Goal: Task Accomplishment & Management: Complete application form

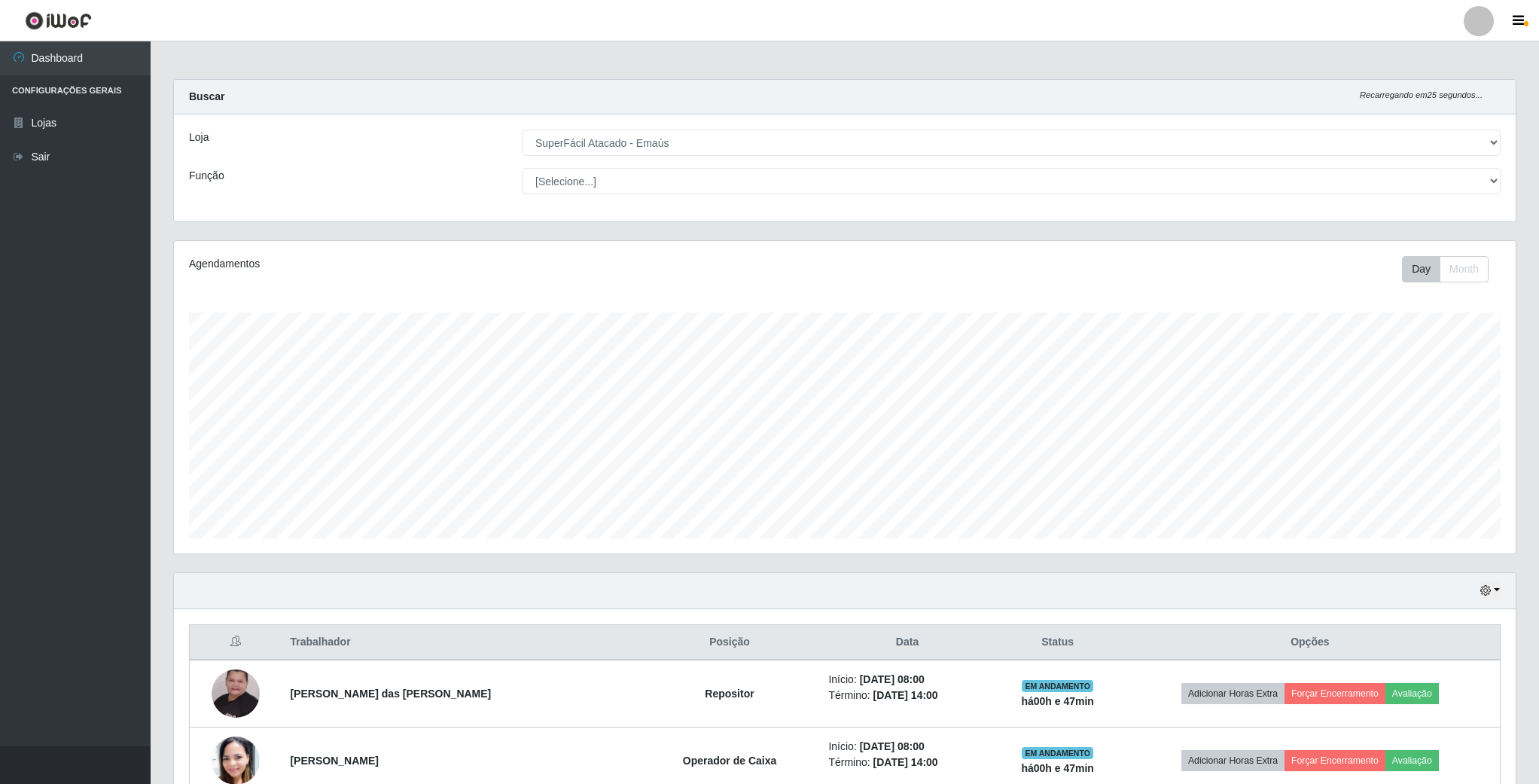
select select "407"
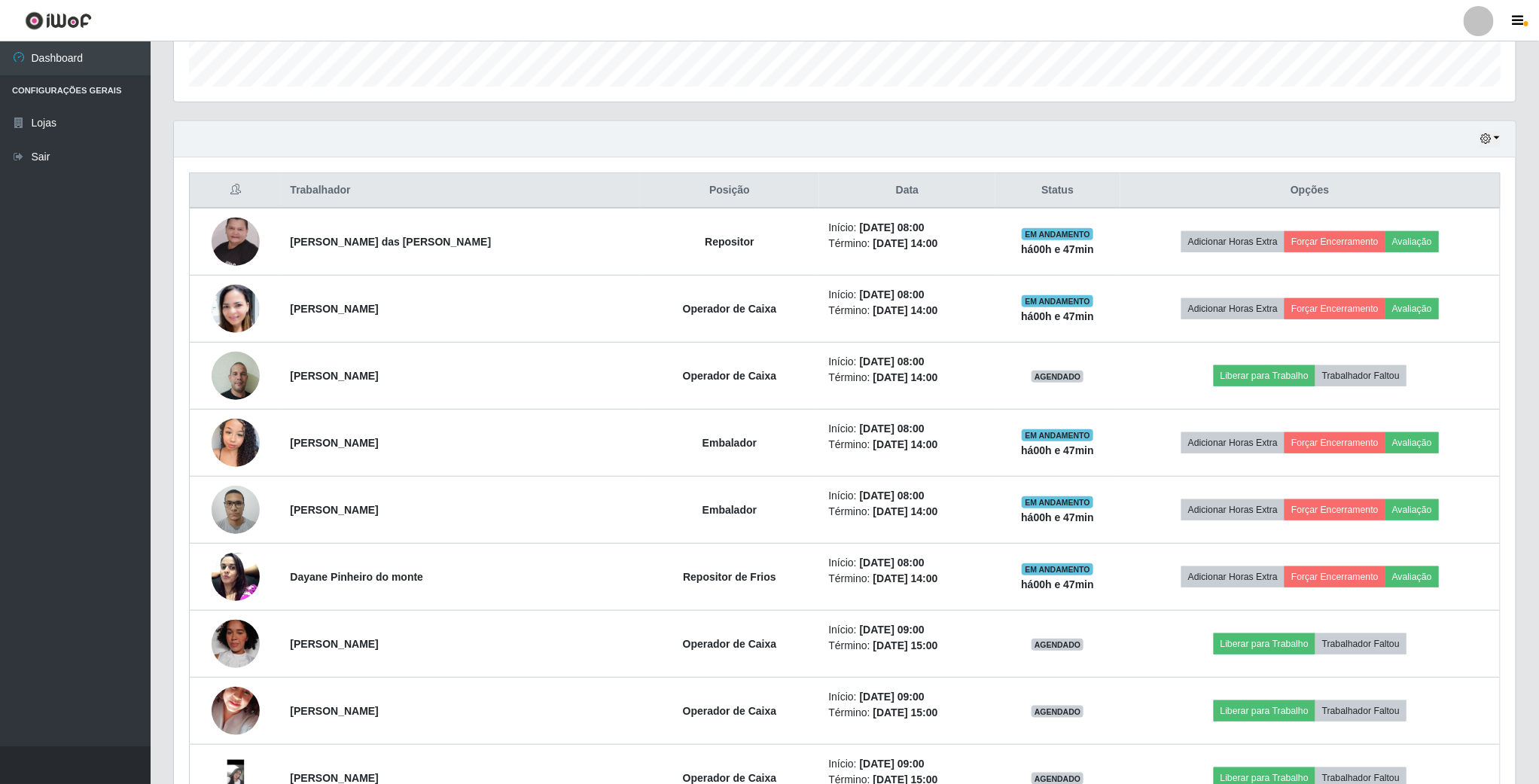
scroll to position [314, 1340]
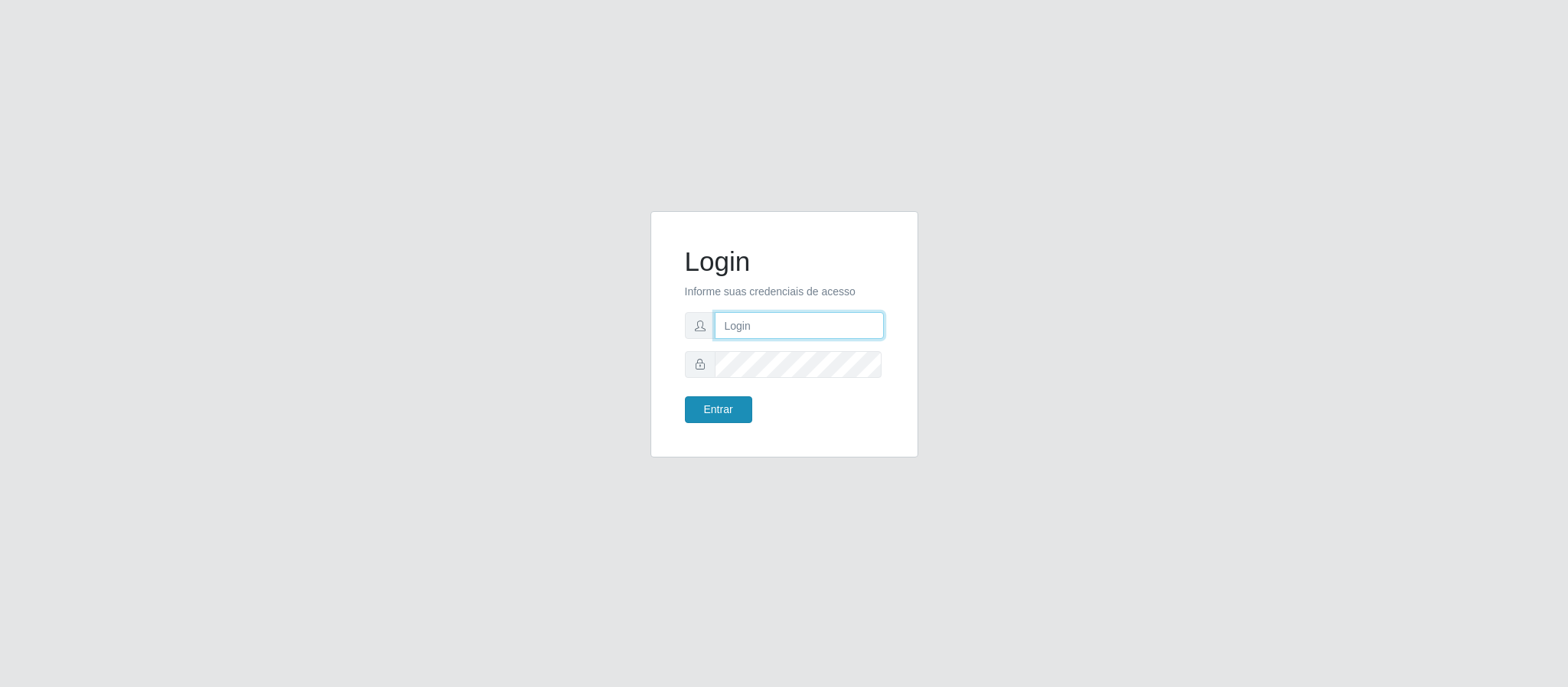
type input "geovanamatias2015@gmail.com"
click at [721, 405] on button "Entrar" at bounding box center [719, 409] width 67 height 27
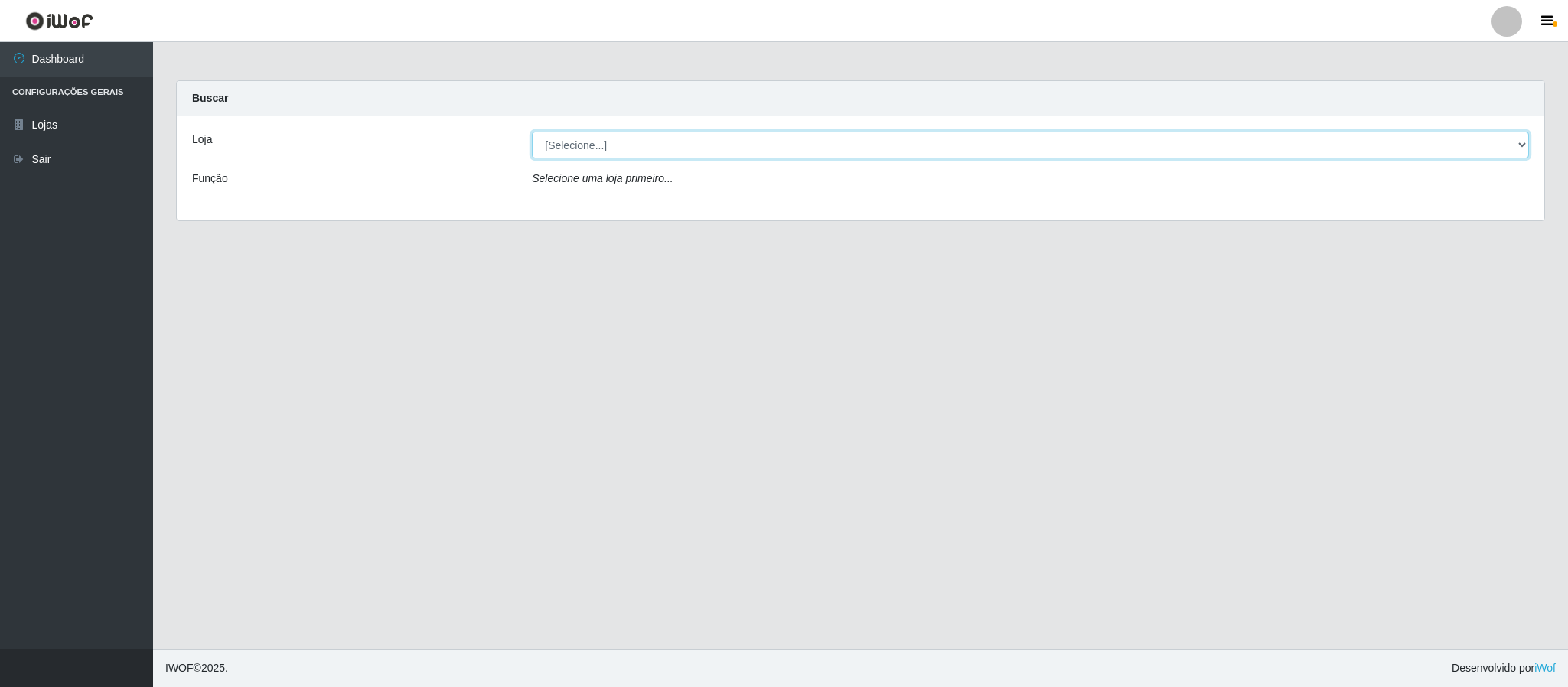
click at [1521, 151] on select "[Selecione...] SuperFácil Atacado - Emaús" at bounding box center [1029, 145] width 997 height 27
select select "407"
click at [532, 132] on select "[Selecione...] SuperFácil Atacado - Emaús" at bounding box center [1029, 145] width 997 height 27
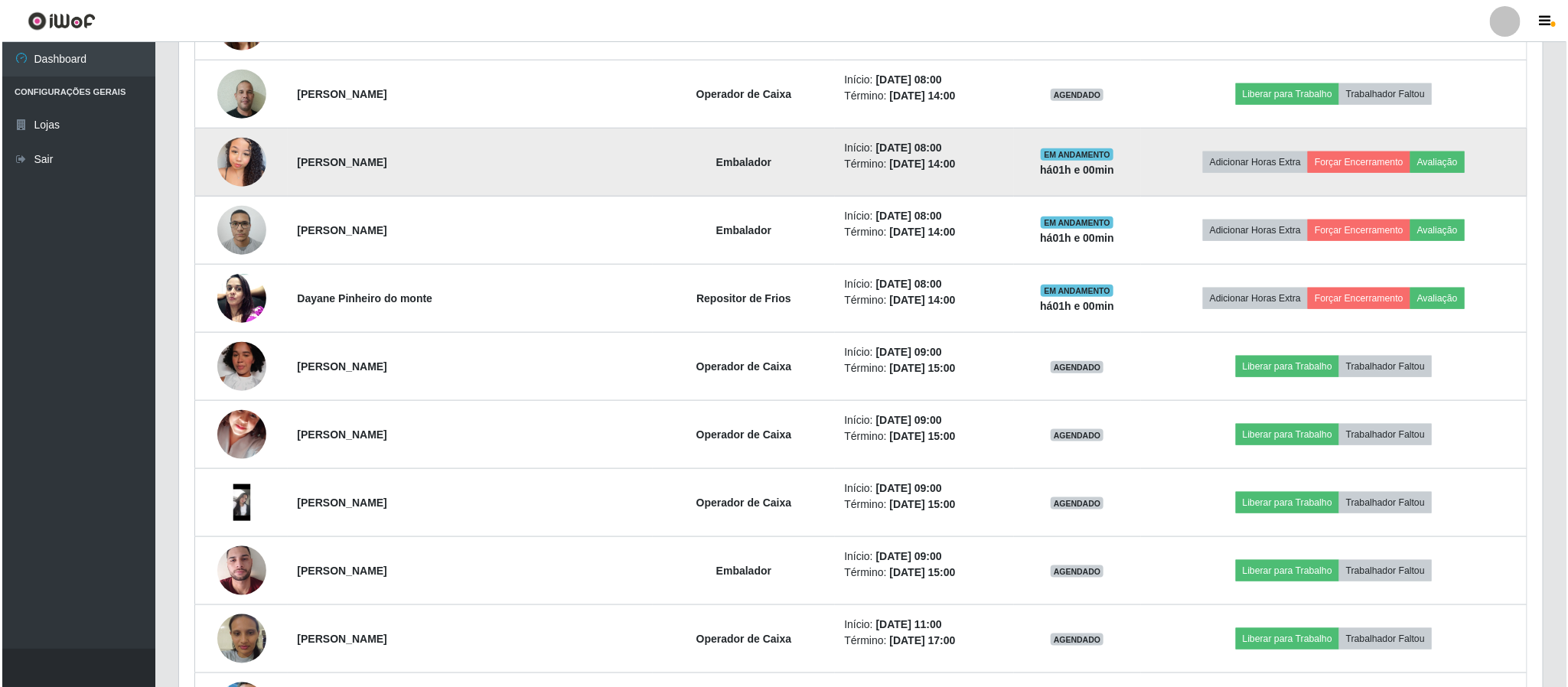
scroll to position [803, 0]
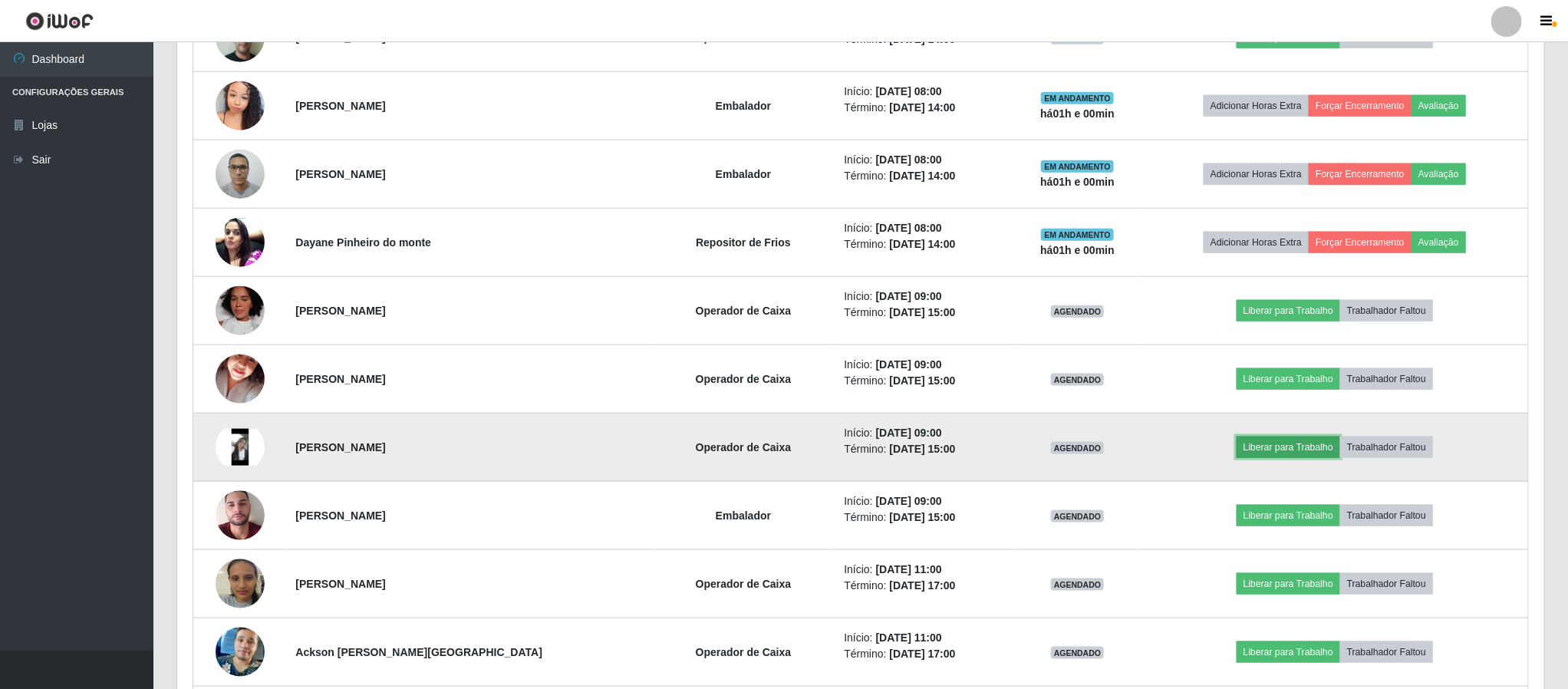
click at [1247, 451] on button "Liberar para Trabalho" at bounding box center [1288, 448] width 103 height 22
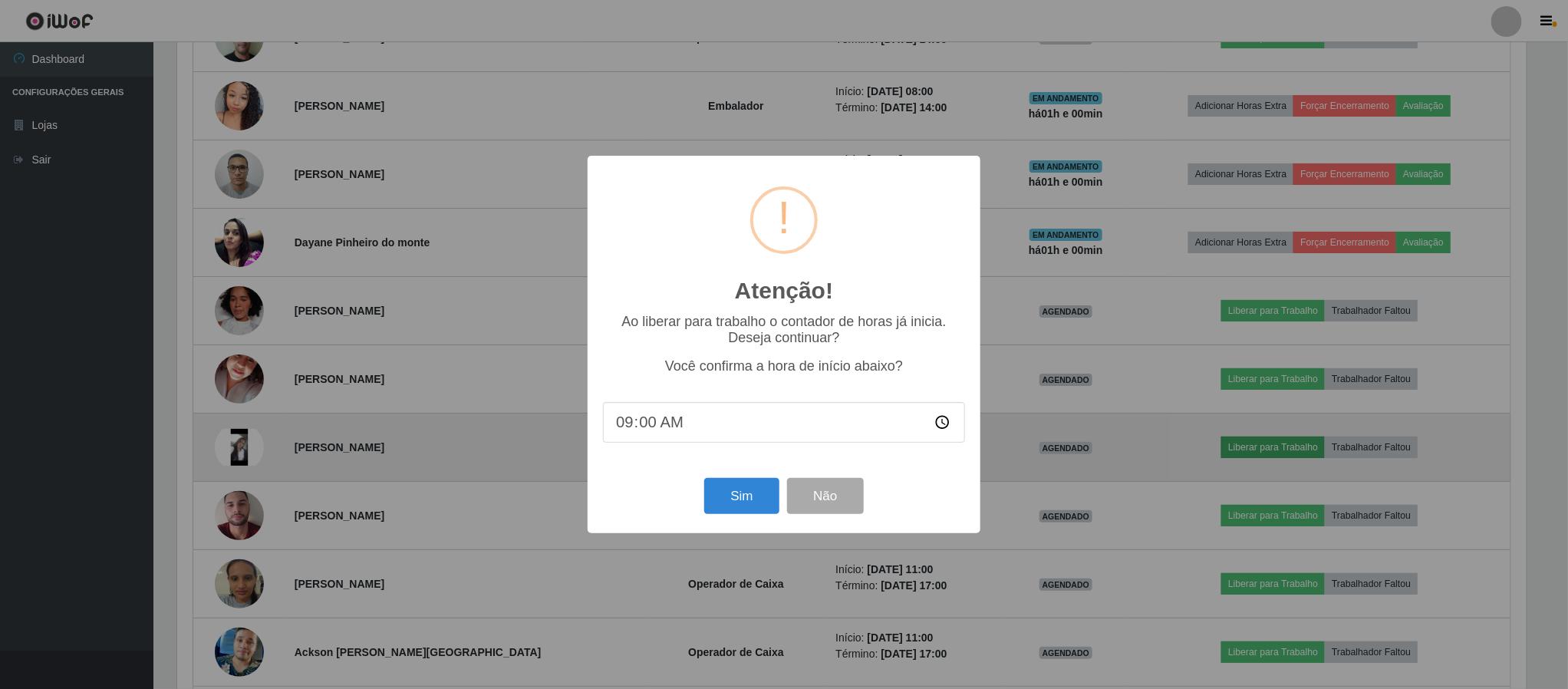
scroll to position [320, 1353]
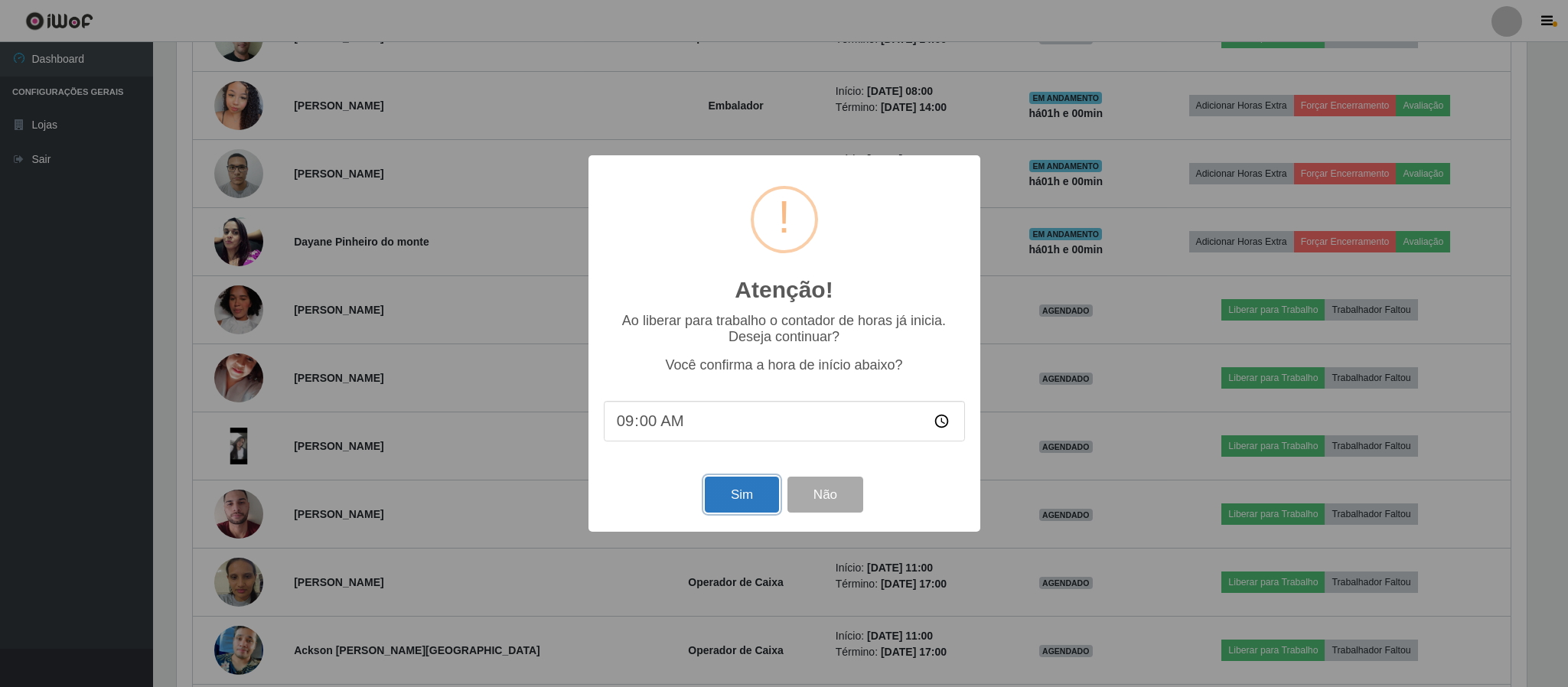
click at [753, 499] on button "Sim" at bounding box center [741, 494] width 74 height 36
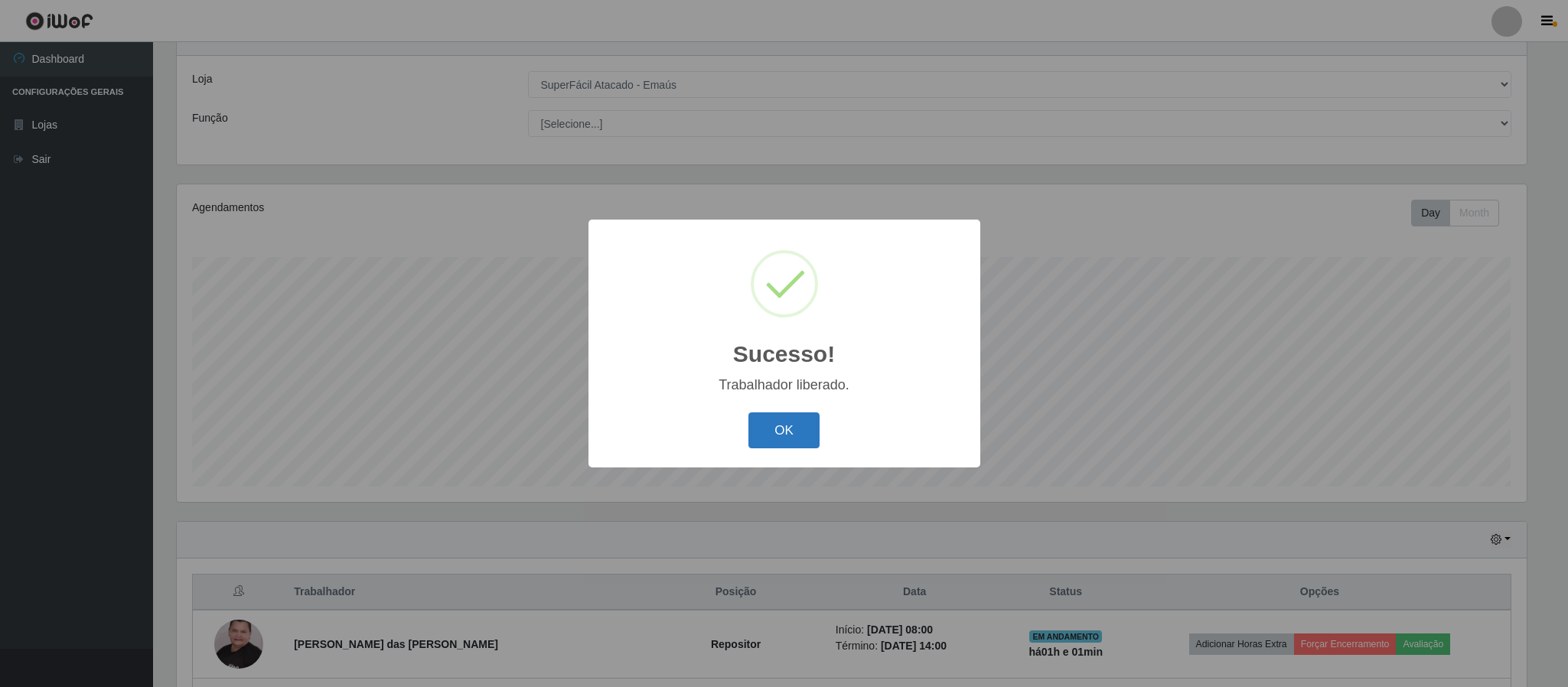
click at [787, 426] on button "OK" at bounding box center [784, 431] width 71 height 36
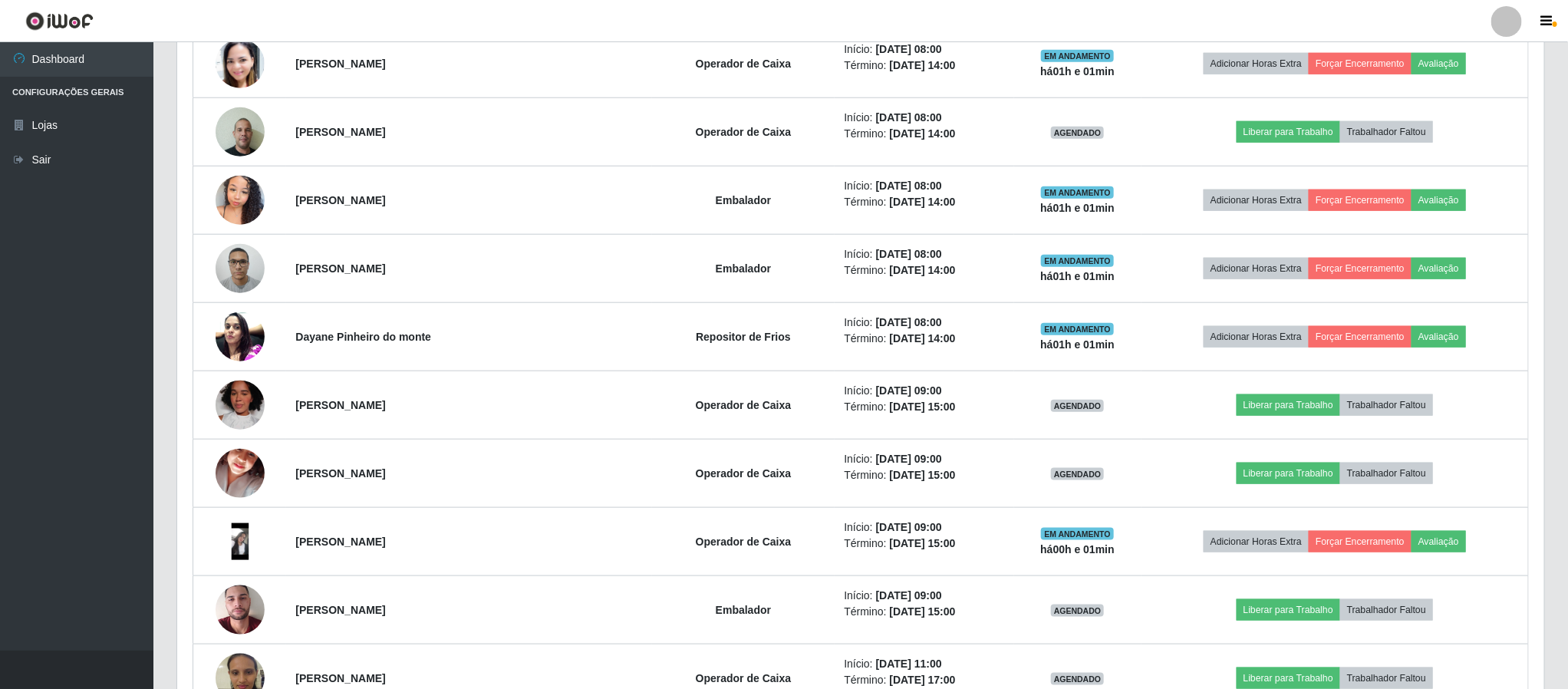
scroll to position [752, 0]
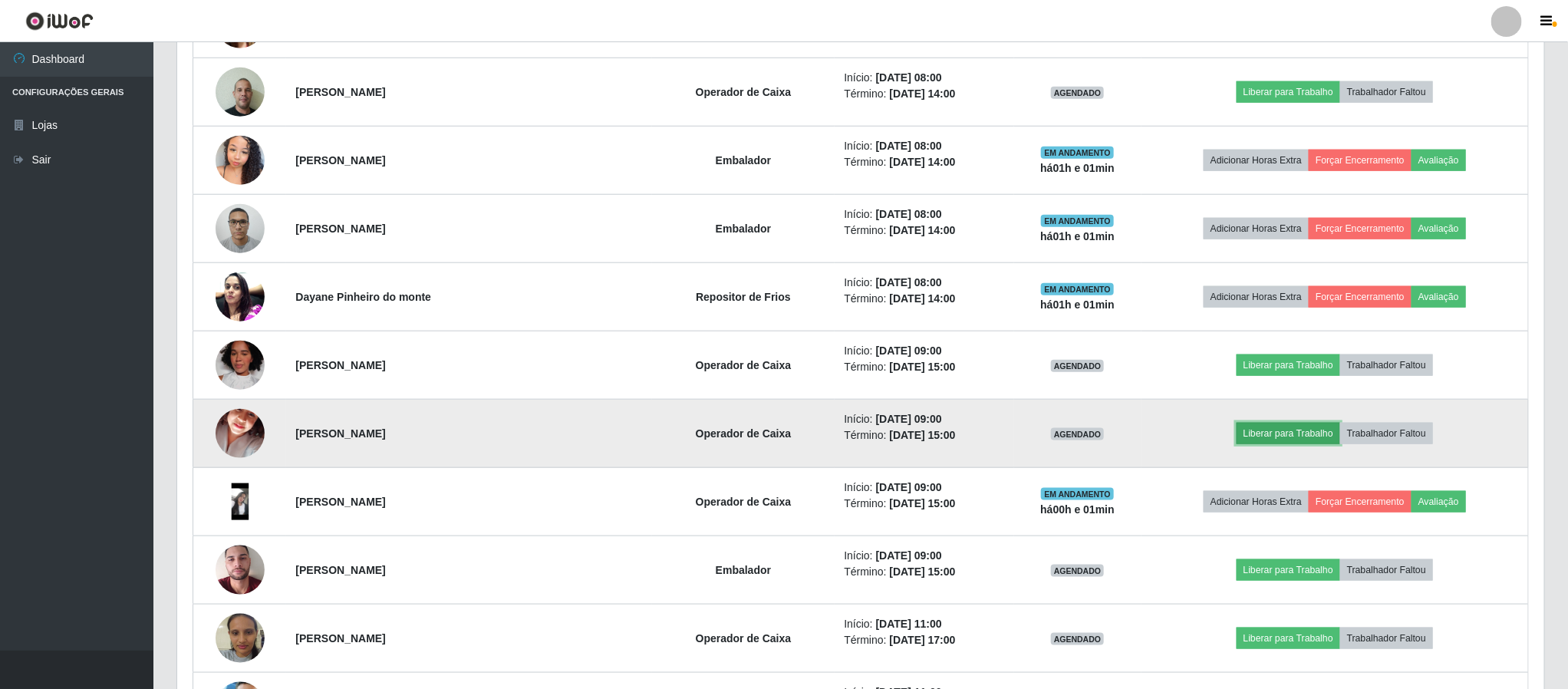
click at [1273, 442] on button "Liberar para Trabalho" at bounding box center [1288, 434] width 103 height 22
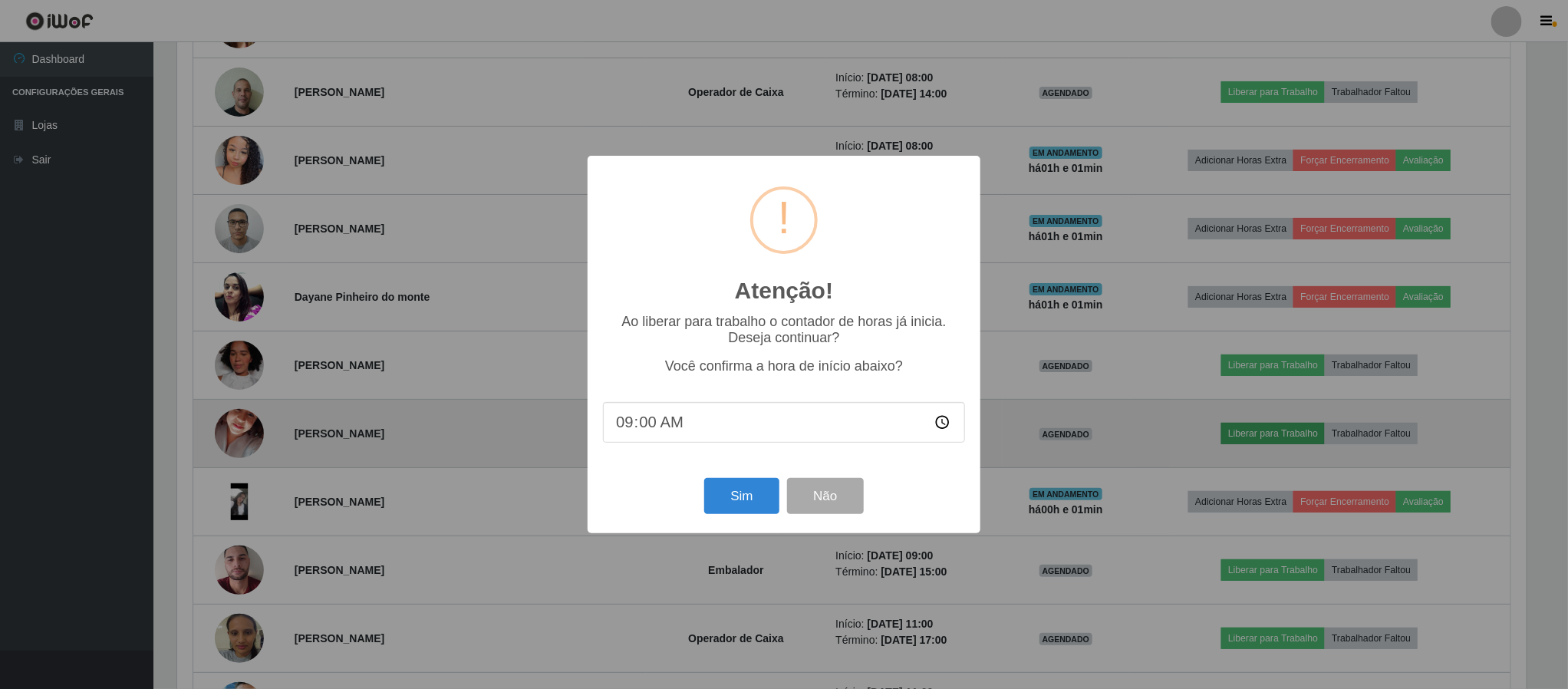
scroll to position [320, 1353]
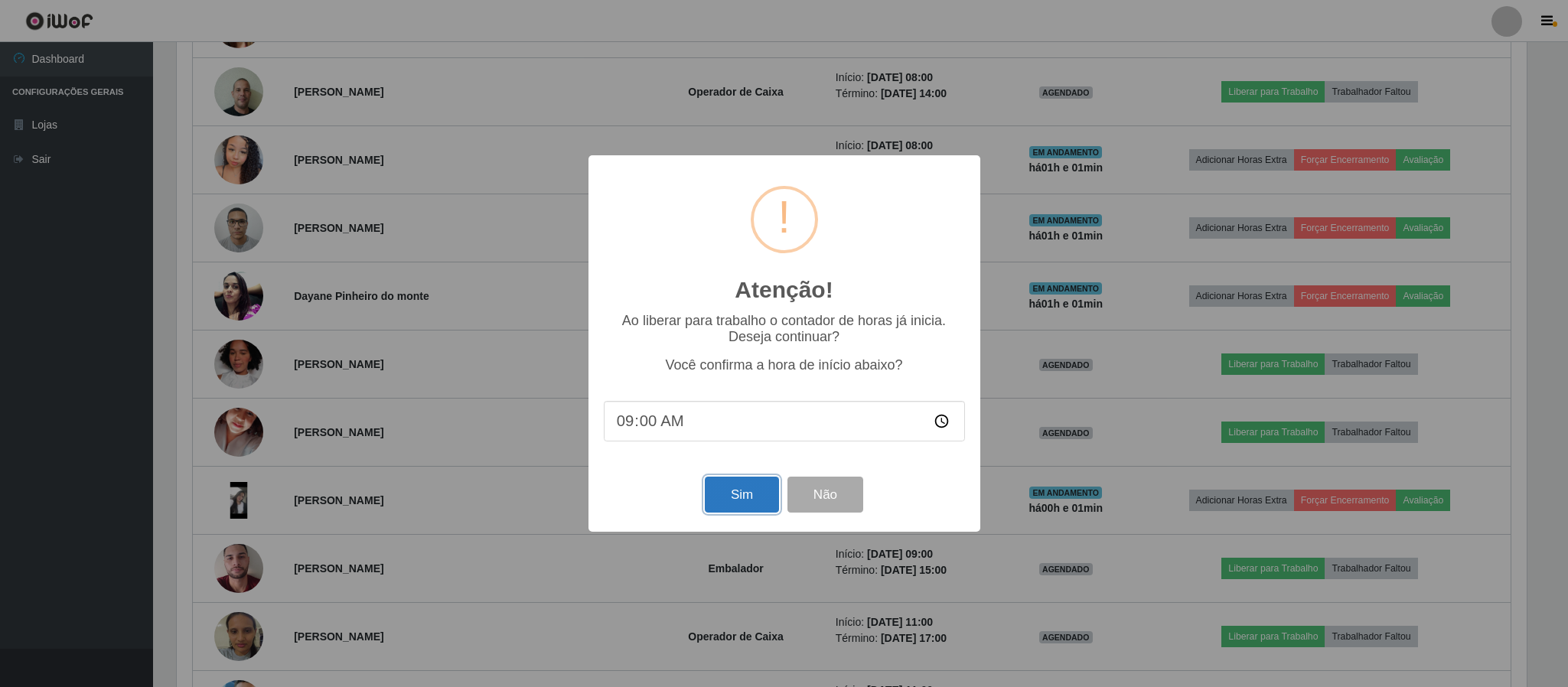
click at [760, 493] on button "Sim" at bounding box center [741, 494] width 74 height 36
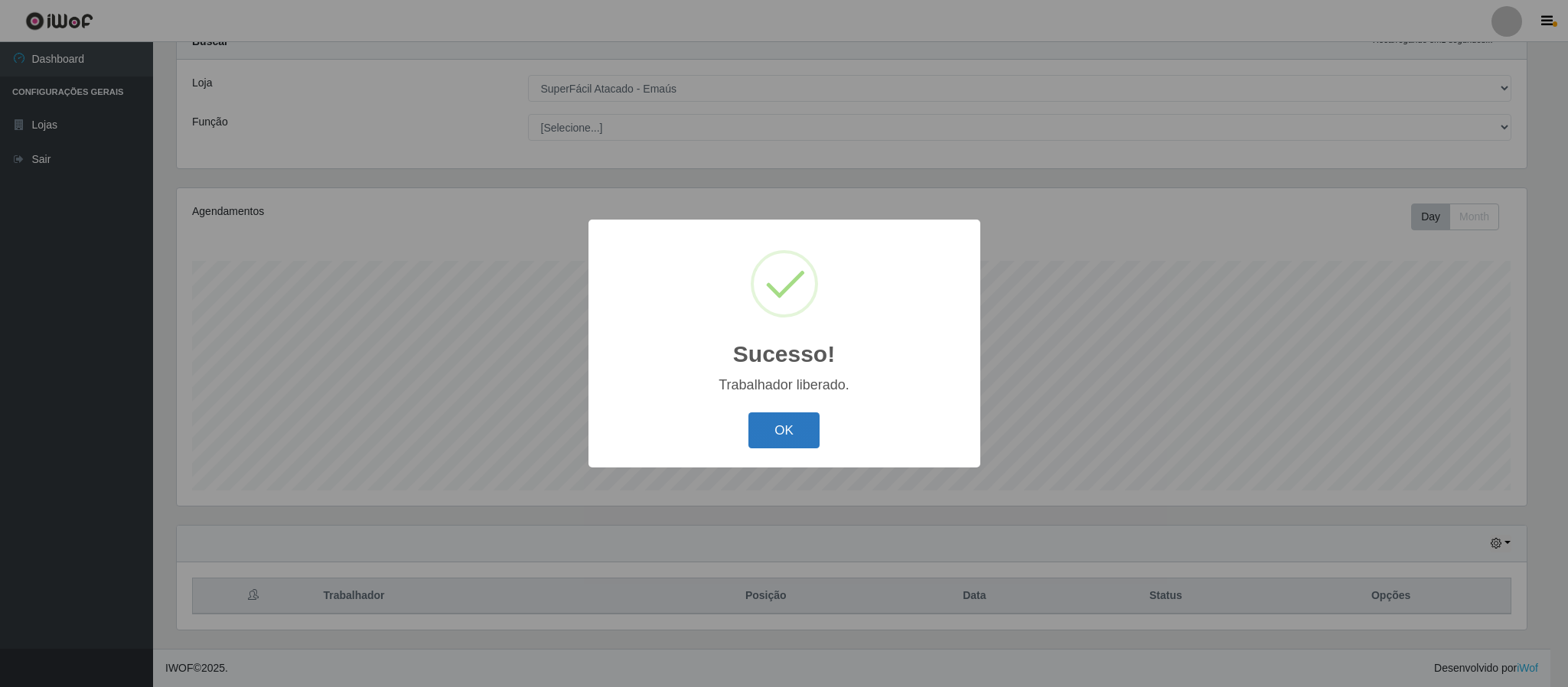
click at [790, 430] on button "OK" at bounding box center [784, 431] width 71 height 36
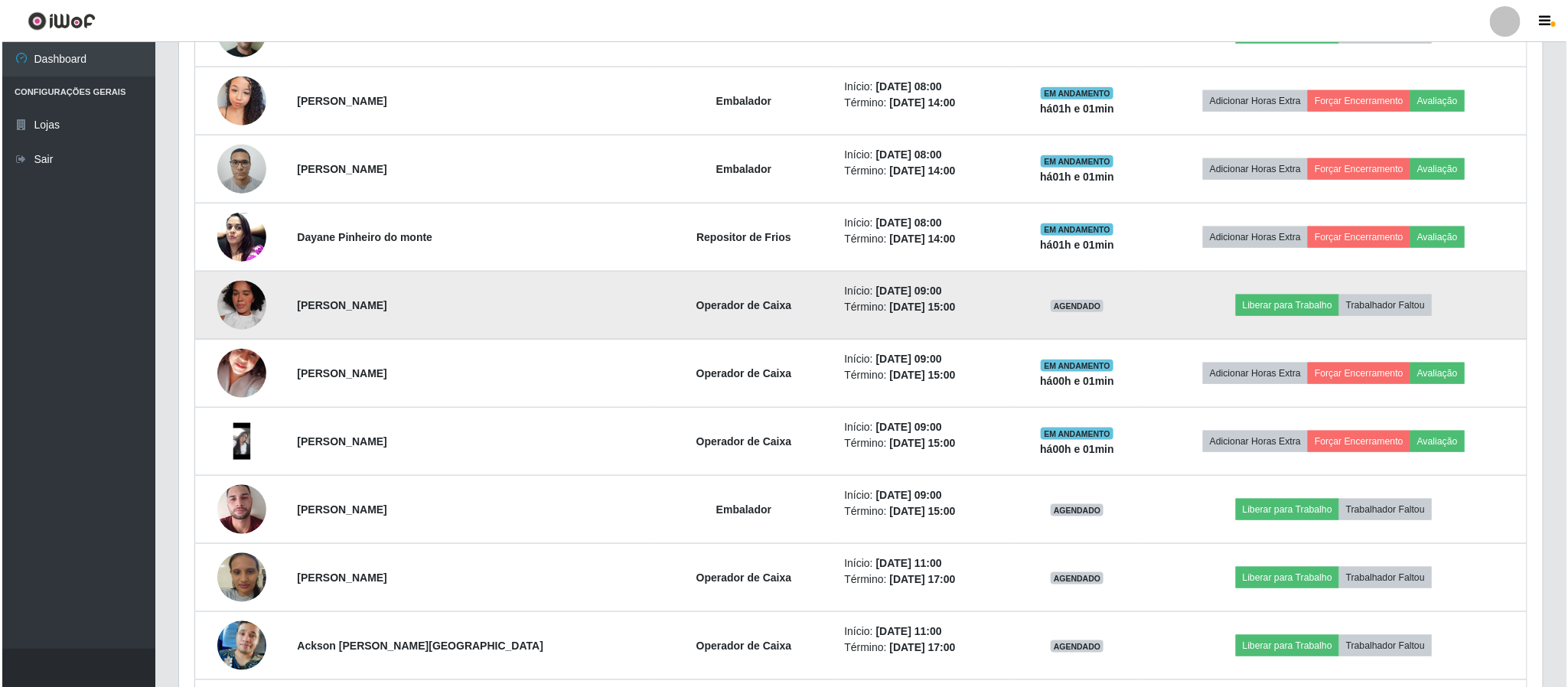
scroll to position [864, 0]
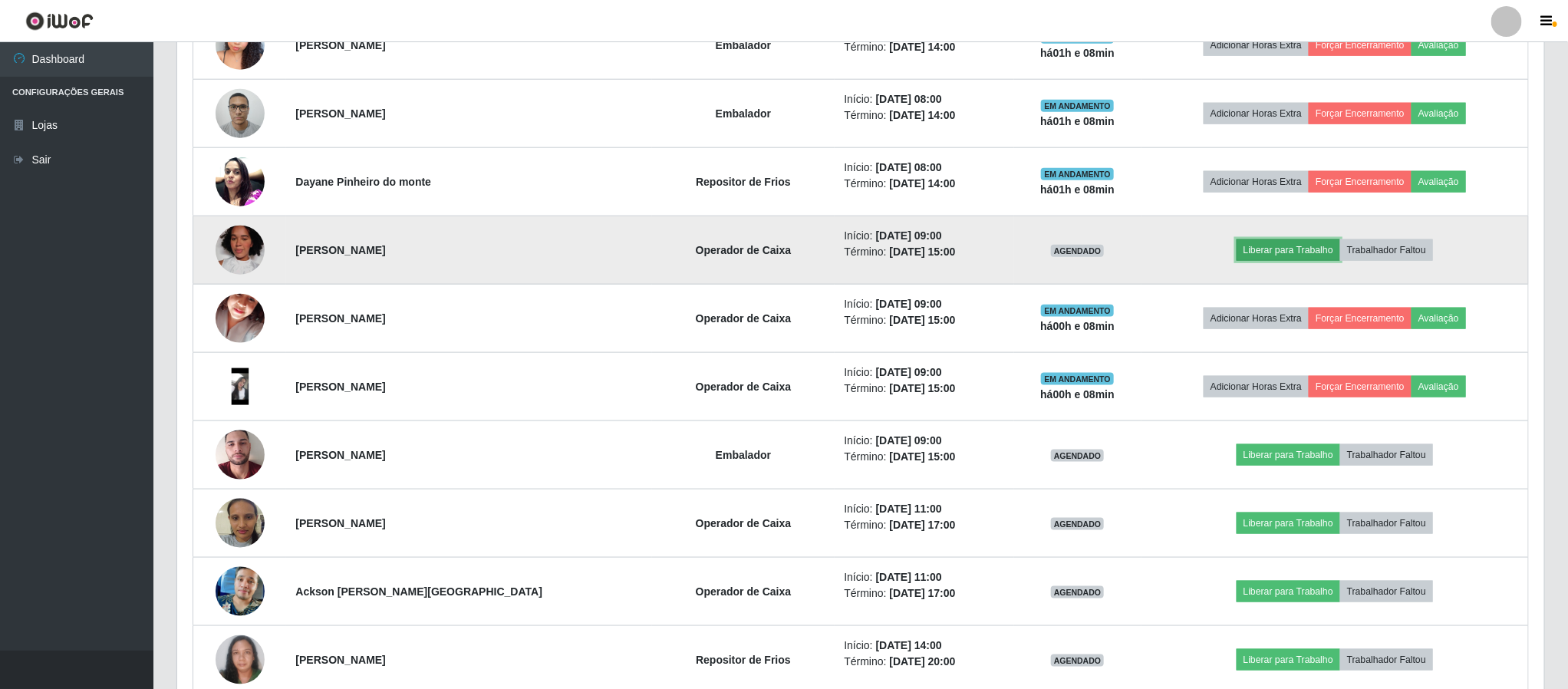
click at [1278, 253] on button "Liberar para Trabalho" at bounding box center [1288, 250] width 103 height 22
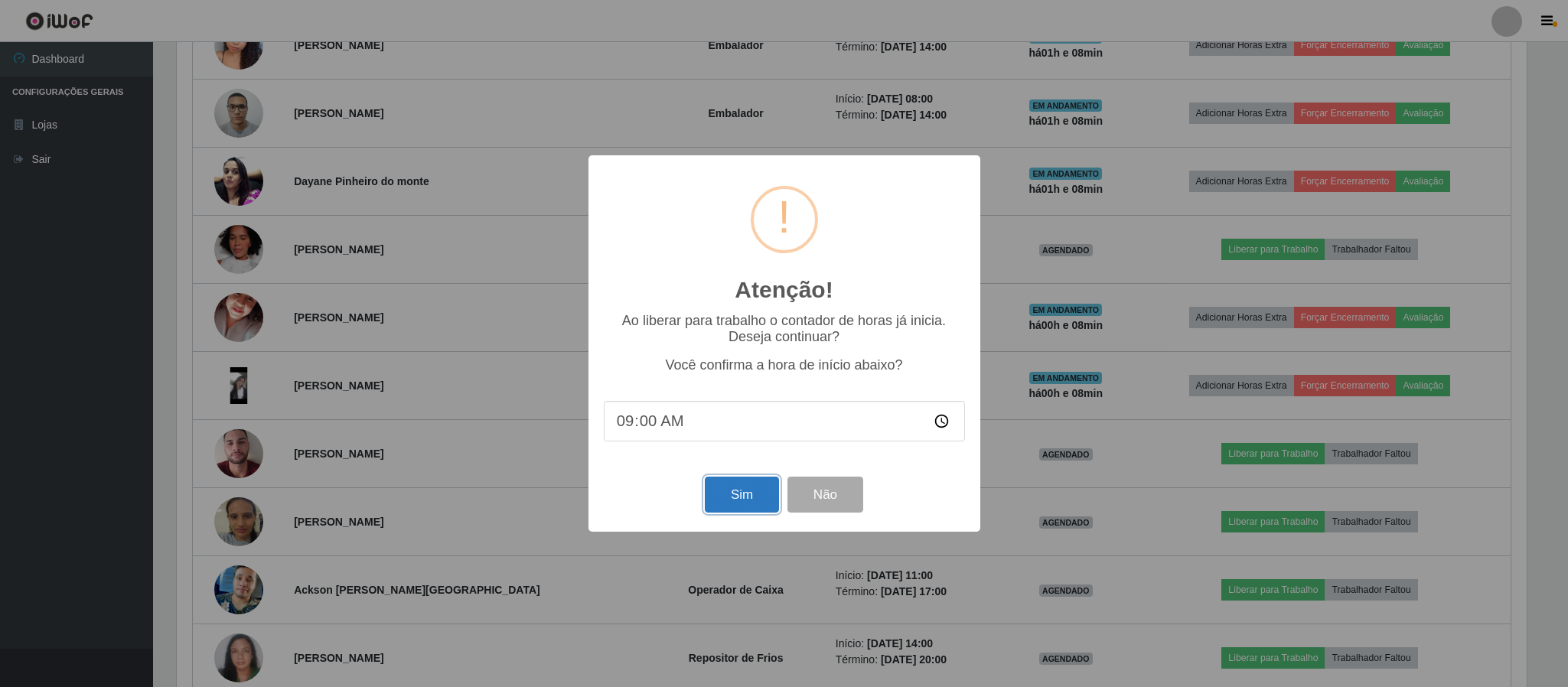
click at [750, 500] on button "Sim" at bounding box center [741, 494] width 74 height 36
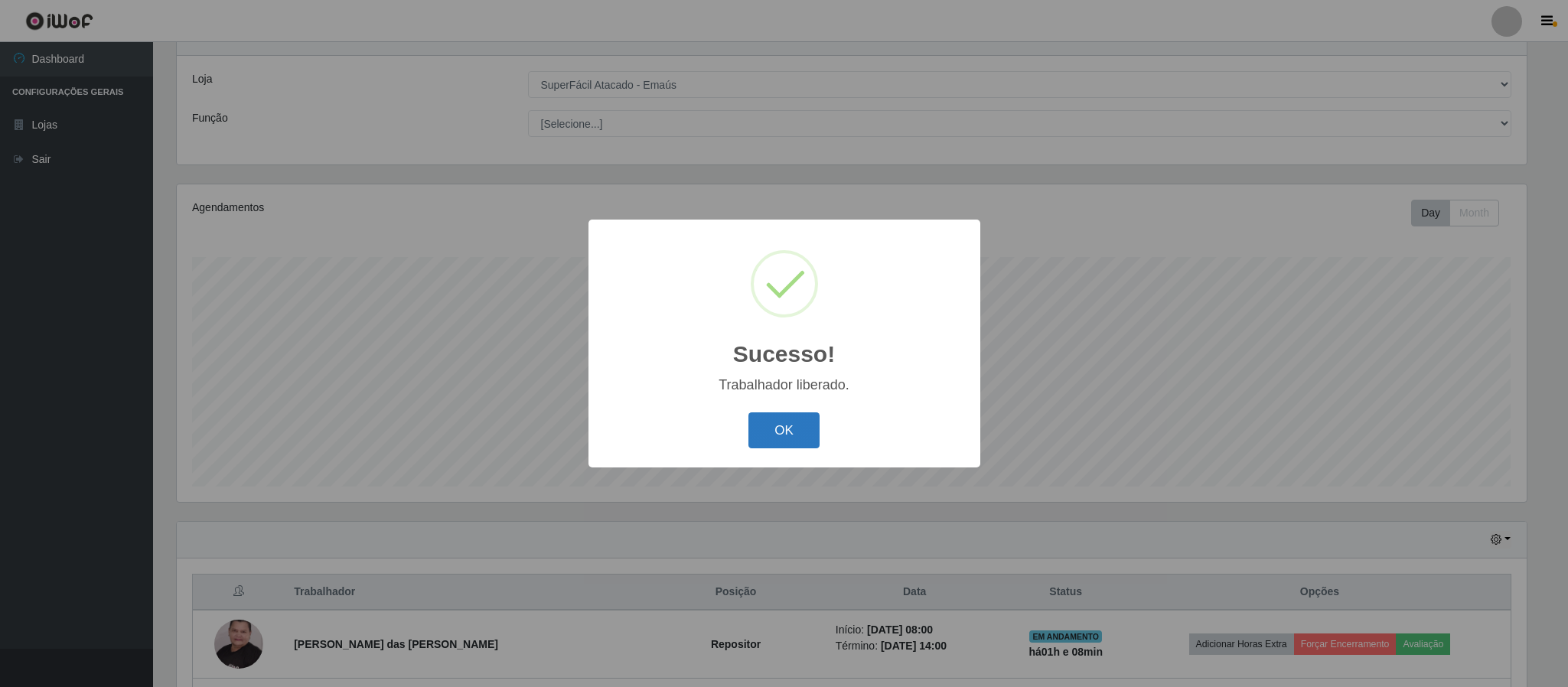
click at [780, 423] on button "OK" at bounding box center [784, 431] width 71 height 36
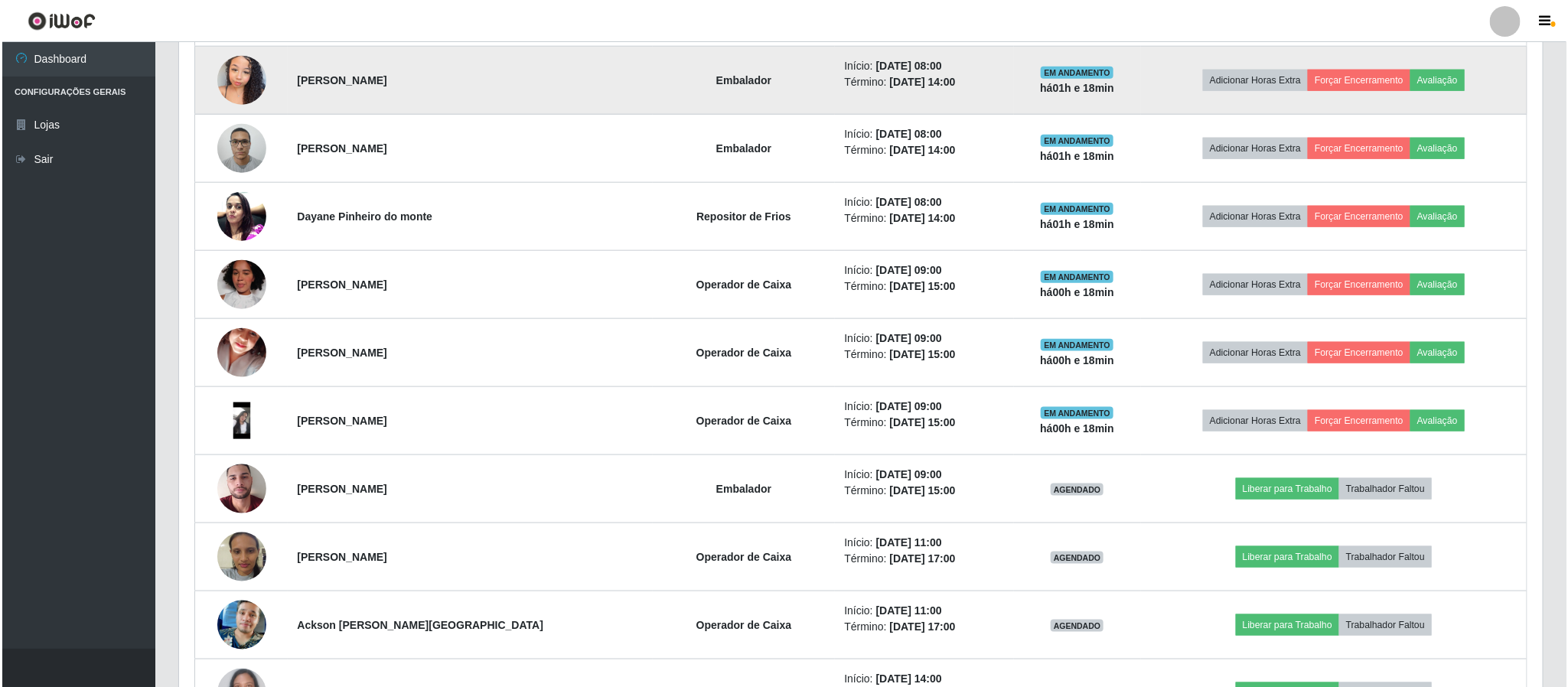
scroll to position [901, 0]
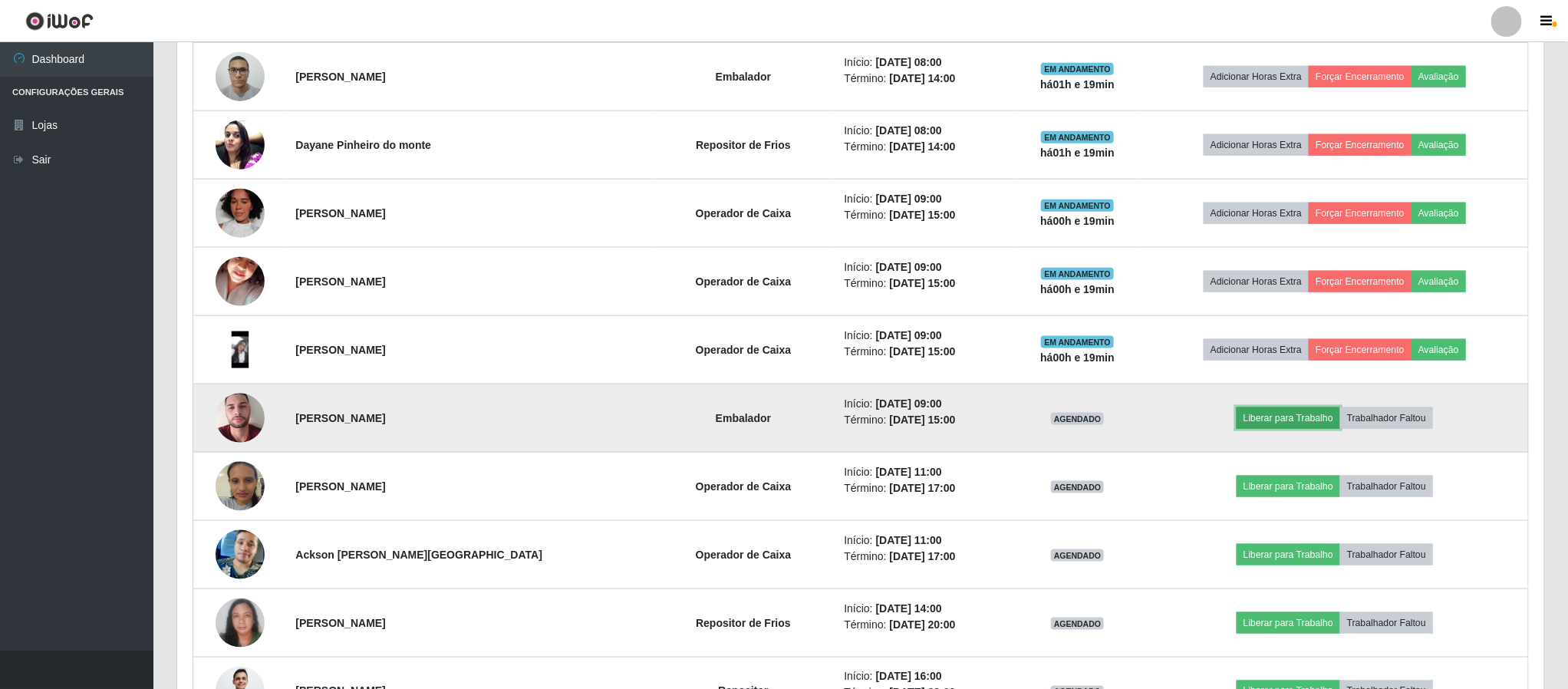
click at [1254, 429] on button "Liberar para Trabalho" at bounding box center [1288, 418] width 103 height 22
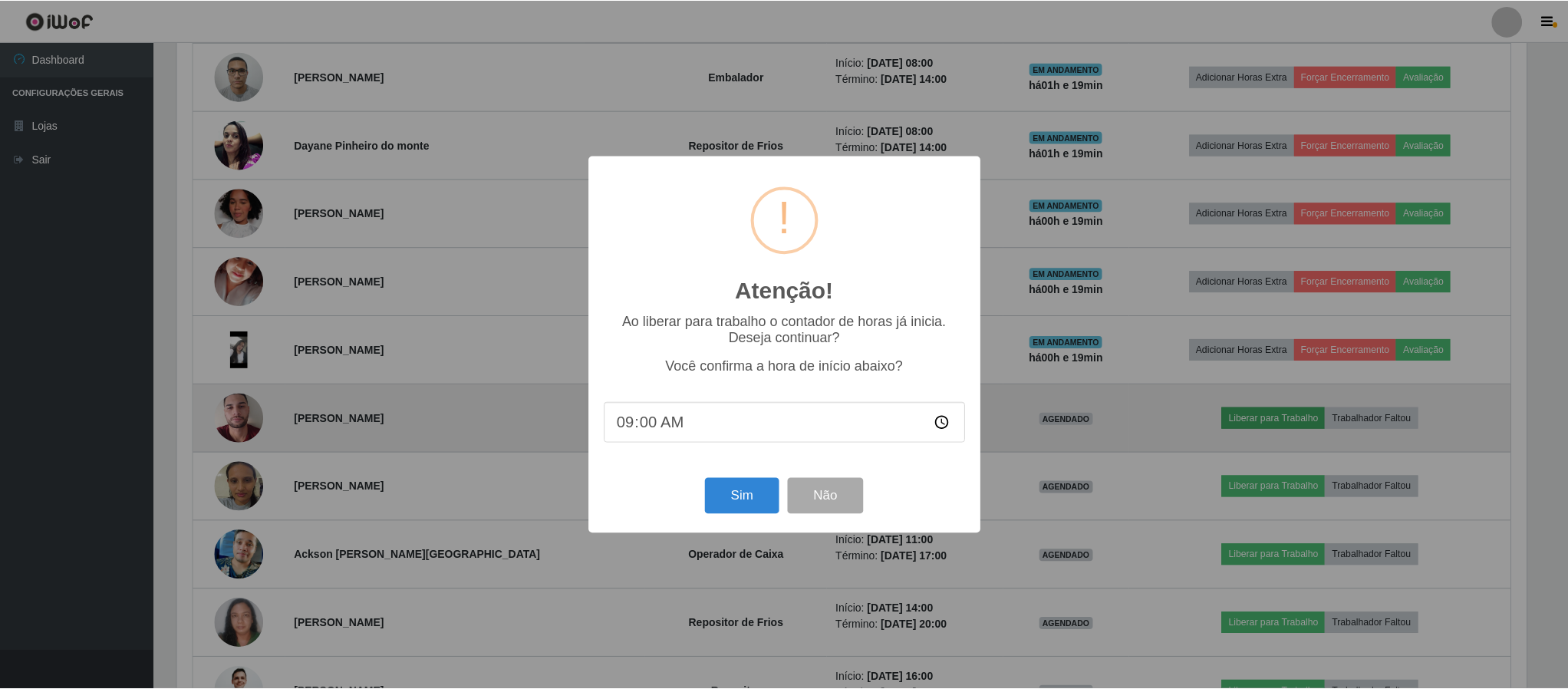
scroll to position [320, 1353]
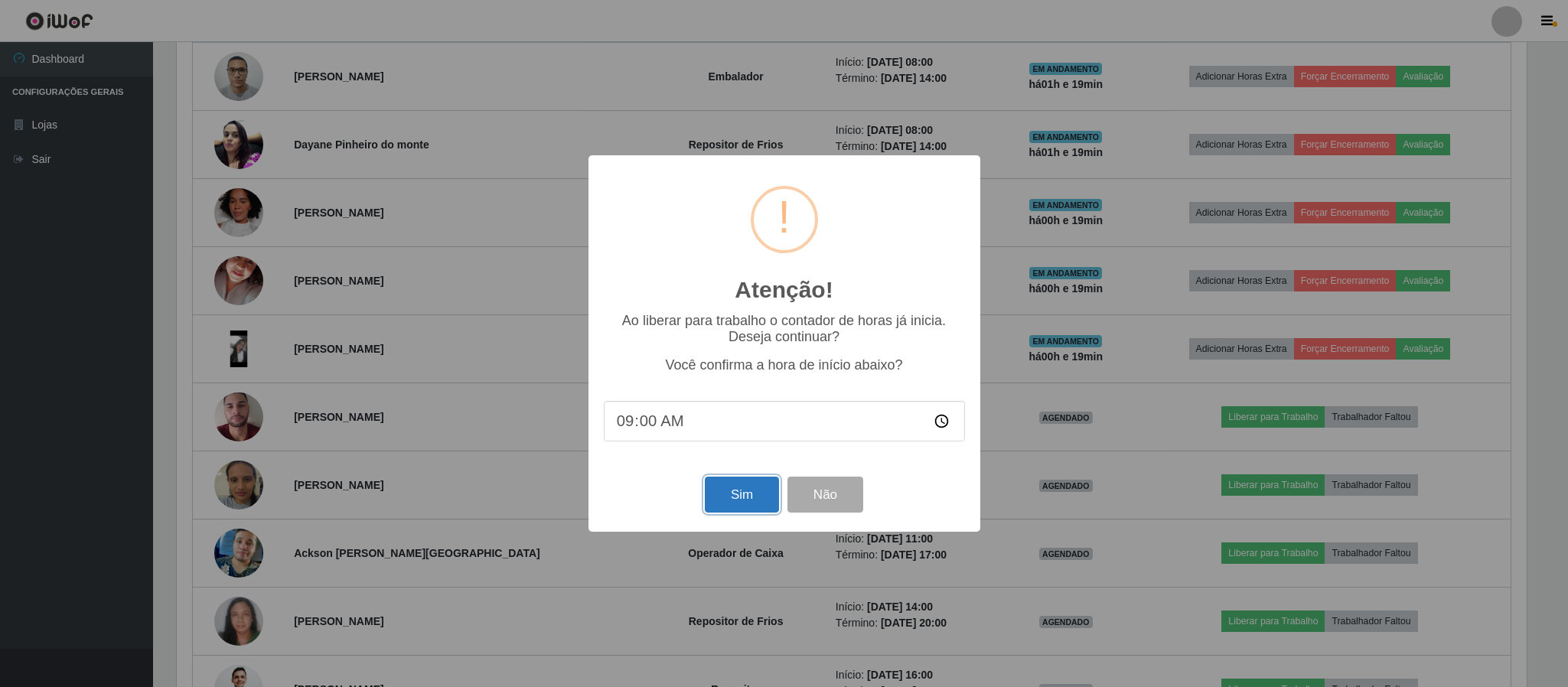
click at [749, 506] on button "Sim" at bounding box center [741, 494] width 74 height 36
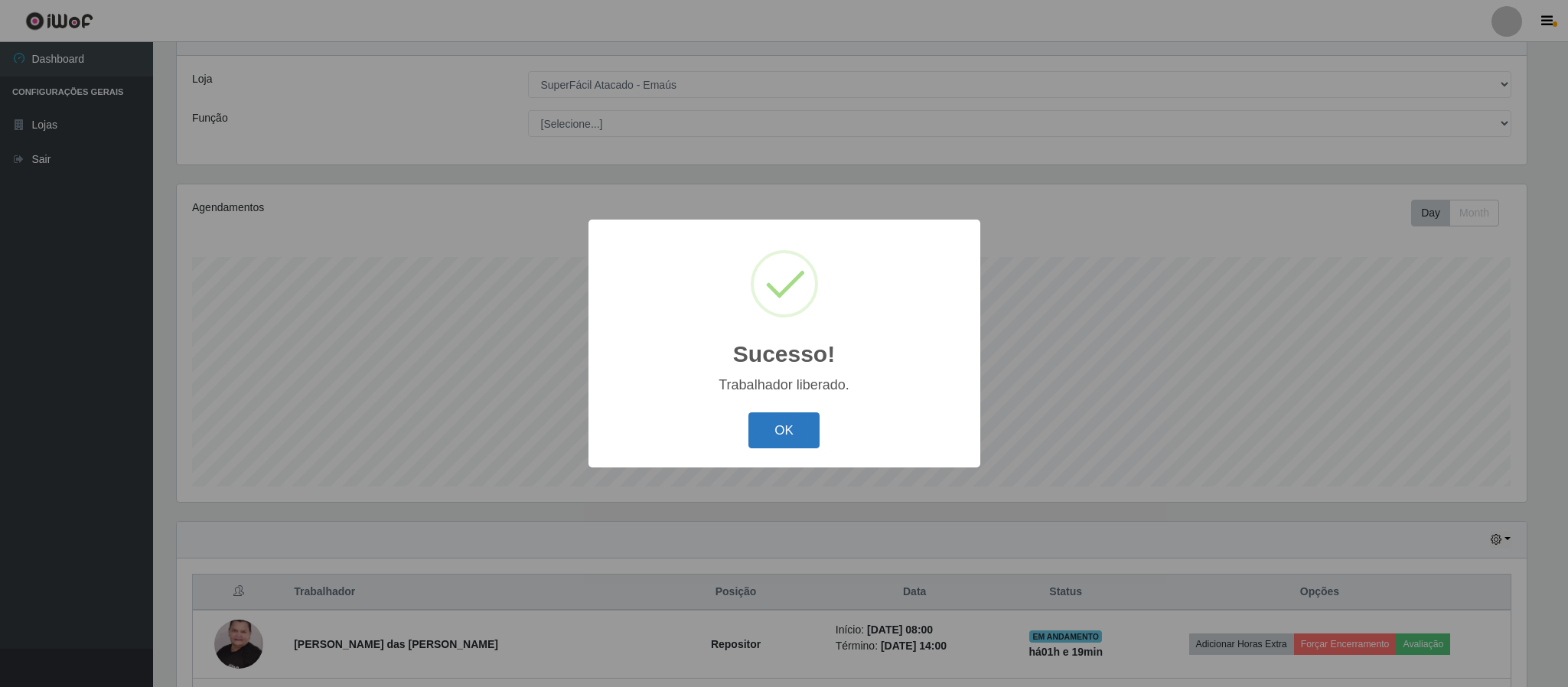
click at [790, 441] on button "OK" at bounding box center [784, 431] width 71 height 36
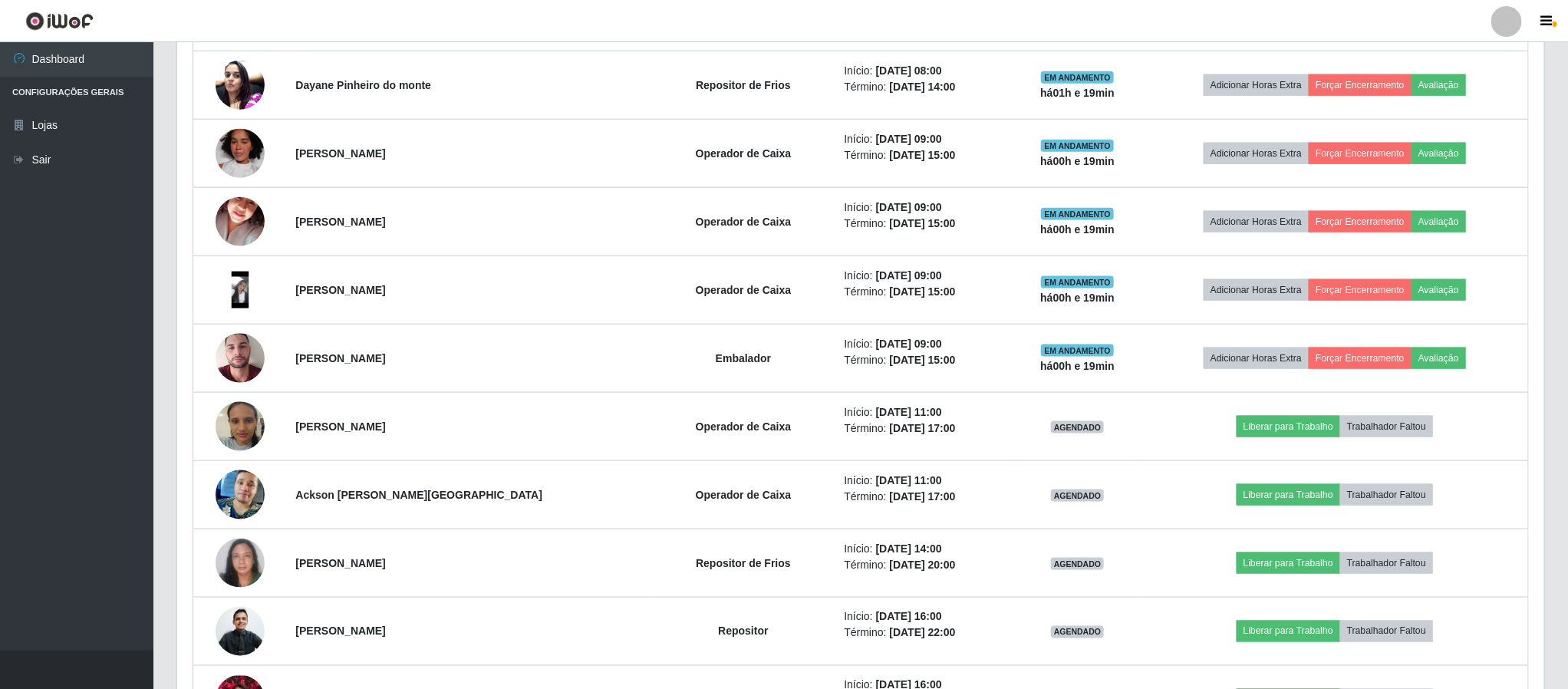
scroll to position [981, 0]
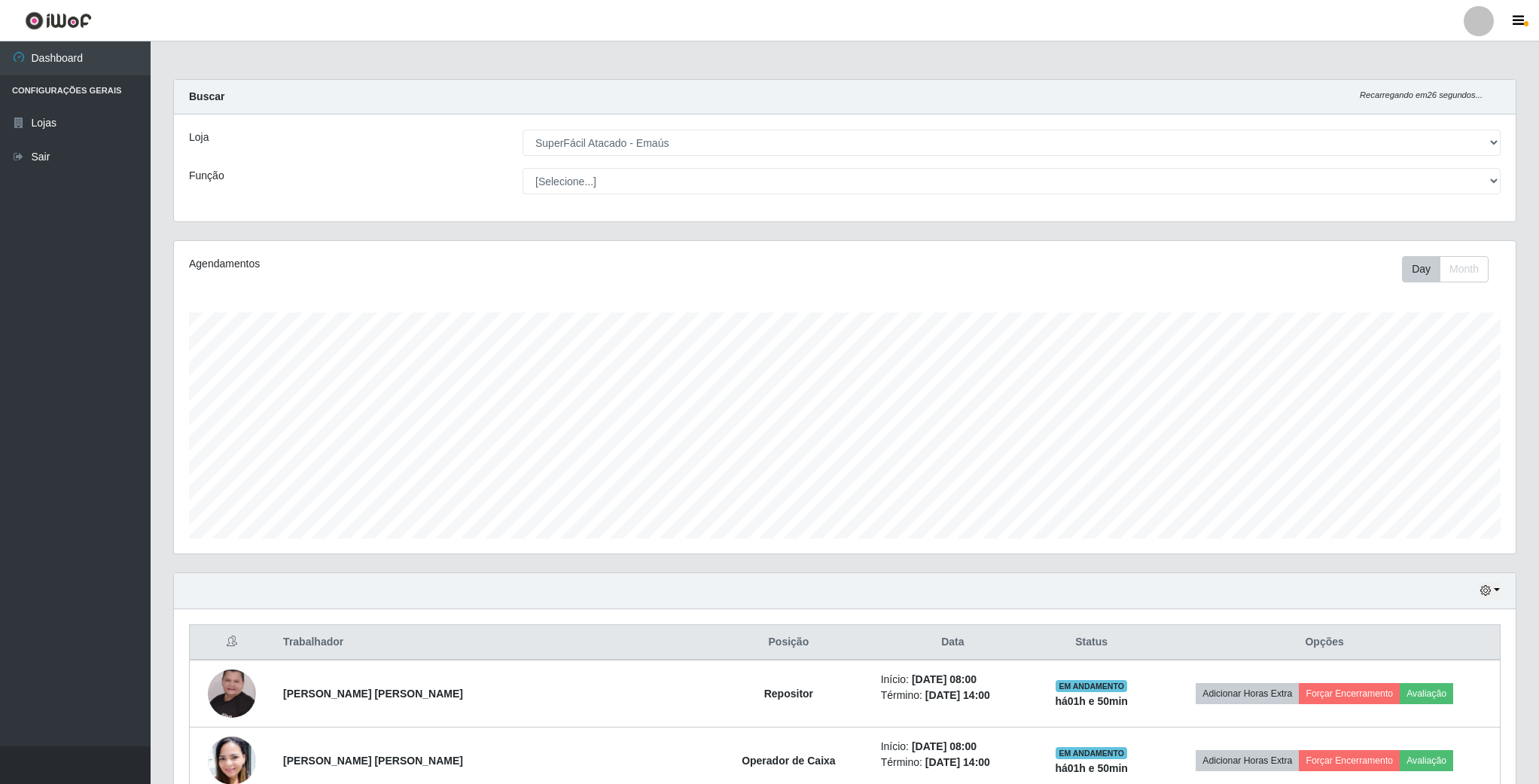
select select "407"
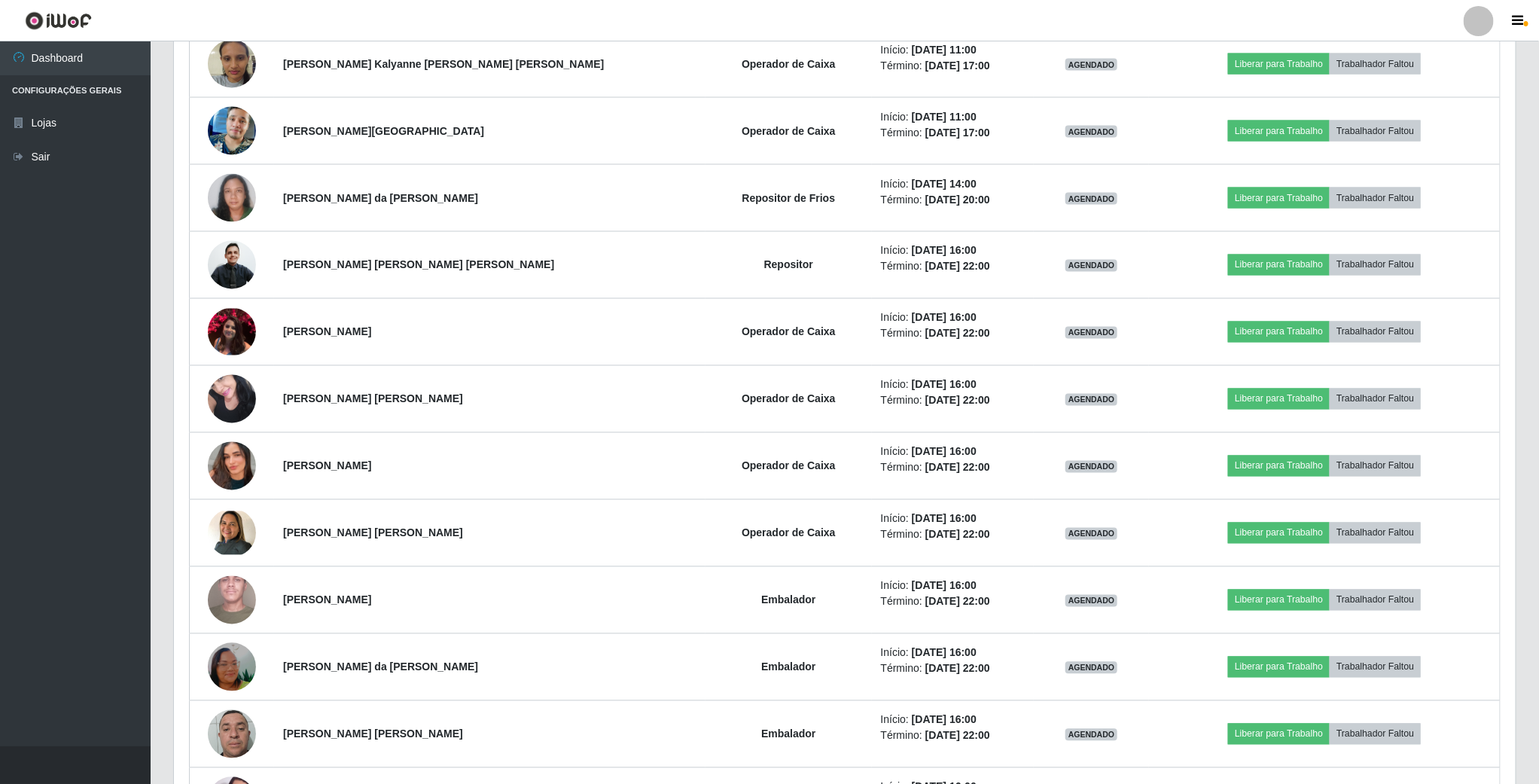
scroll to position [1231, 0]
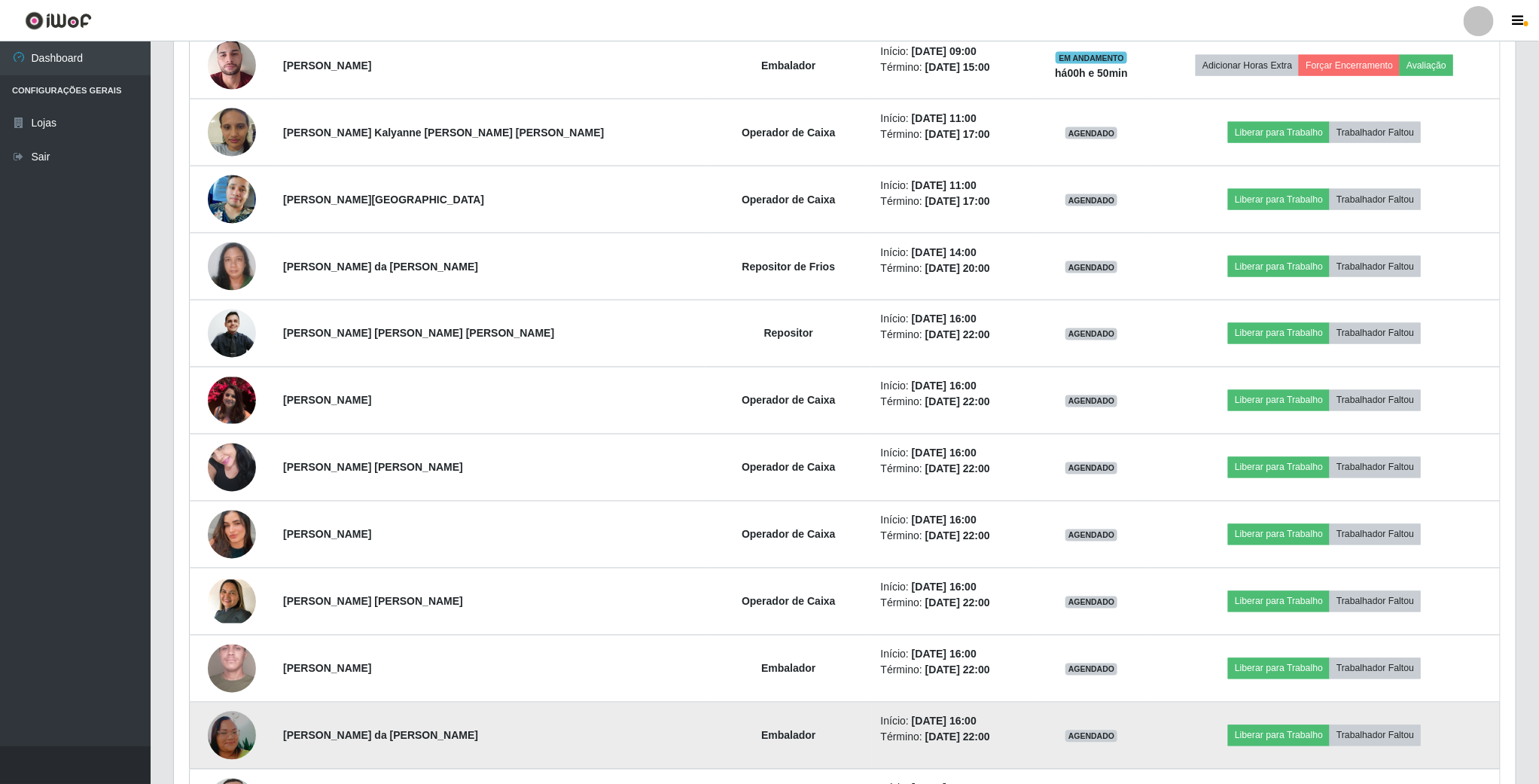
click at [236, 753] on img at bounding box center [231, 735] width 48 height 86
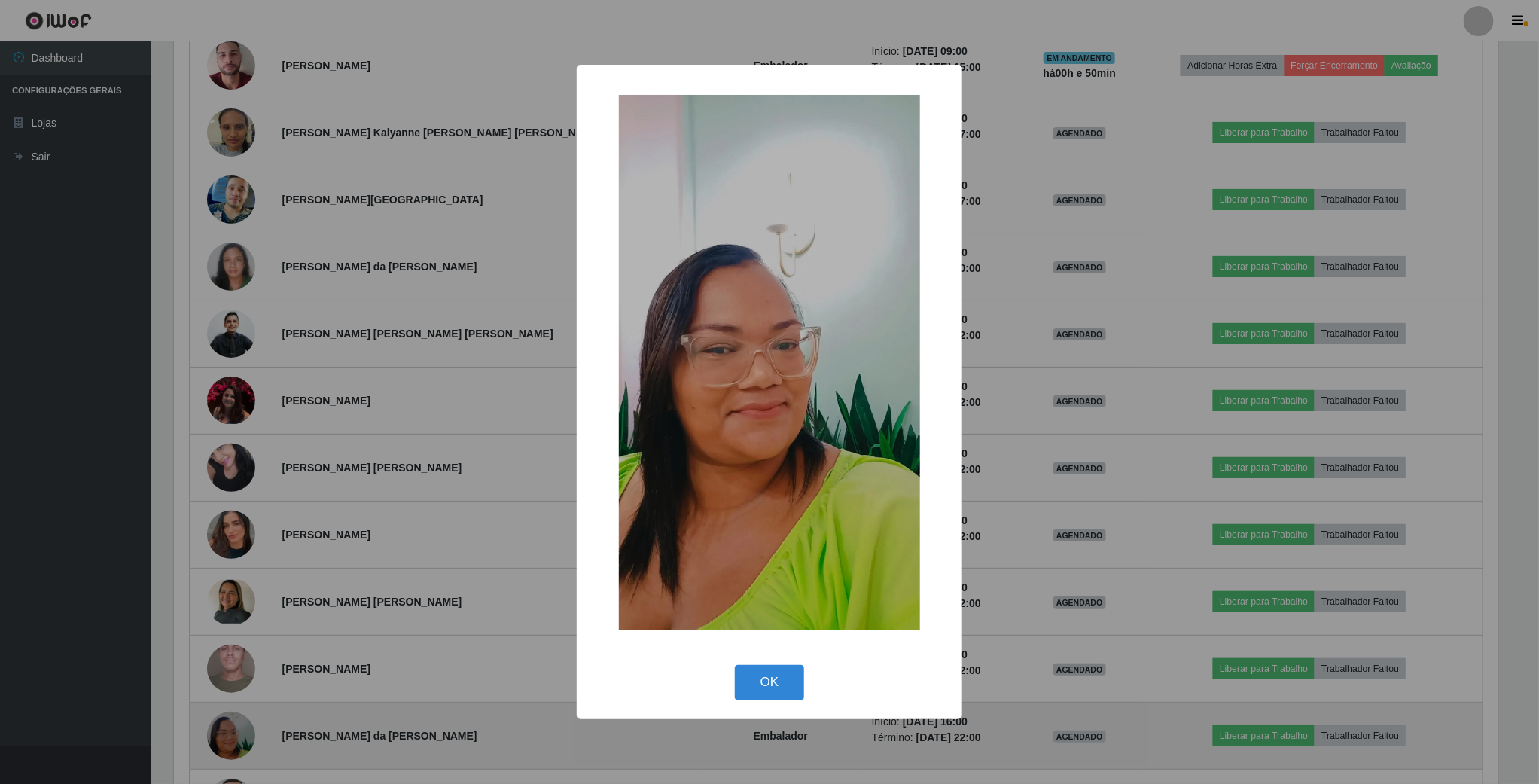
scroll to position [314, 1328]
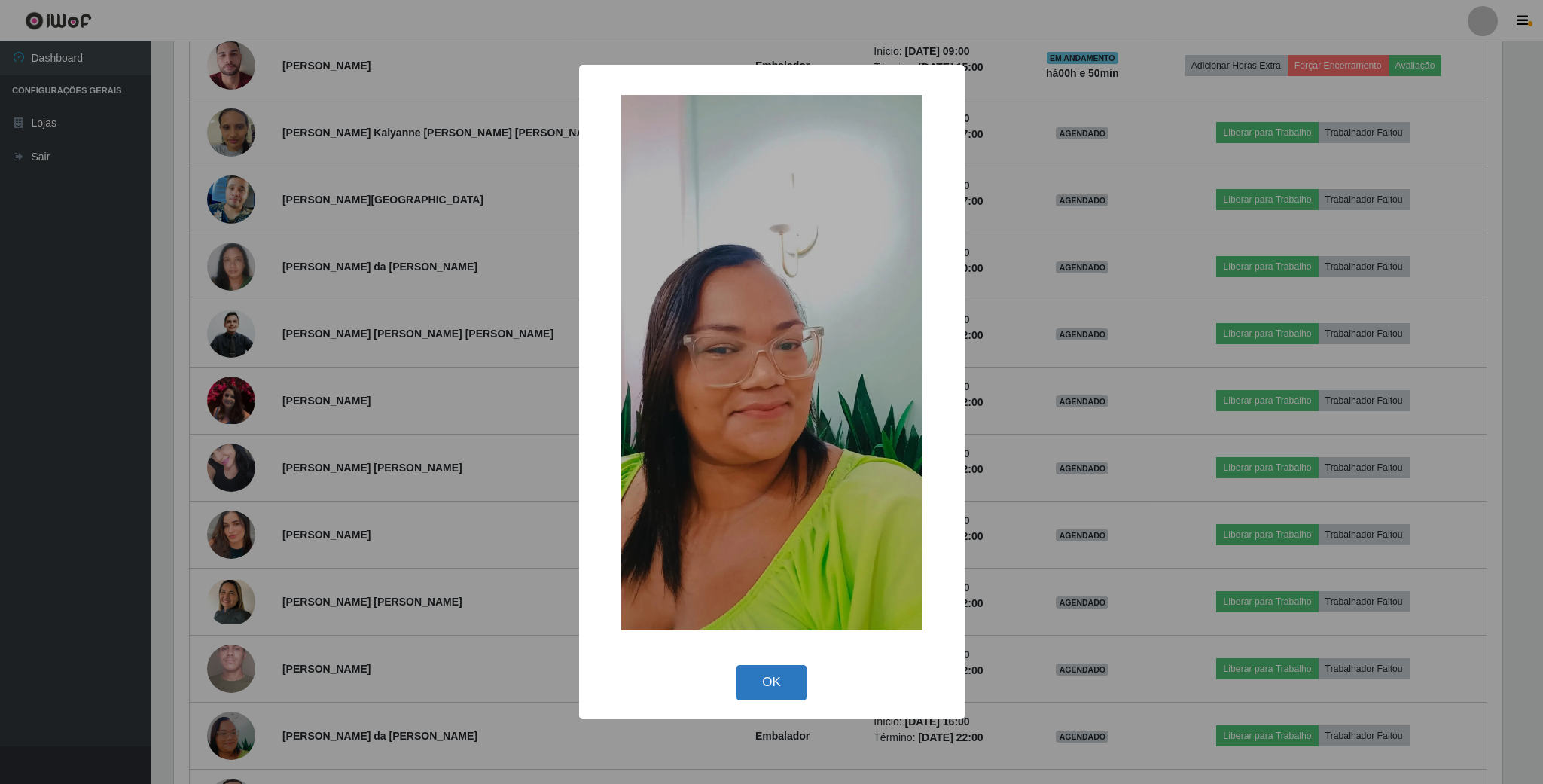
click at [766, 688] on button "OK" at bounding box center [772, 682] width 70 height 35
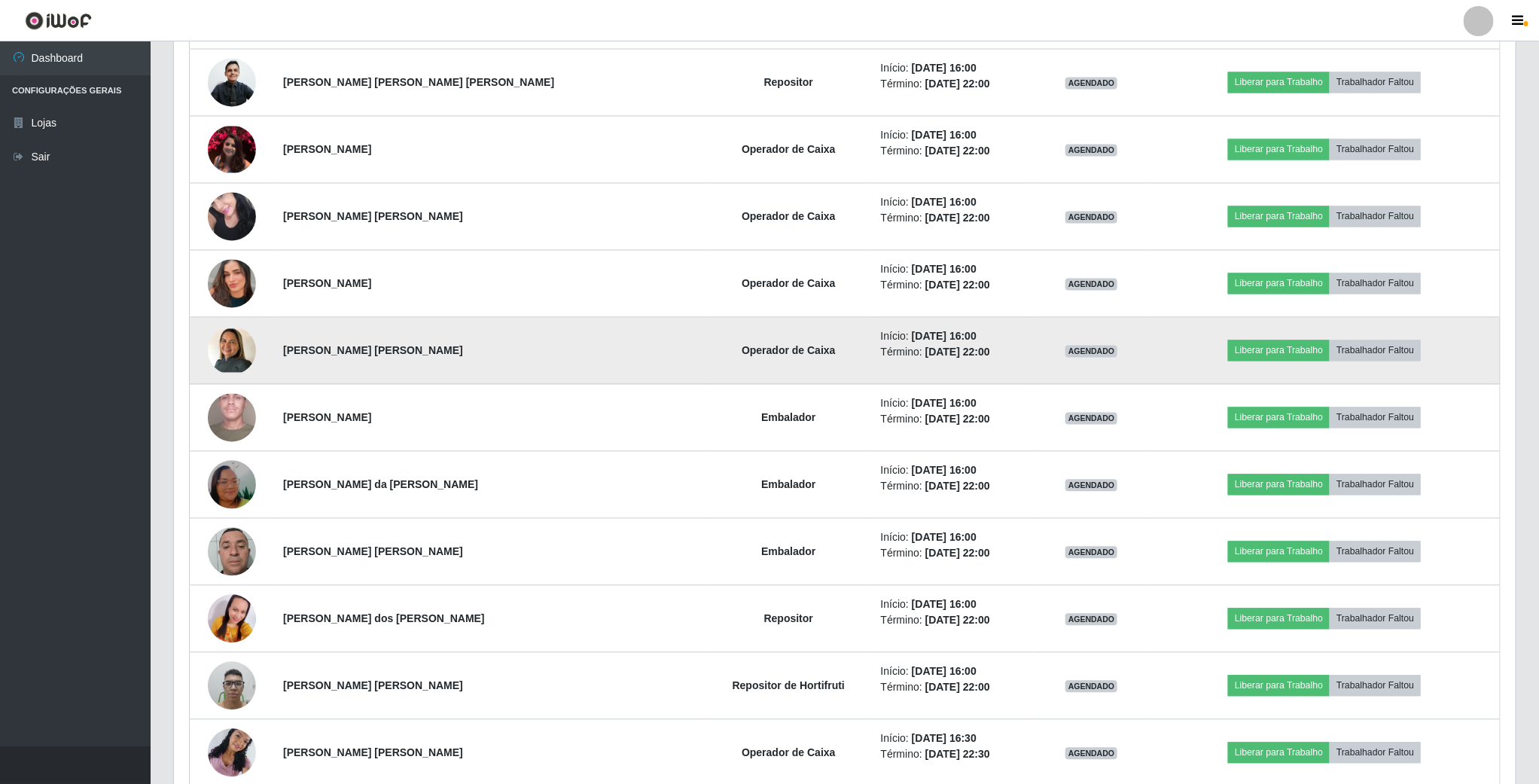
scroll to position [1569, 0]
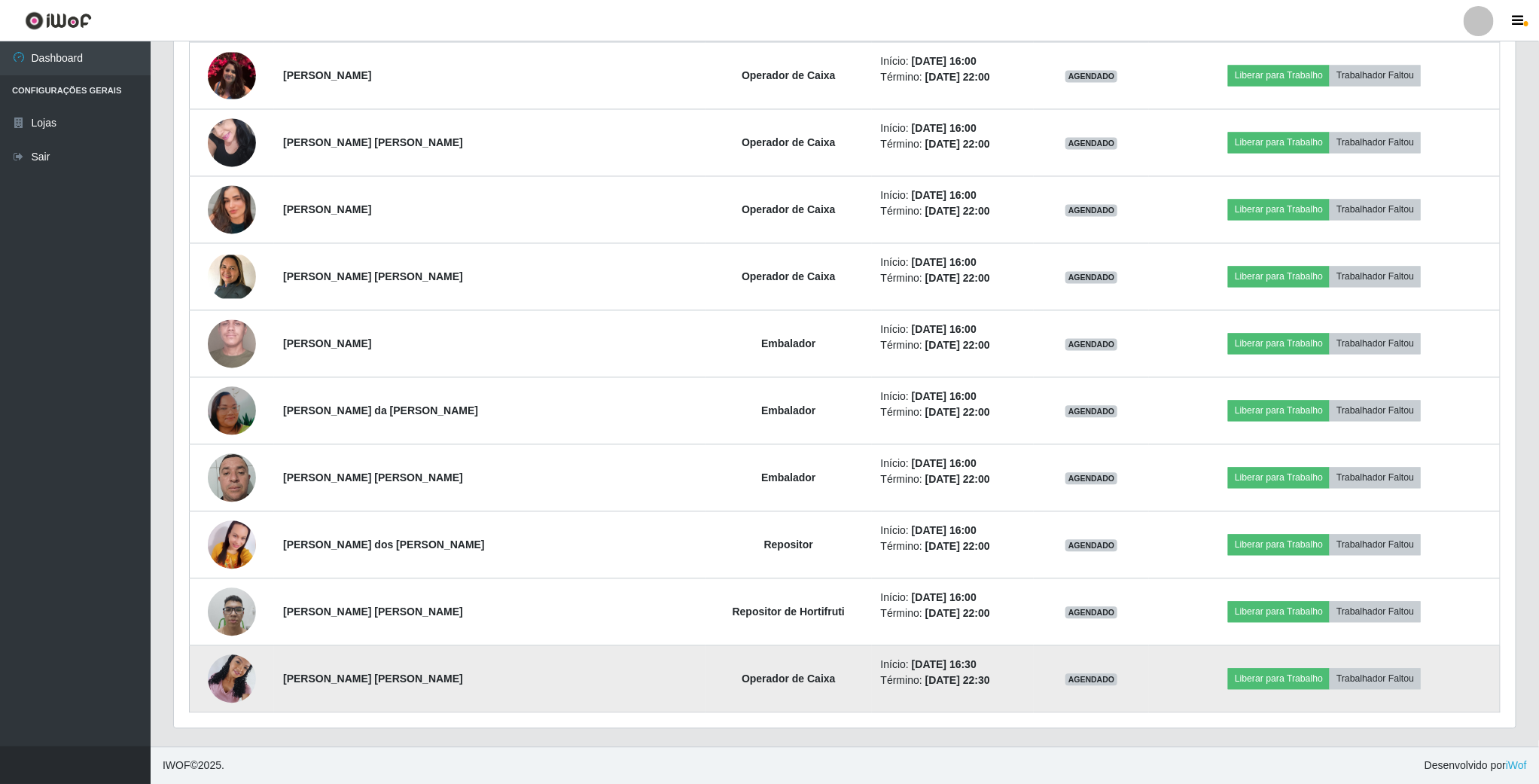
click at [235, 685] on img at bounding box center [231, 678] width 48 height 64
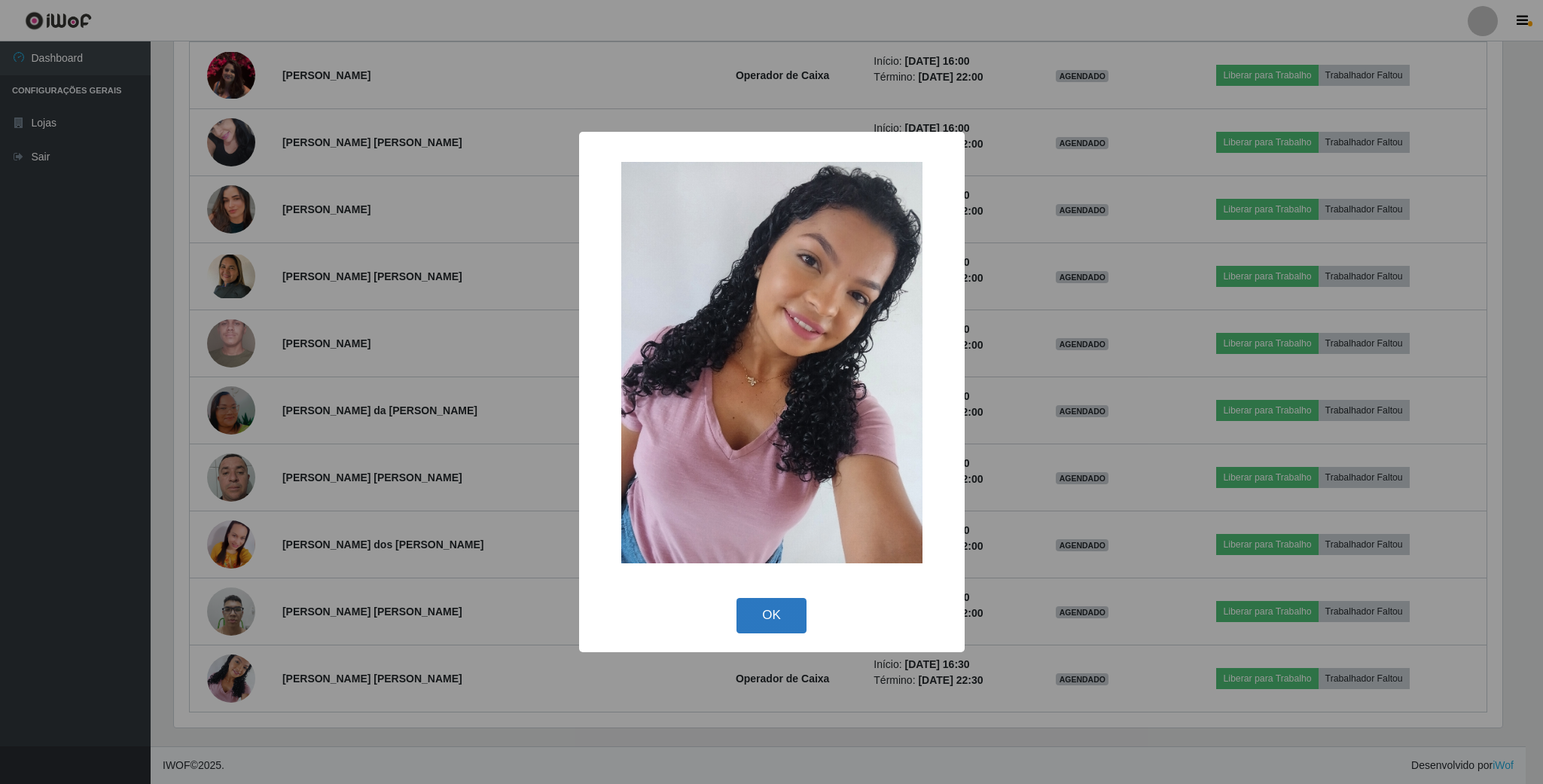
click at [762, 611] on button "OK" at bounding box center [772, 616] width 70 height 35
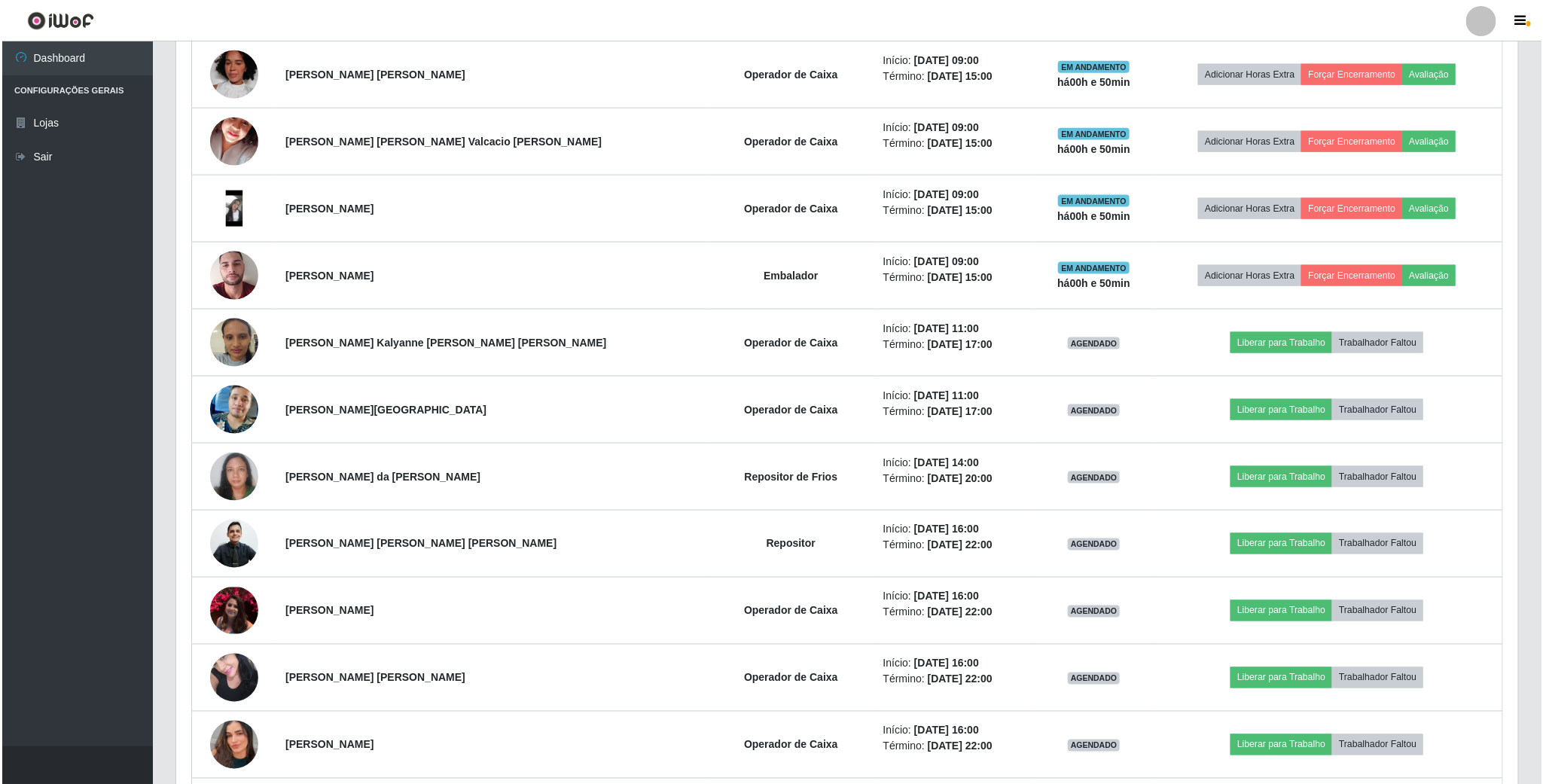
scroll to position [1005, 0]
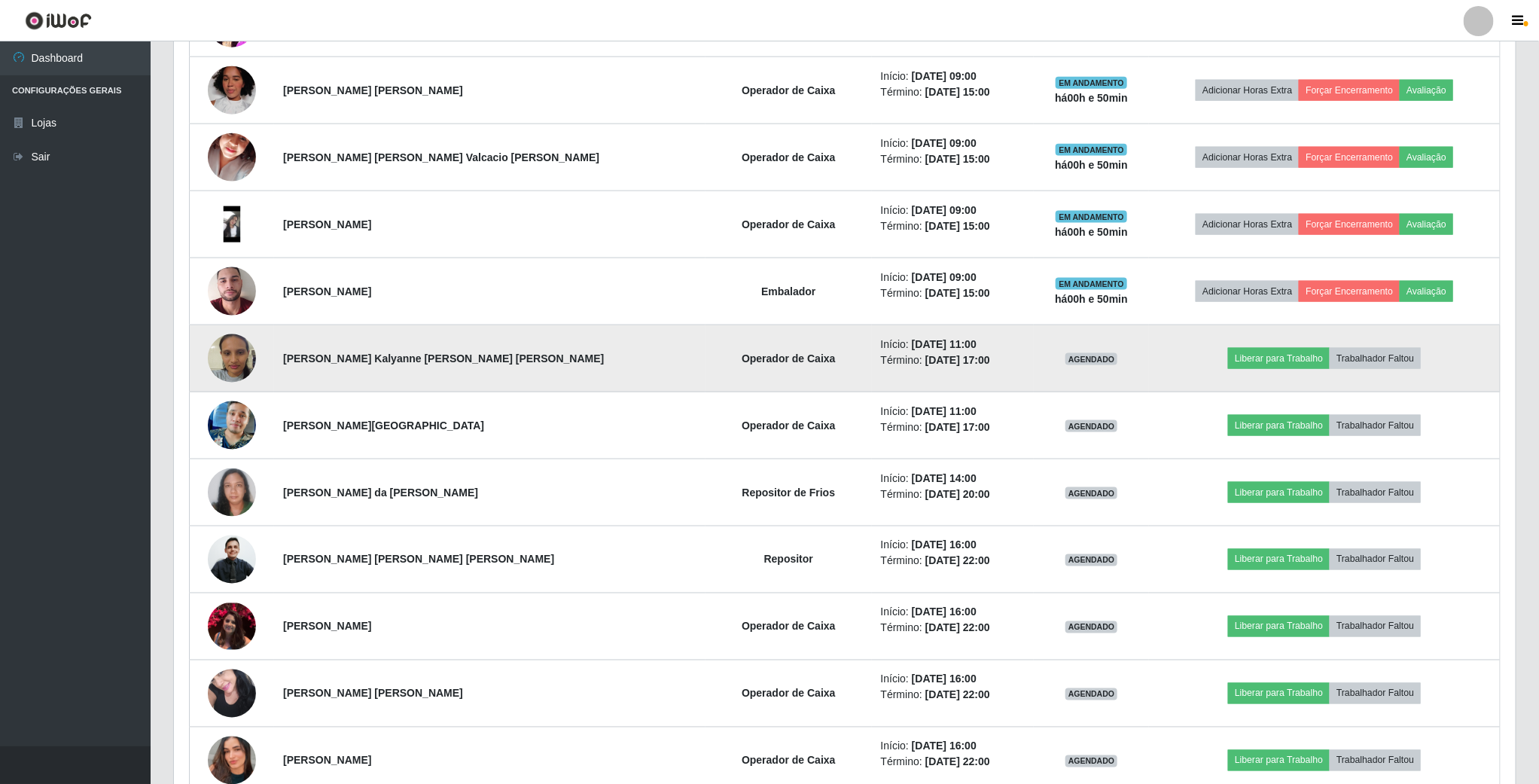
click at [235, 364] on img at bounding box center [231, 358] width 48 height 64
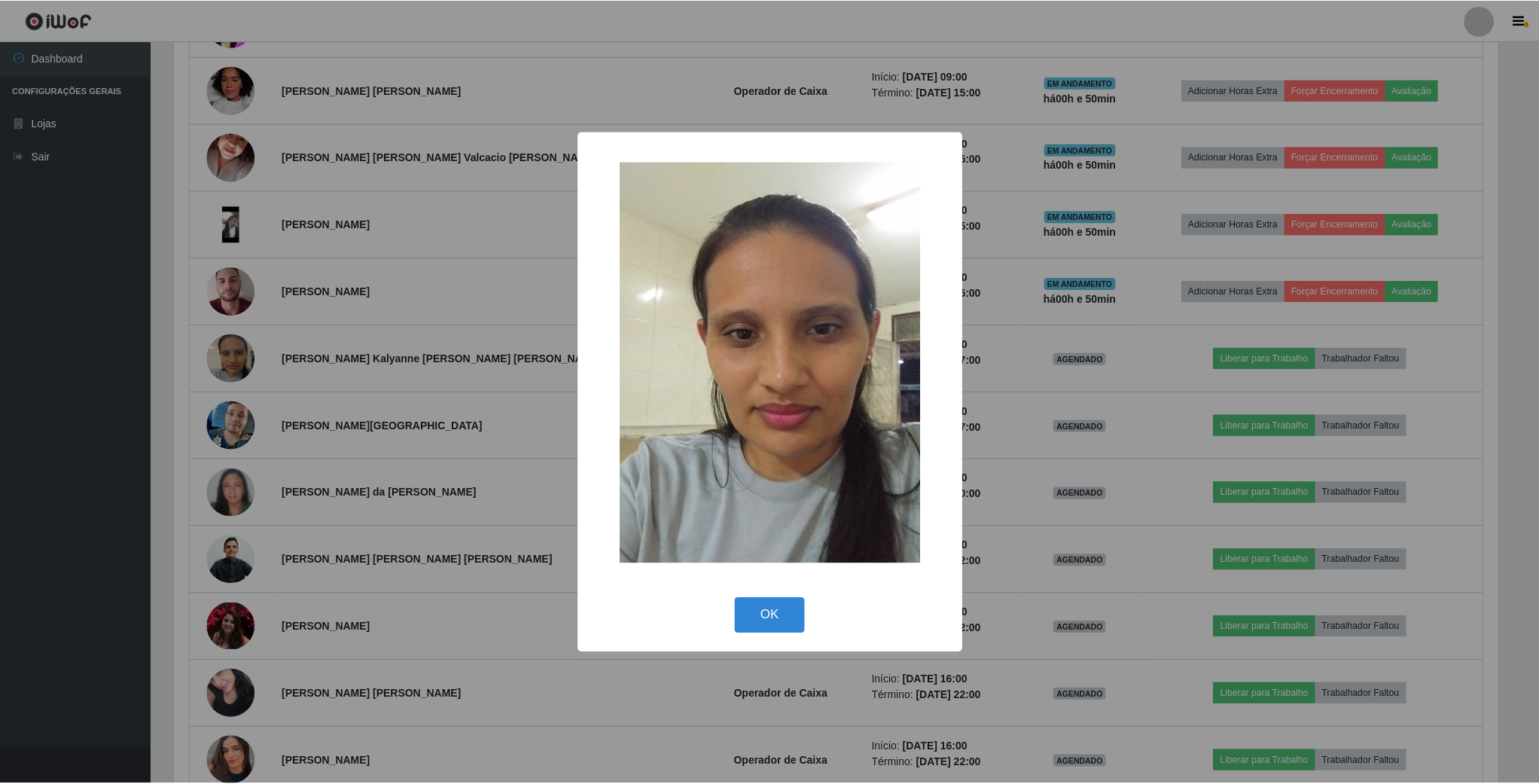
scroll to position [314, 1328]
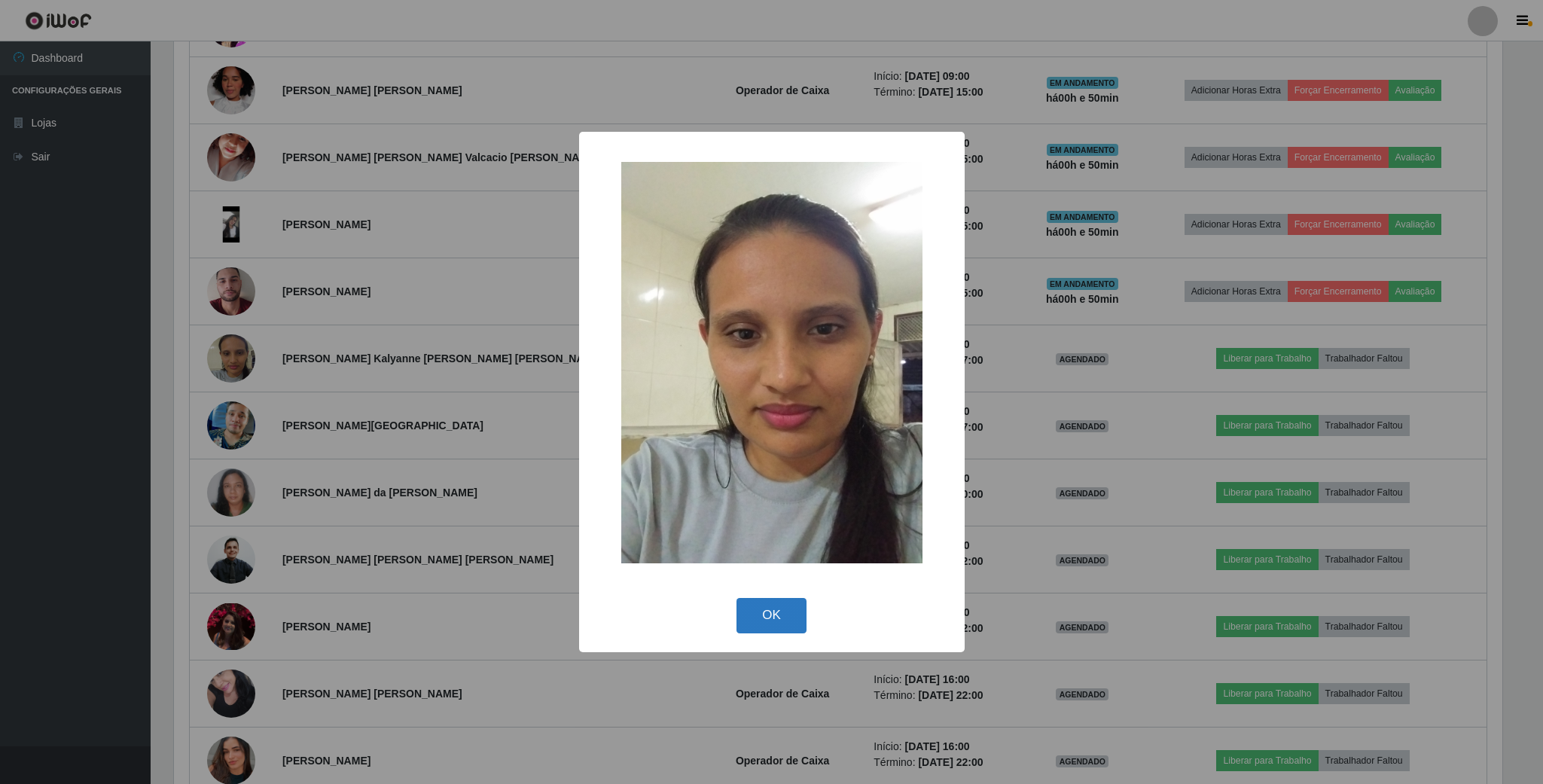
click at [767, 605] on button "OK" at bounding box center [772, 616] width 70 height 35
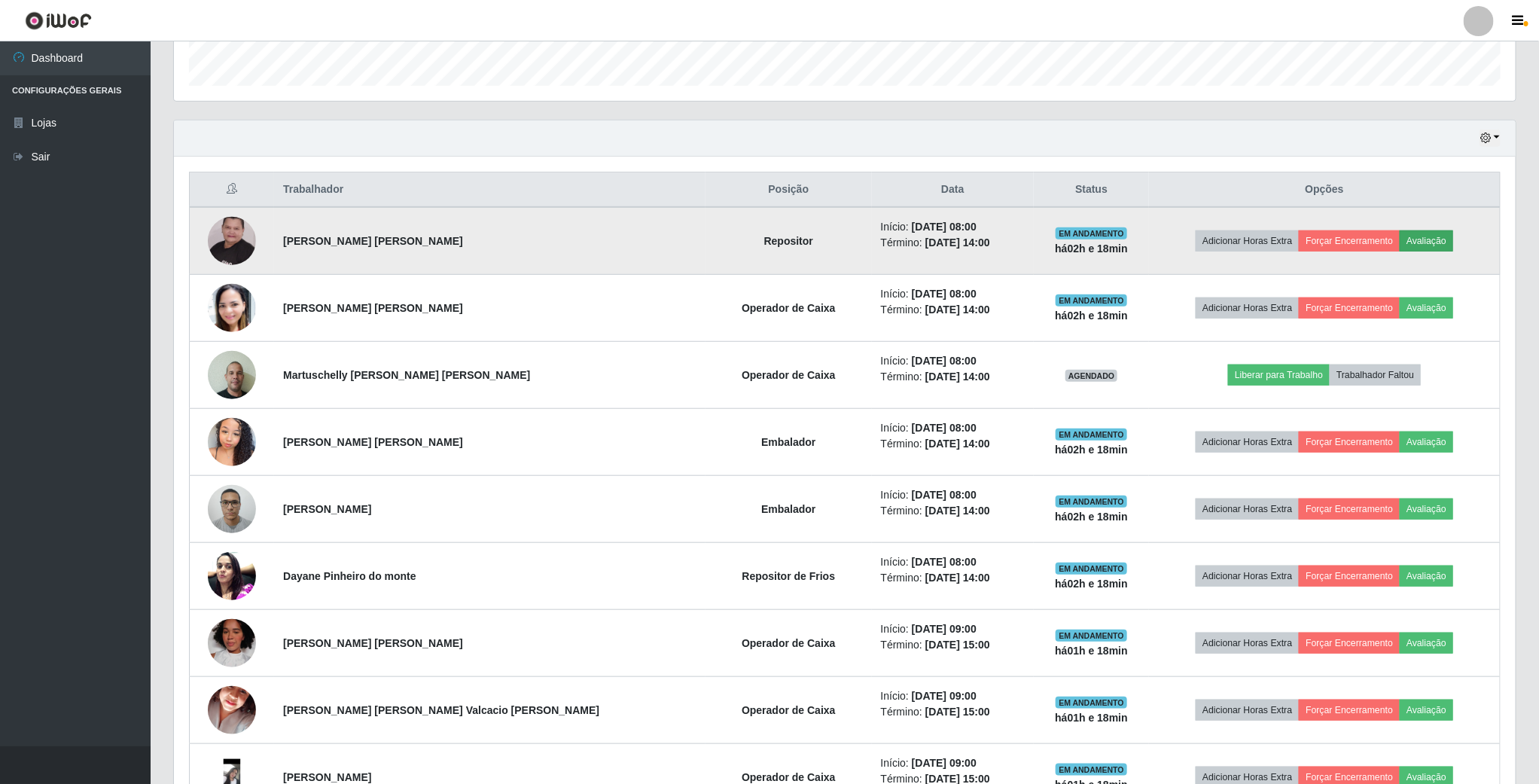
scroll to position [440, 0]
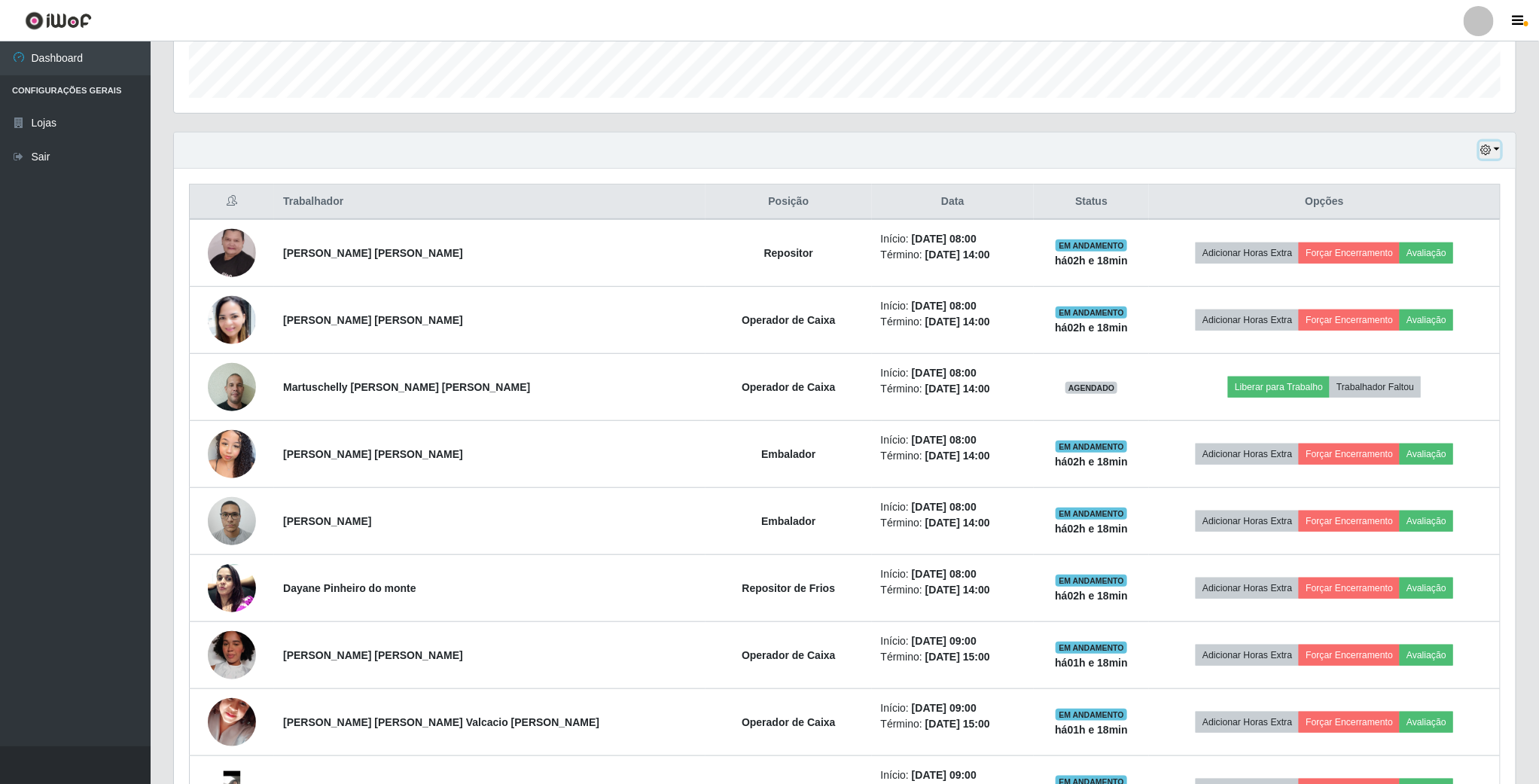
click at [1482, 151] on icon "button" at bounding box center [1484, 149] width 11 height 11
click at [1447, 221] on button "1 dia" at bounding box center [1440, 209] width 119 height 31
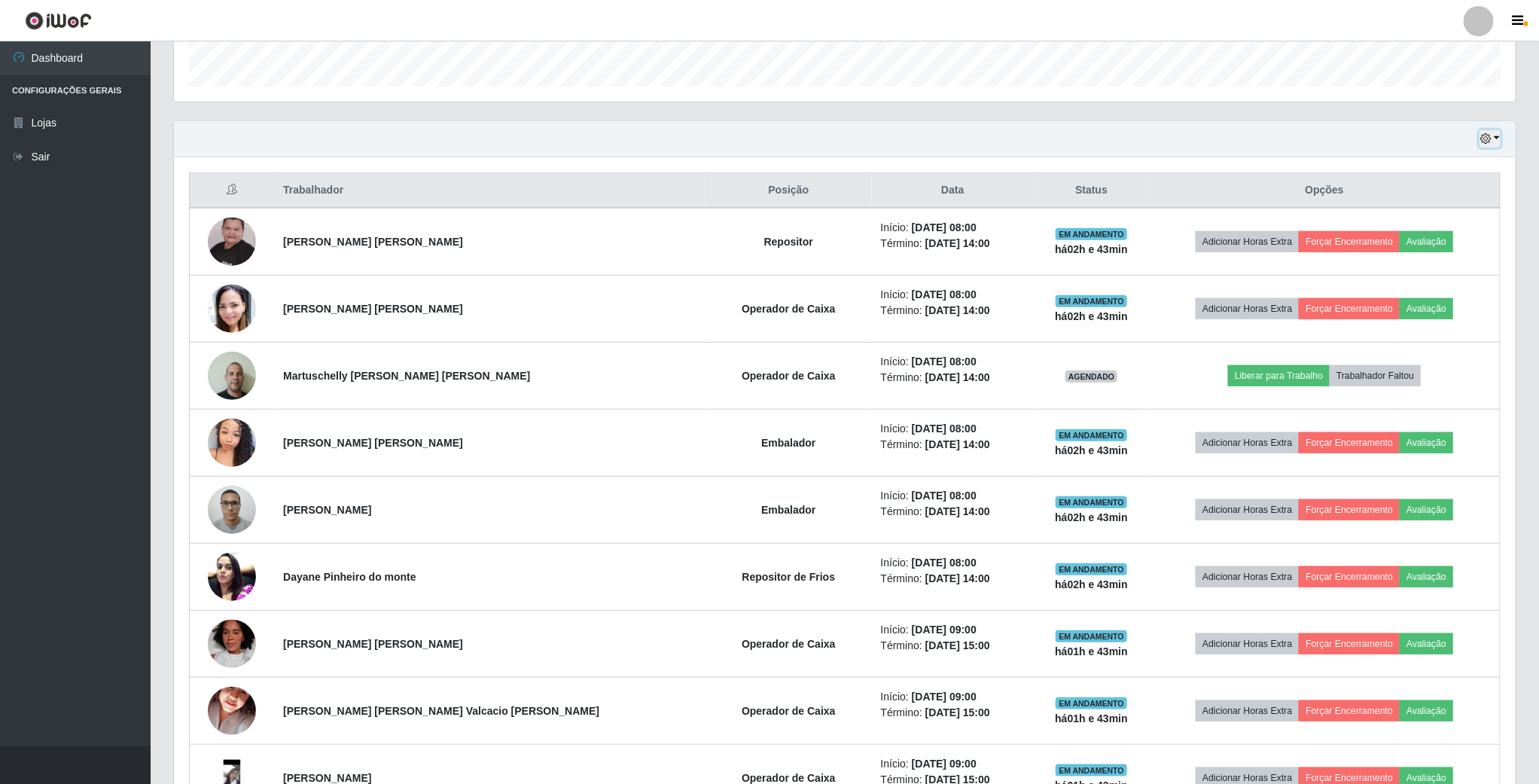
click at [1488, 137] on icon "button" at bounding box center [1484, 138] width 11 height 11
click at [1430, 231] on button "3 dias" at bounding box center [1440, 229] width 119 height 31
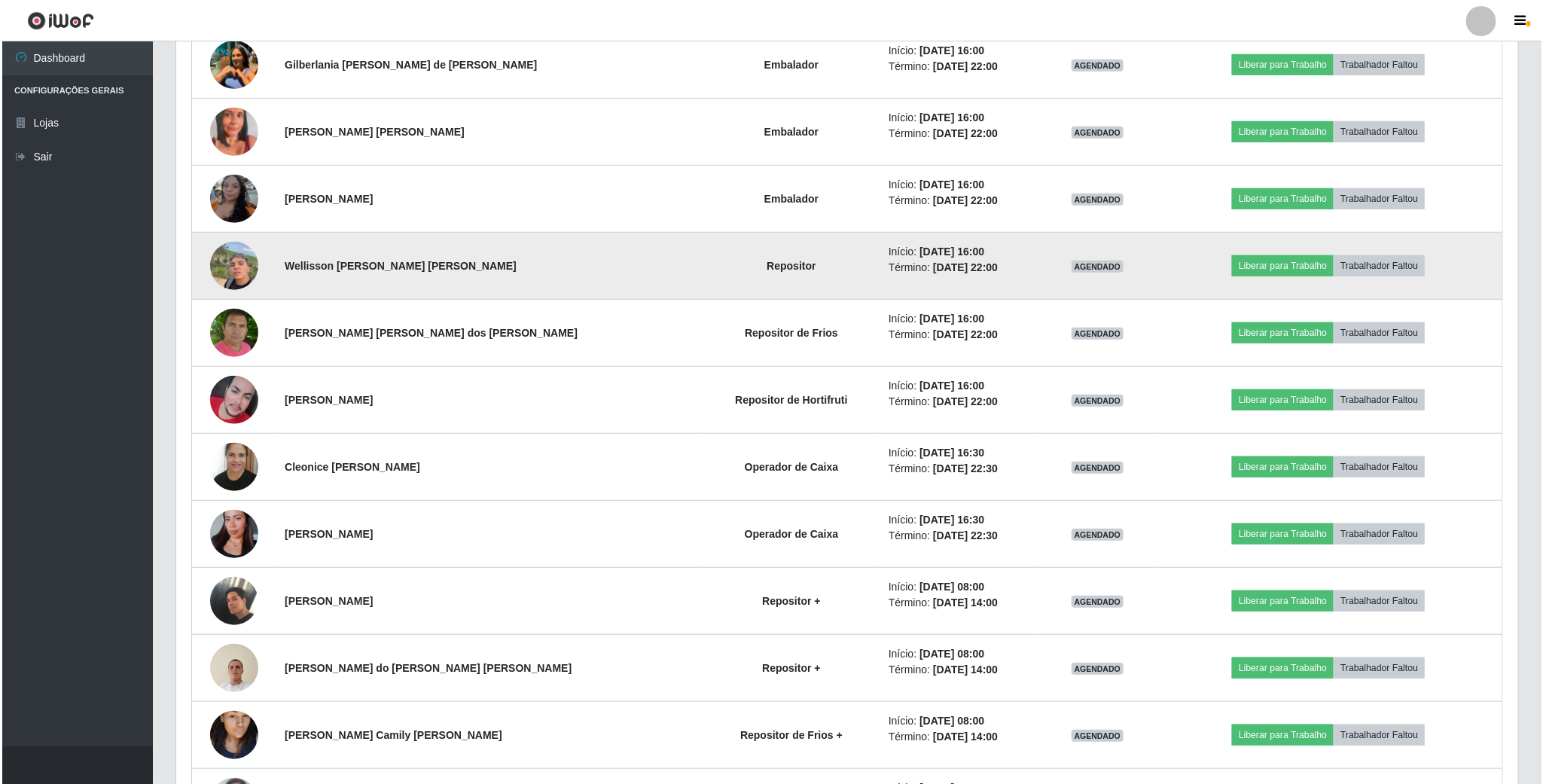
scroll to position [3494, 0]
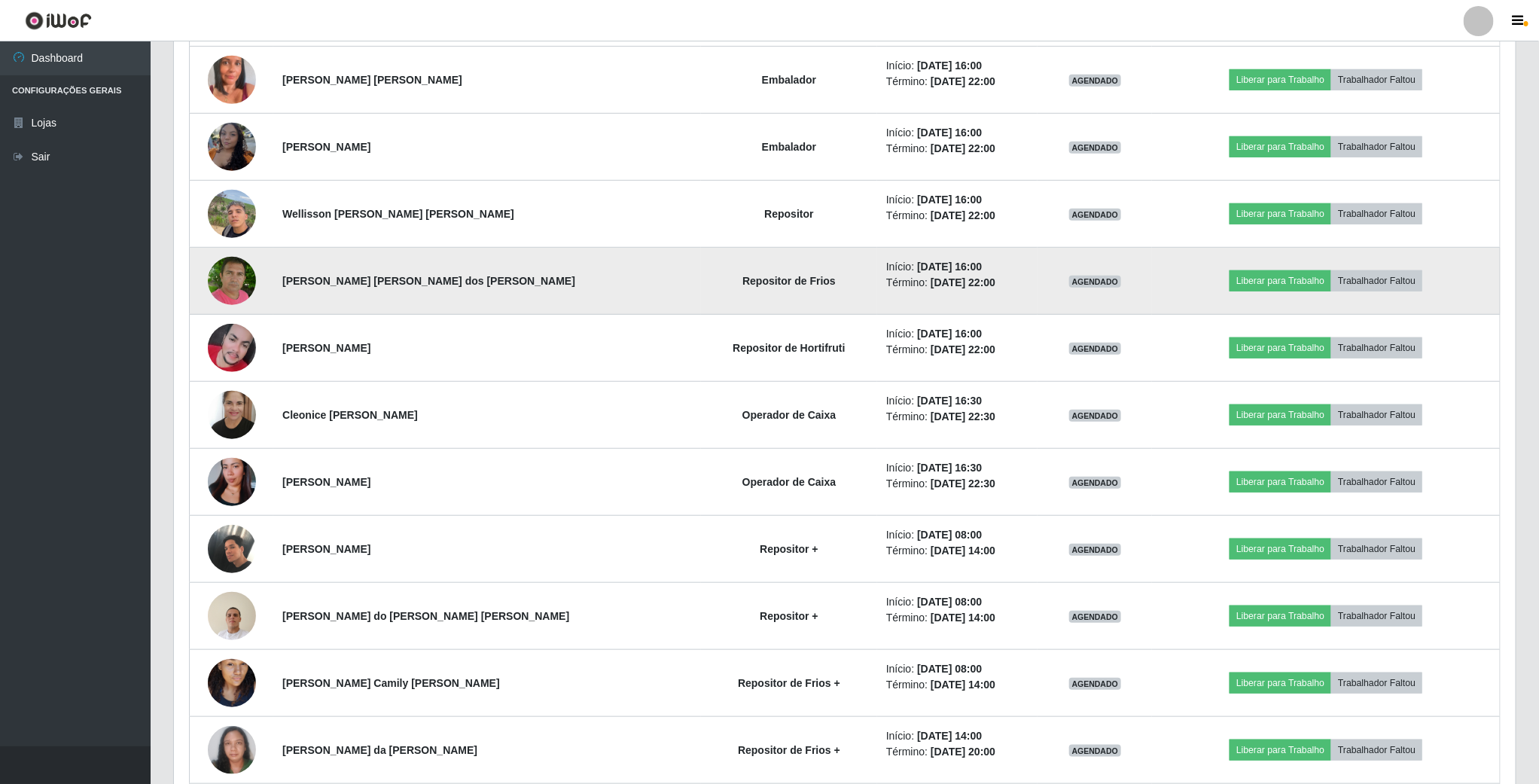
click at [226, 294] on img at bounding box center [231, 280] width 48 height 55
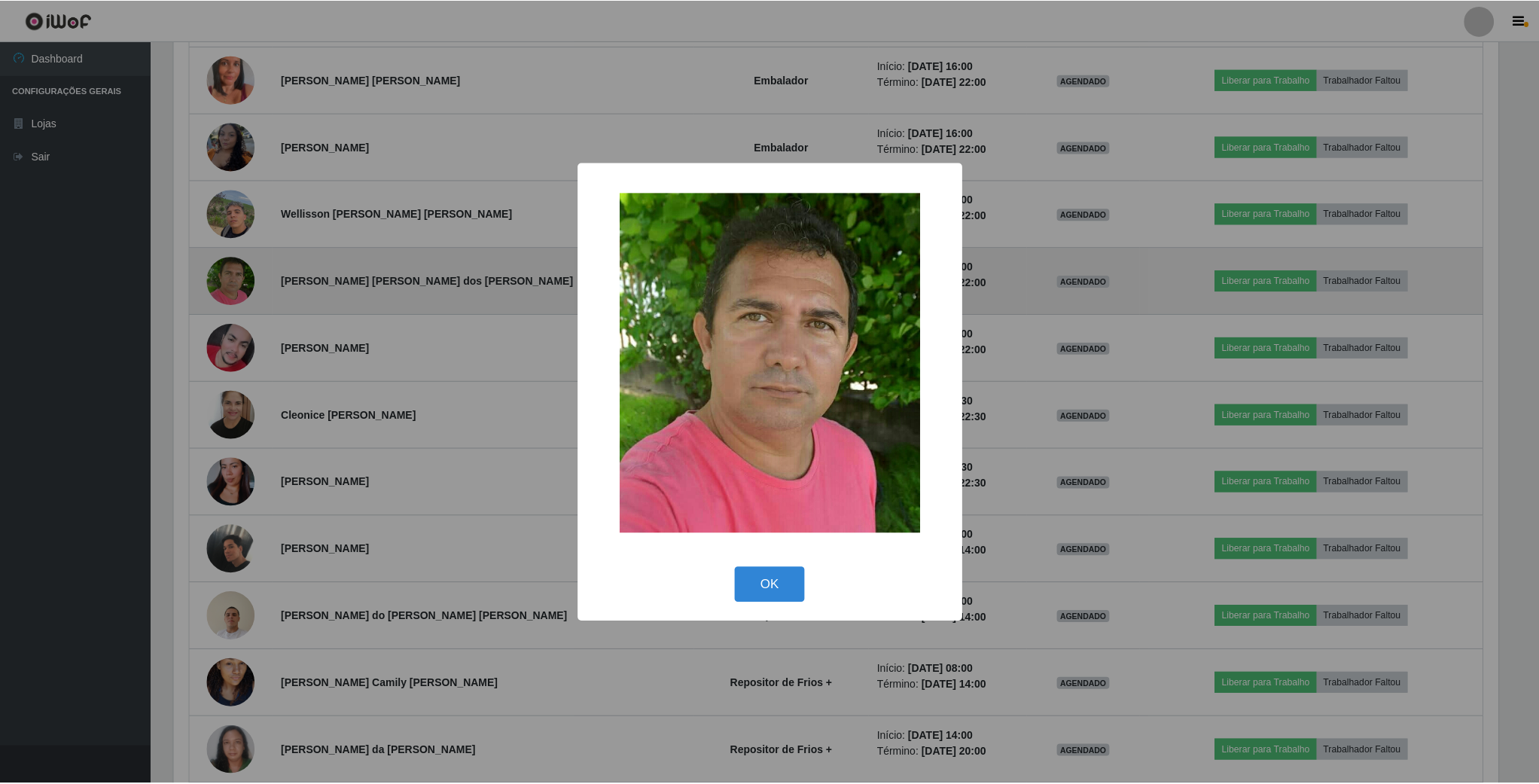
scroll to position [314, 1328]
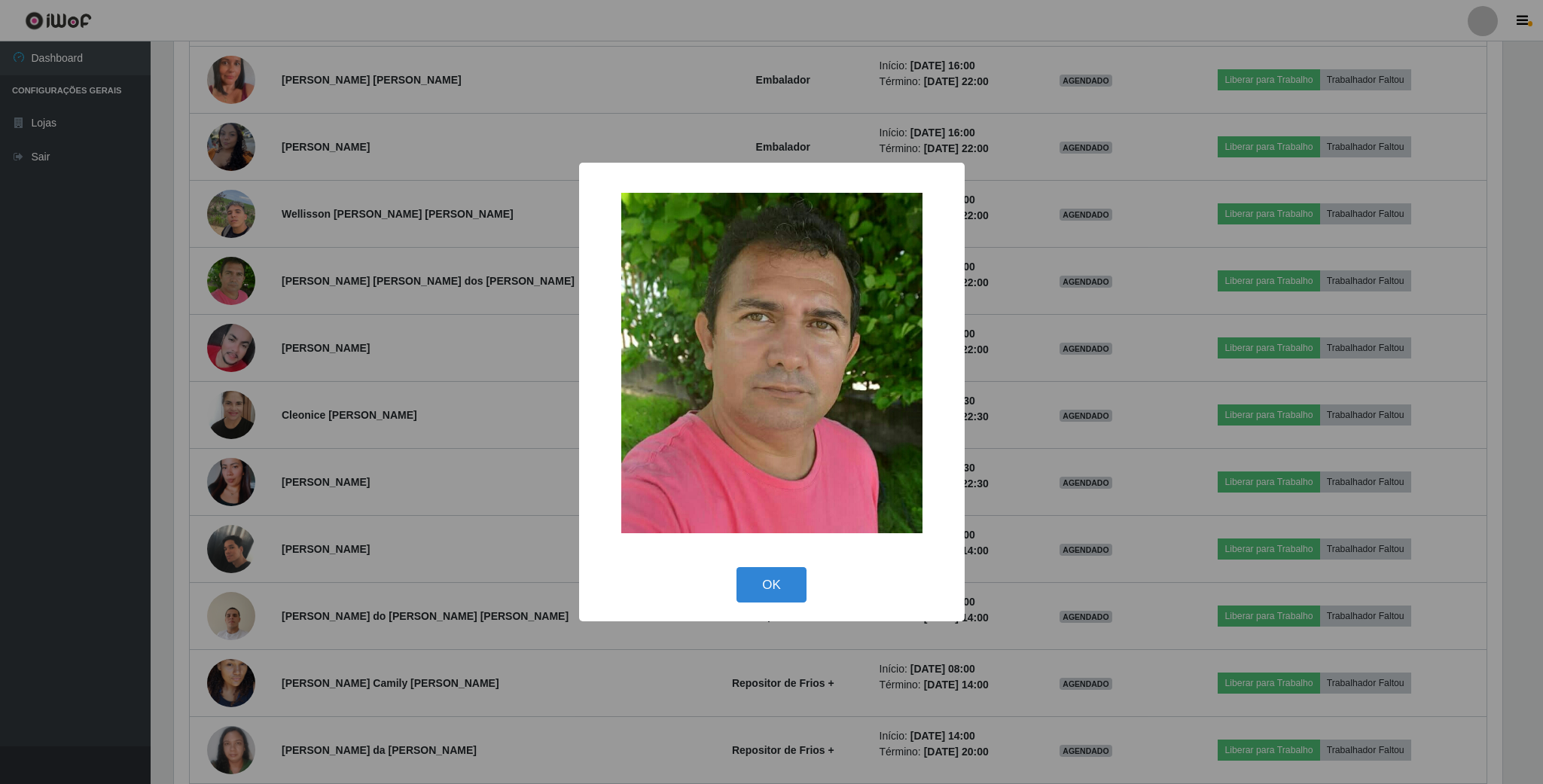
drag, startPoint x: 781, startPoint y: 592, endPoint x: 630, endPoint y: 545, distance: 158.1
click at [769, 587] on button "OK" at bounding box center [772, 584] width 70 height 35
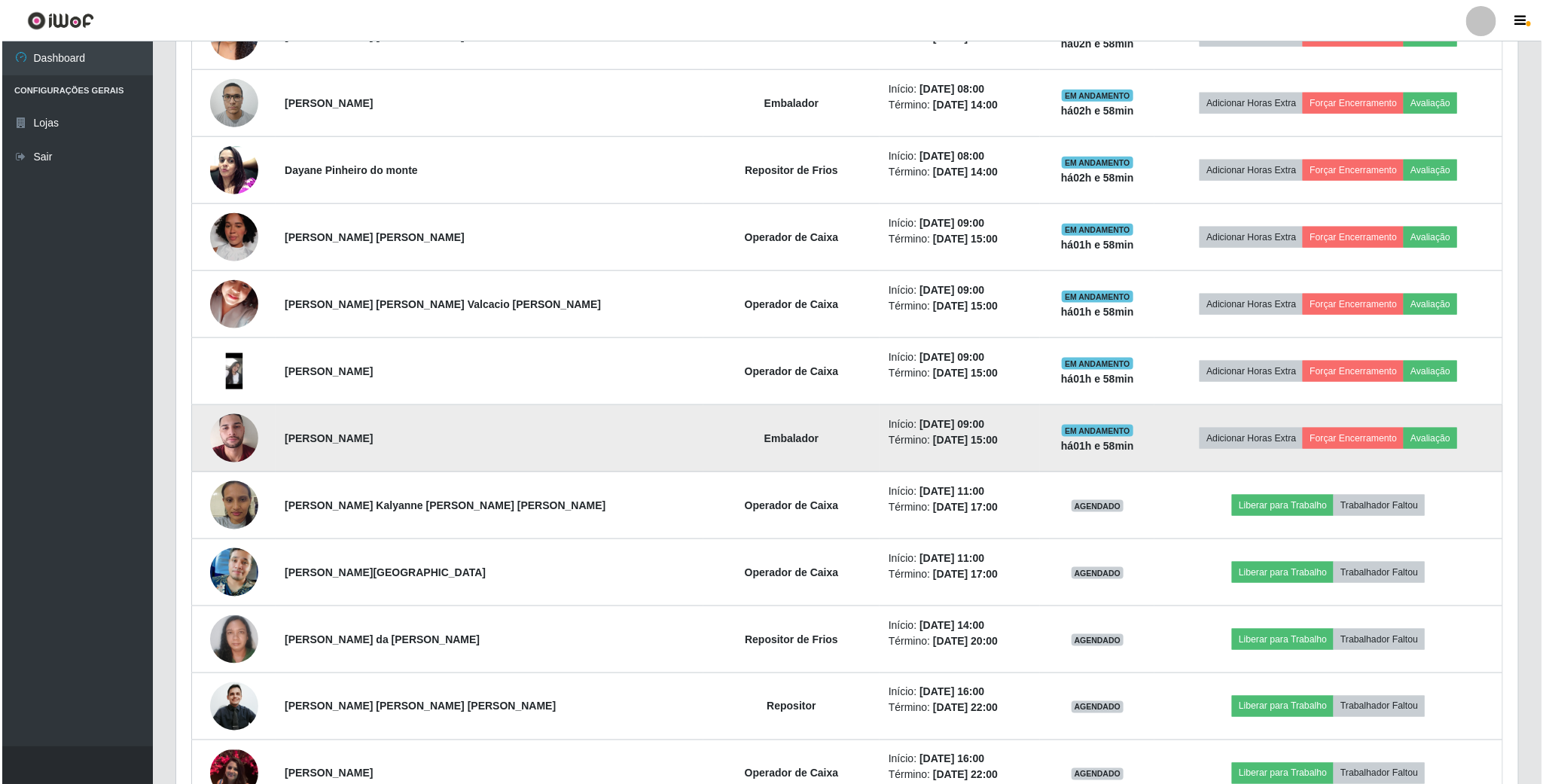
scroll to position [897, 0]
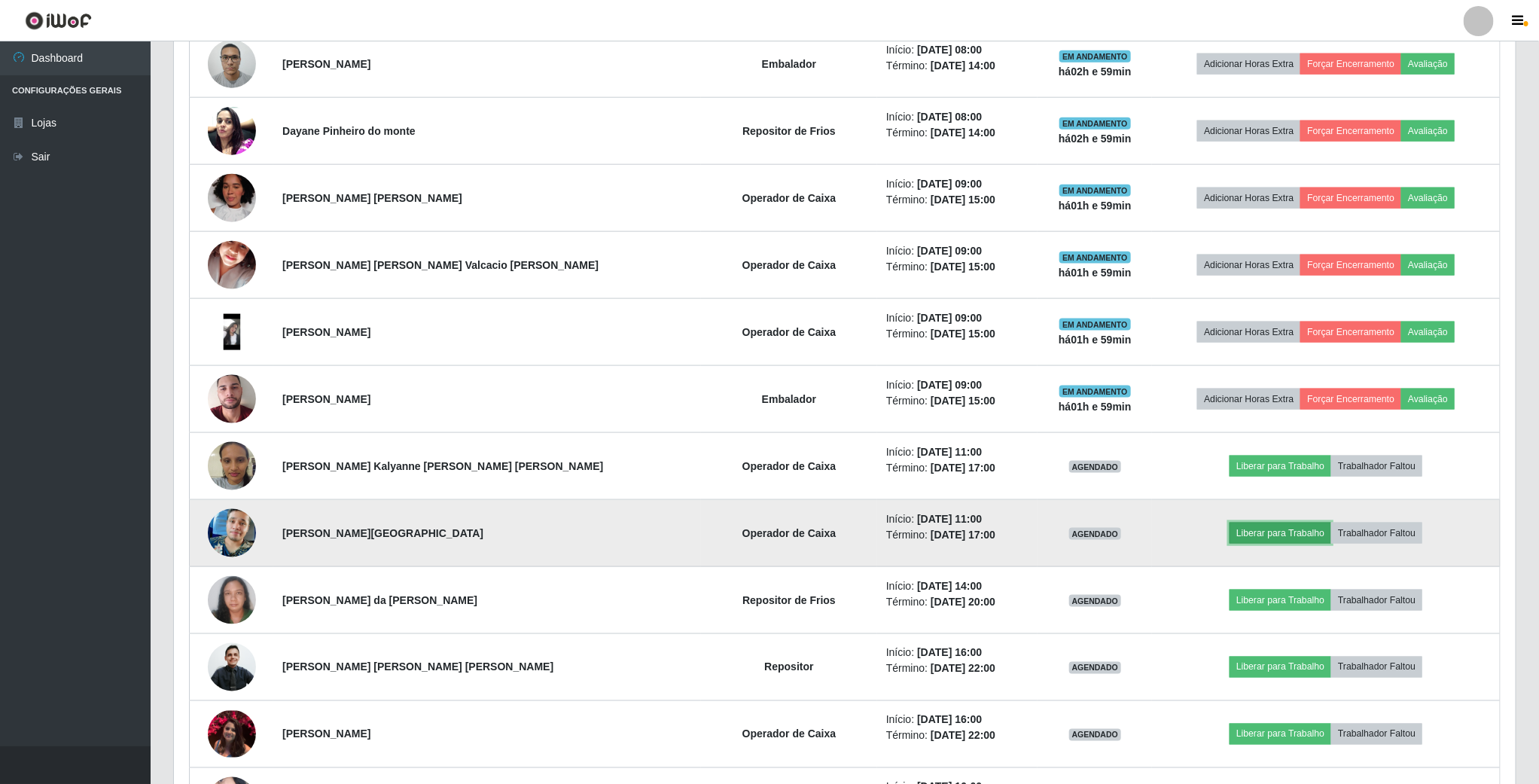
click at [1260, 539] on button "Liberar para Trabalho" at bounding box center [1280, 533] width 101 height 21
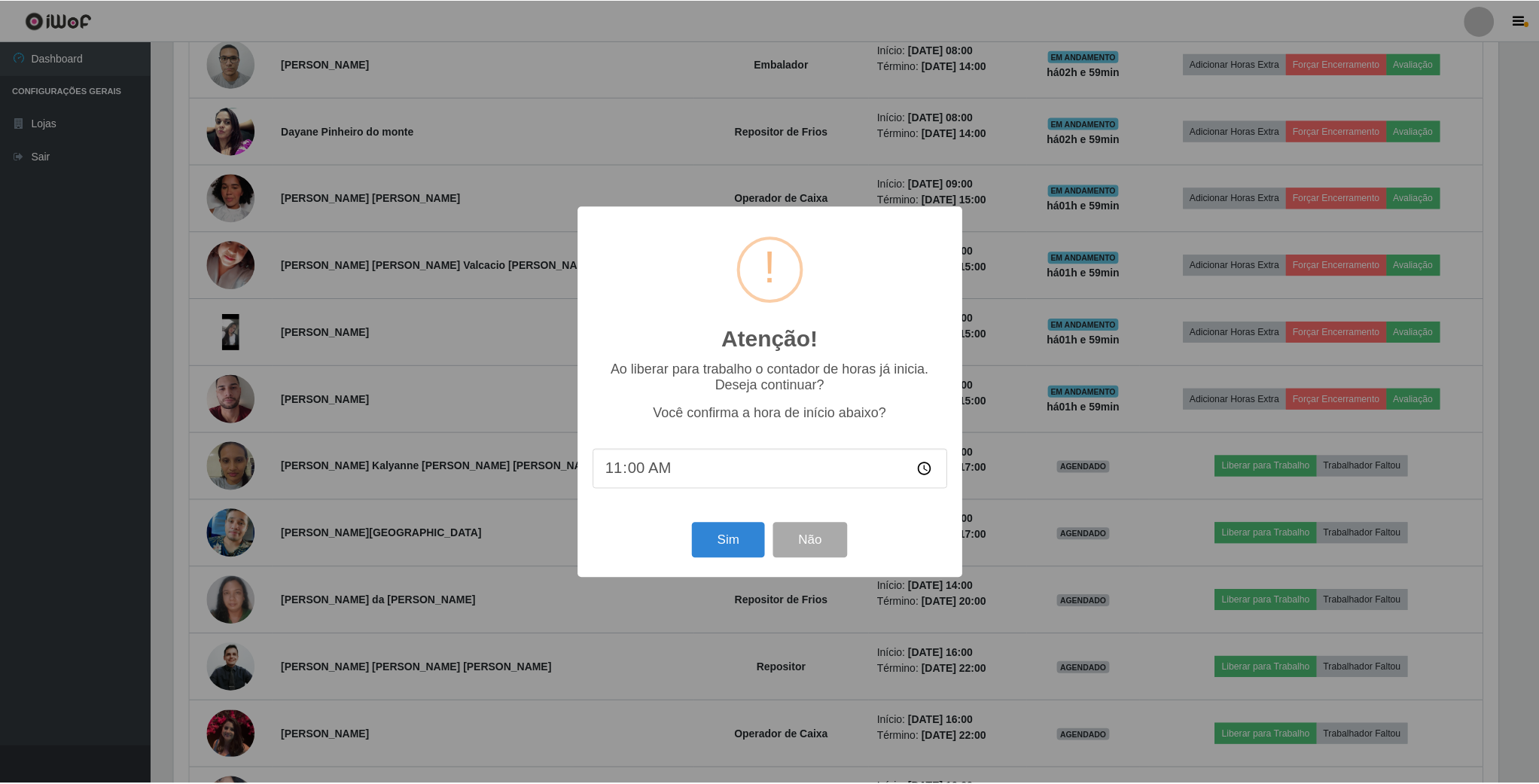
scroll to position [314, 1328]
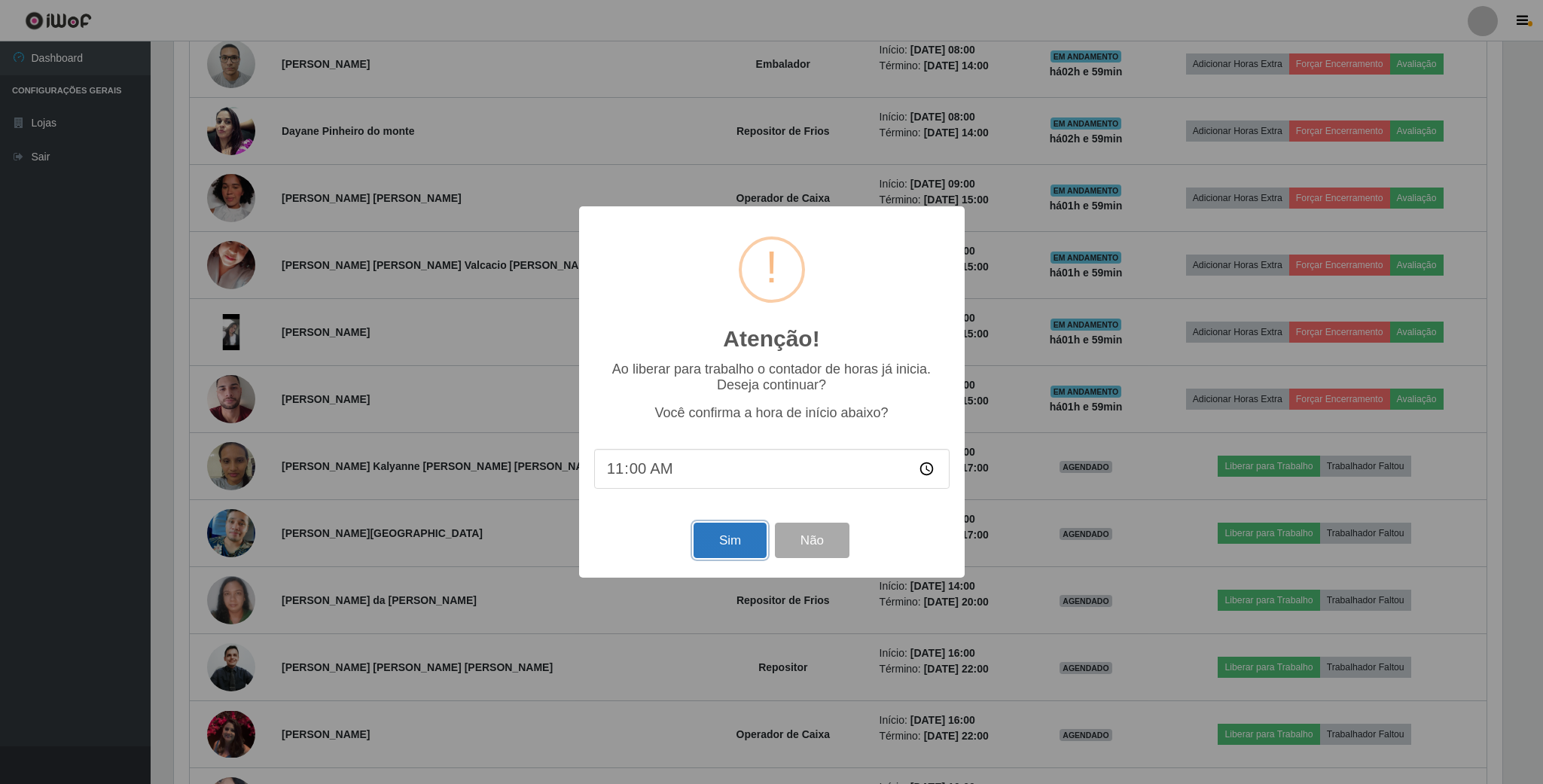
click at [731, 535] on button "Sim" at bounding box center [730, 540] width 73 height 35
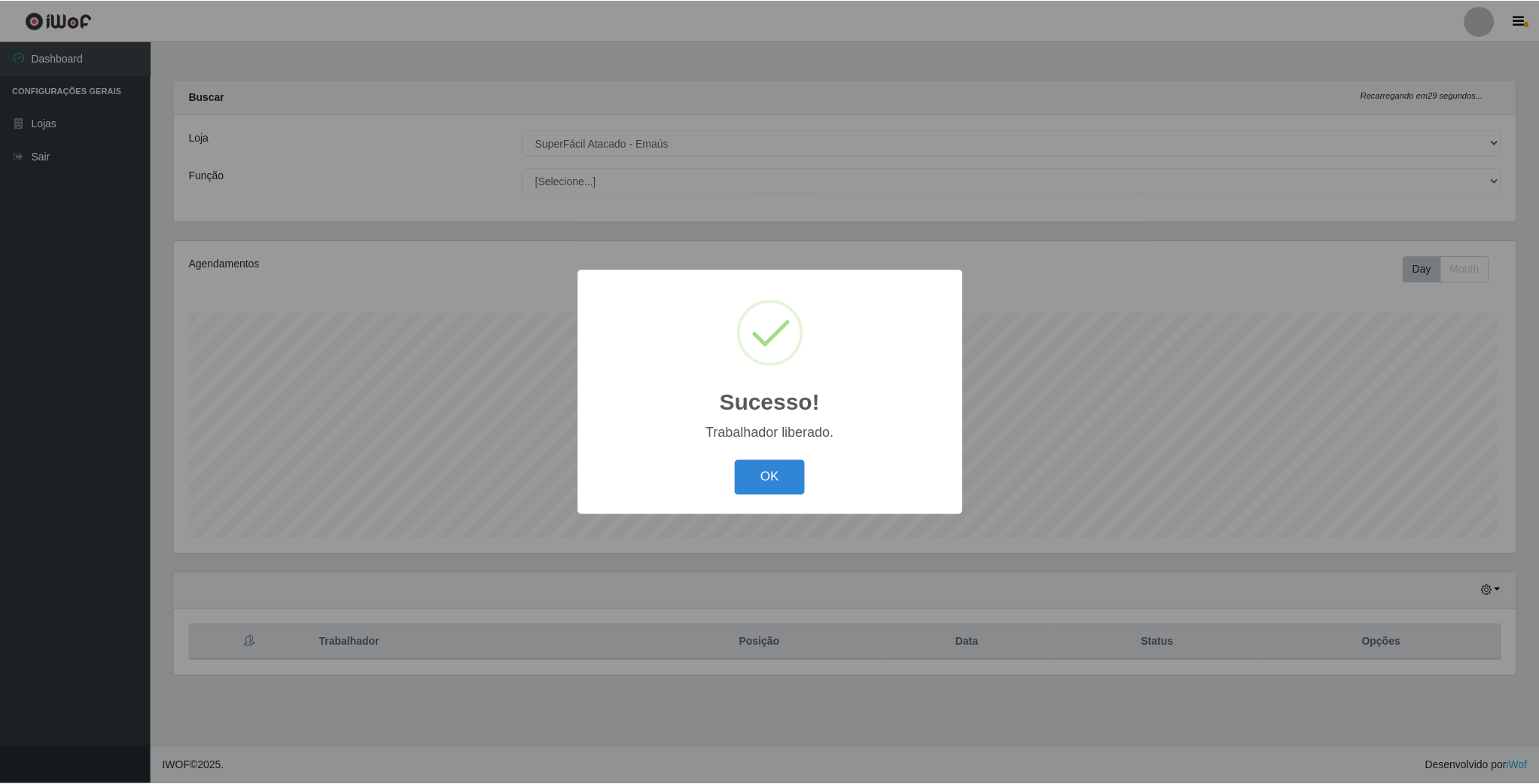
scroll to position [314, 1344]
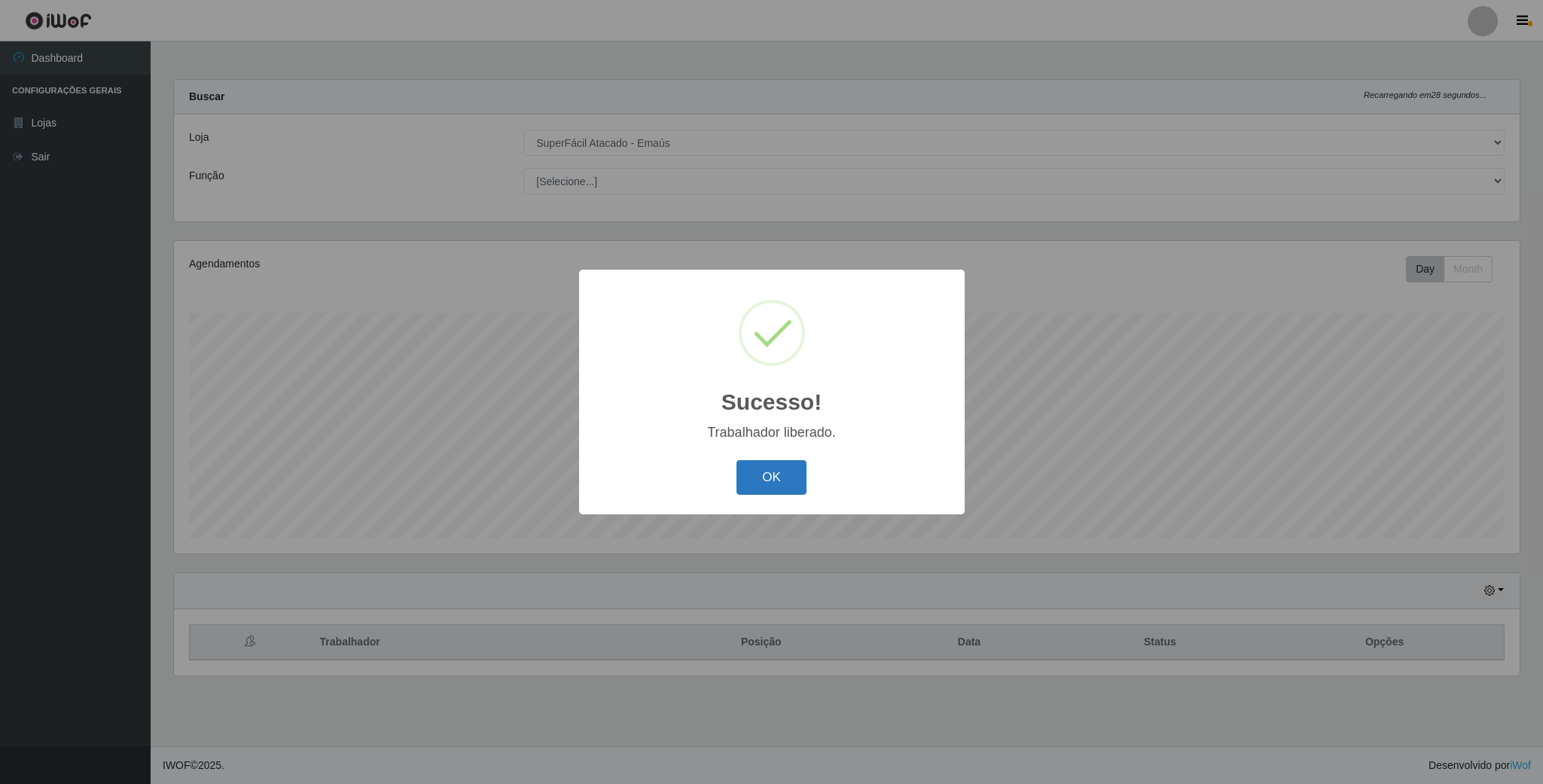
click at [757, 469] on button "OK" at bounding box center [772, 477] width 70 height 35
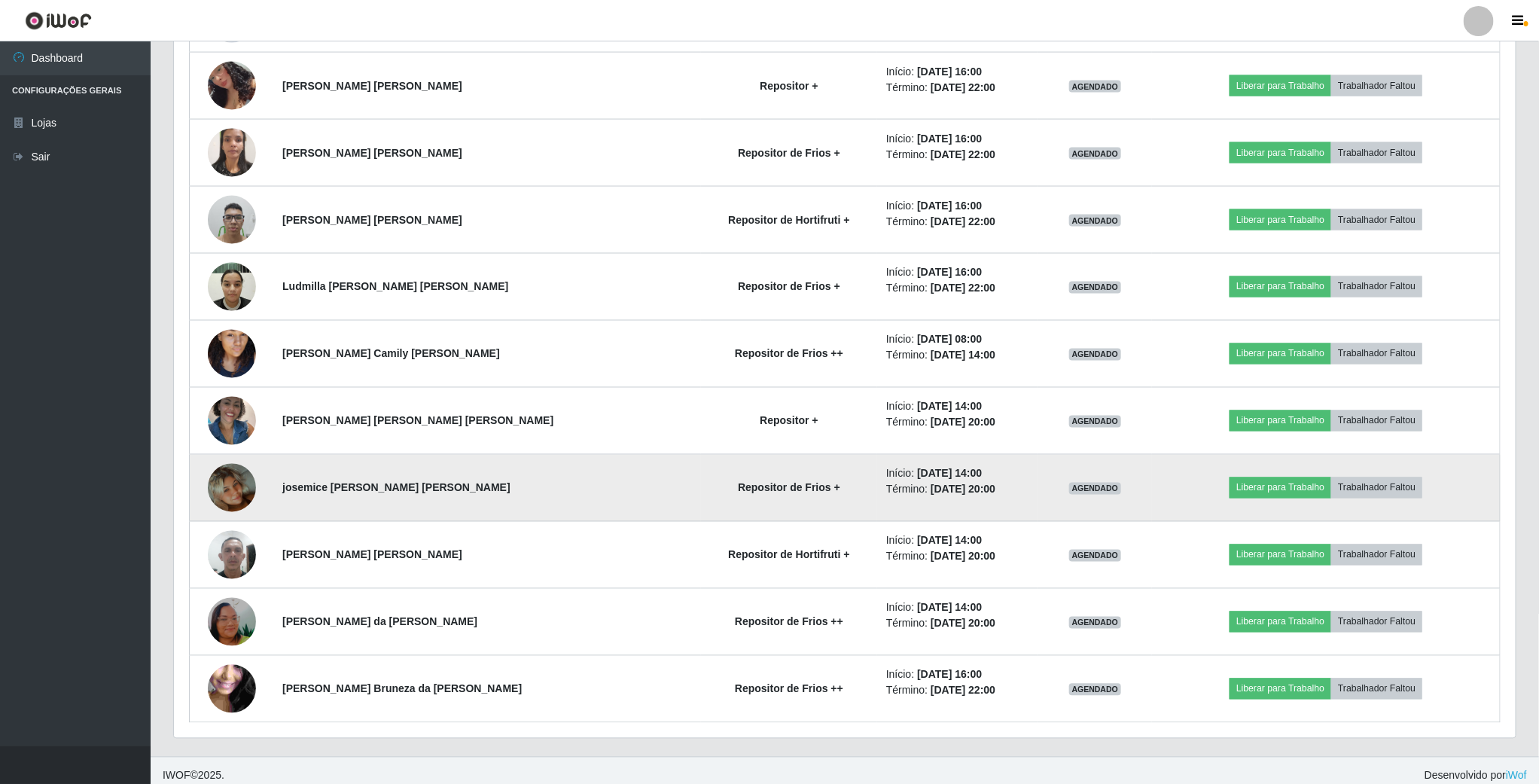
scroll to position [4397, 0]
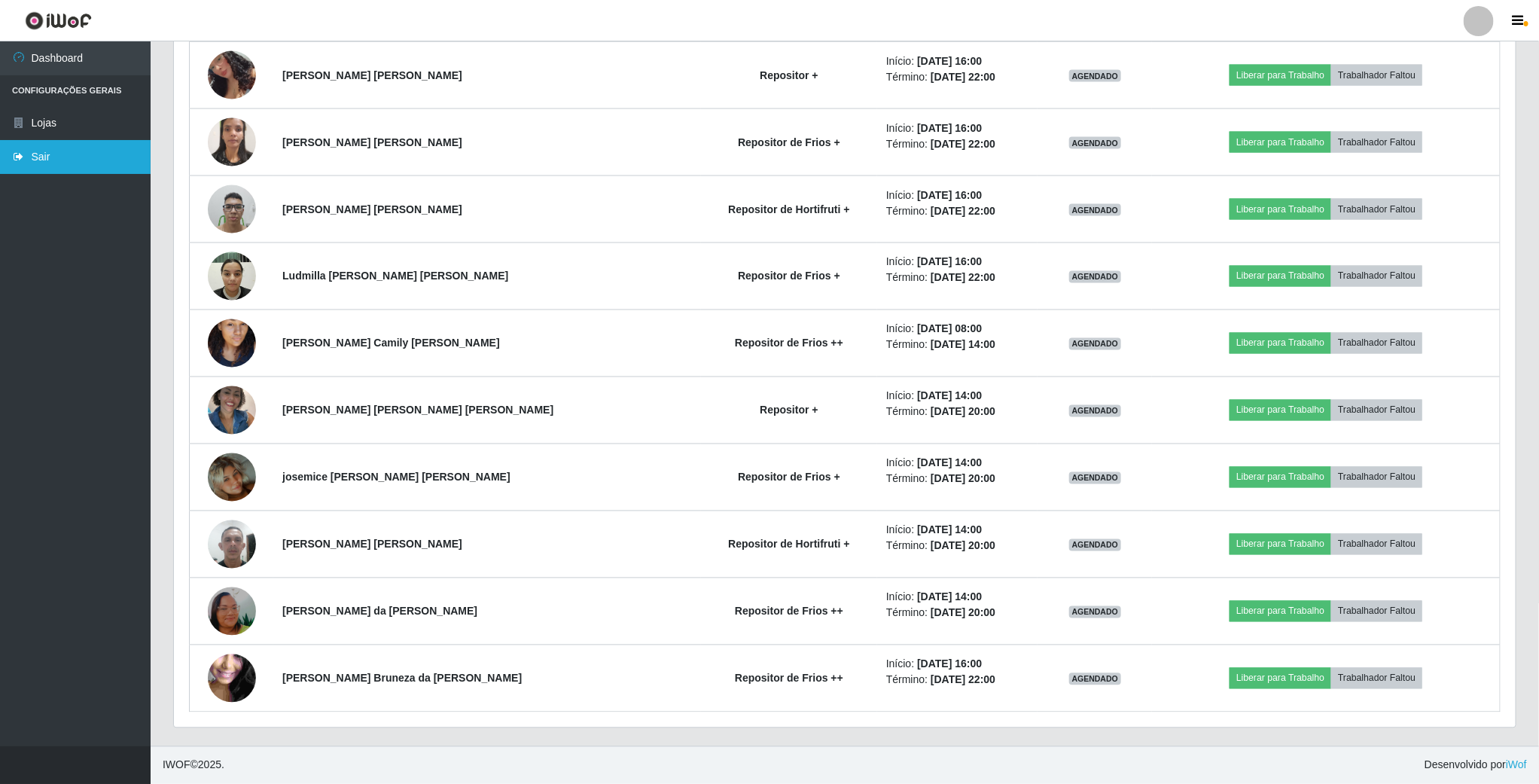
click at [68, 158] on link "Sair" at bounding box center [75, 157] width 151 height 34
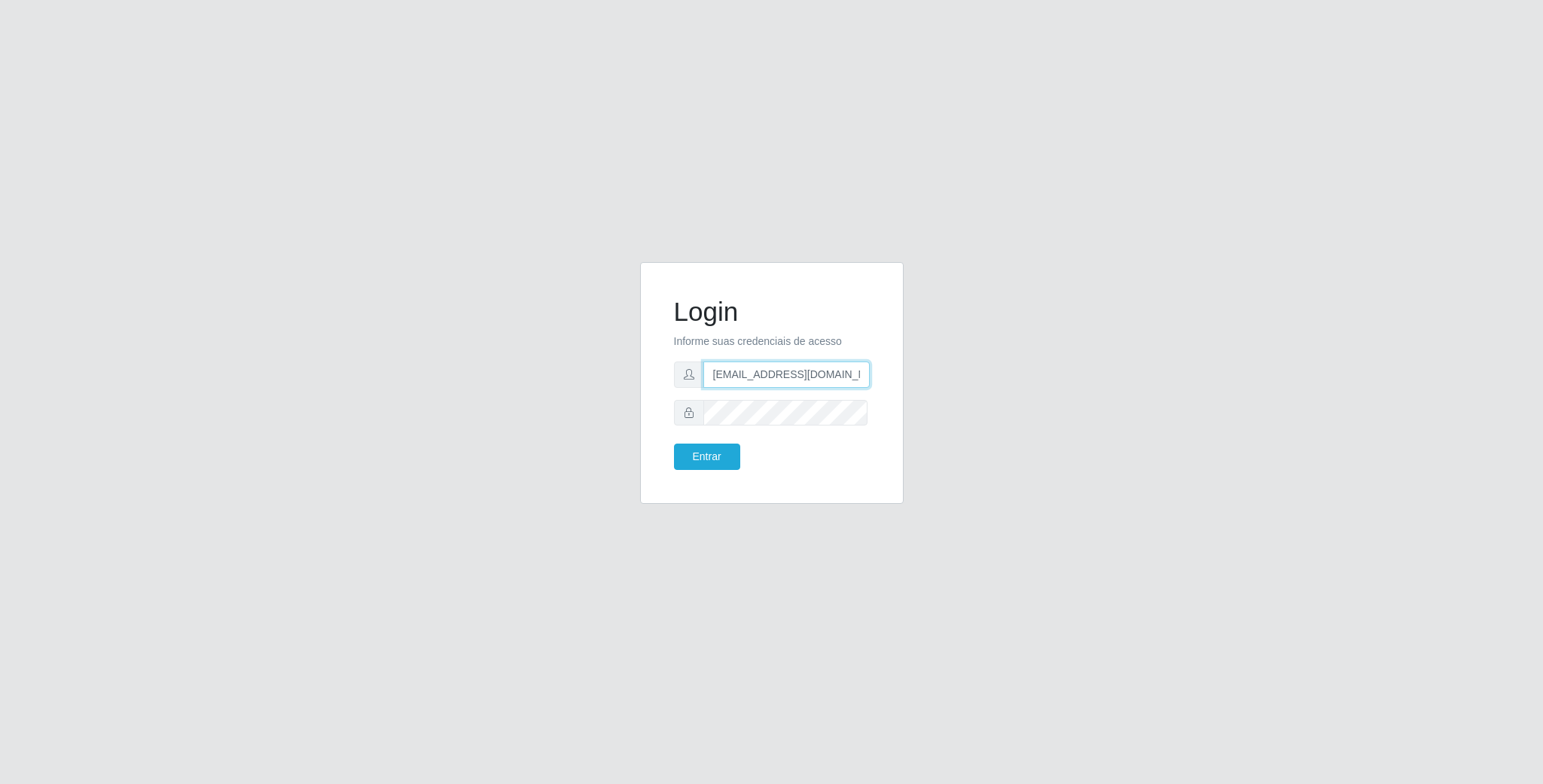
scroll to position [0, 7]
drag, startPoint x: 705, startPoint y: 369, endPoint x: 926, endPoint y: 399, distance: 223.0
click at [926, 399] on div "Login Informe suas credenciais de acesso geovanamatias2015@gmail.com Entrar" at bounding box center [772, 392] width 858 height 260
type input "franciscodias66@yahoo.com.br"
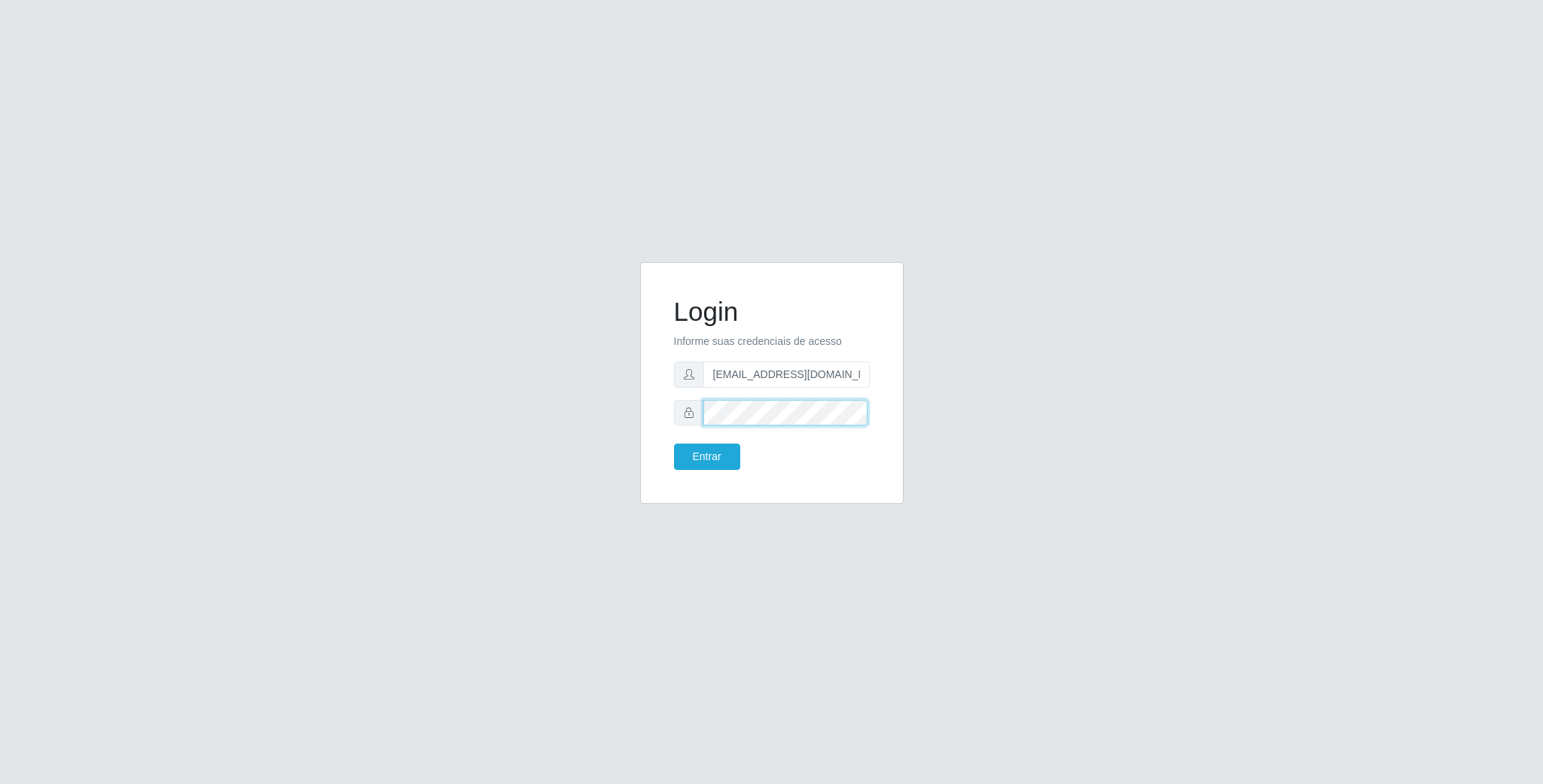
click at [589, 406] on div "Login Informe suas credenciais de acesso franciscodias66@yahoo.com.br Entrar" at bounding box center [772, 392] width 858 height 260
click at [674, 443] on button "Entrar" at bounding box center [707, 456] width 66 height 26
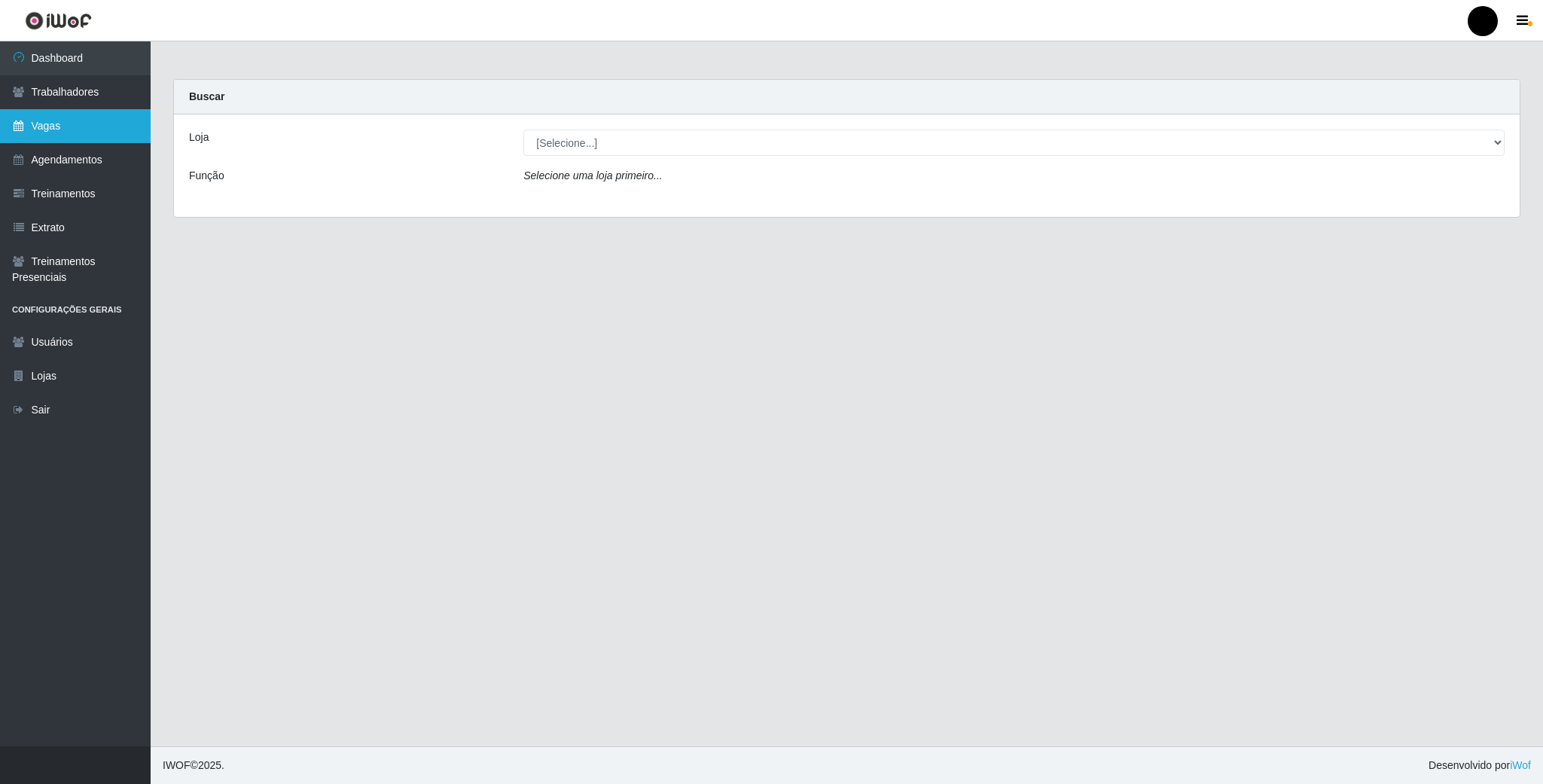
click at [44, 131] on link "Vagas" at bounding box center [75, 126] width 151 height 34
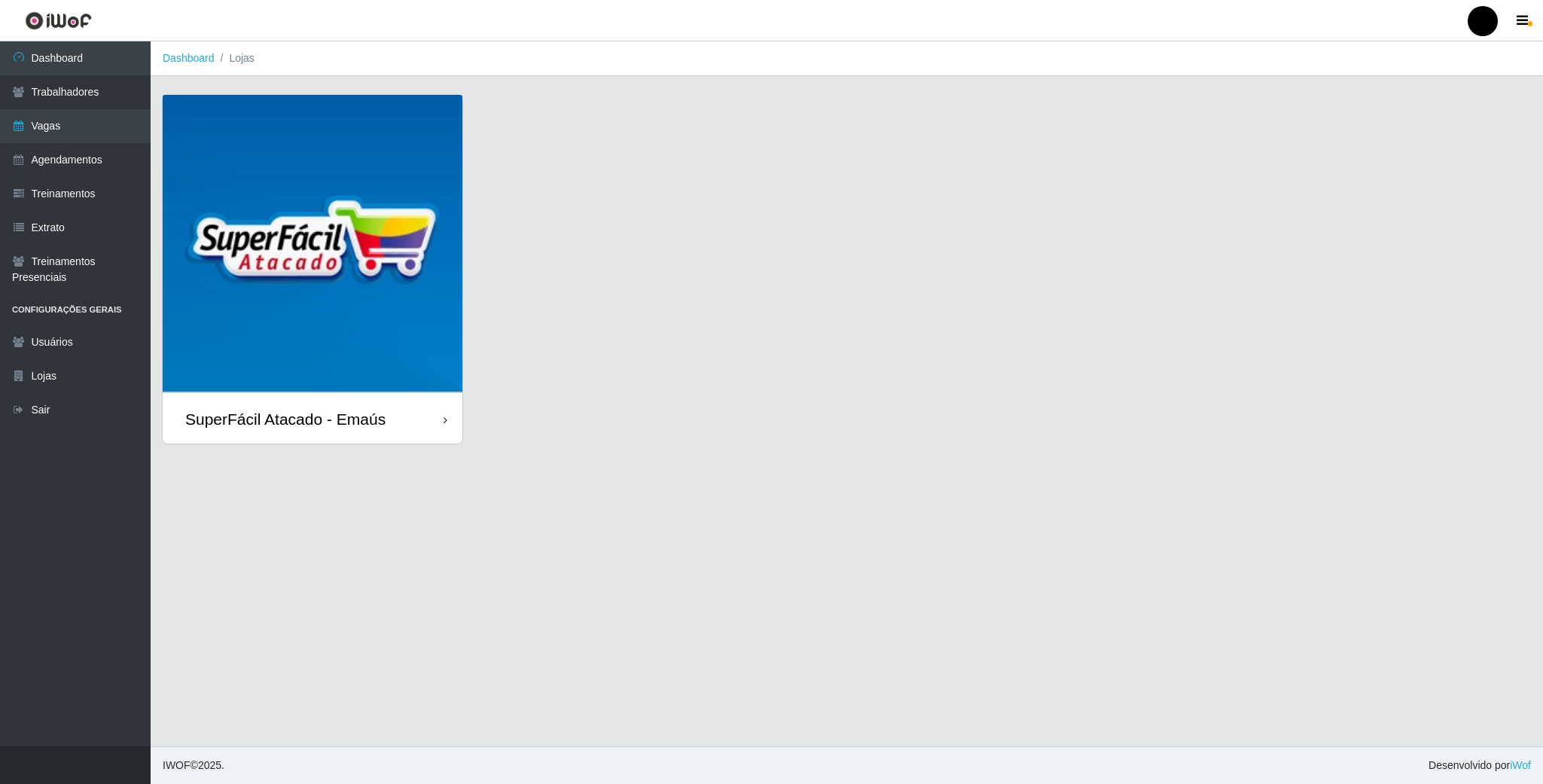
click at [344, 290] on img at bounding box center [313, 244] width 300 height 300
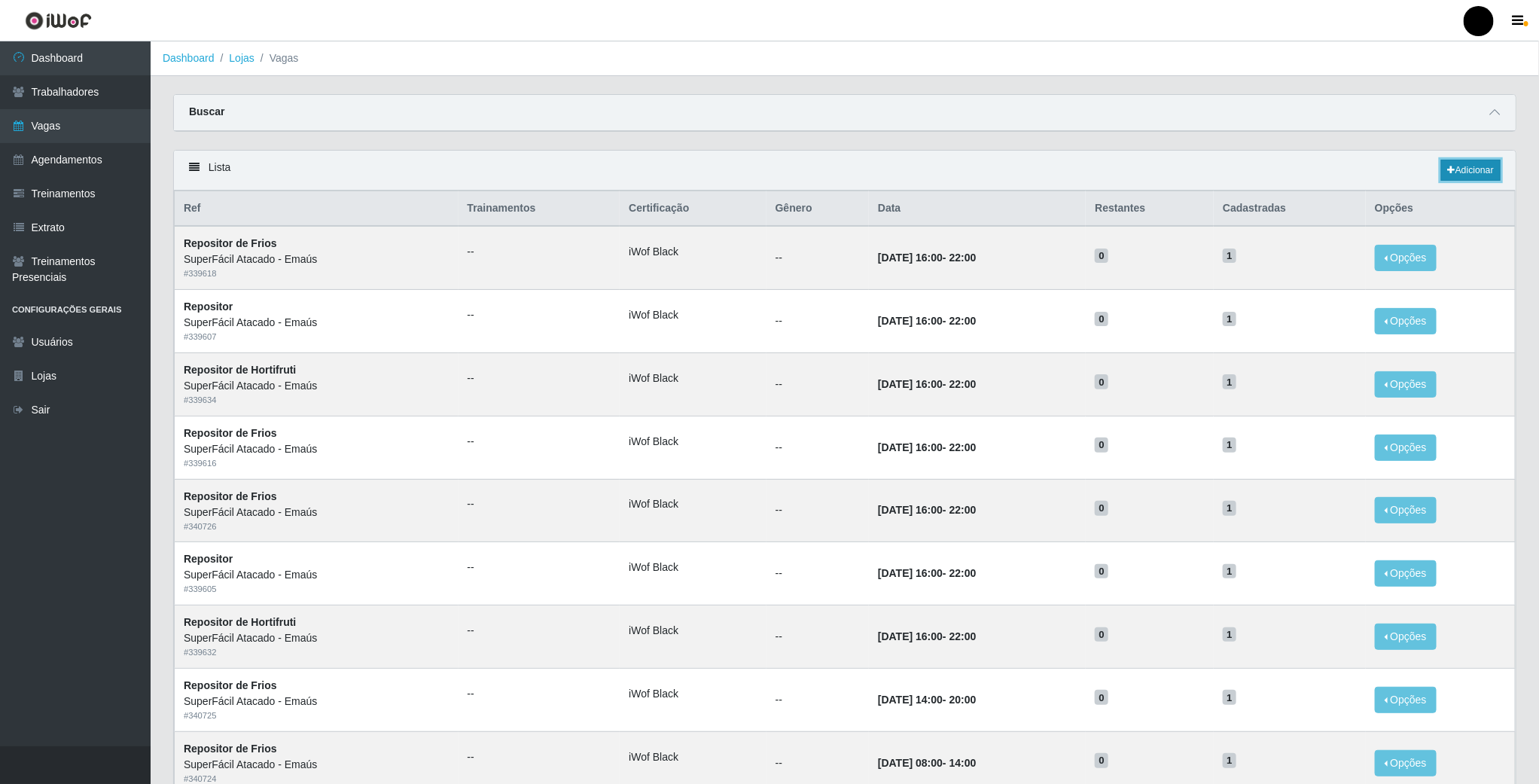
click at [1450, 169] on icon at bounding box center [1451, 169] width 8 height 9
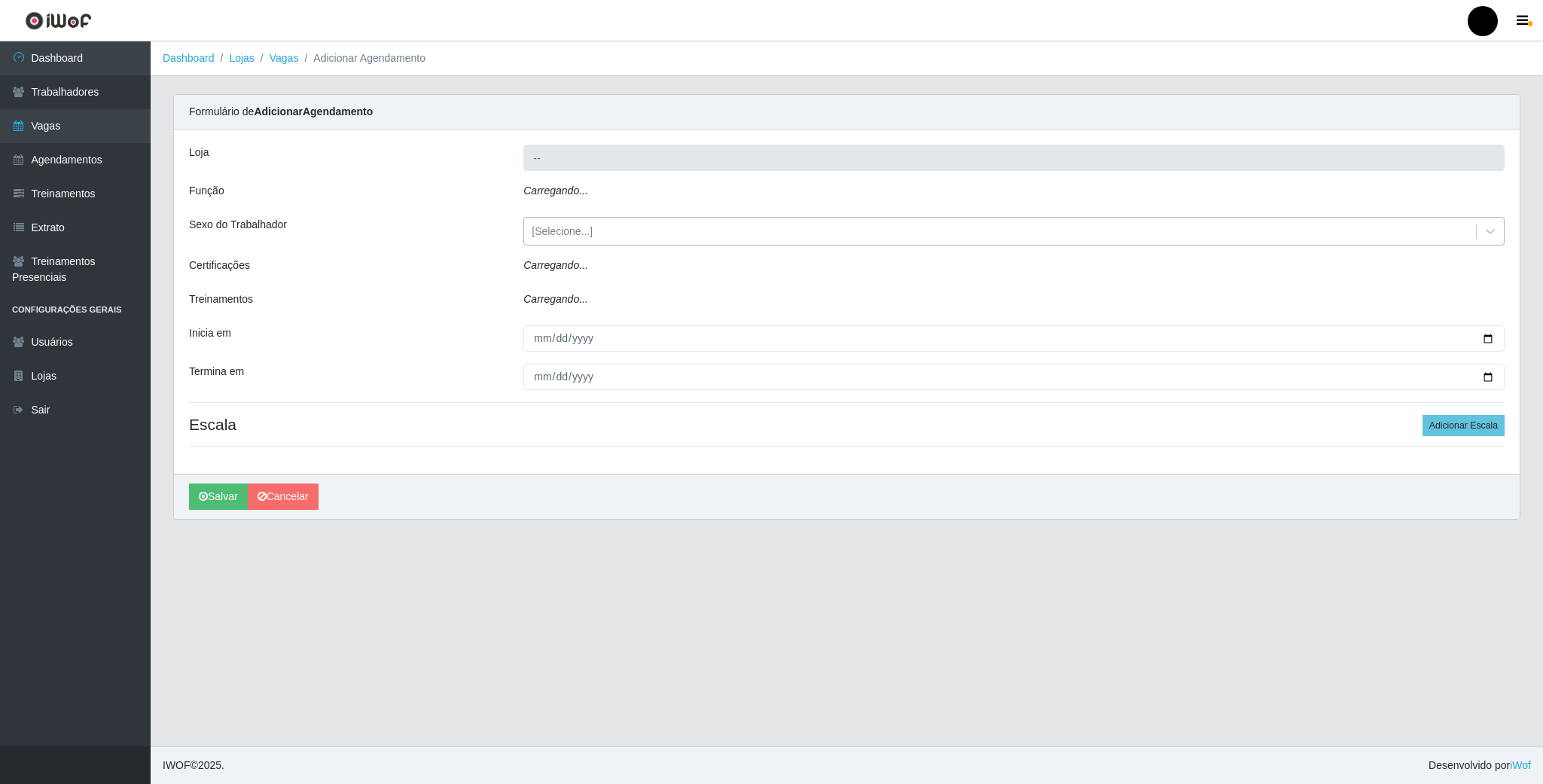
type input "SuperFácil Atacado - Emaús"
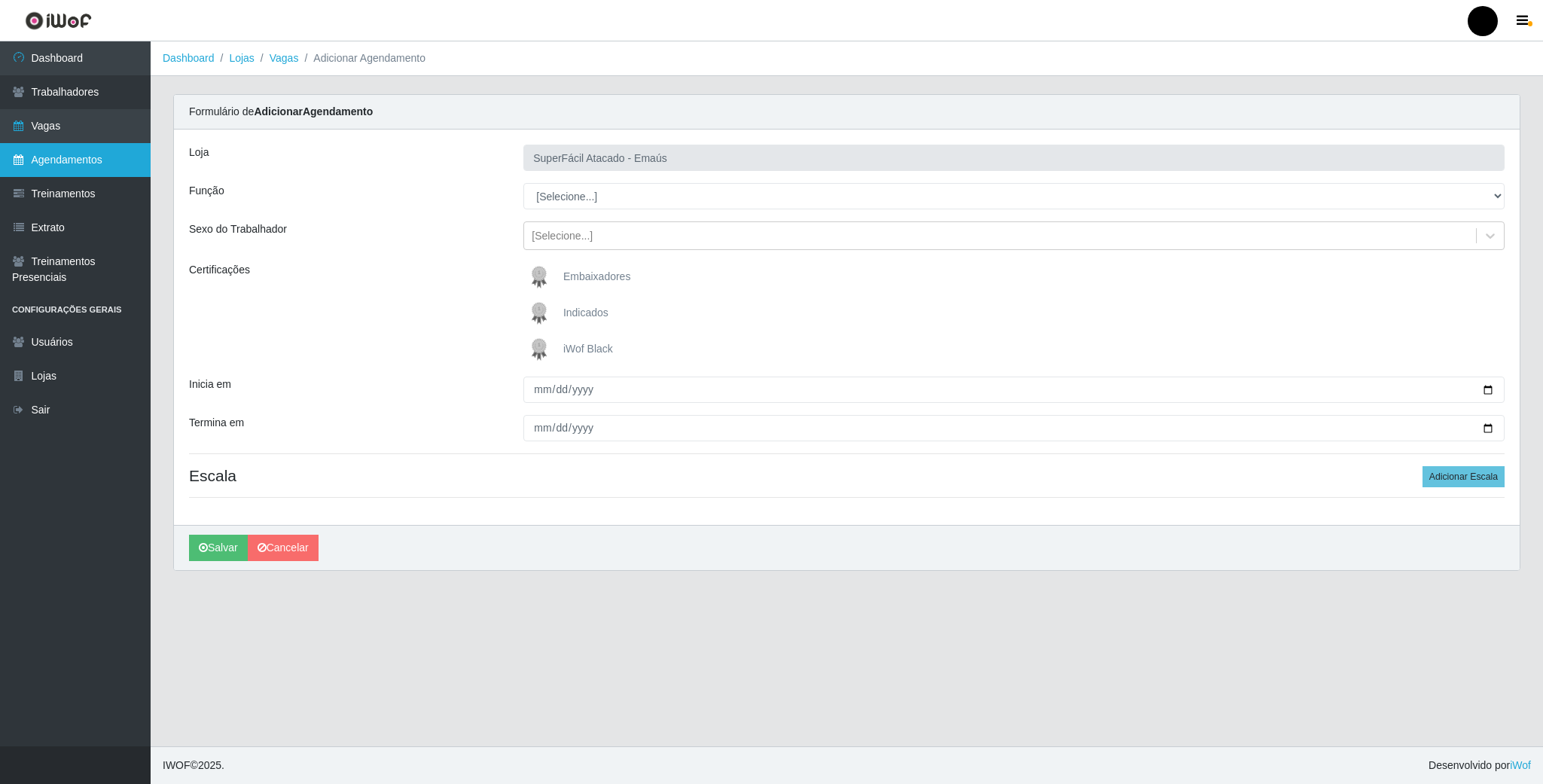
click at [65, 157] on link "Agendamentos" at bounding box center [75, 160] width 151 height 34
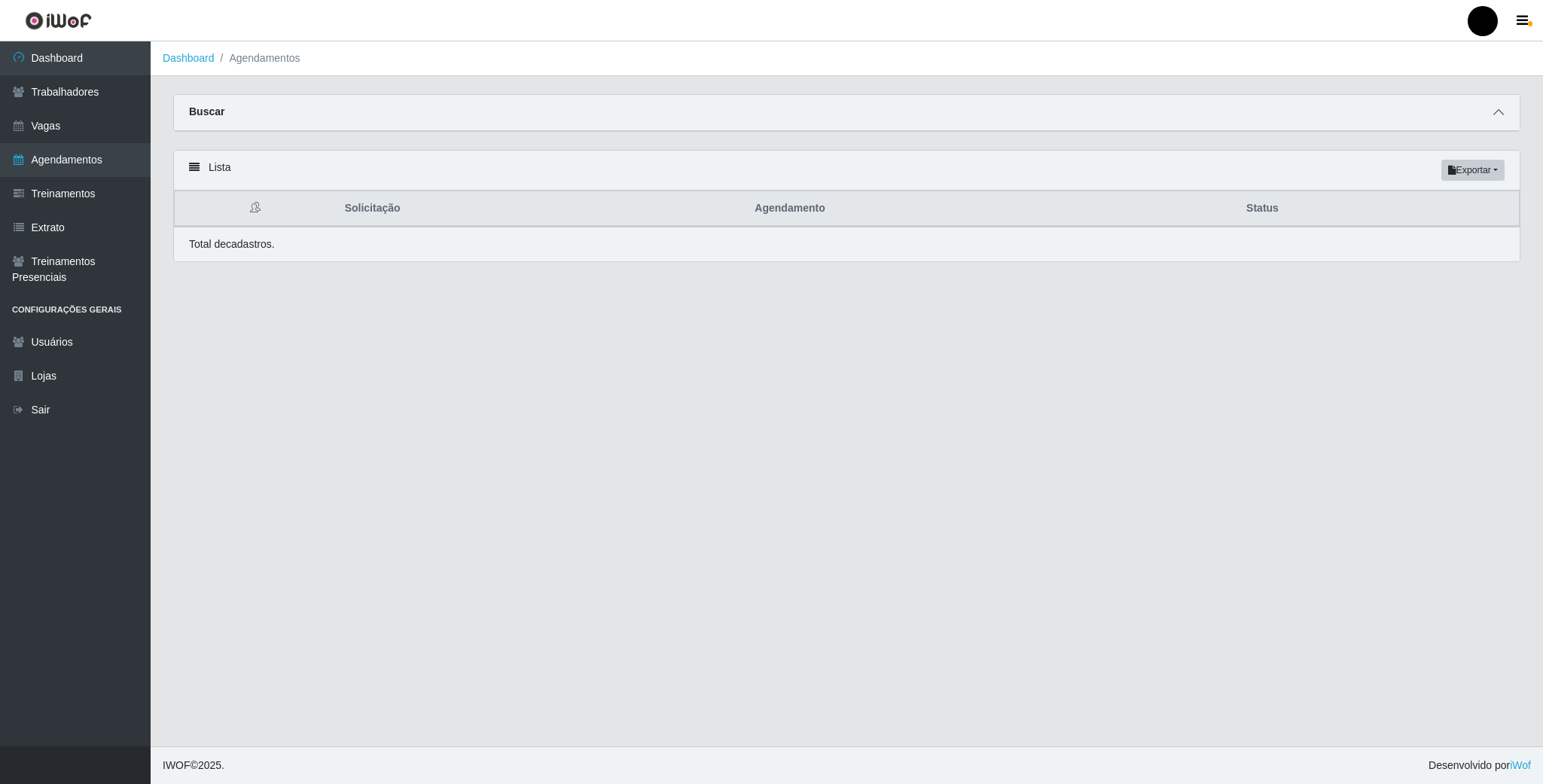
click at [1502, 111] on icon at bounding box center [1498, 112] width 11 height 11
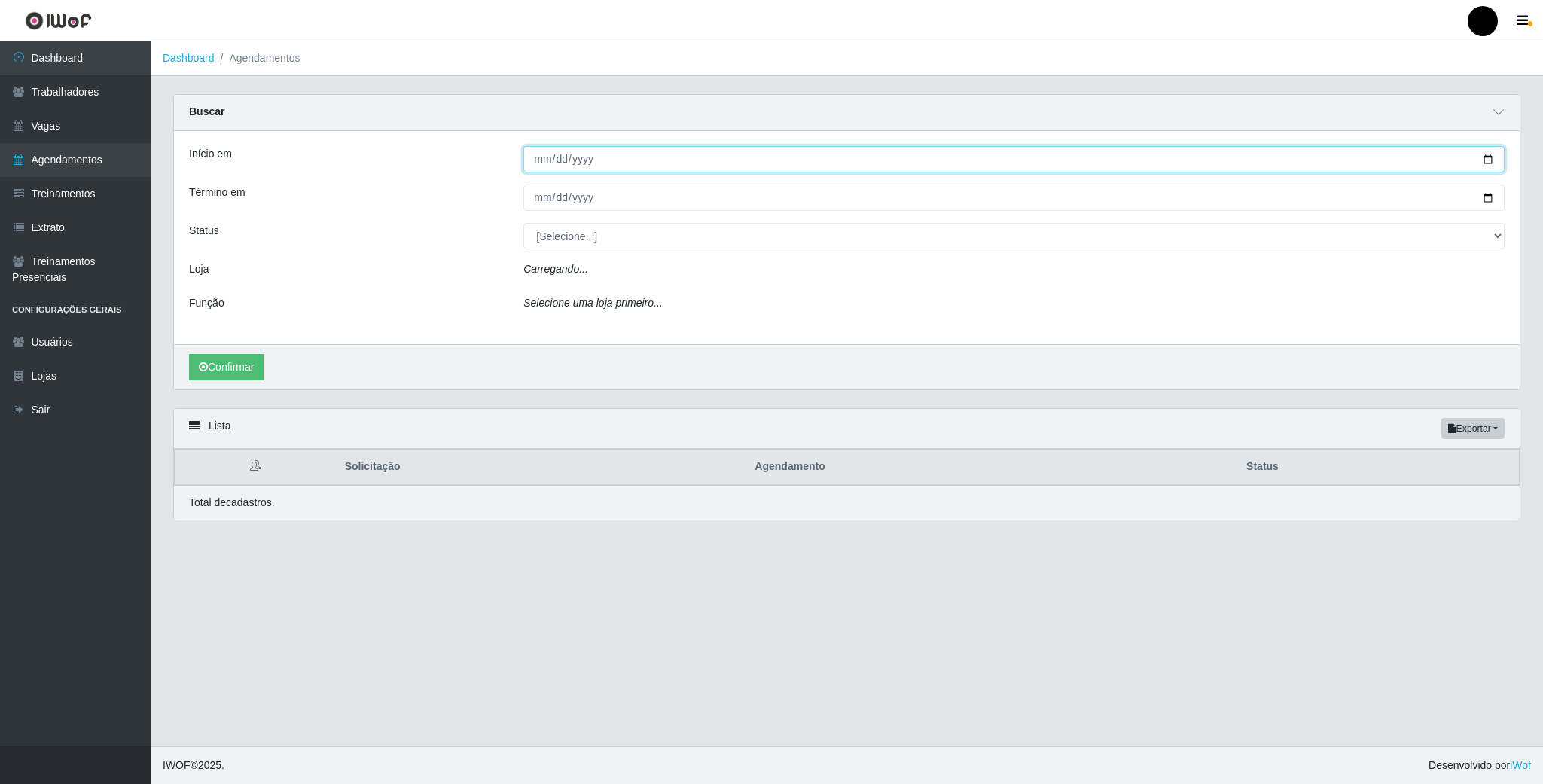
drag, startPoint x: 1484, startPoint y: 158, endPoint x: 1231, endPoint y: 178, distance: 253.8
click at [1483, 158] on input "Início em" at bounding box center [1013, 159] width 981 height 26
type input "2025-09-07"
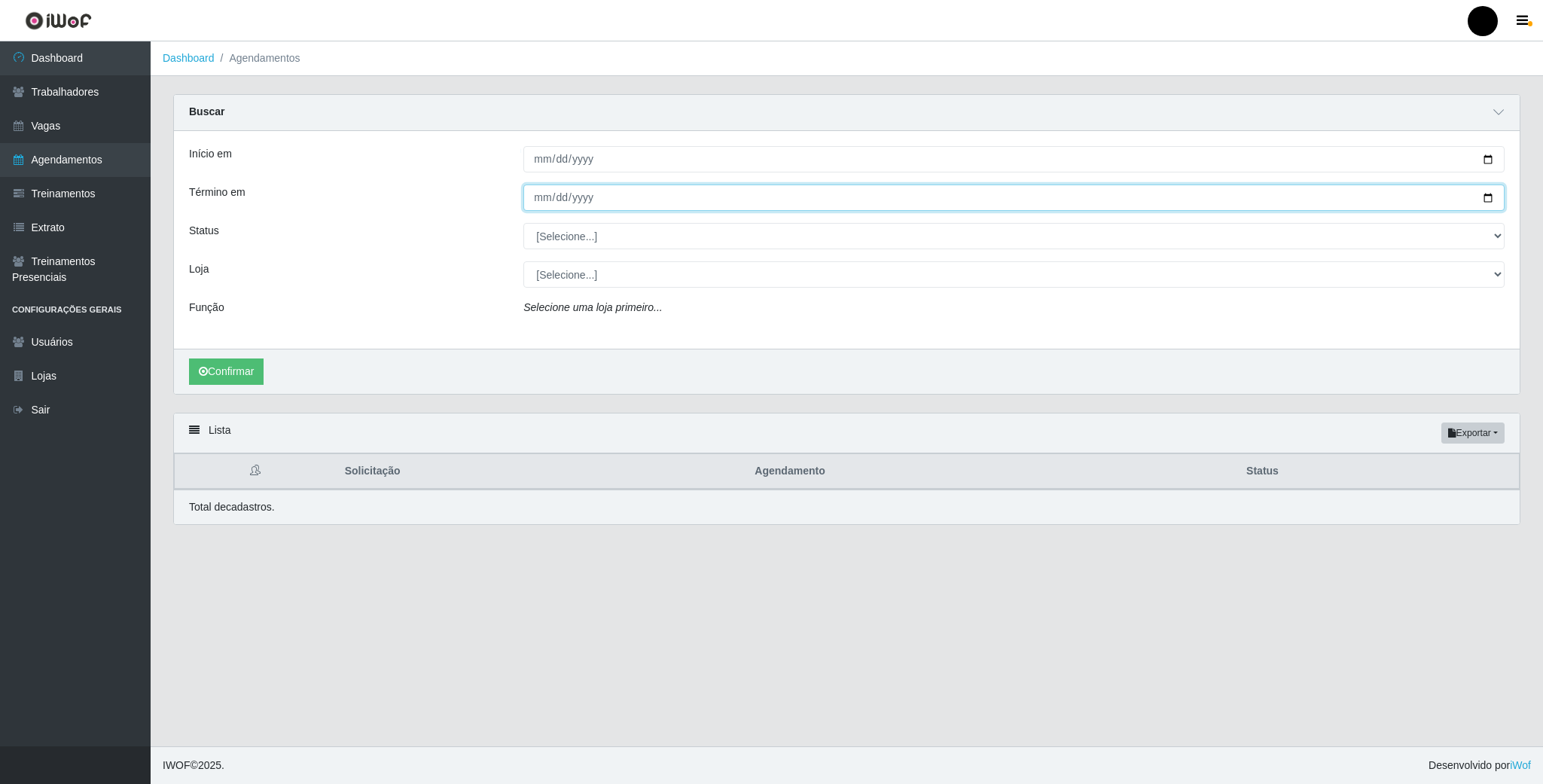
drag, startPoint x: 1485, startPoint y: 197, endPoint x: 1177, endPoint y: 199, distance: 308.0
click at [1484, 197] on input "Término em" at bounding box center [1013, 197] width 981 height 26
type input "2025-09-07"
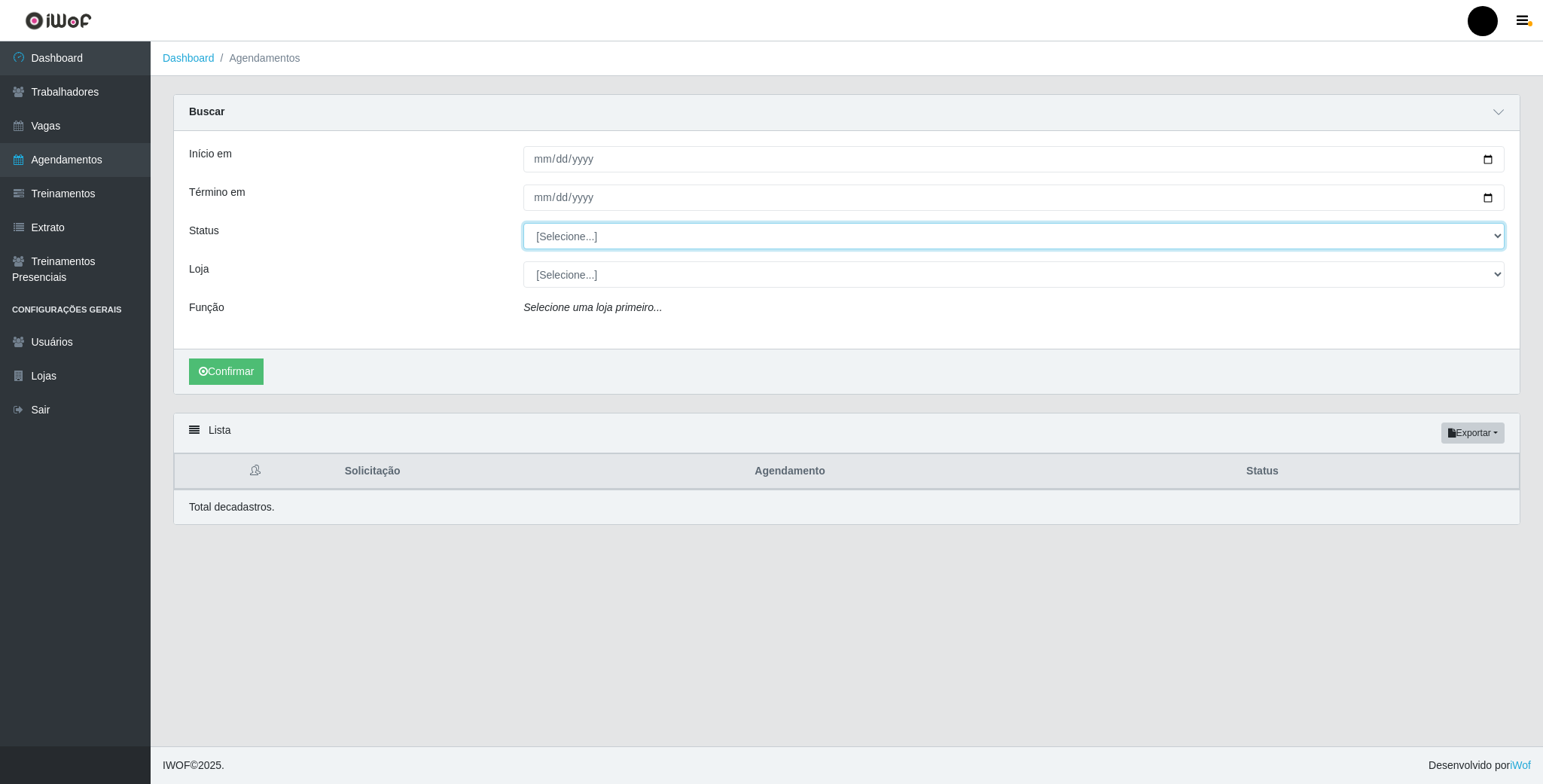
click at [568, 241] on select "[Selecione...] AGENDADO AGUARDANDO LIBERAR EM ANDAMENTO EM REVISÃO FINALIZADO C…" at bounding box center [1013, 236] width 981 height 26
select select "AGENDADO"
click at [523, 224] on select "[Selecione...] AGENDADO AGUARDANDO LIBERAR EM ANDAMENTO EM REVISÃO FINALIZADO C…" at bounding box center [1013, 236] width 981 height 26
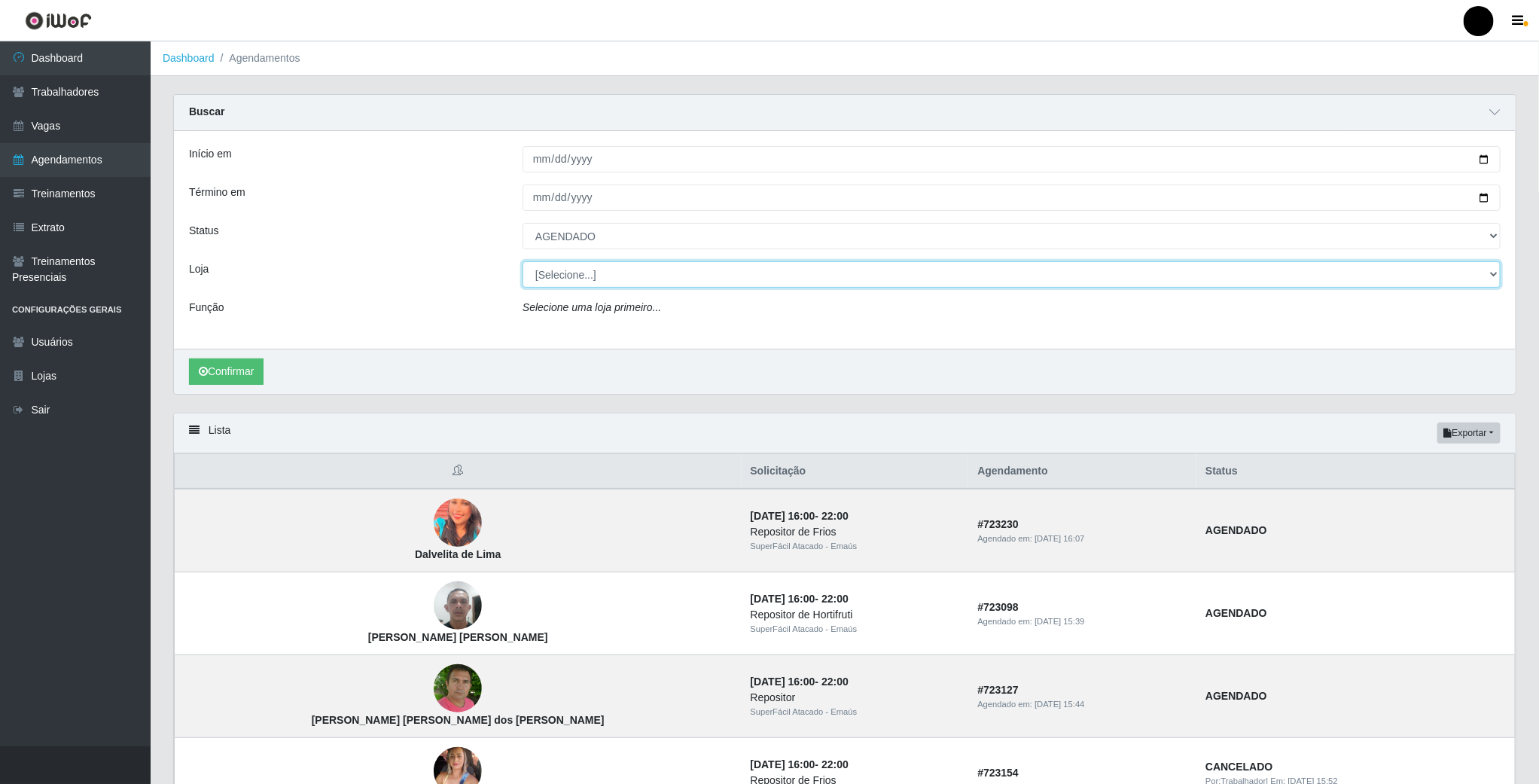
click at [563, 278] on select "[Selecione...] SuperFácil Atacado - Emaús" at bounding box center [1011, 274] width 978 height 26
select select "407"
click at [522, 263] on select "[Selecione...] SuperFácil Atacado - Emaús" at bounding box center [1011, 274] width 978 height 26
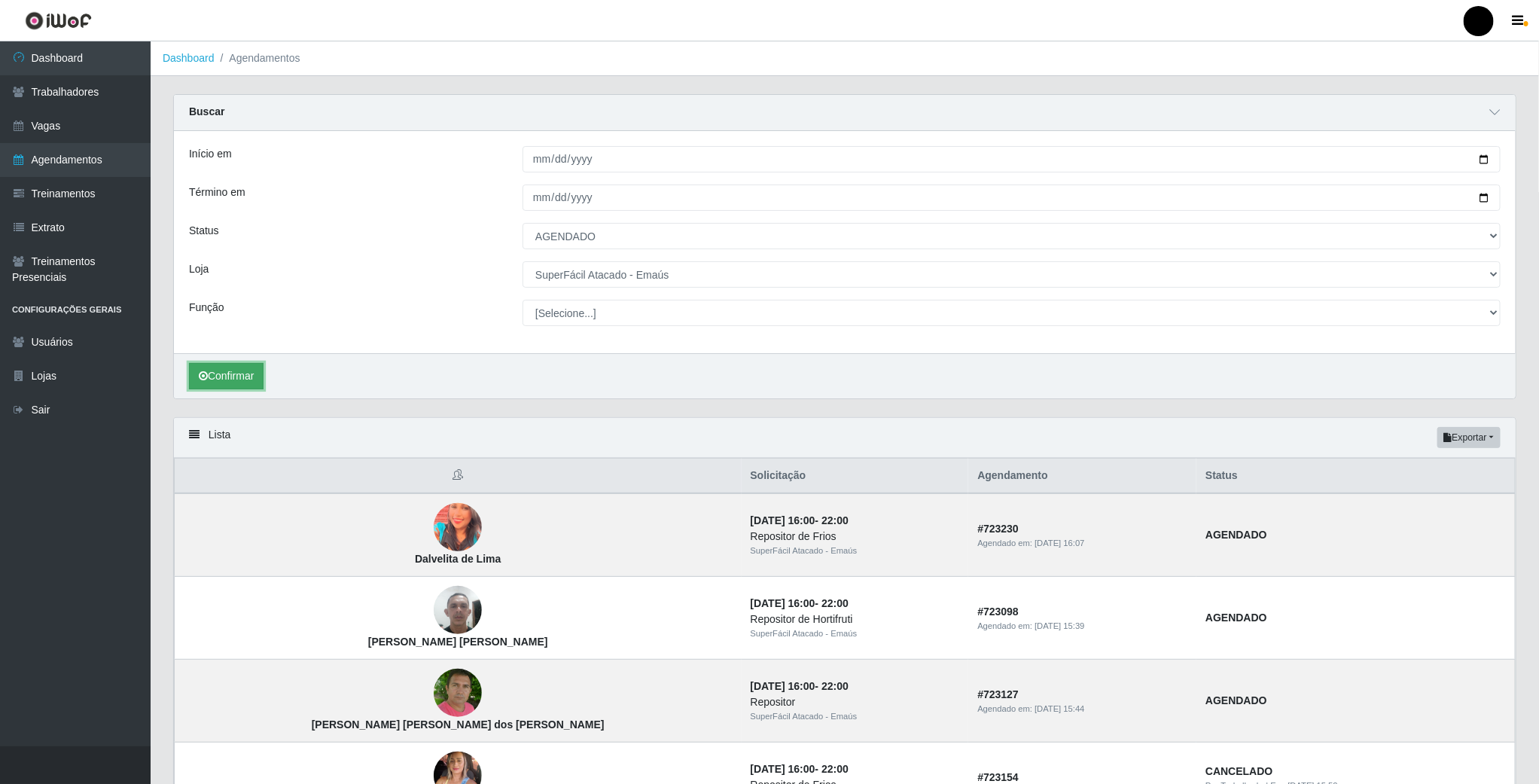
click at [238, 380] on button "Confirmar" at bounding box center [226, 376] width 75 height 26
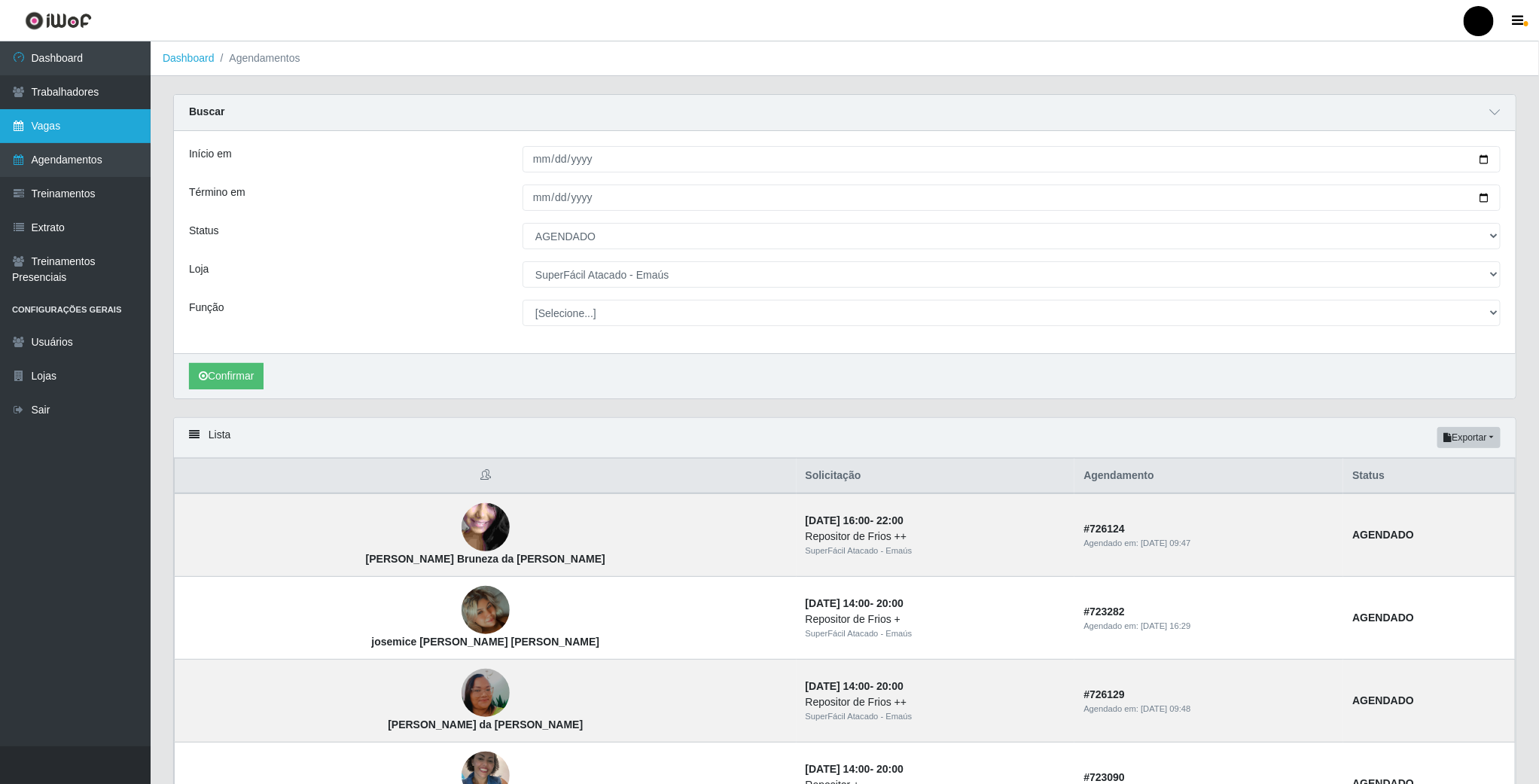
click at [78, 113] on link "Vagas" at bounding box center [75, 126] width 151 height 34
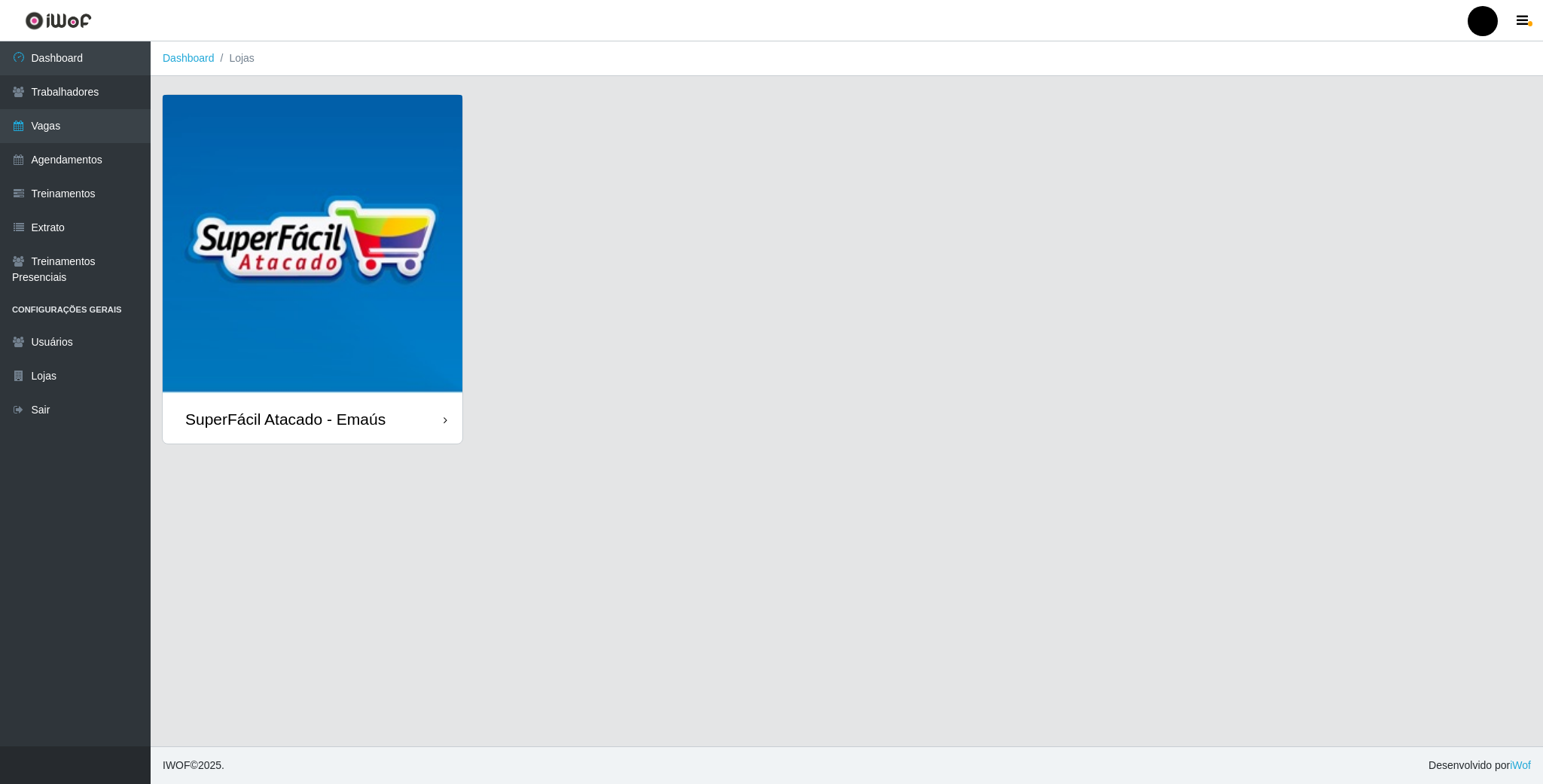
click at [351, 217] on img at bounding box center [313, 244] width 300 height 300
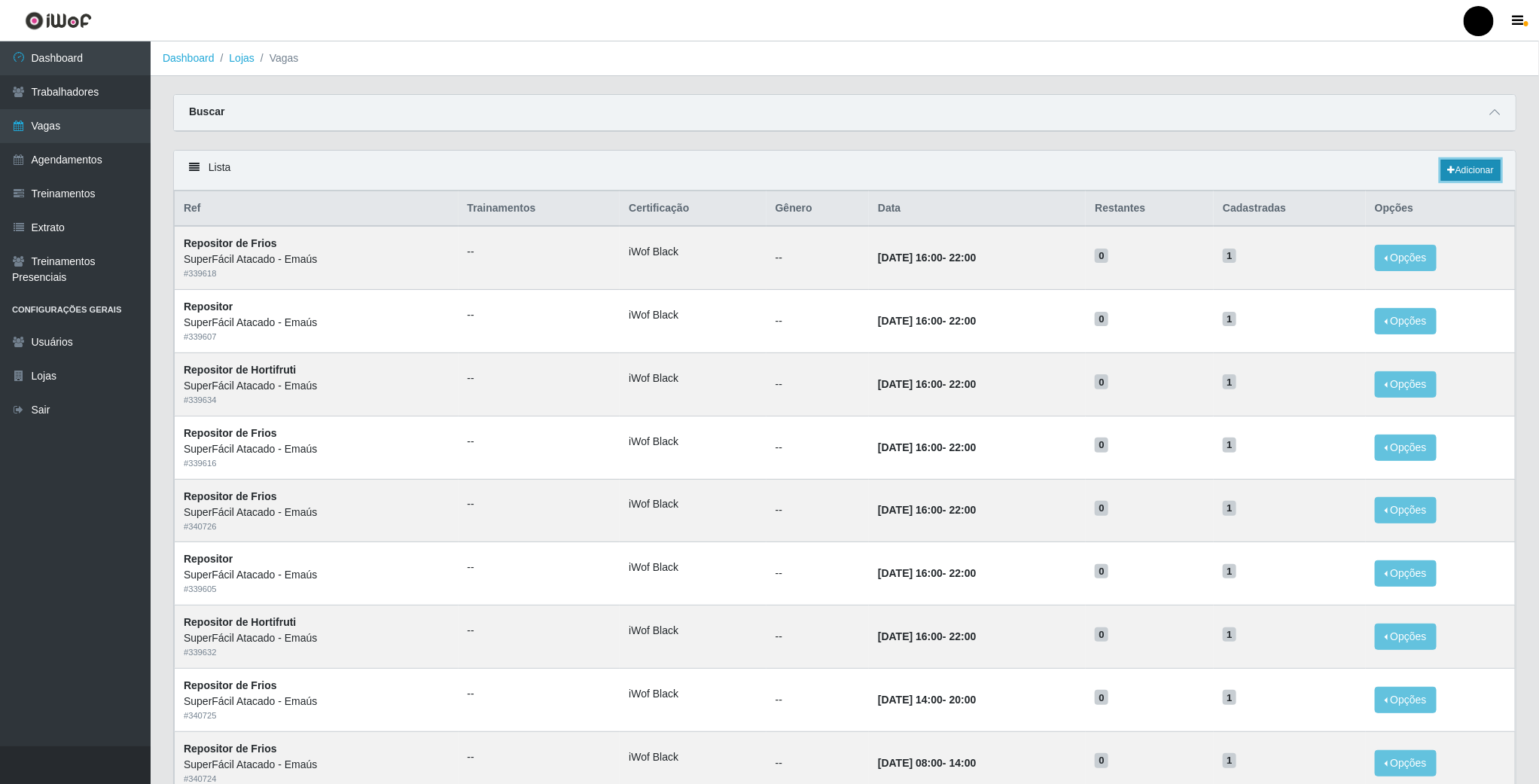
click at [1473, 171] on link "Adicionar" at bounding box center [1470, 170] width 59 height 21
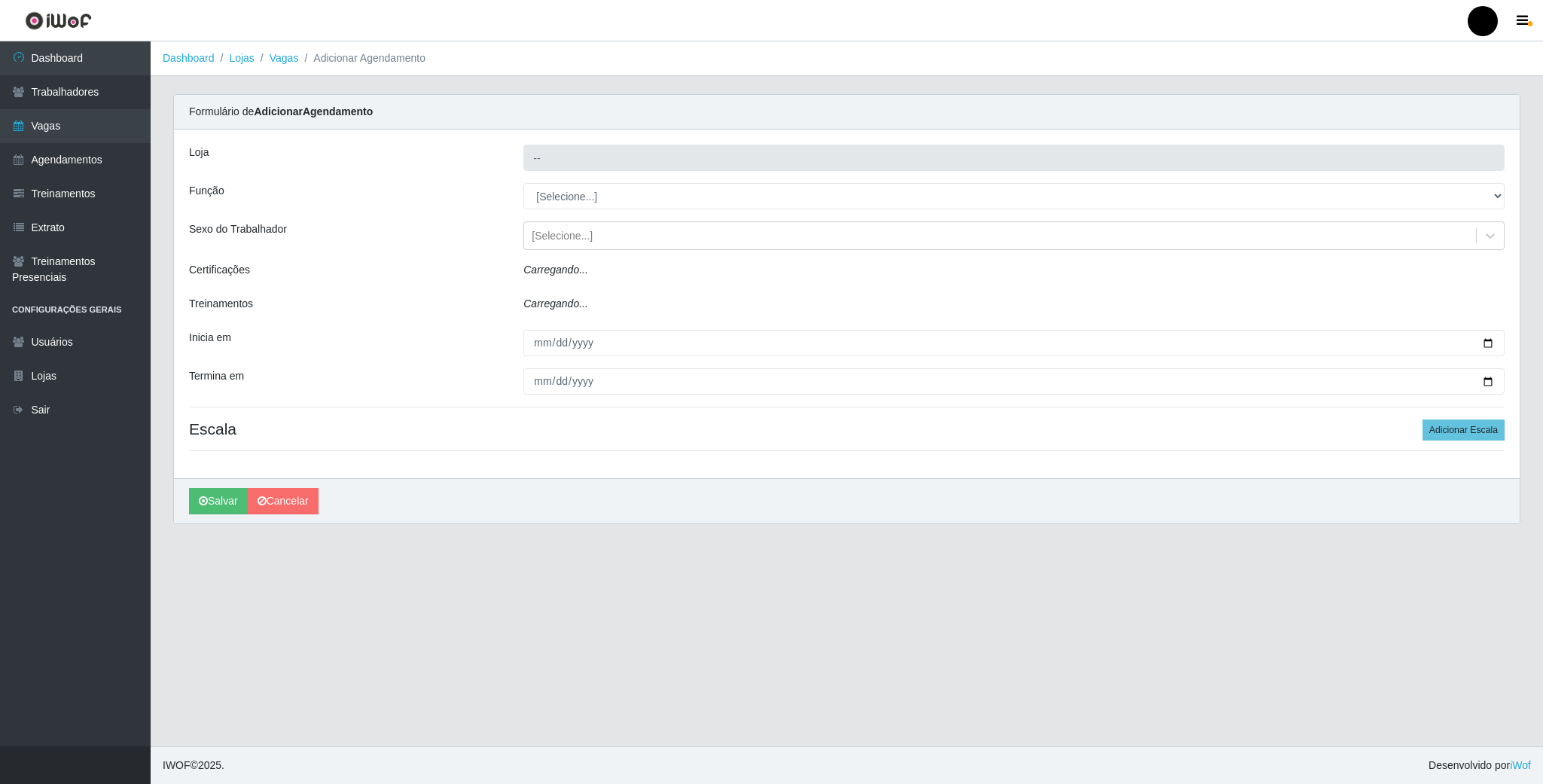
type input "SuperFácil Atacado - Emaús"
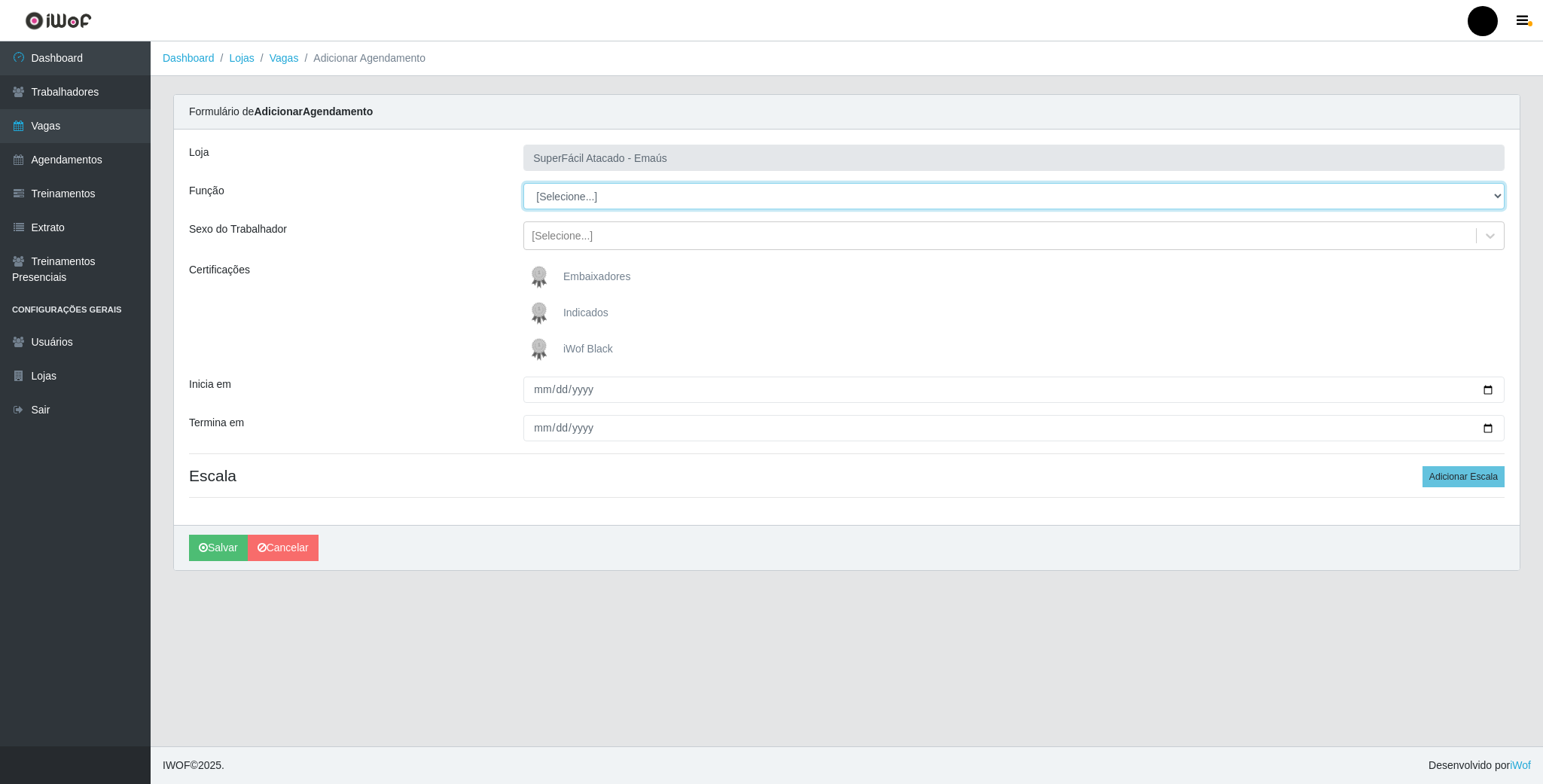
click at [572, 197] on select "[Selecione...] Auxiliar de Estacionamento Auxiliar de Estacionamento + Auxiliar…" at bounding box center [1013, 196] width 981 height 26
click at [285, 55] on link "Vagas" at bounding box center [284, 57] width 29 height 12
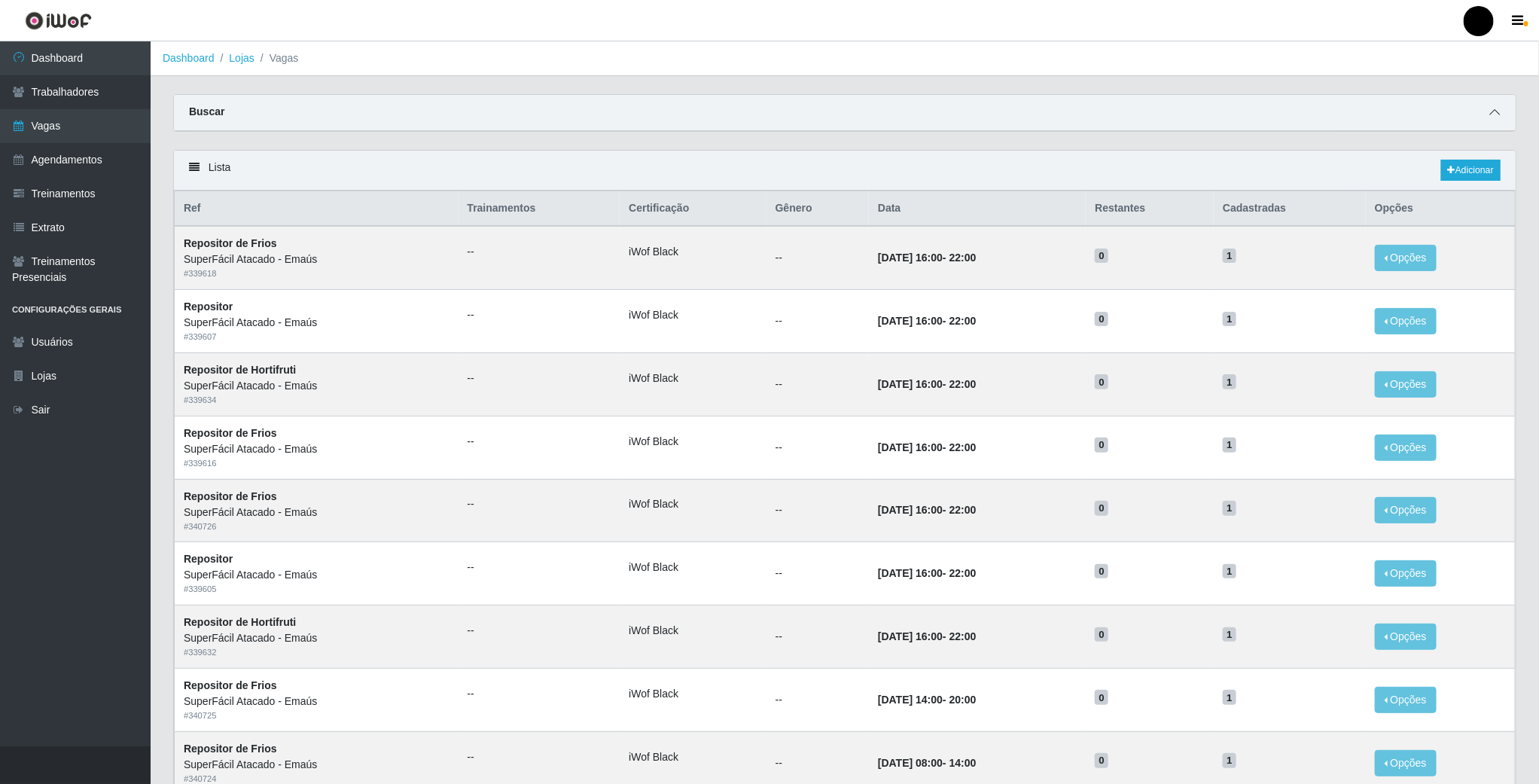
click at [1493, 114] on icon at bounding box center [1494, 112] width 11 height 11
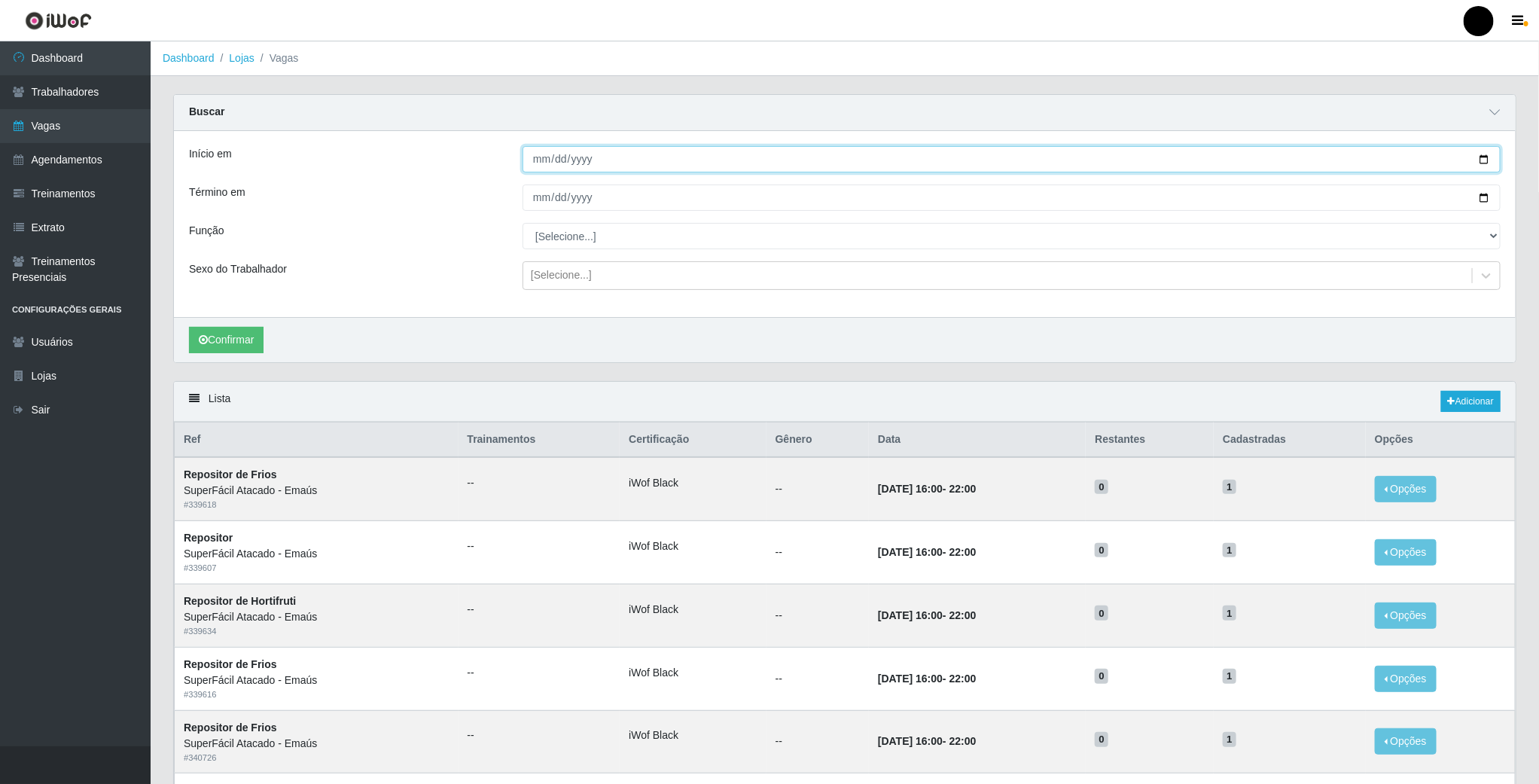
click at [1482, 154] on input "Início em" at bounding box center [1011, 159] width 978 height 26
type input "2025-09-07"
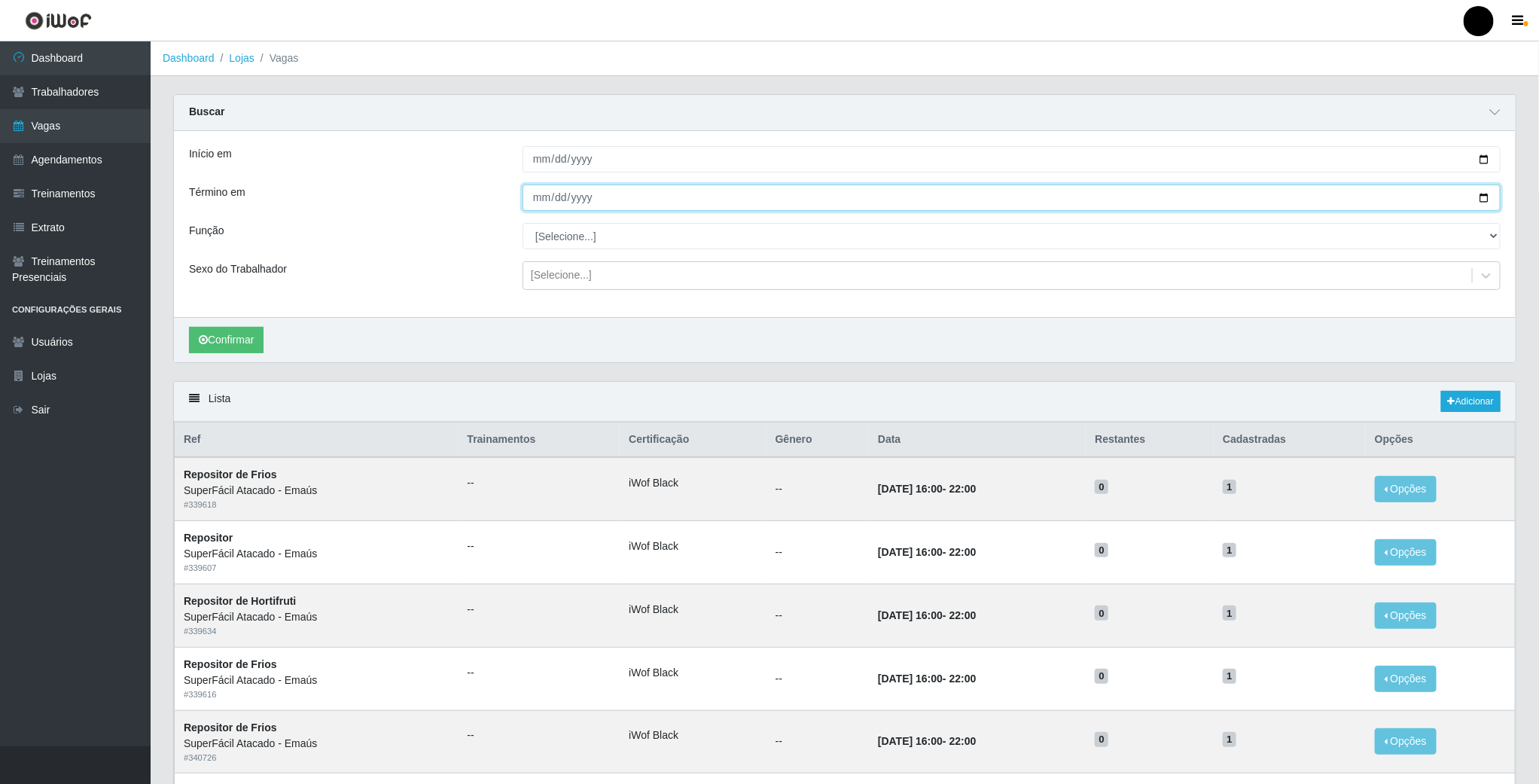
click at [1477, 197] on input "Término em" at bounding box center [1011, 197] width 978 height 26
click at [1484, 194] on input "2025-09-08" at bounding box center [1011, 197] width 978 height 26
type input "2025-09-07"
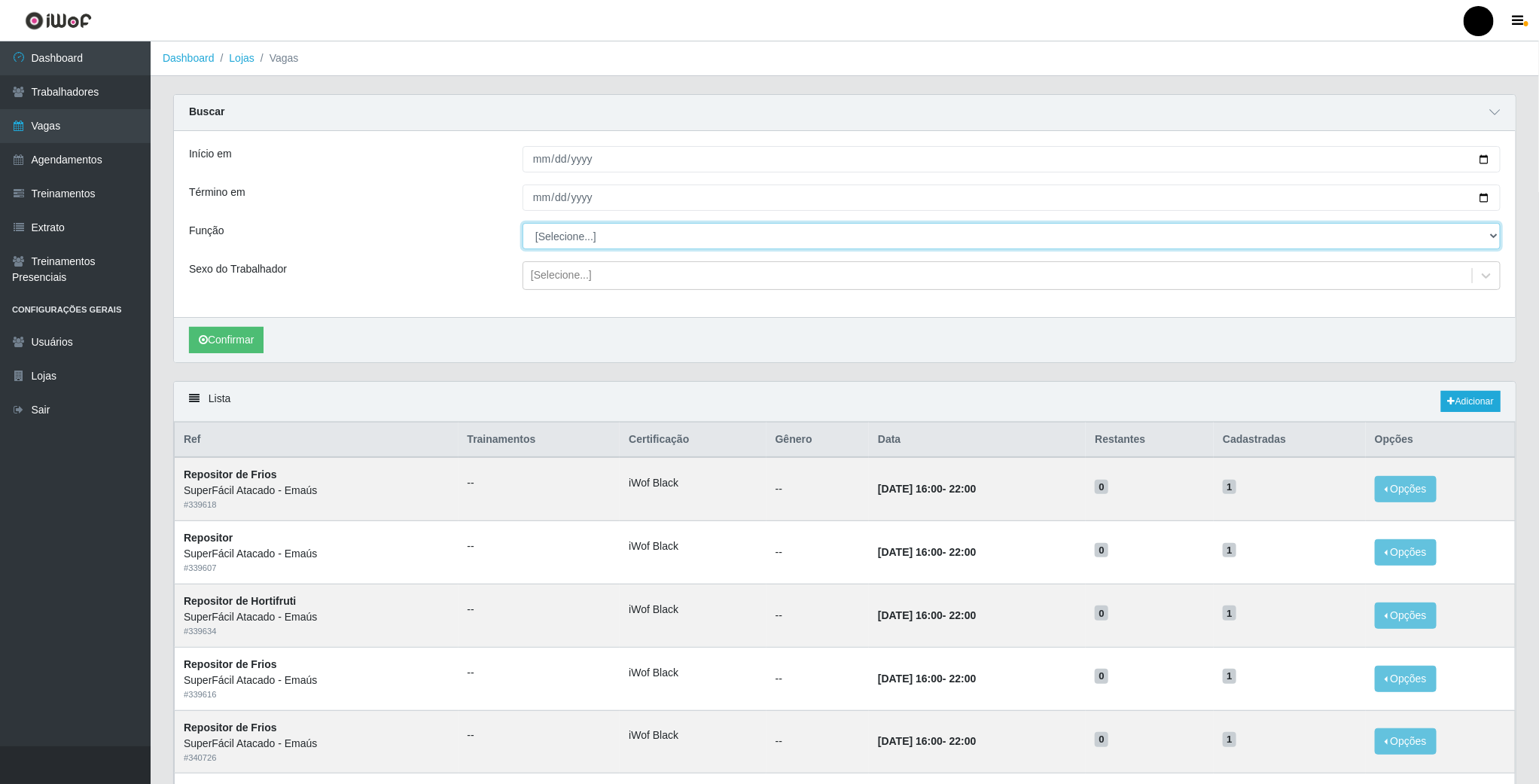
click at [562, 236] on select "[Selecione...] Auxiliar de Estacionamento Auxiliar de Estacionamento + Auxiliar…" at bounding box center [1011, 236] width 978 height 26
click at [469, 258] on div "Início em 2025-09-07 Término em 2025-09-07 Função [Selecione...] Auxiliar de Es…" at bounding box center [845, 223] width 1341 height 186
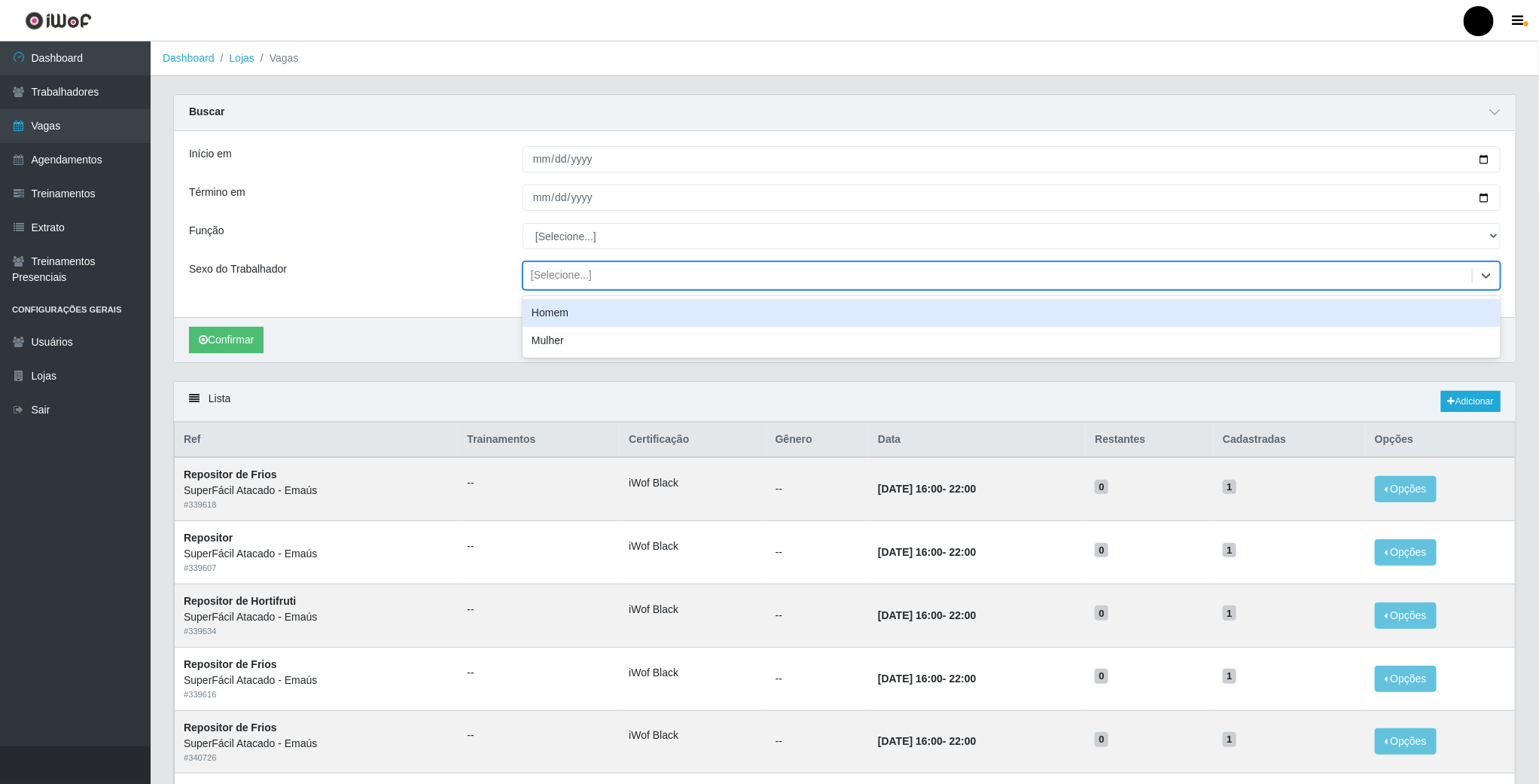
click at [570, 283] on div "[Selecione...]" at bounding box center [561, 276] width 61 height 16
click at [446, 286] on div "Sexo do Trabalhador" at bounding box center [344, 275] width 333 height 28
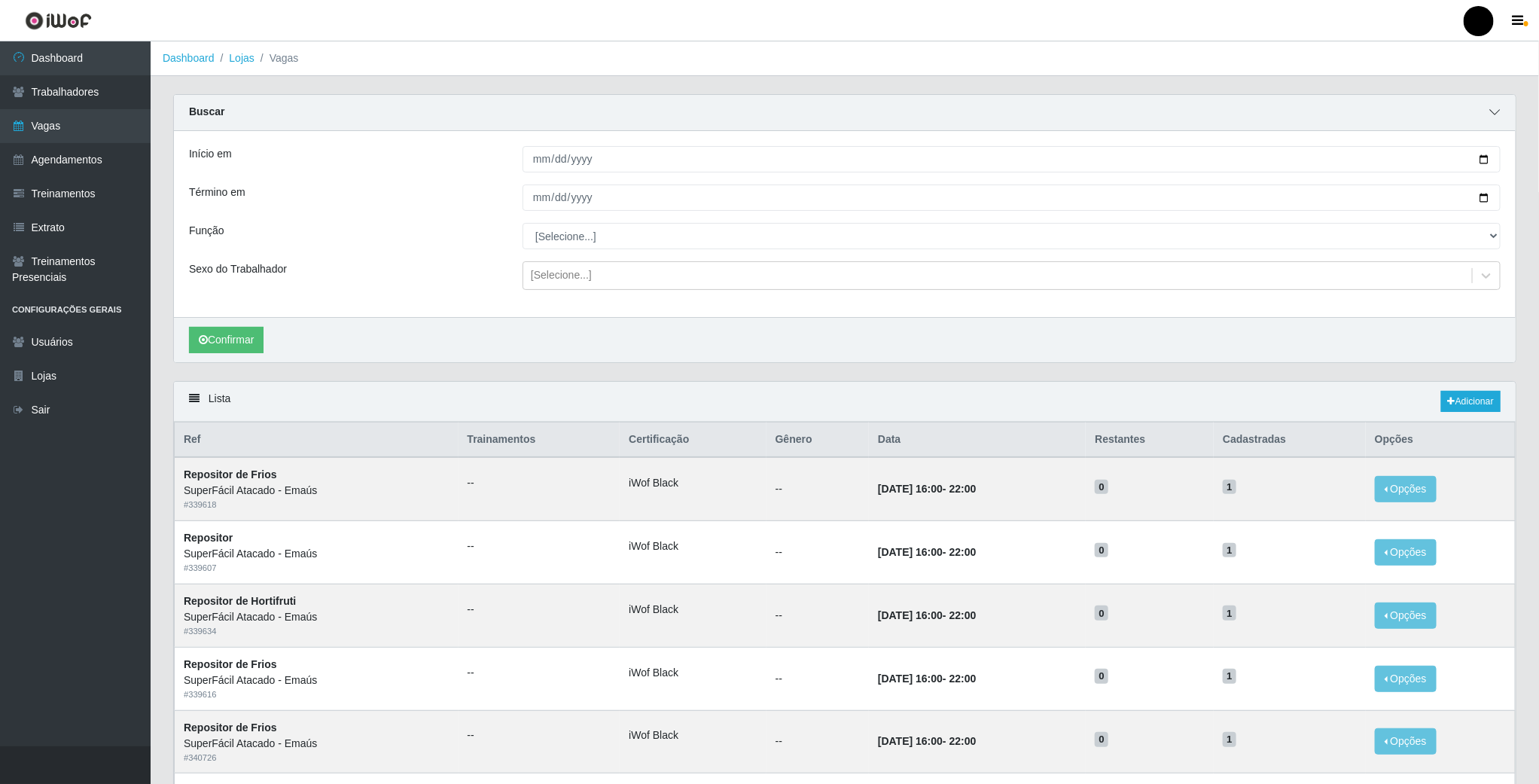
click at [1490, 115] on icon at bounding box center [1494, 112] width 11 height 11
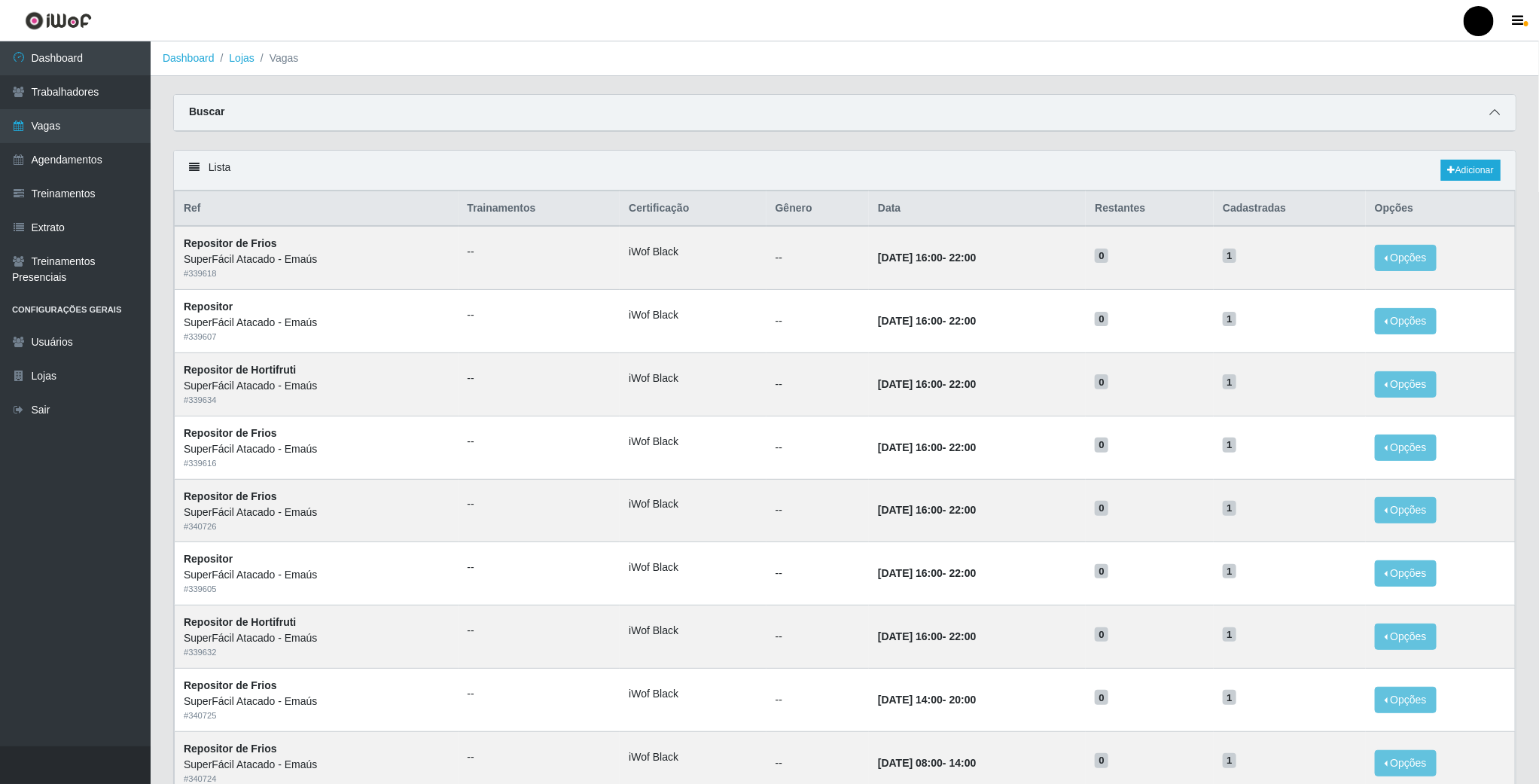
click at [1490, 115] on icon at bounding box center [1494, 112] width 11 height 11
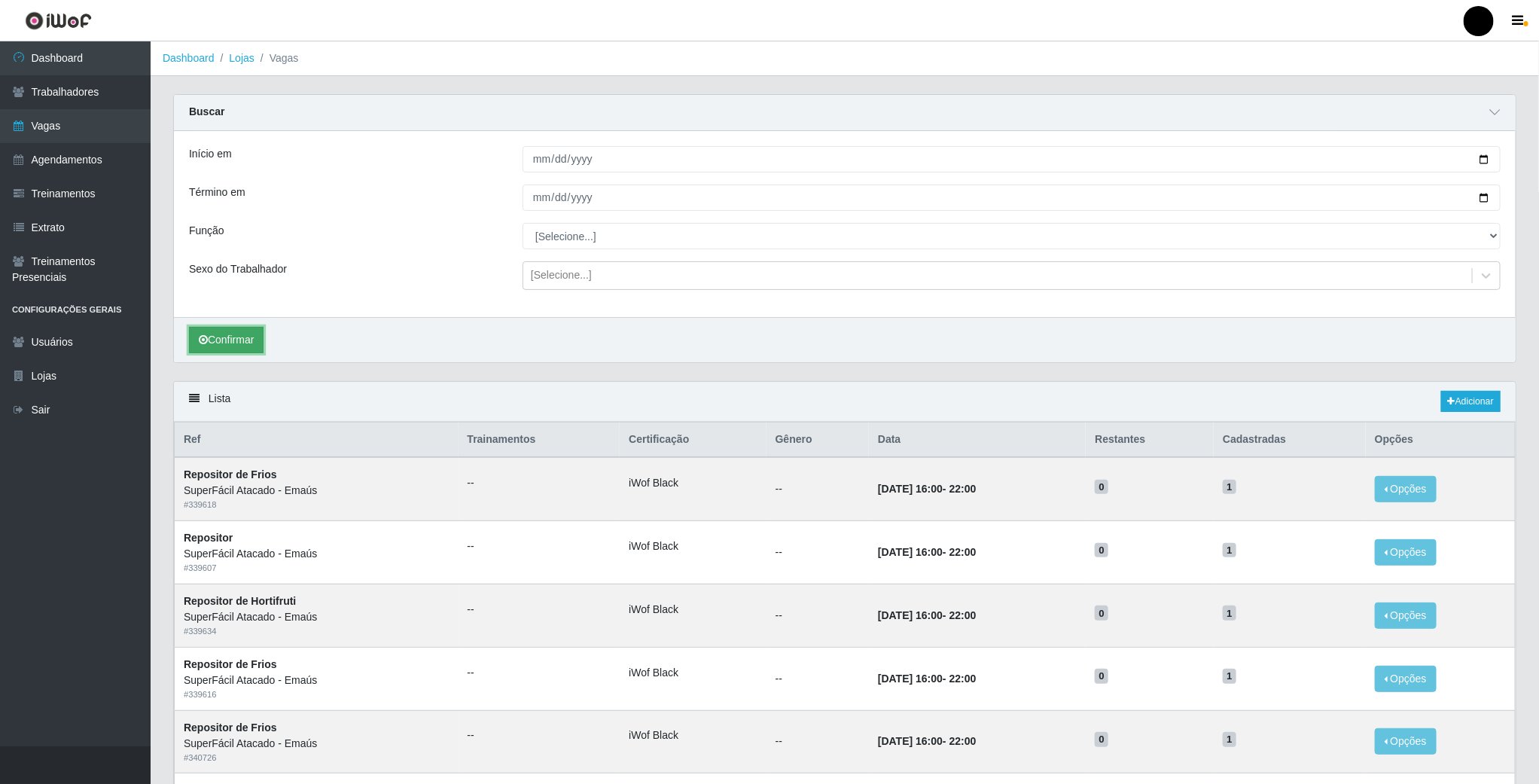
click at [246, 348] on button "Confirmar" at bounding box center [226, 339] width 75 height 26
click at [50, 161] on link "Agendamentos" at bounding box center [75, 160] width 151 height 34
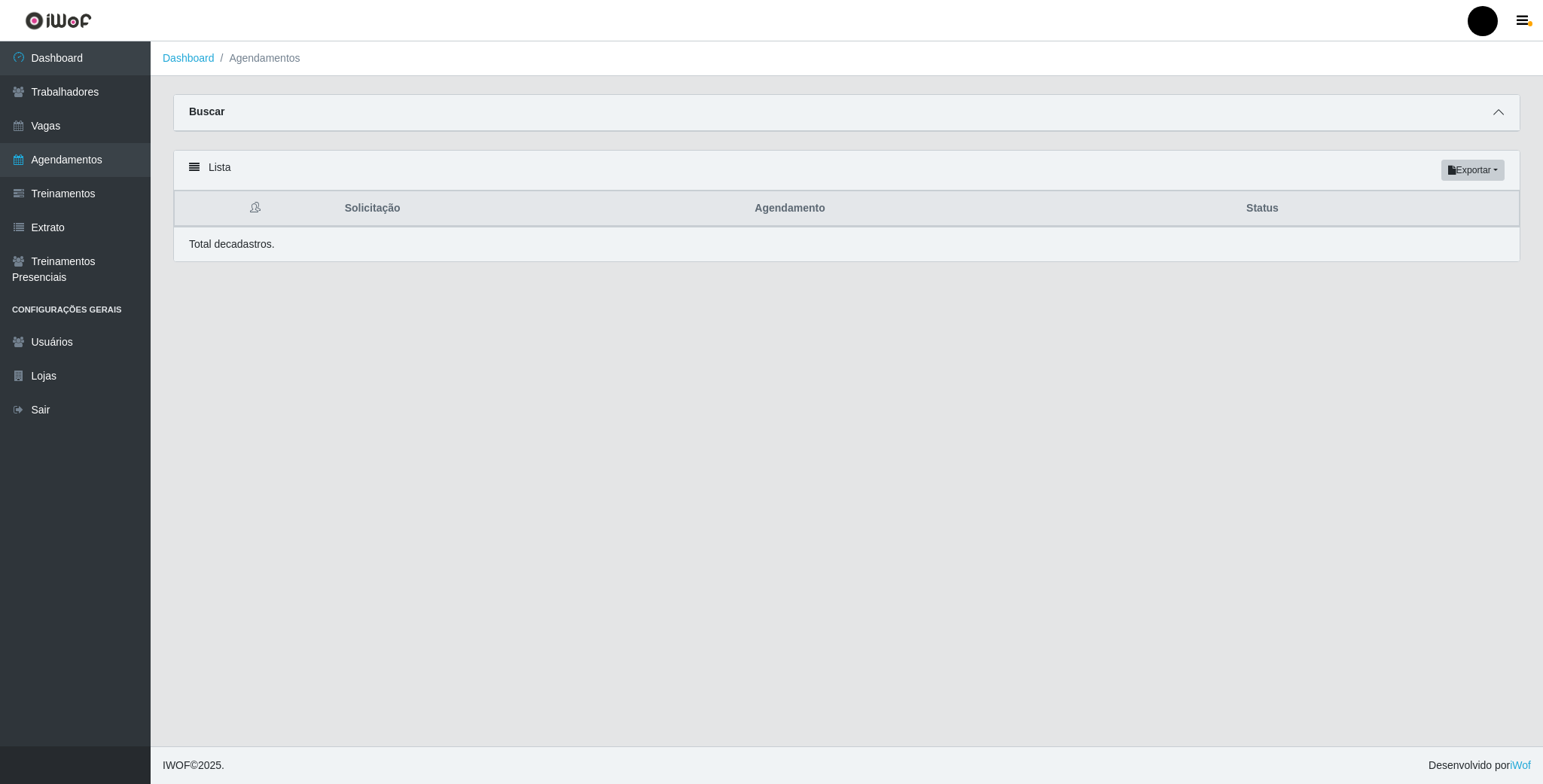
click at [1498, 109] on icon at bounding box center [1498, 112] width 11 height 11
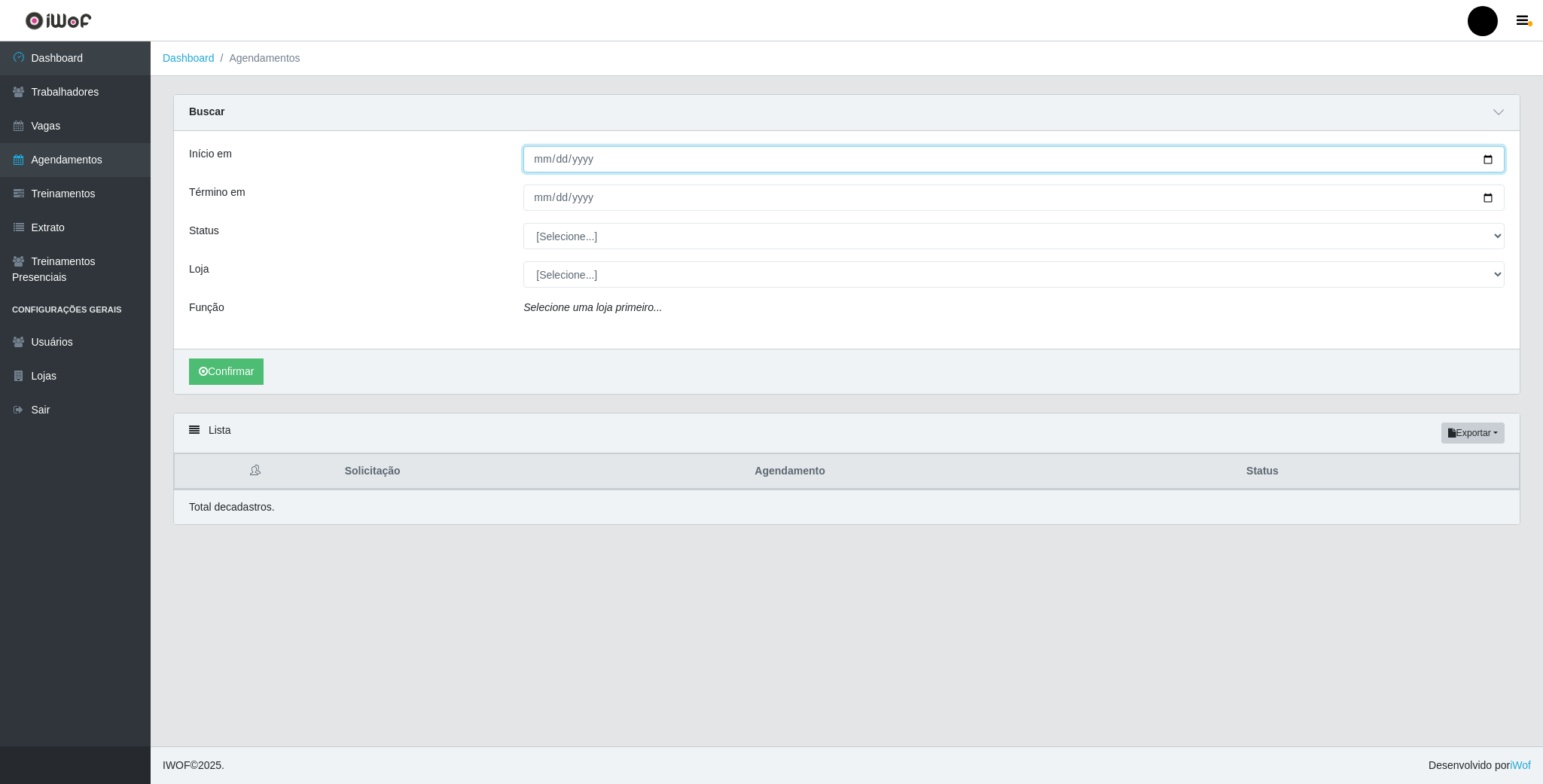
click at [618, 172] on input "Início em" at bounding box center [1013, 159] width 981 height 26
click at [1489, 157] on input "Início em" at bounding box center [1013, 159] width 981 height 26
type input "2025-09-07"
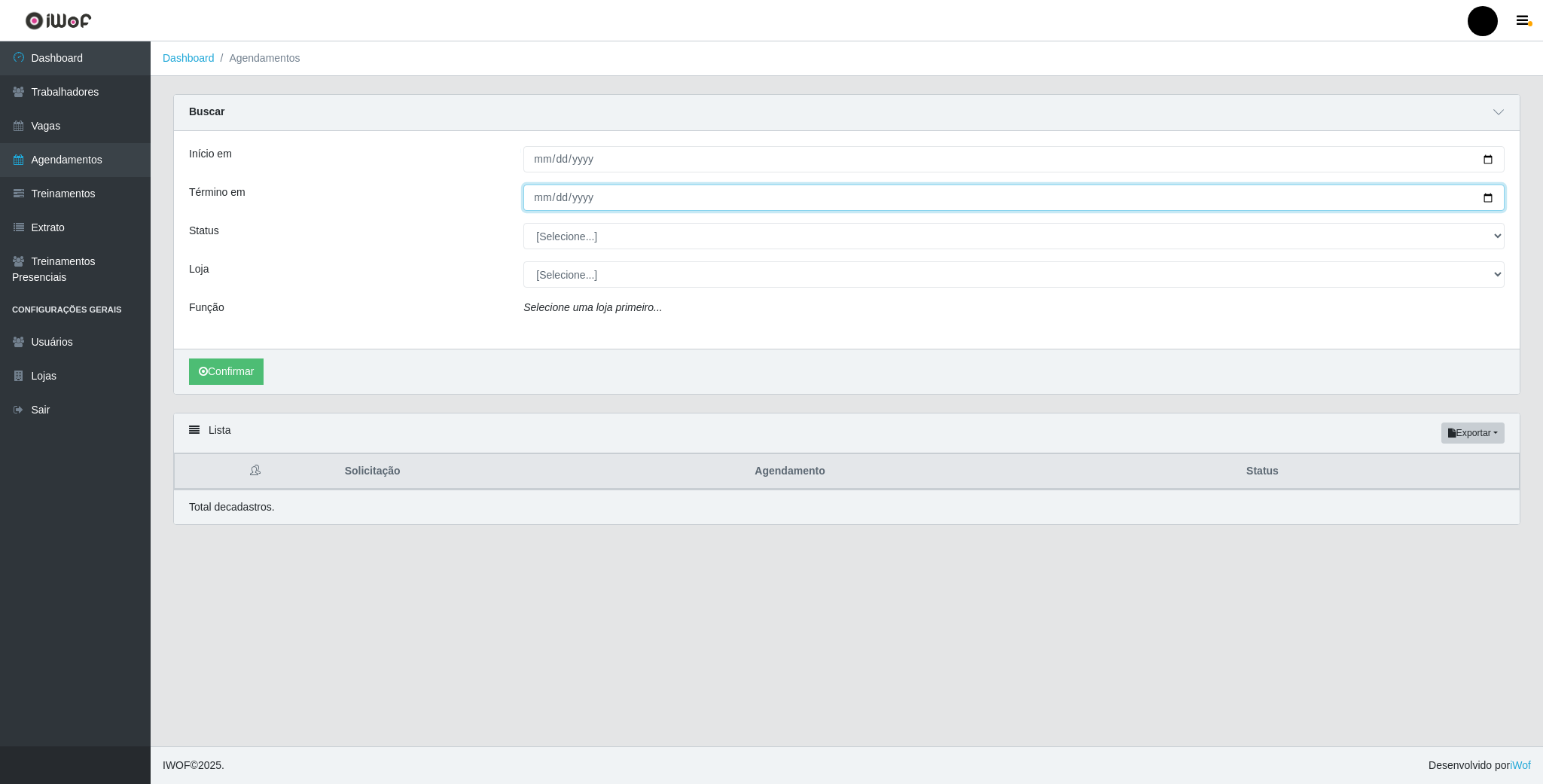
click at [1485, 200] on input "Término em" at bounding box center [1013, 197] width 981 height 26
type input "2025-09-07"
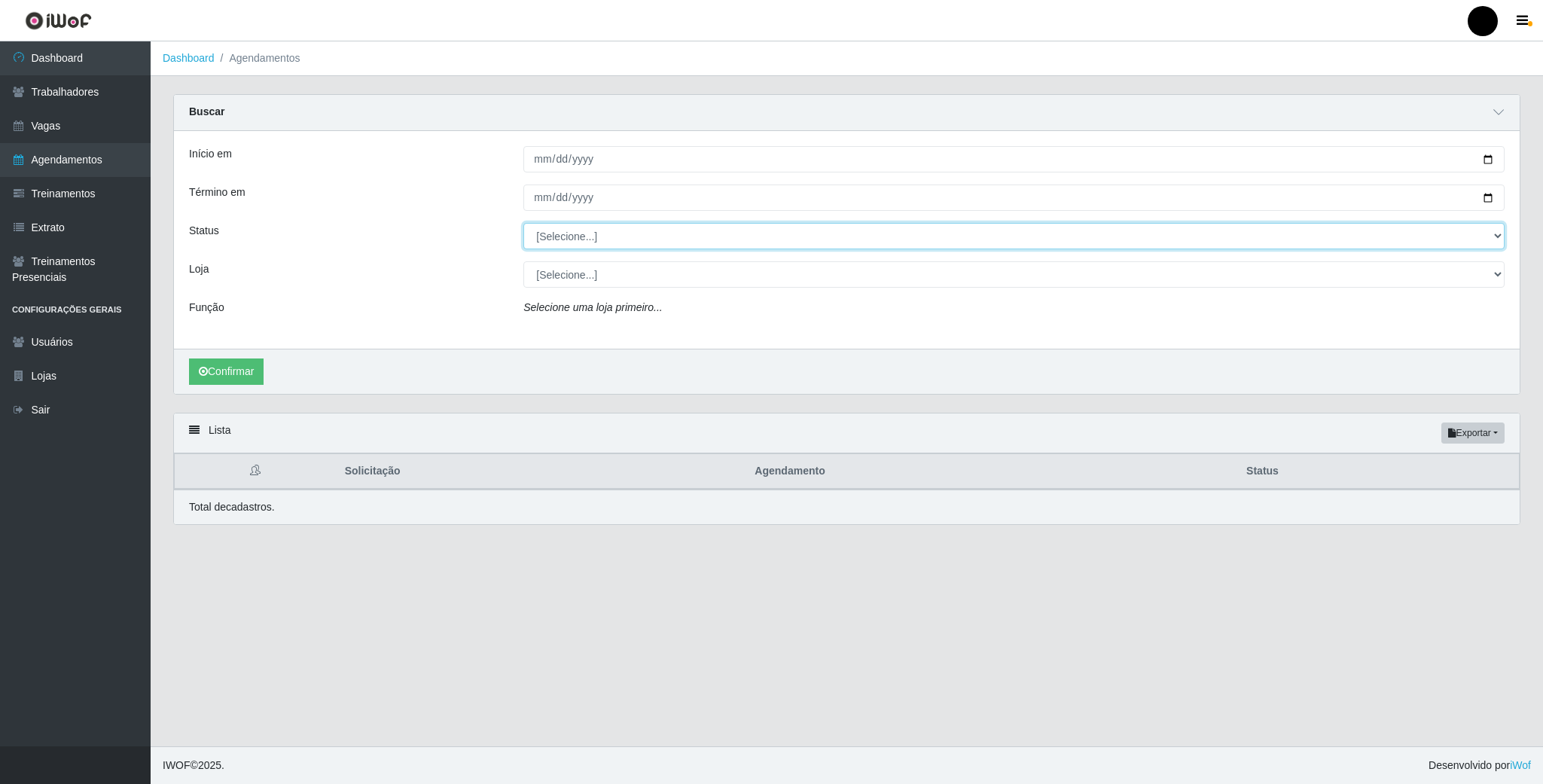
click at [568, 240] on select "[Selecione...] AGENDADO AGUARDANDO LIBERAR EM ANDAMENTO EM REVISÃO FINALIZADO C…" at bounding box center [1013, 236] width 981 height 26
select select "AGENDADO"
click at [523, 224] on select "[Selecione...] AGENDADO AGUARDANDO LIBERAR EM ANDAMENTO EM REVISÃO FINALIZADO C…" at bounding box center [1013, 236] width 981 height 26
click at [552, 280] on select "[Selecione...] SuperFácil Atacado - Emaús" at bounding box center [1013, 274] width 981 height 26
select select "407"
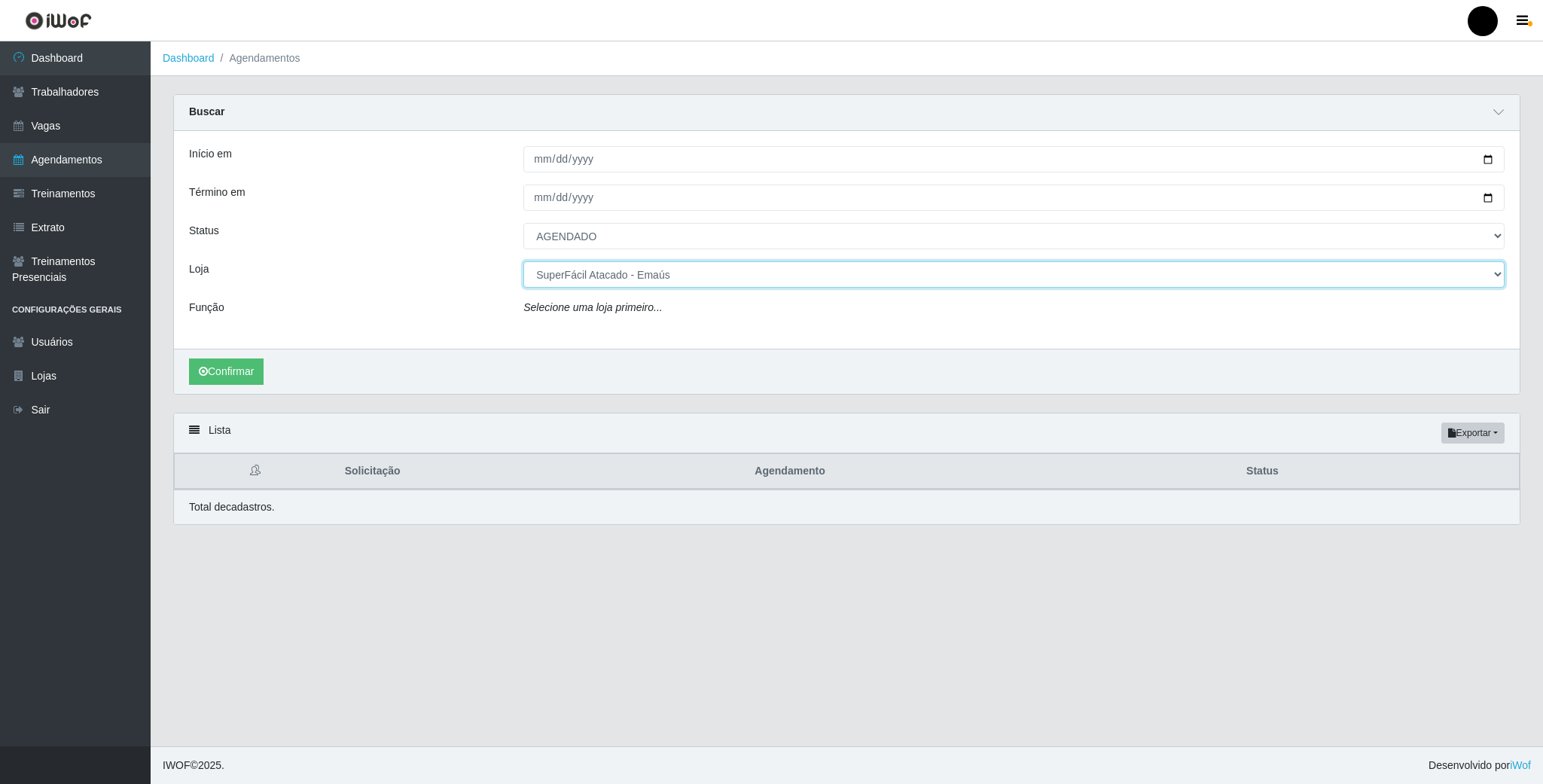
click at [523, 263] on select "[Selecione...] SuperFácil Atacado - Emaús" at bounding box center [1013, 274] width 981 height 26
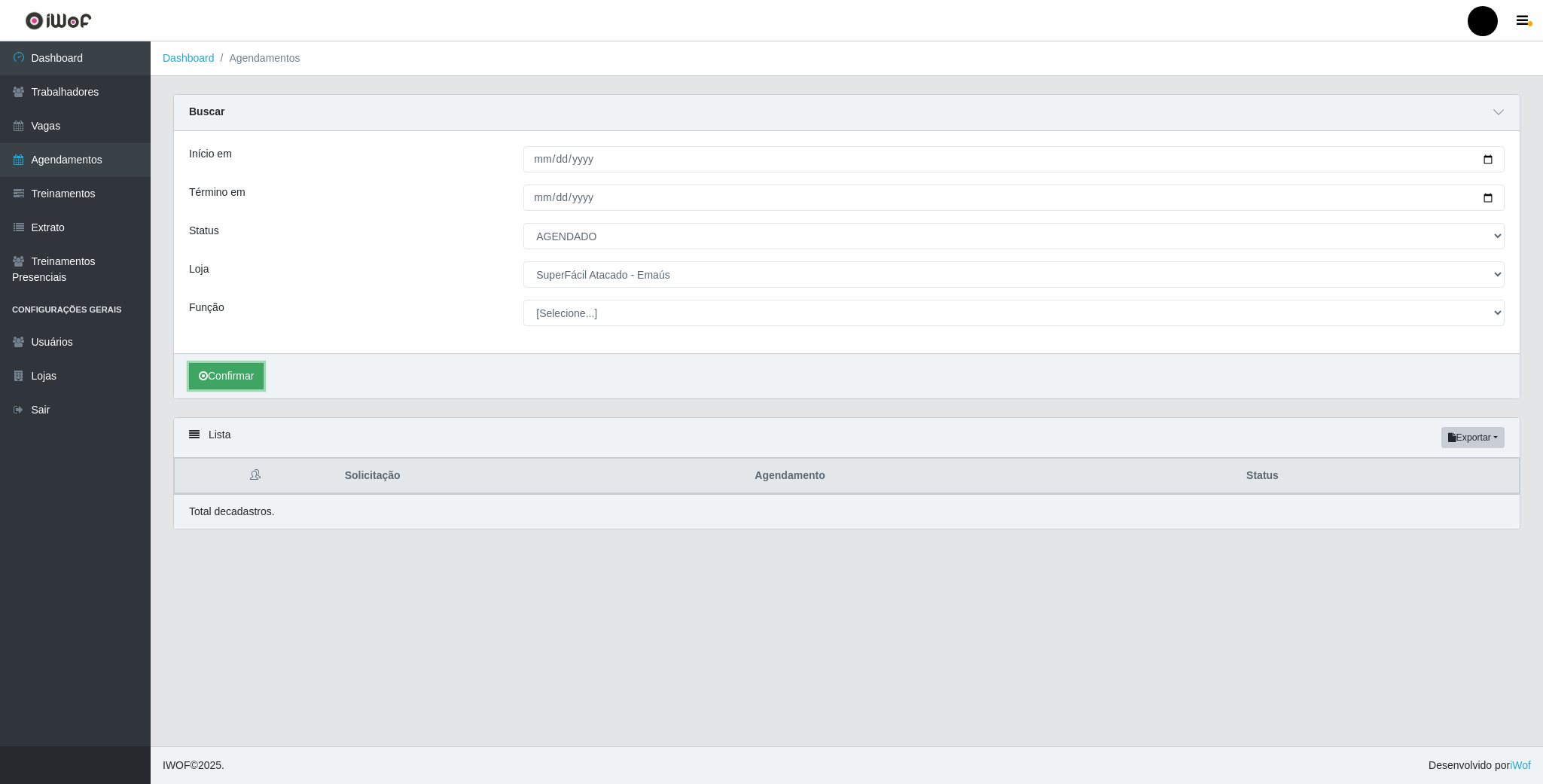
click at [238, 376] on button "Confirmar" at bounding box center [226, 376] width 75 height 26
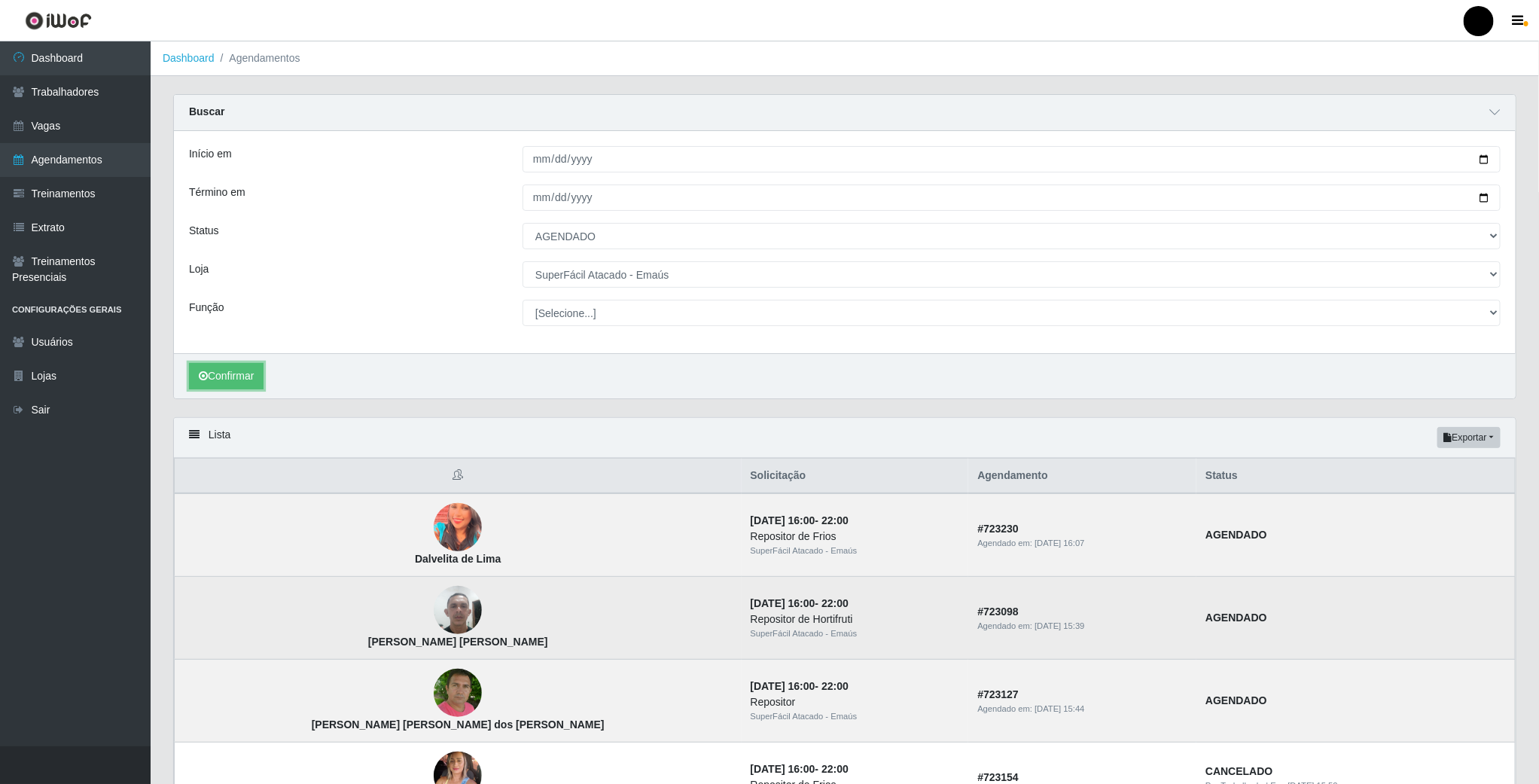
scroll to position [113, 0]
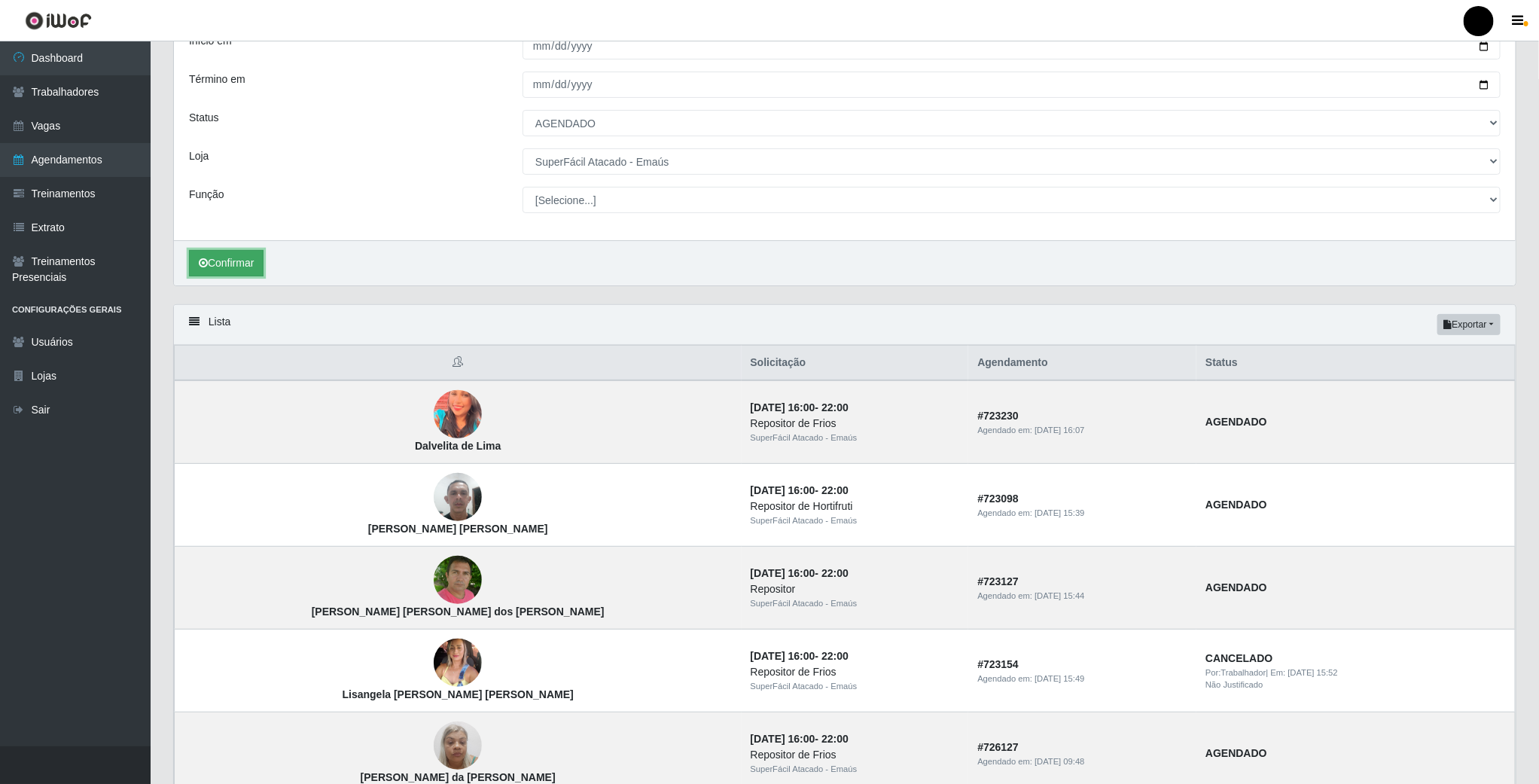
click at [237, 265] on button "Confirmar" at bounding box center [226, 263] width 75 height 26
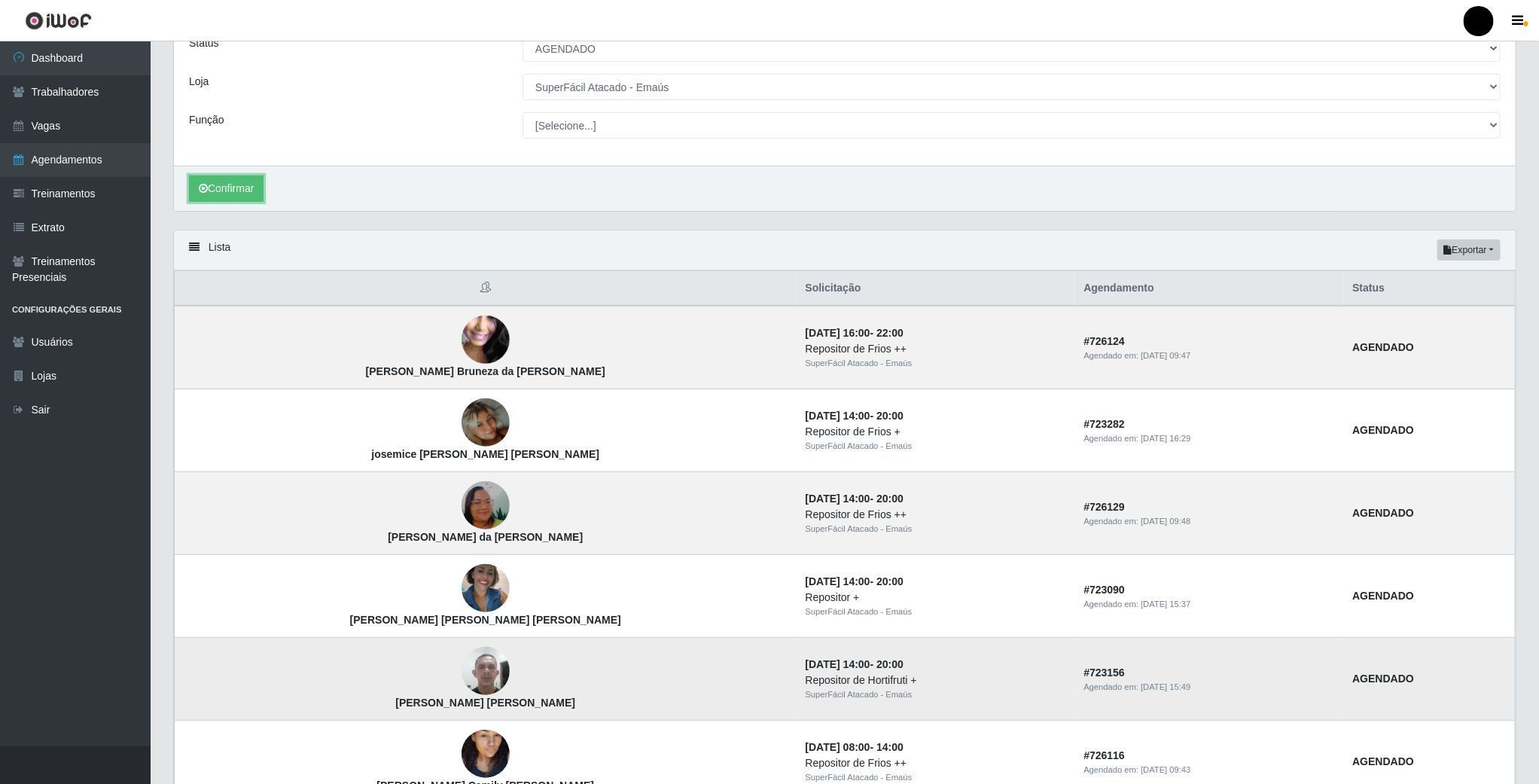
scroll to position [226, 0]
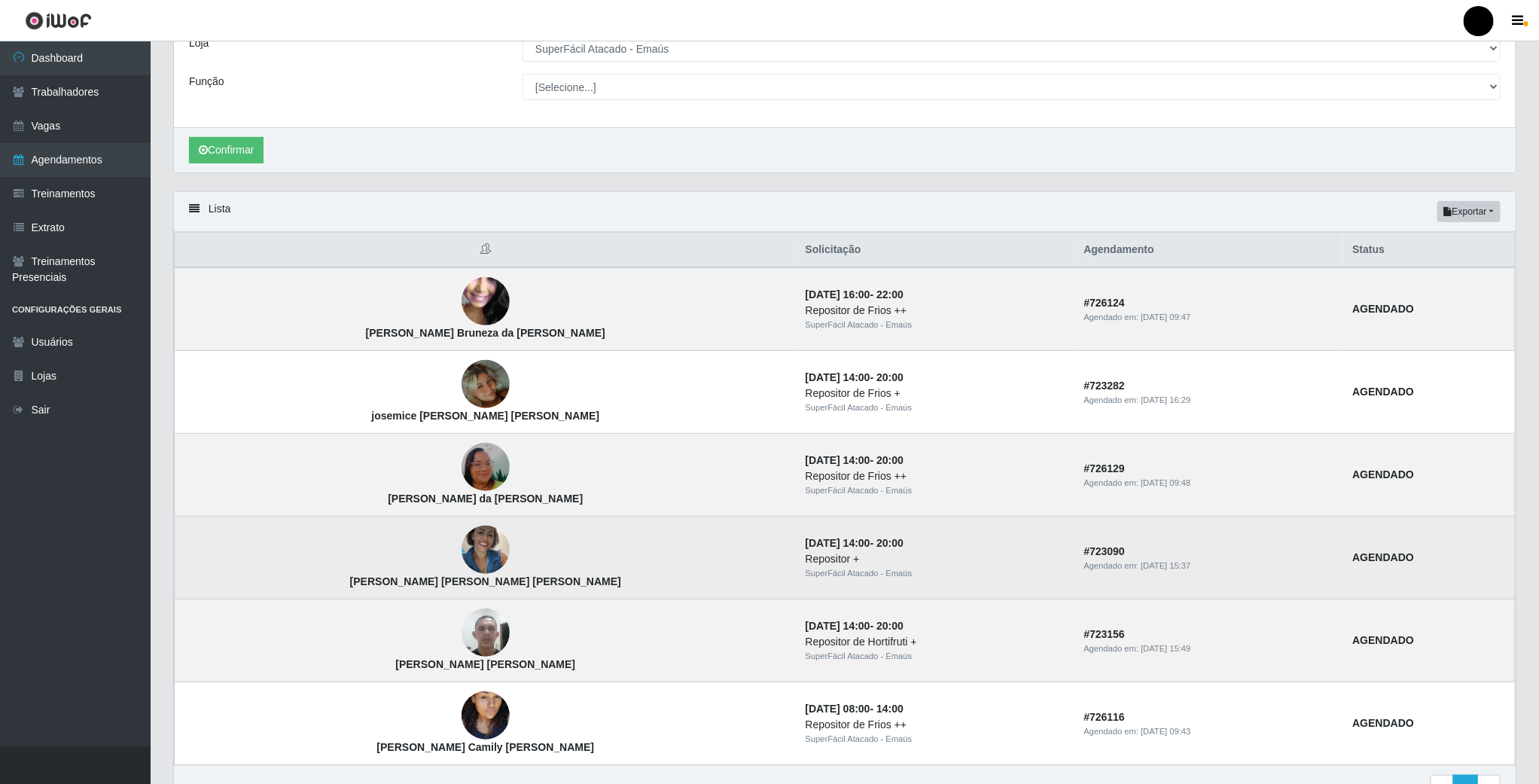
click at [1380, 563] on strong "AGENDADO" at bounding box center [1382, 557] width 61 height 12
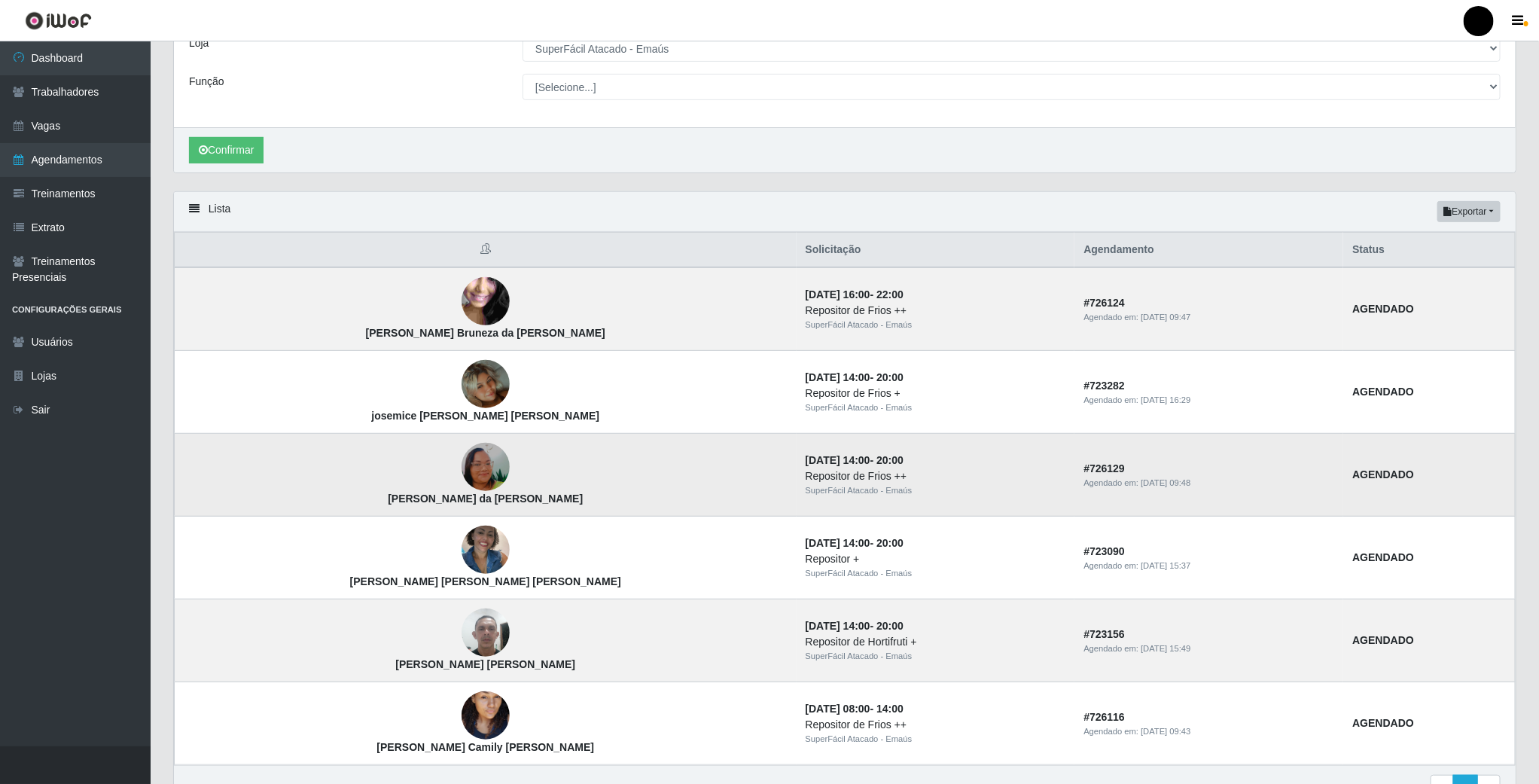
click at [1394, 480] on strong "AGENDADO" at bounding box center [1382, 474] width 61 height 12
click at [75, 129] on link "Vagas" at bounding box center [75, 126] width 151 height 34
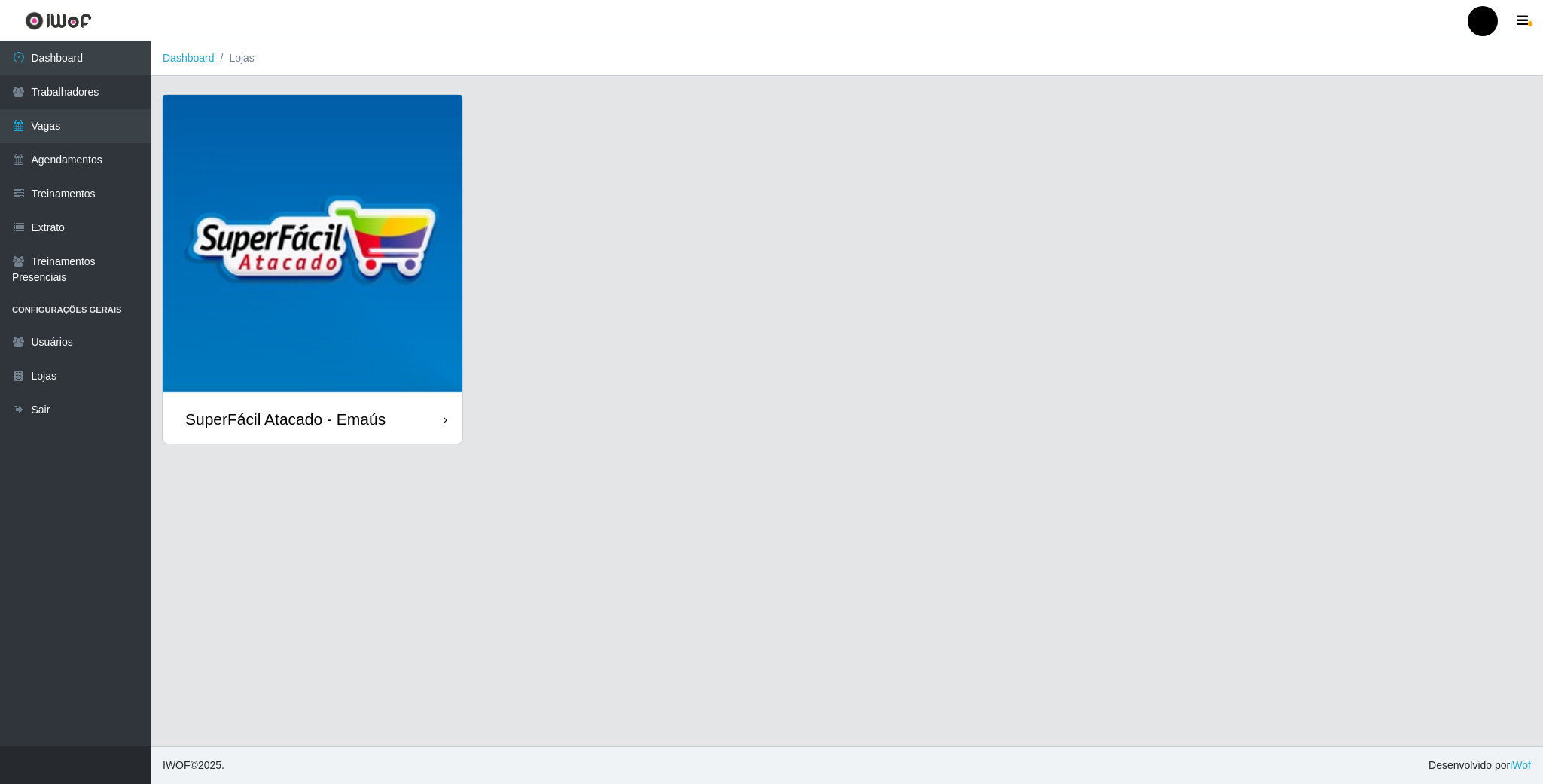
click at [343, 251] on img at bounding box center [313, 244] width 300 height 300
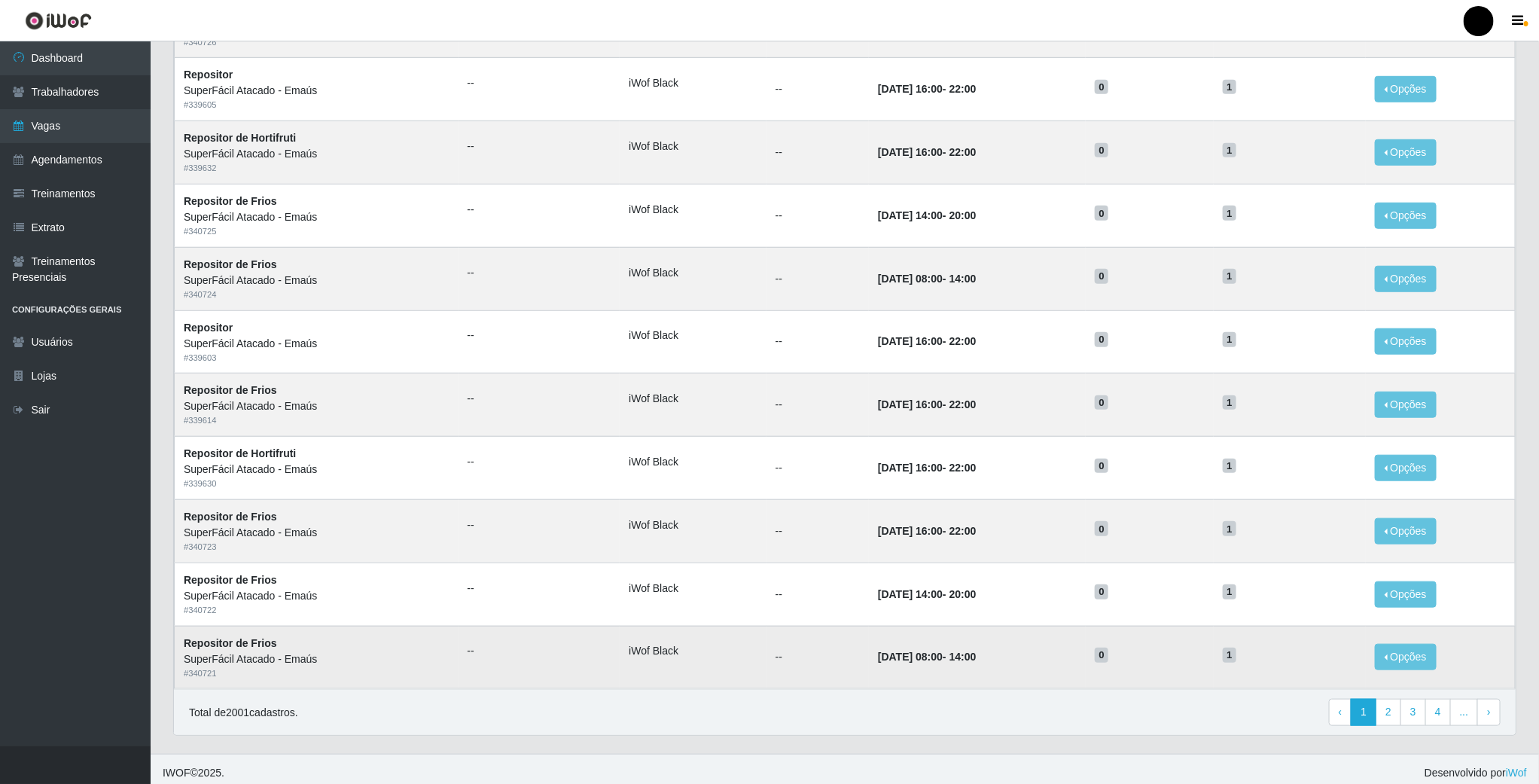
scroll to position [502, 0]
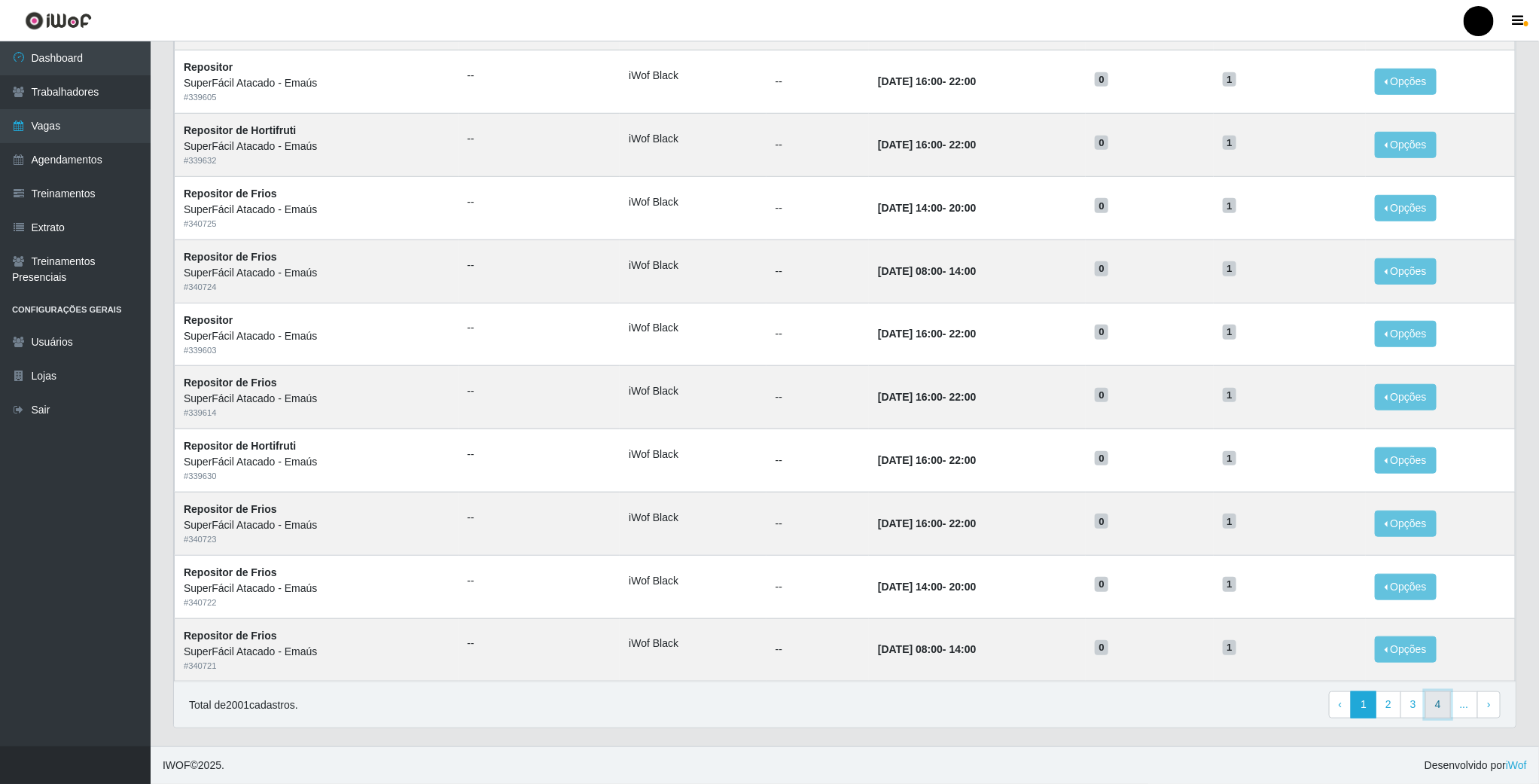
click at [1428, 707] on link "4" at bounding box center [1438, 704] width 25 height 27
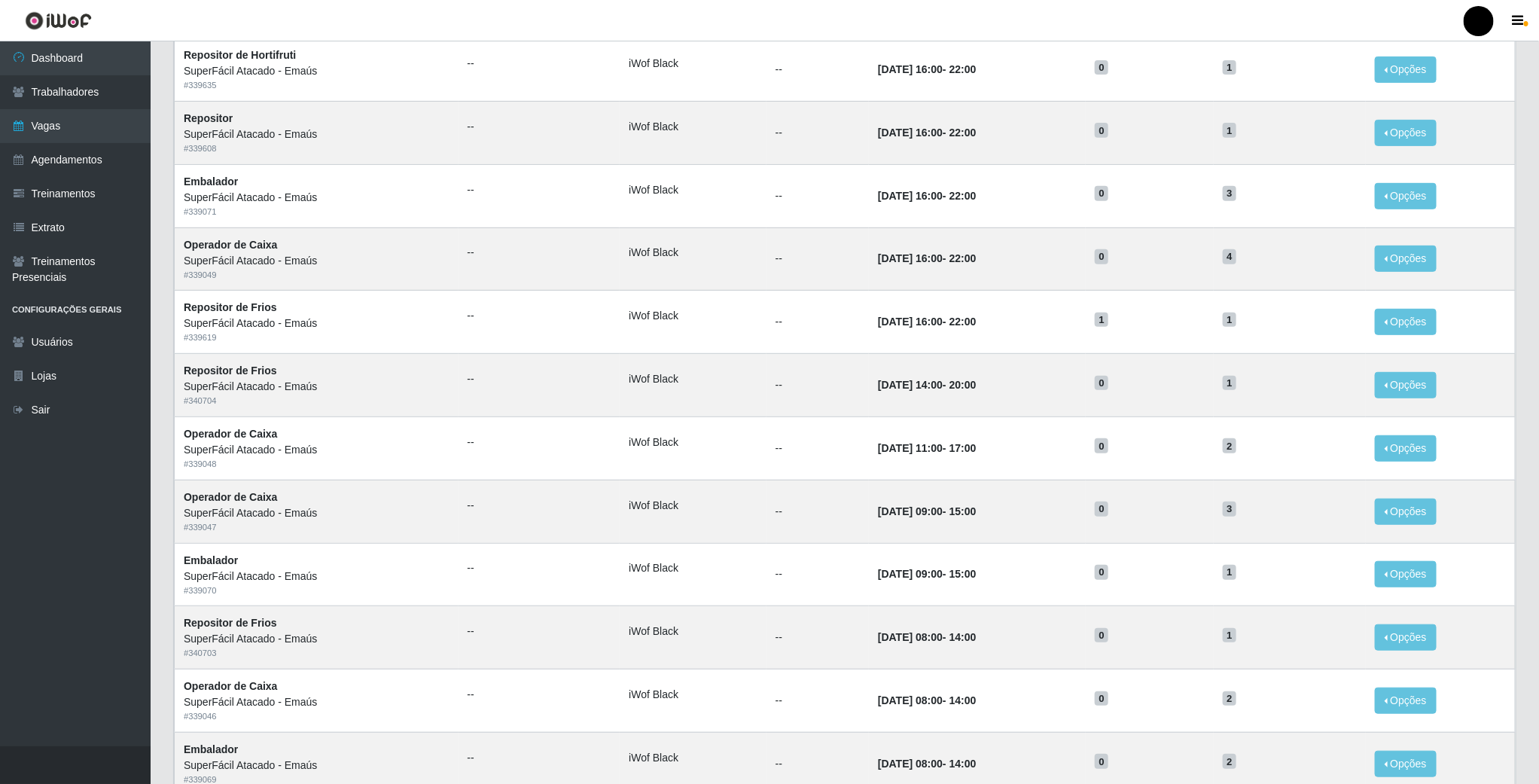
scroll to position [502, 0]
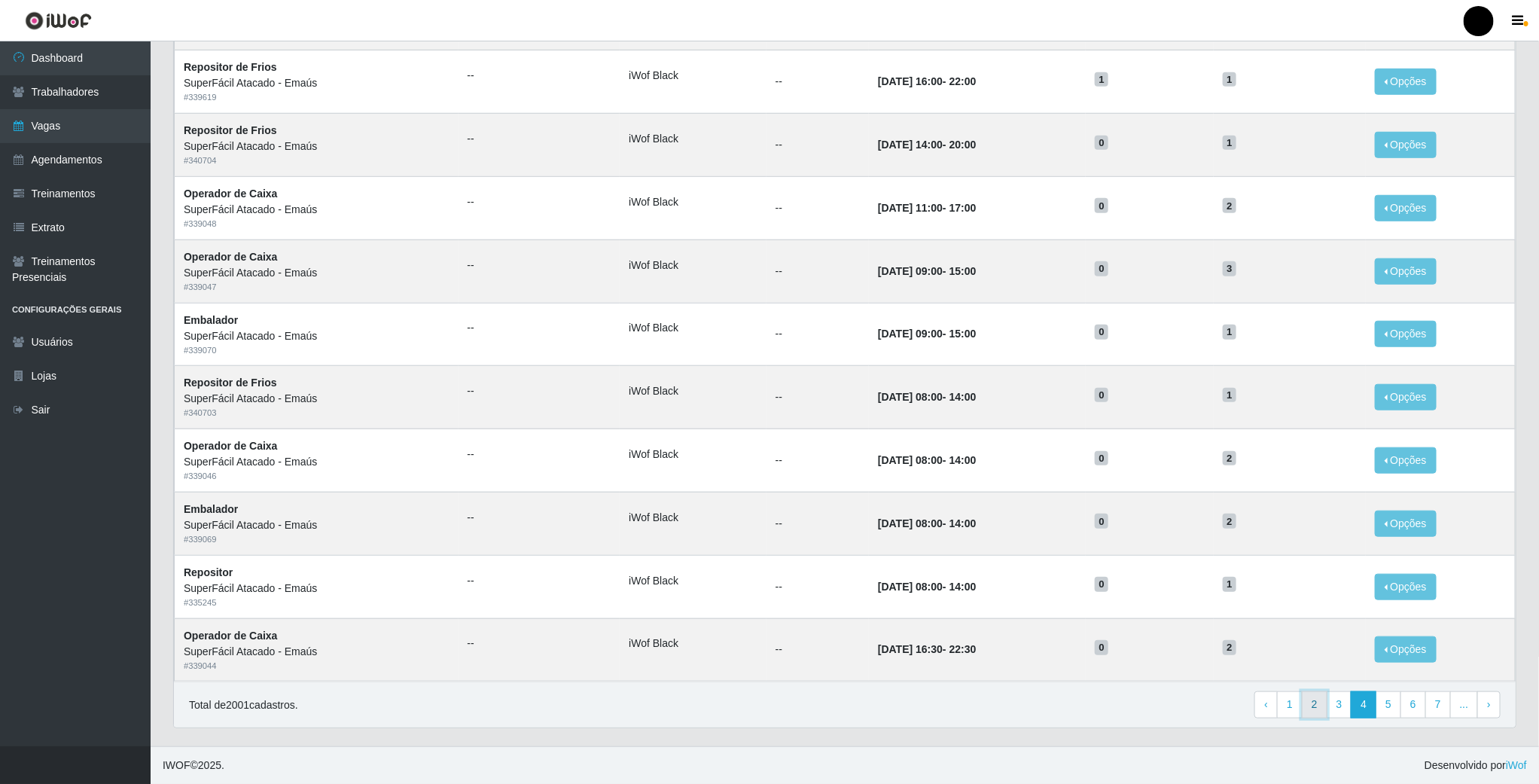
click at [1308, 702] on link "2" at bounding box center [1314, 704] width 25 height 27
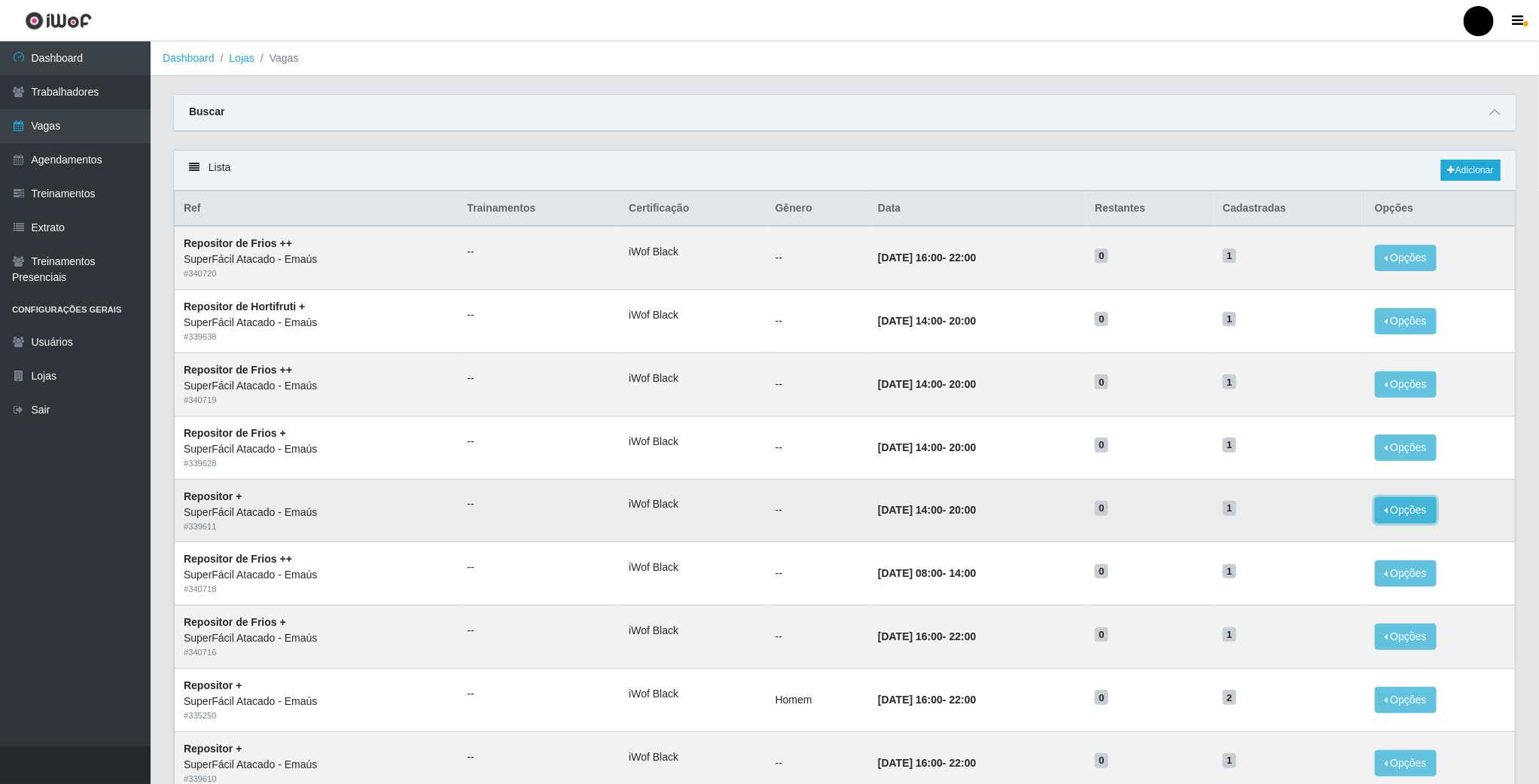
click at [1418, 518] on button "Opções" at bounding box center [1405, 509] width 61 height 26
click at [1308, 515] on link "Editar" at bounding box center [1290, 512] width 43 height 12
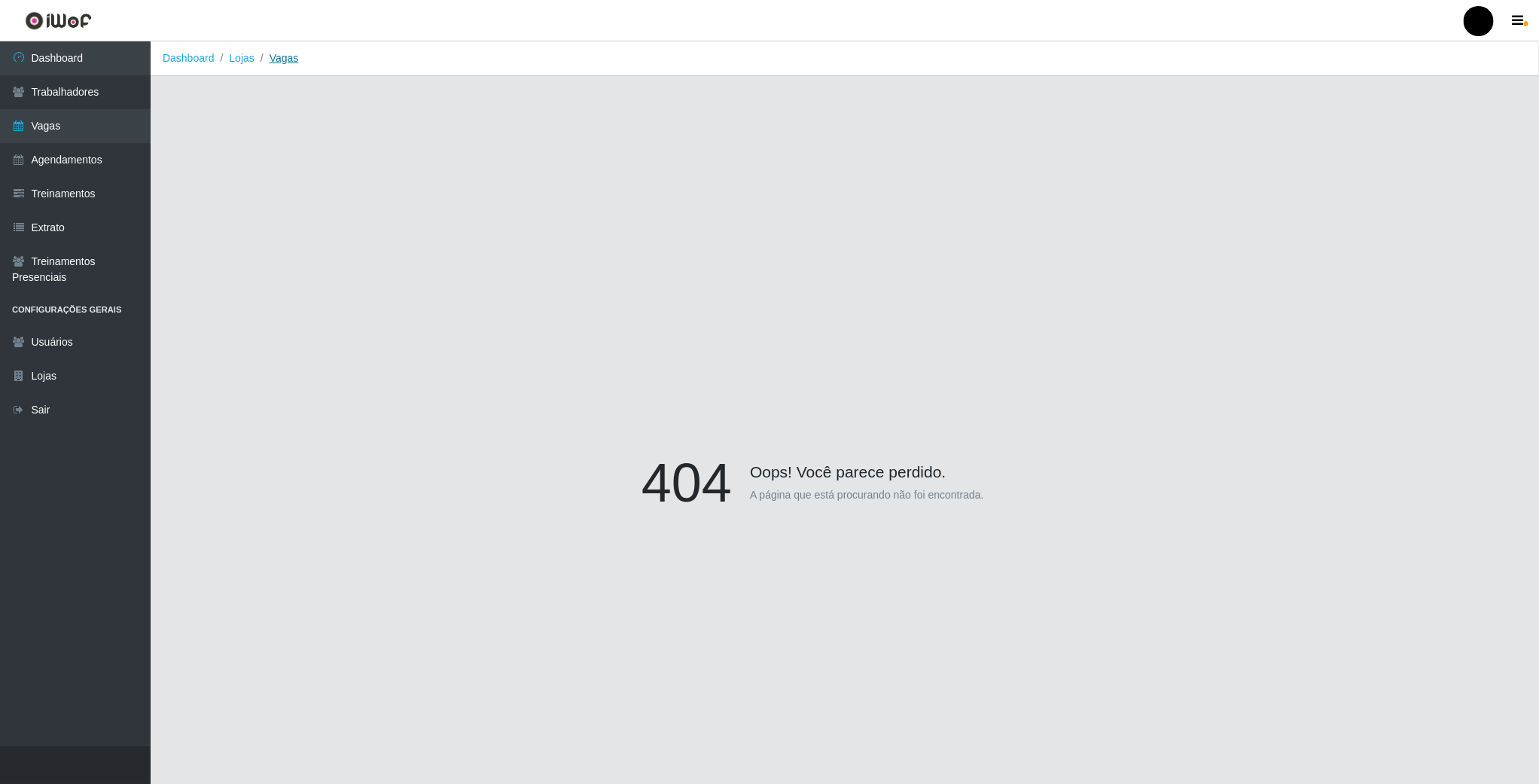
click at [293, 58] on link "Vagas" at bounding box center [284, 57] width 29 height 12
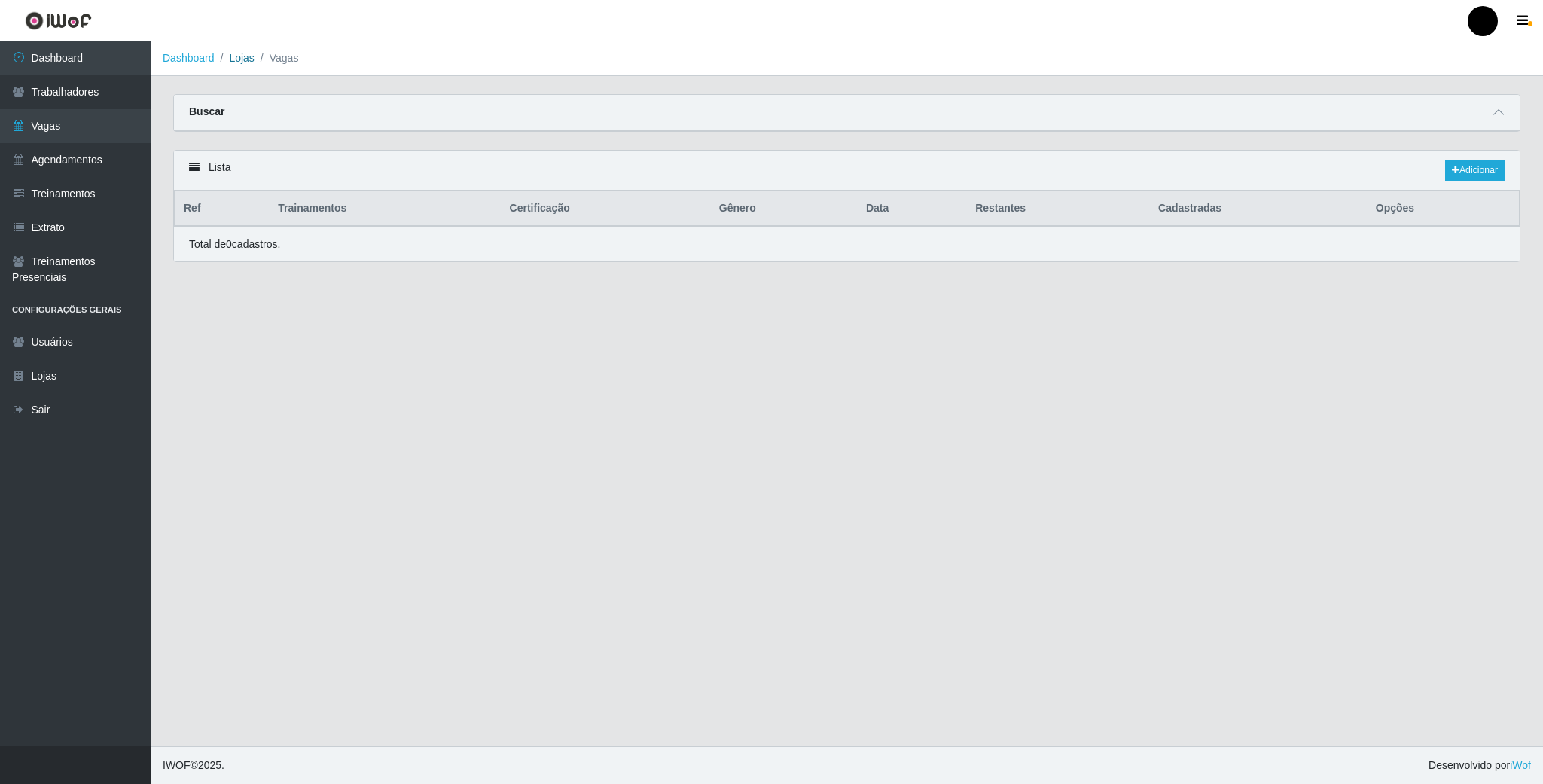
click at [235, 58] on link "Lojas" at bounding box center [242, 57] width 25 height 12
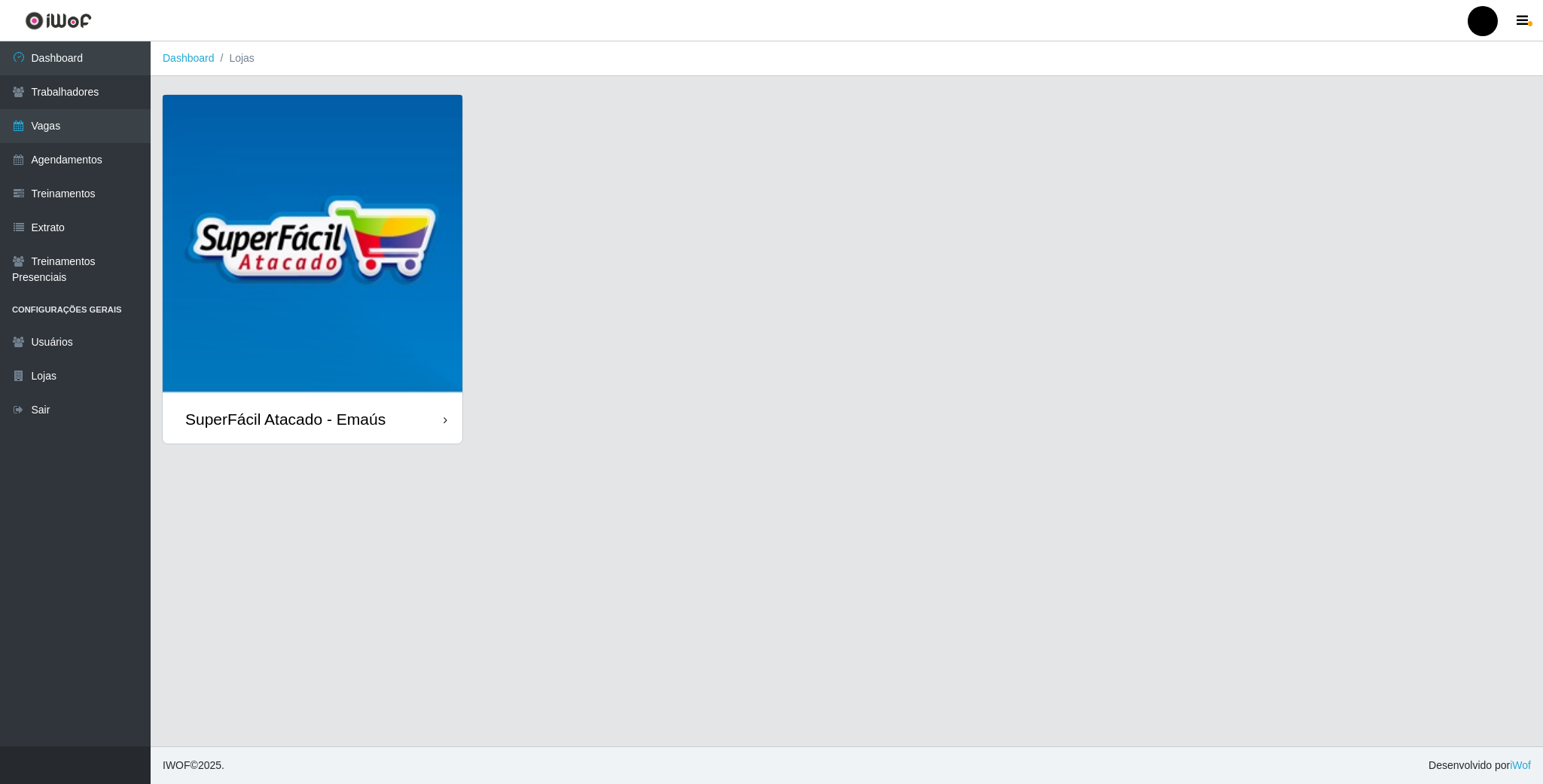
click at [257, 290] on img at bounding box center [313, 244] width 300 height 300
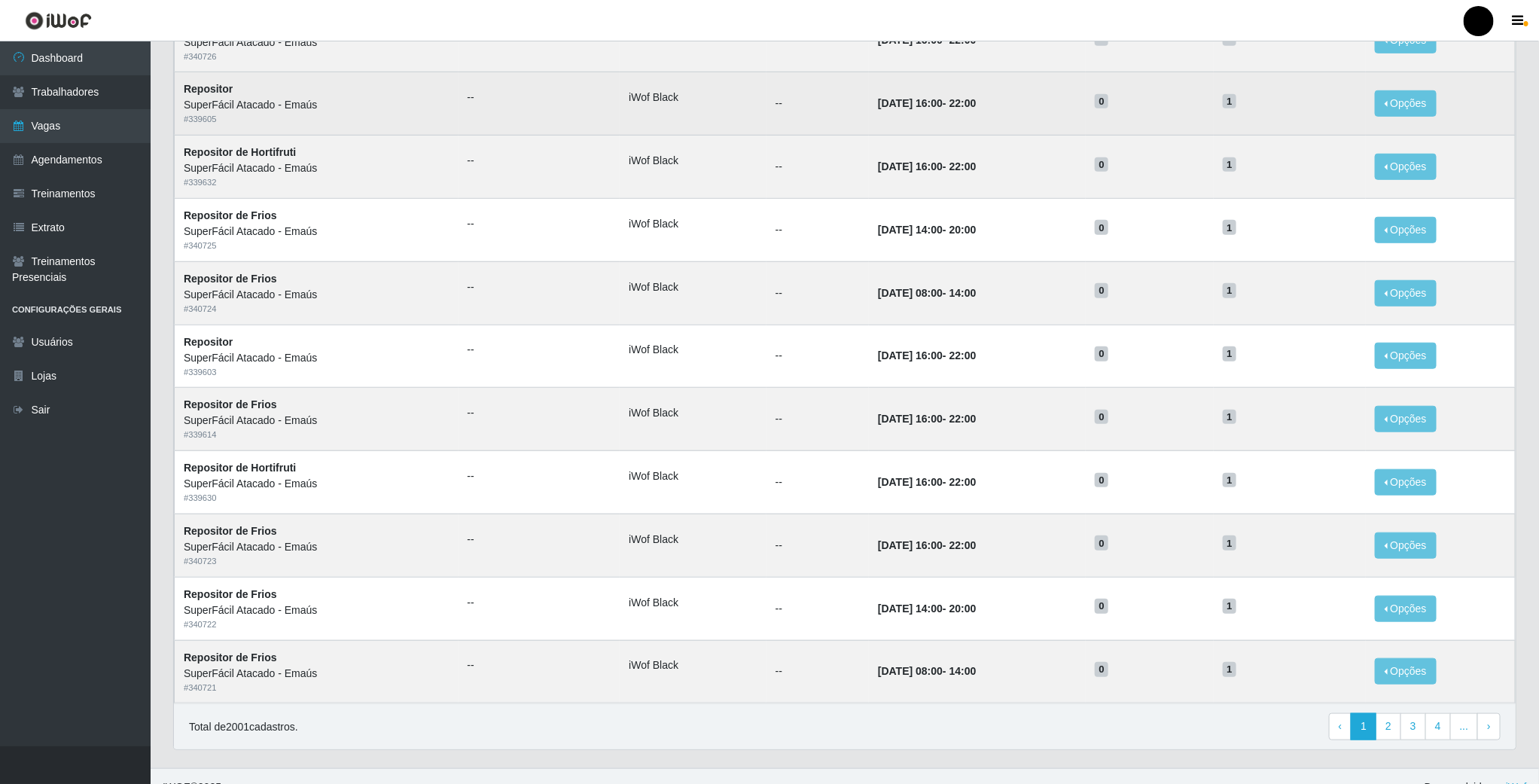
scroll to position [502, 0]
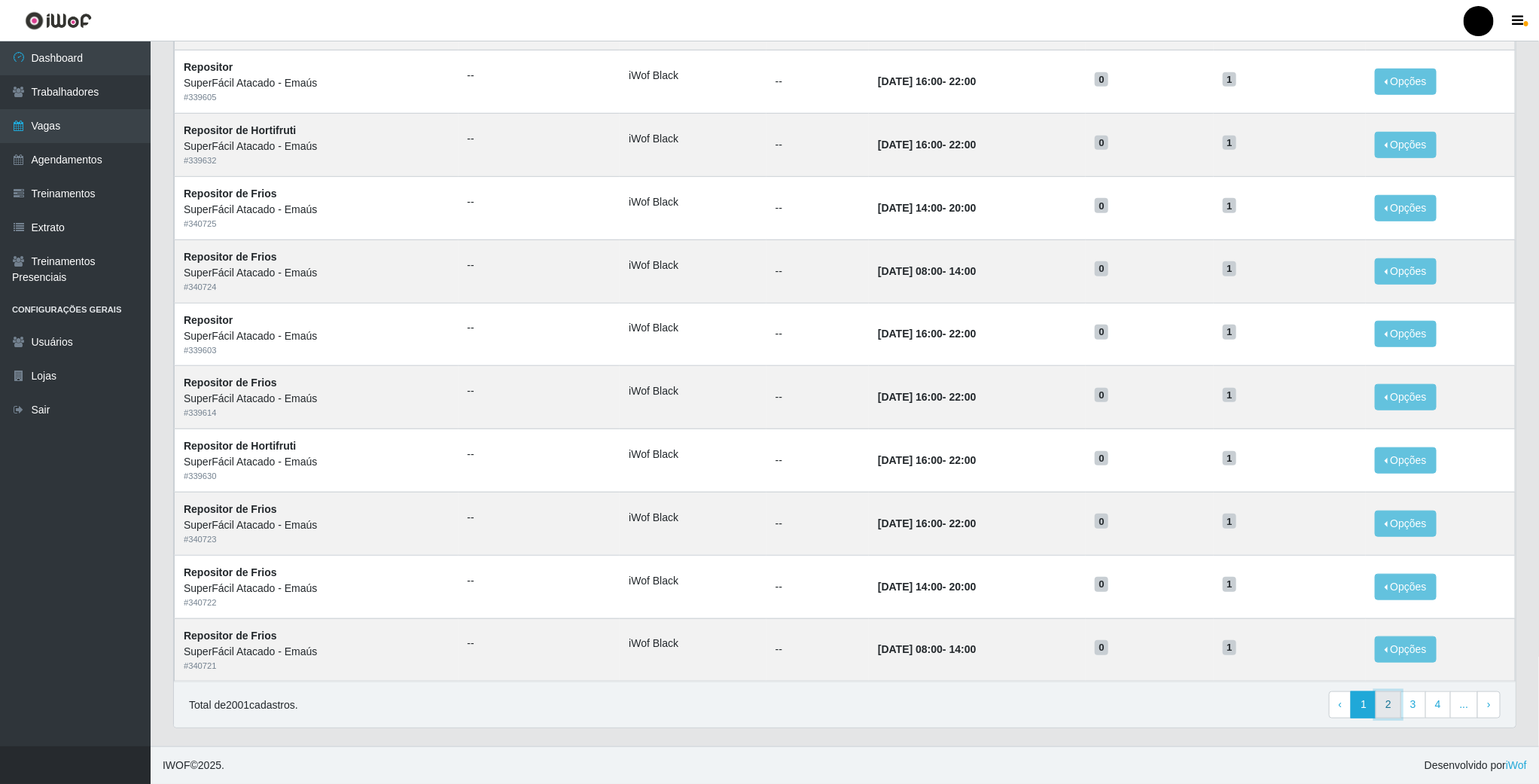
click at [1389, 714] on link "2" at bounding box center [1388, 704] width 25 height 27
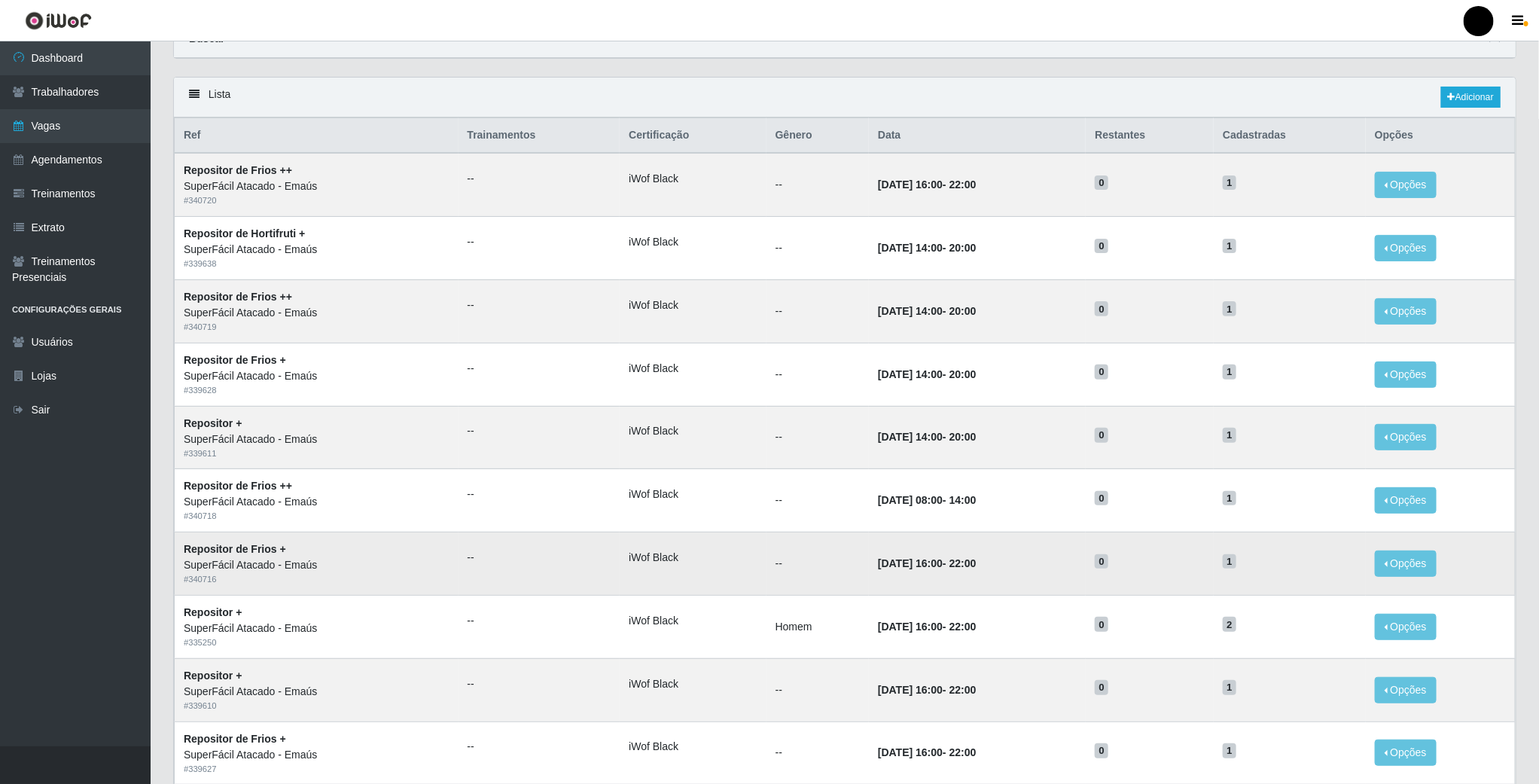
scroll to position [113, 0]
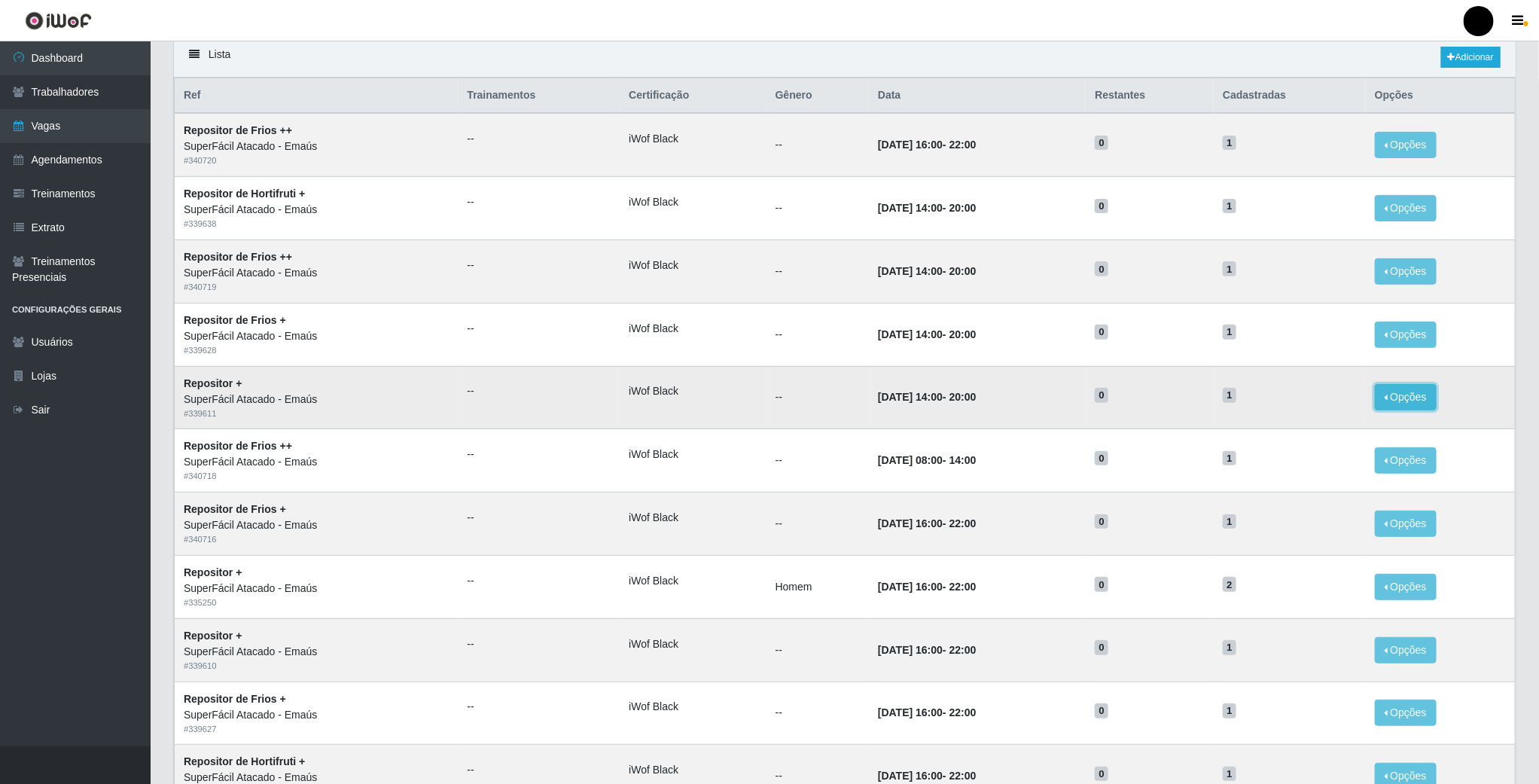
click at [1404, 402] on button "Opções" at bounding box center [1405, 396] width 61 height 26
click at [1108, 402] on span "0" at bounding box center [1102, 394] width 14 height 15
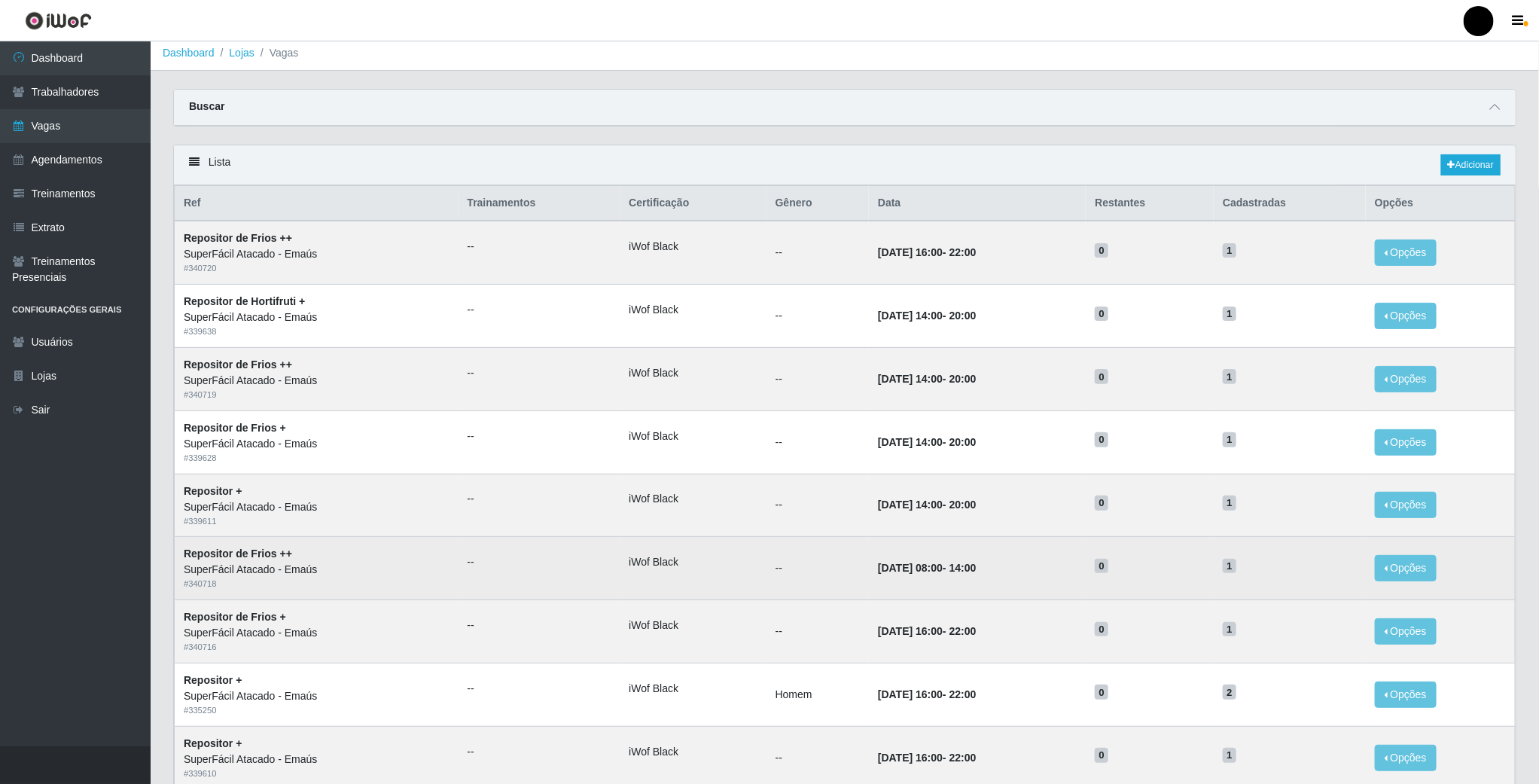
scroll to position [0, 0]
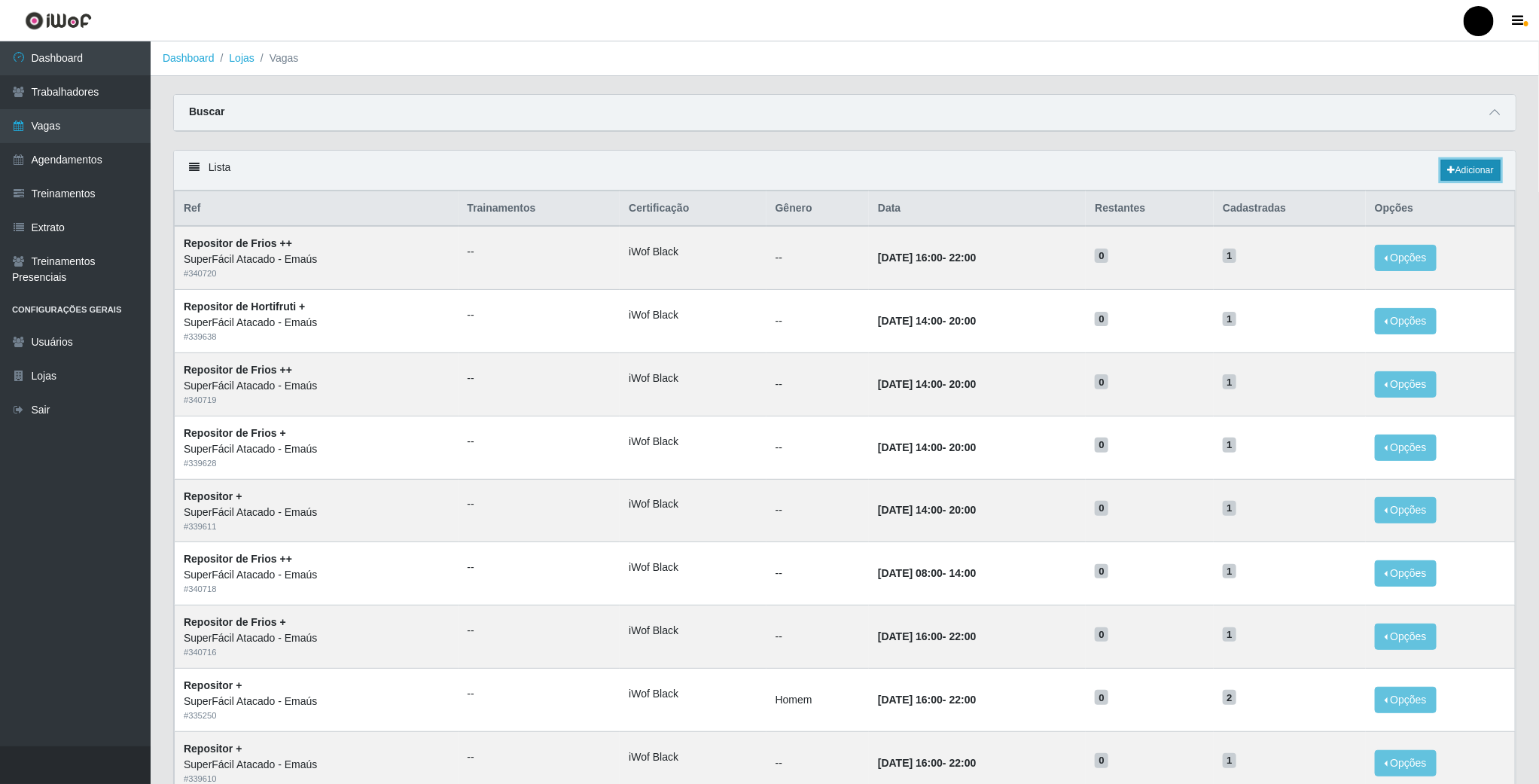
click at [1466, 174] on link "Adicionar" at bounding box center [1470, 170] width 59 height 21
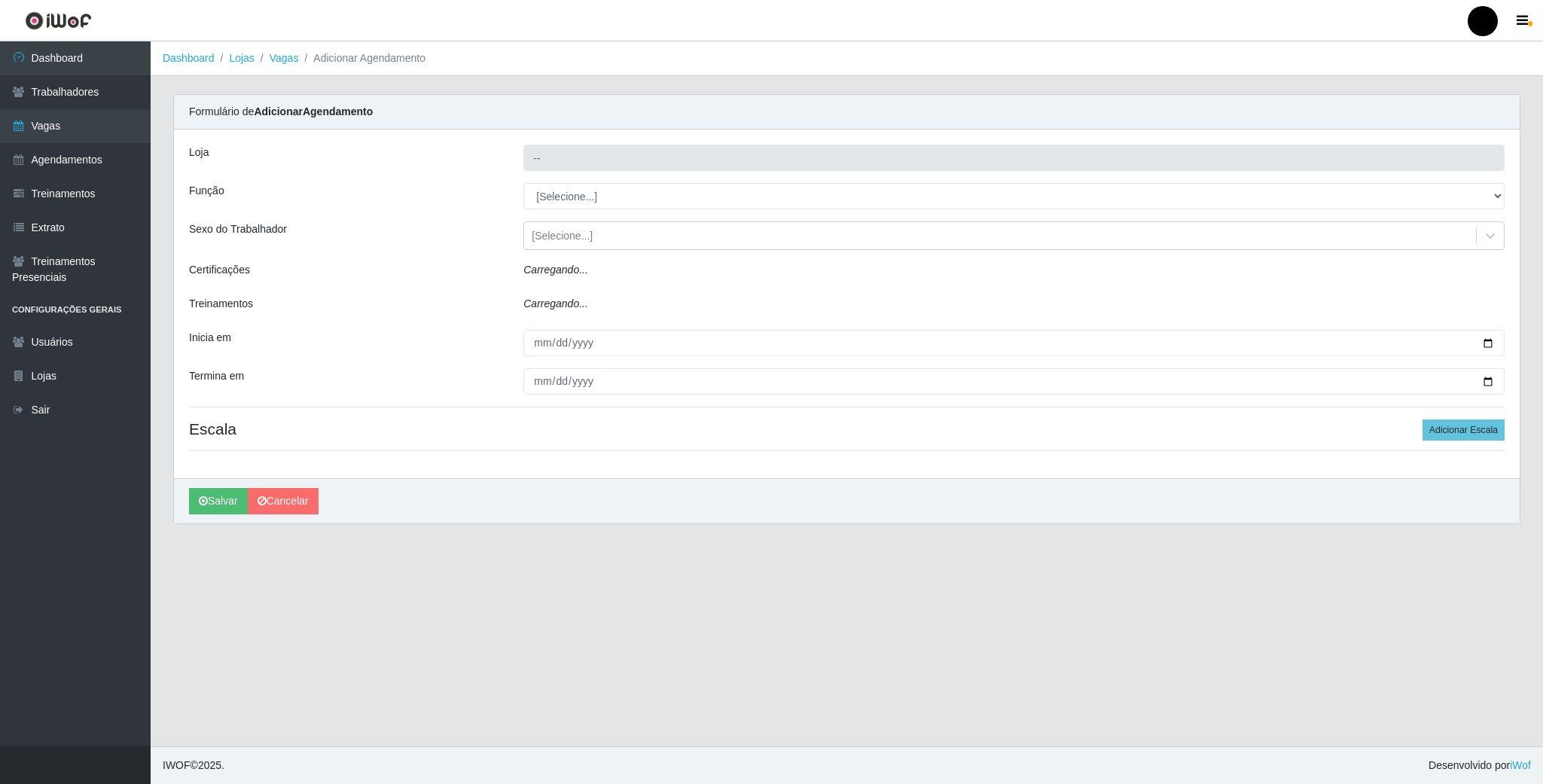
type input "SuperFácil Atacado - Emaús"
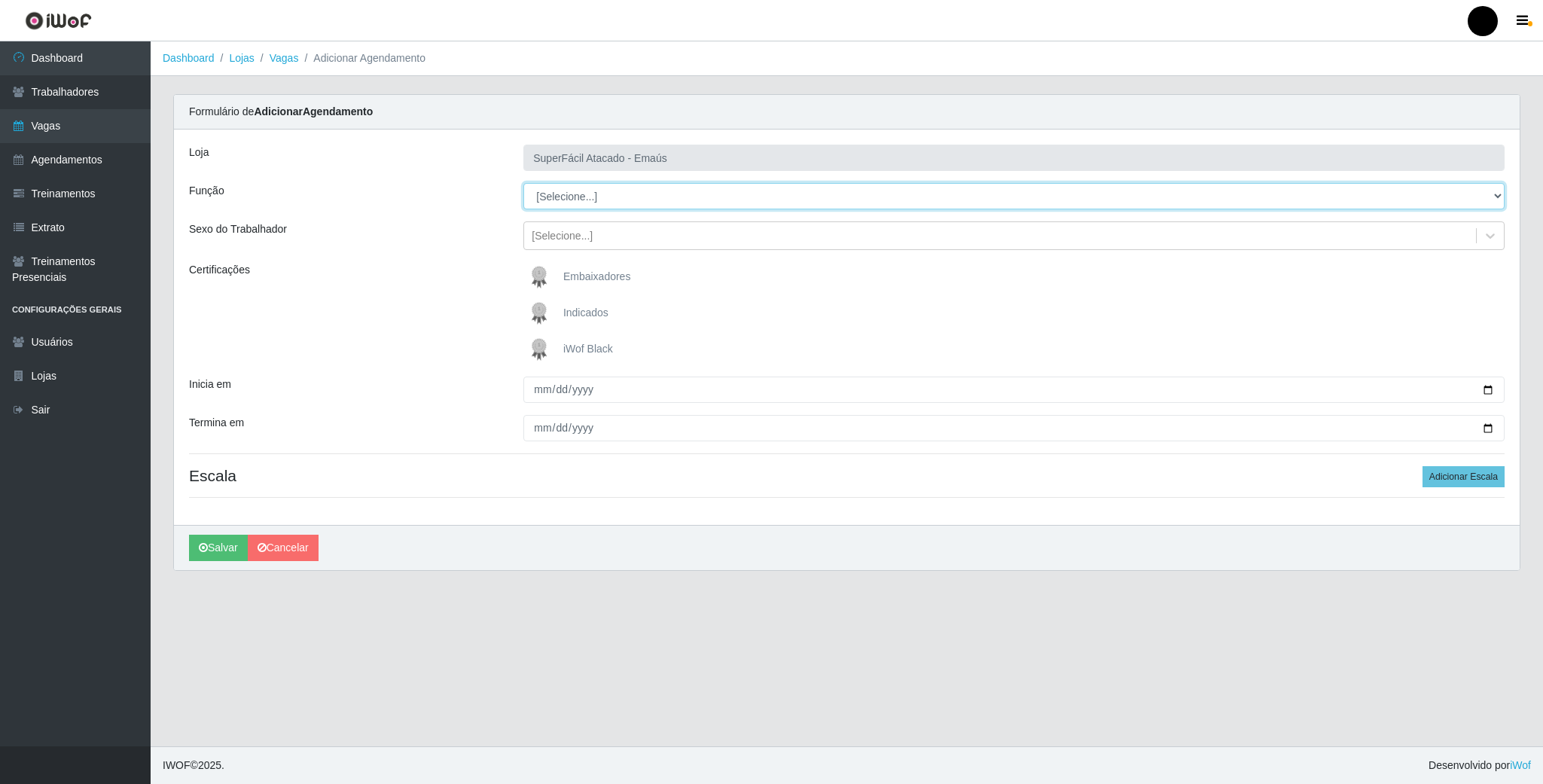
click at [666, 199] on select "[Selecione...] Auxiliar de Estacionamento Auxiliar de Estacionamento + Auxiliar…" at bounding box center [1013, 196] width 981 height 26
select select "86"
click at [523, 184] on select "[Selecione...] Auxiliar de Estacionamento Auxiliar de Estacionamento + Auxiliar…" at bounding box center [1013, 196] width 981 height 26
click at [533, 353] on img at bounding box center [542, 349] width 36 height 30
click at [0, 0] on input "iWof Black" at bounding box center [0, 0] width 0 height 0
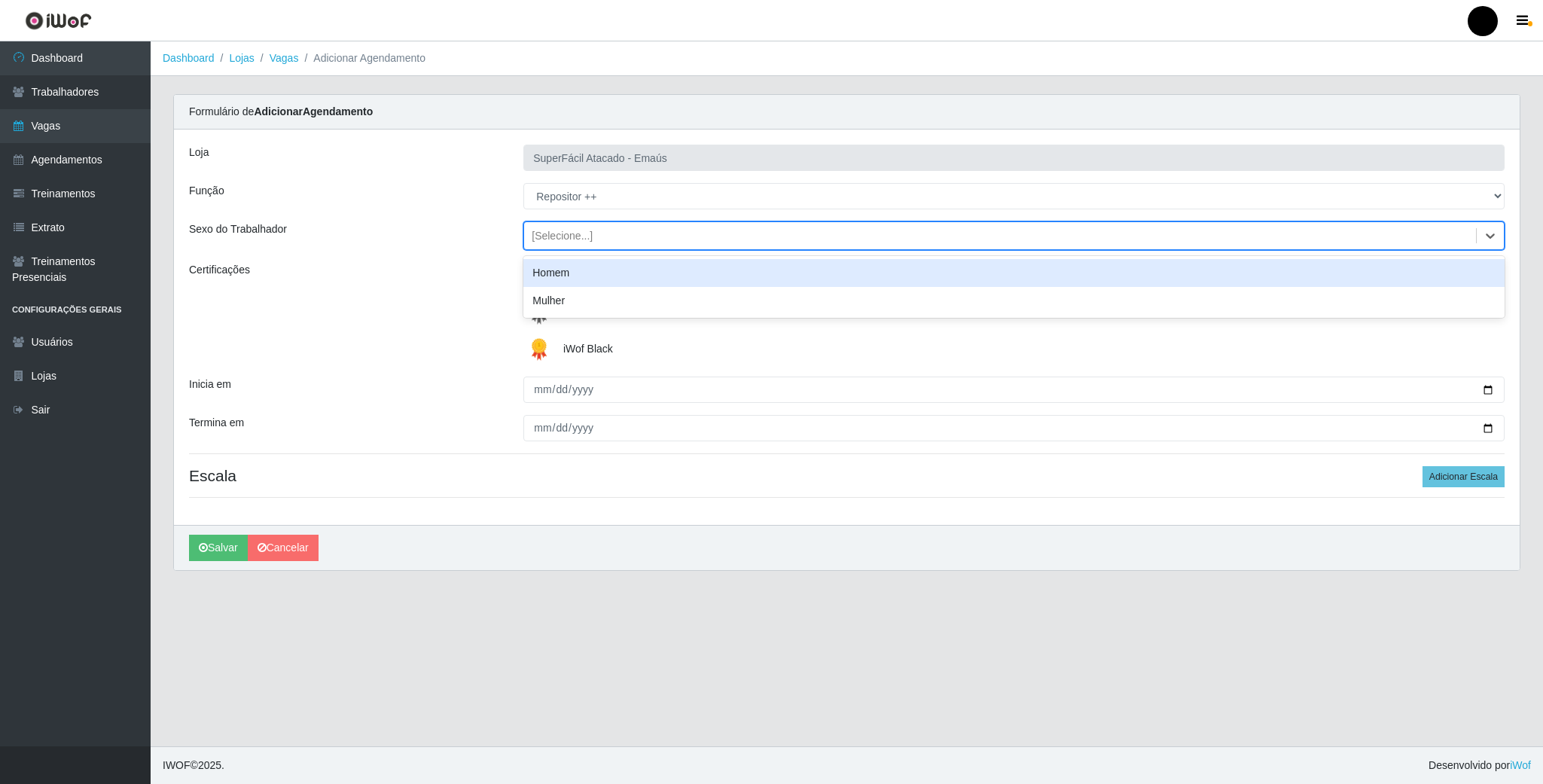
click at [678, 244] on div "[Selecione...]" at bounding box center [999, 237] width 952 height 25
click at [661, 270] on div "Homem" at bounding box center [1013, 273] width 981 height 28
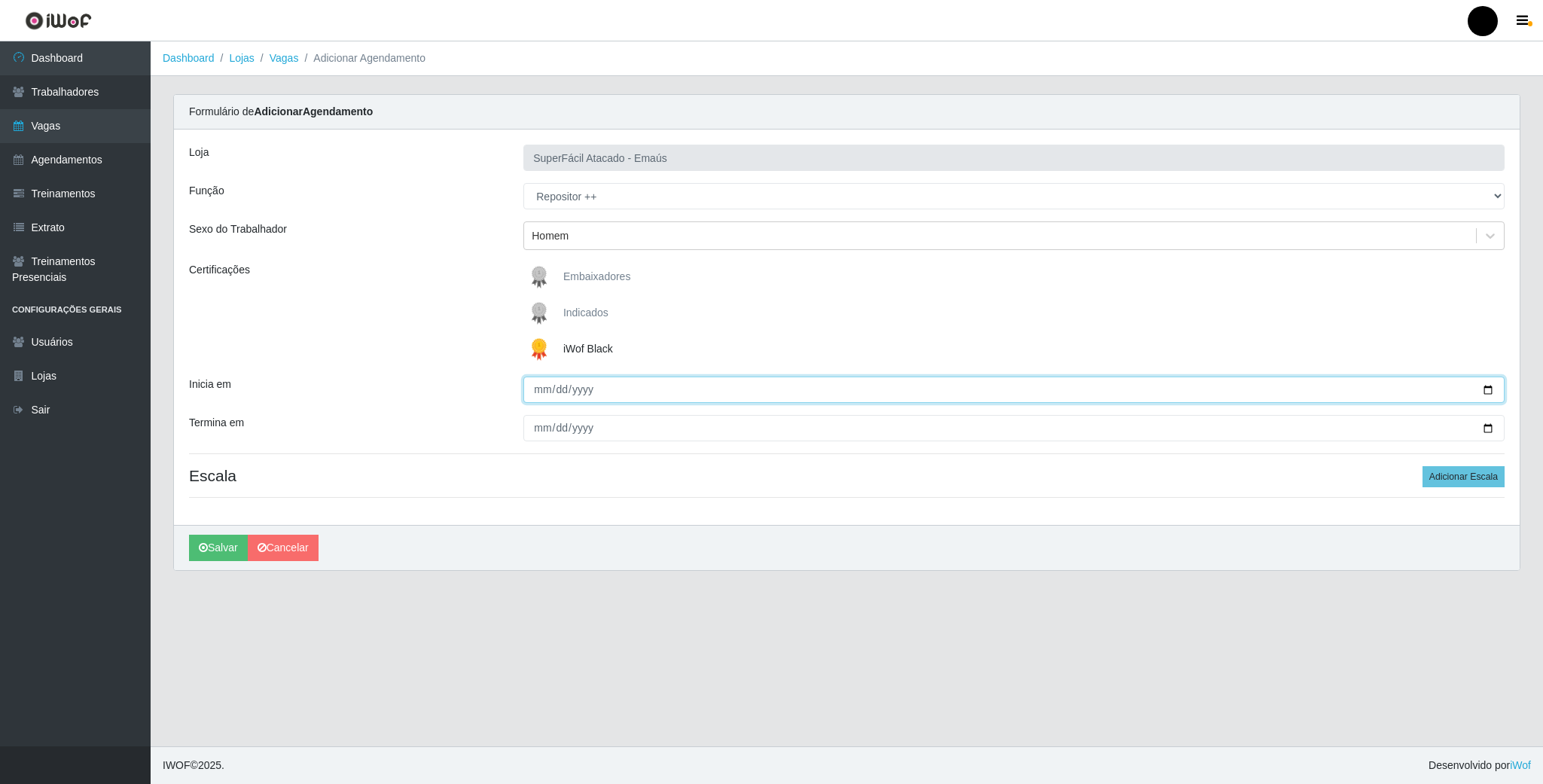
click at [1484, 391] on input "Inicia em" at bounding box center [1013, 389] width 981 height 26
type input "[DATE]"
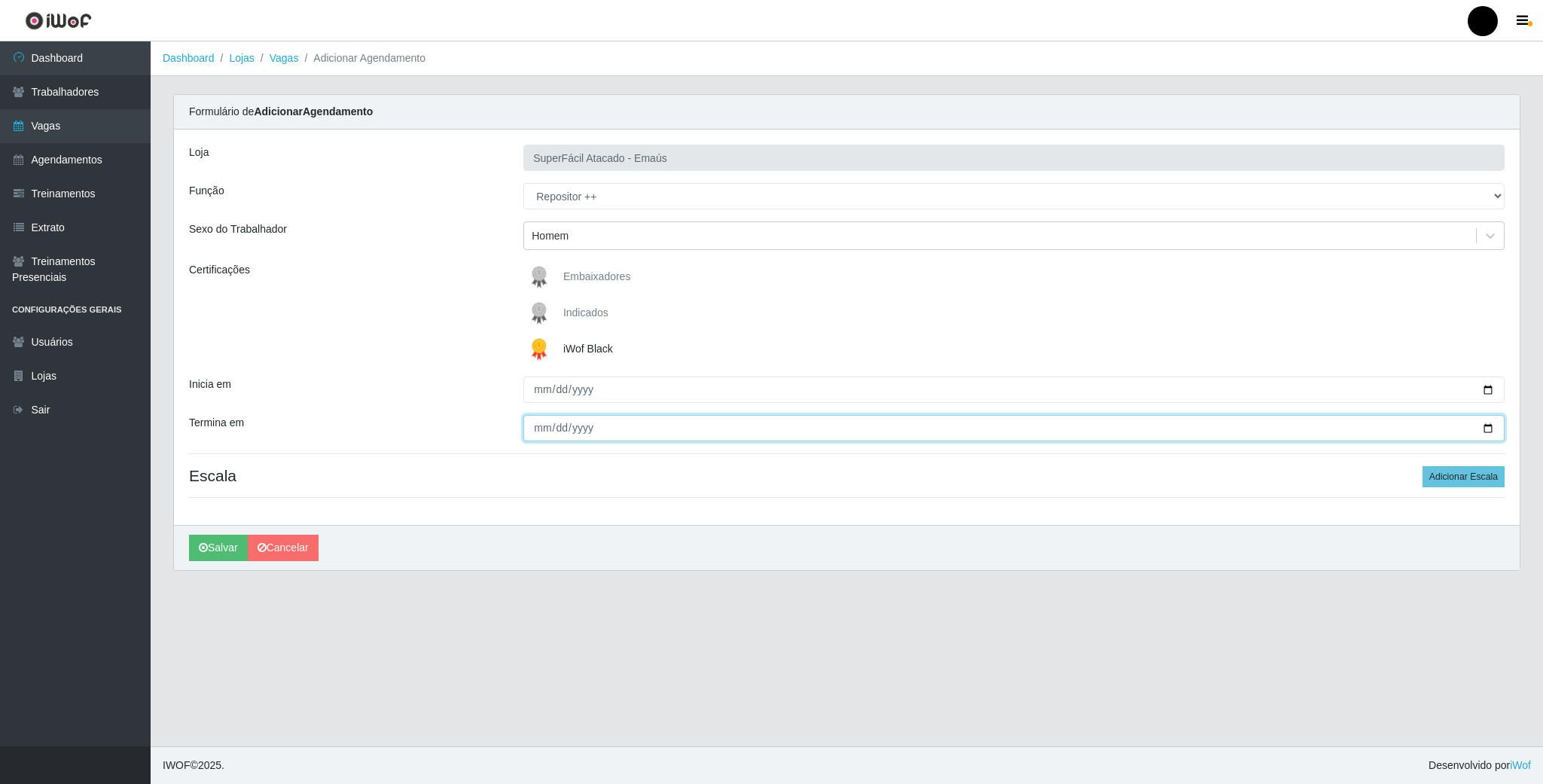
drag, startPoint x: 1484, startPoint y: 426, endPoint x: 1305, endPoint y: 426, distance: 179.0
click at [1483, 426] on input "Termina em" at bounding box center [1013, 428] width 981 height 26
type input "[DATE]"
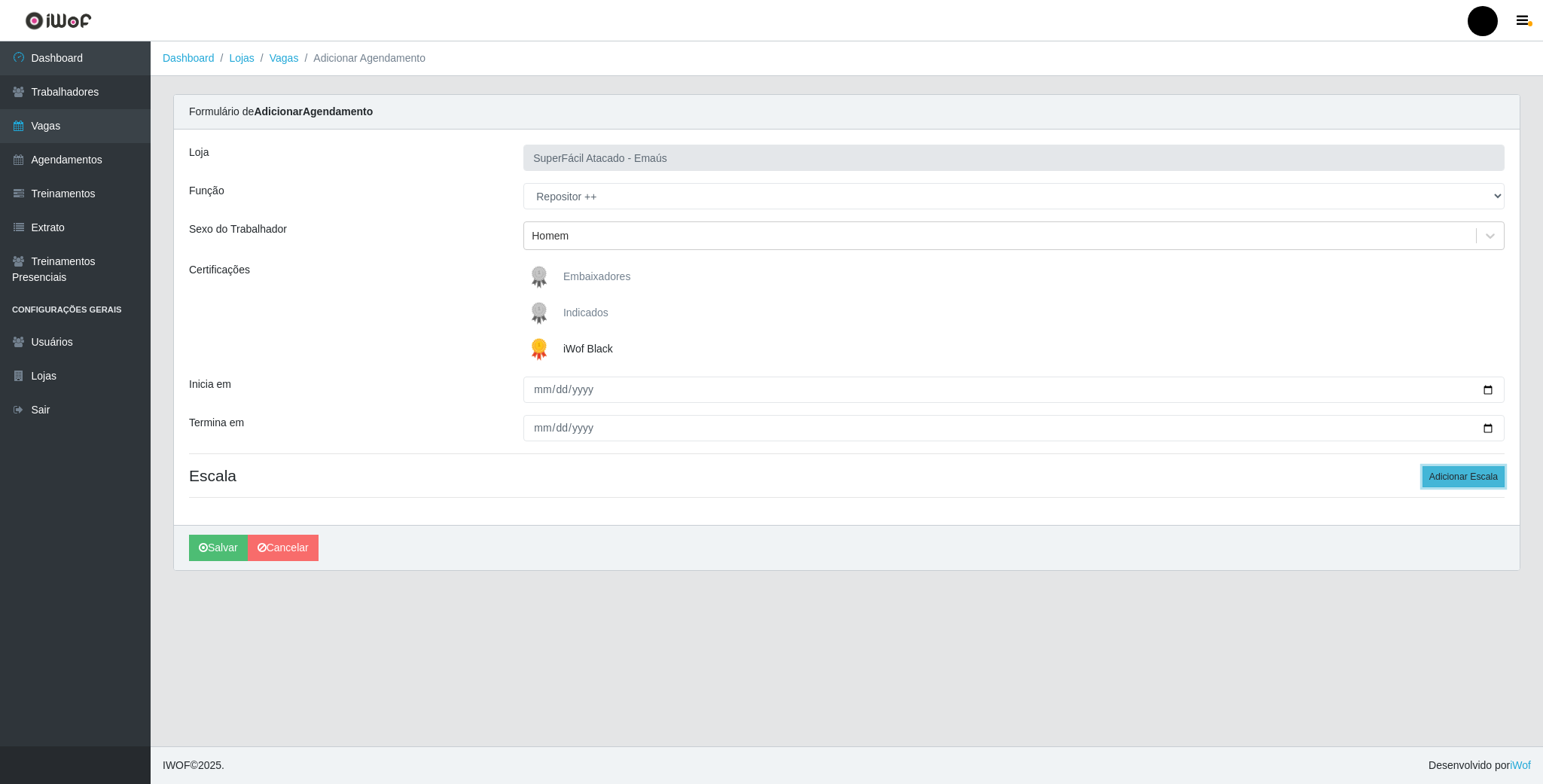
click at [1453, 476] on button "Adicionar Escala" at bounding box center [1463, 476] width 82 height 21
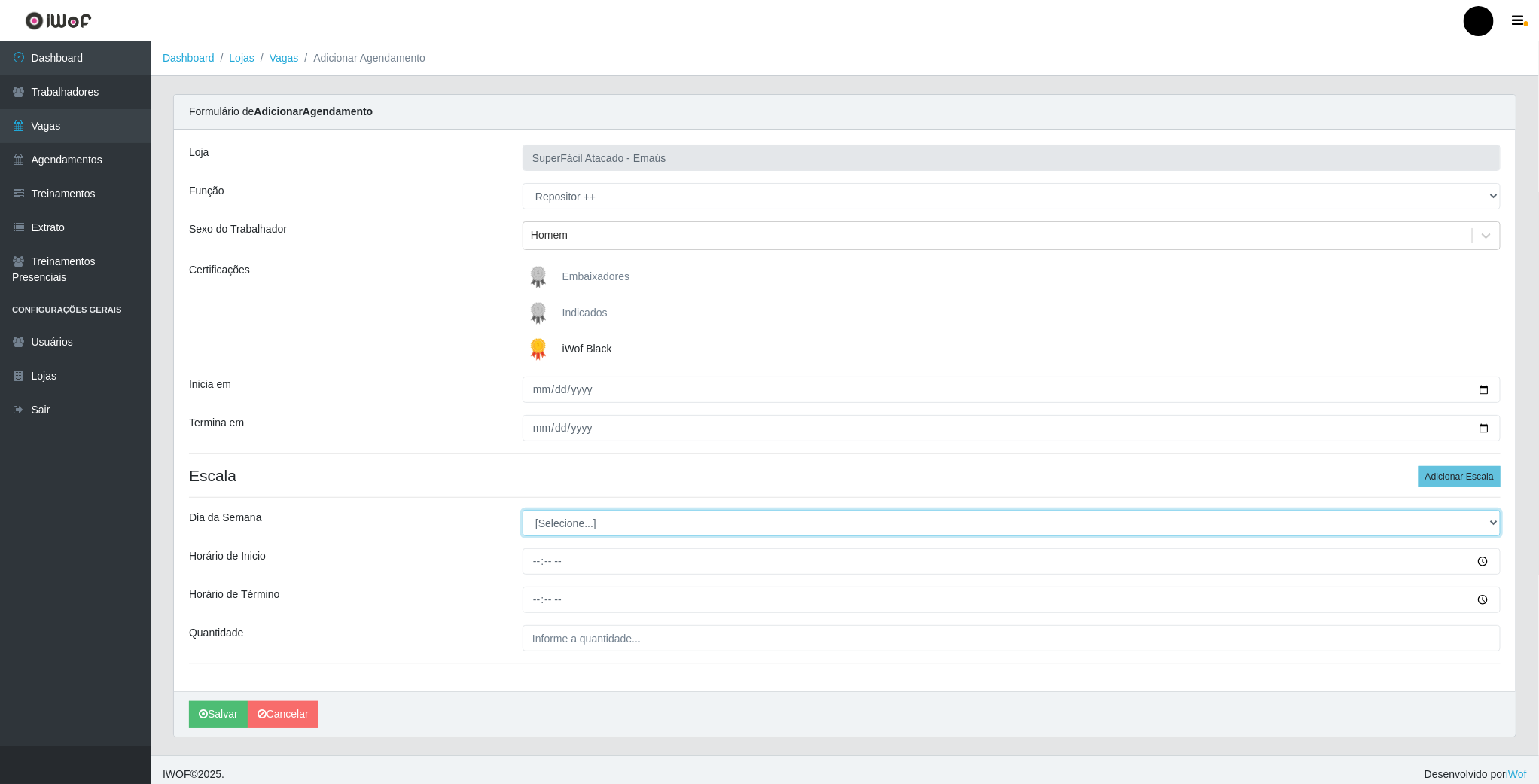
click at [618, 522] on select "[Selecione...] Segunda Terça Quarta Quinta Sexta Sábado Domingo" at bounding box center [1011, 522] width 978 height 26
click at [522, 512] on select "[Selecione...] Segunda Terça Quarta Quinta Sexta Sábado Domingo" at bounding box center [1011, 522] width 978 height 26
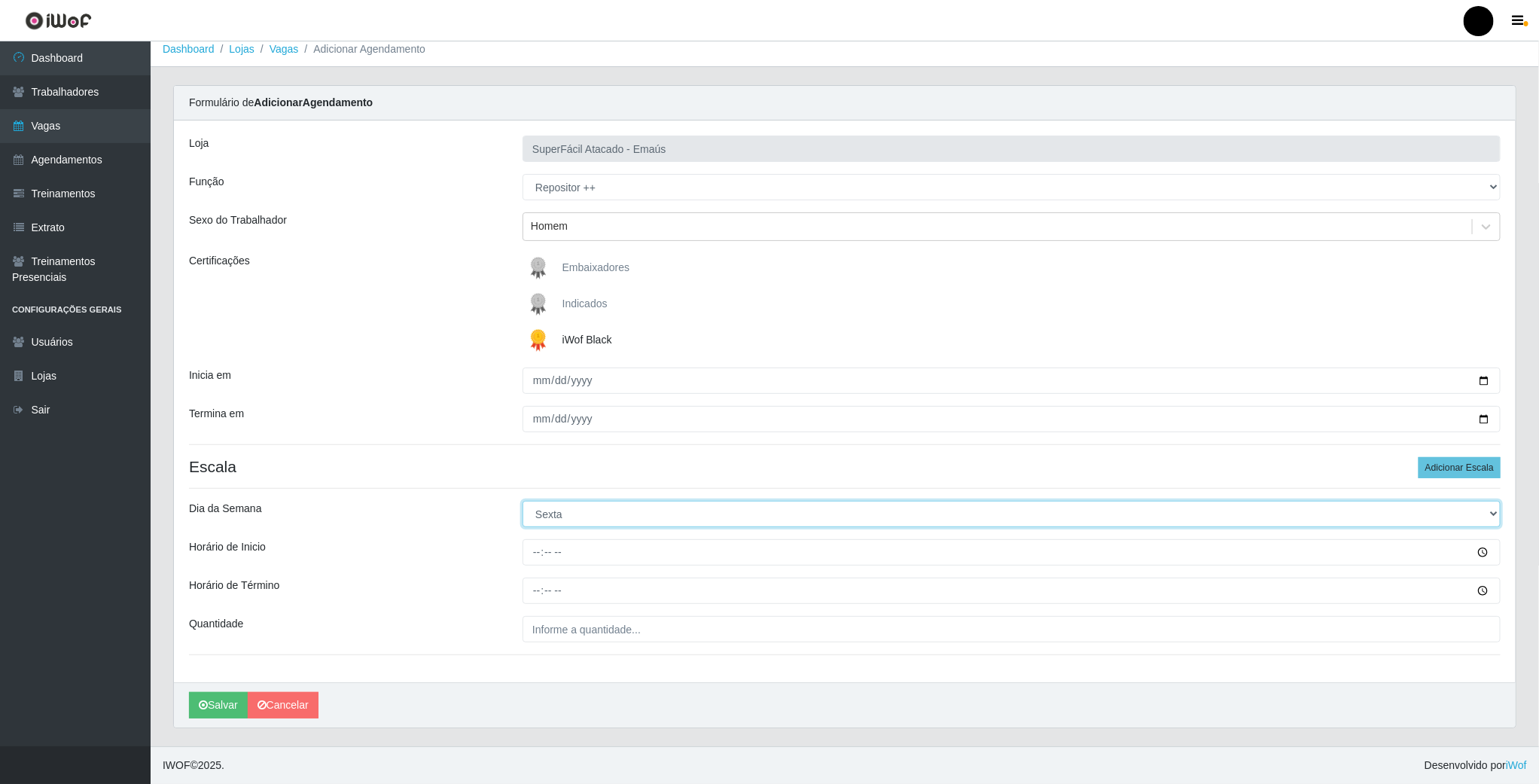
scroll to position [14, 0]
drag, startPoint x: 1468, startPoint y: 519, endPoint x: 1459, endPoint y: 519, distance: 9.0
click at [1468, 519] on select "[Selecione...] Segunda Terça Quarta Quinta Sexta Sábado Domingo" at bounding box center [1011, 513] width 978 height 26
select select "0"
click at [522, 501] on select "[Selecione...] Segunda Terça Quarta Quinta Sexta Sábado Domingo" at bounding box center [1011, 513] width 978 height 26
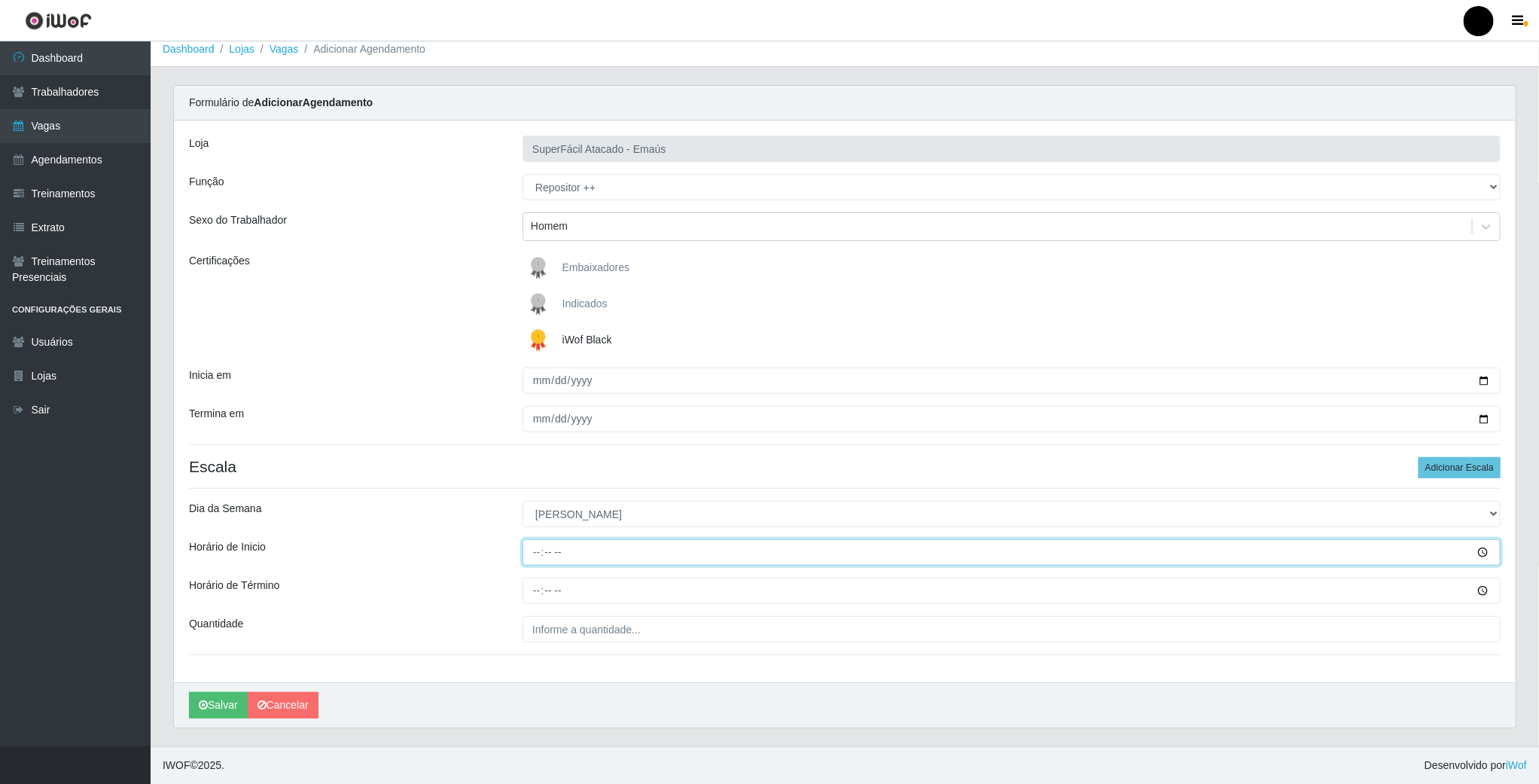
click at [536, 552] on input "Horário de Inicio" at bounding box center [1011, 551] width 978 height 26
type input "08:00"
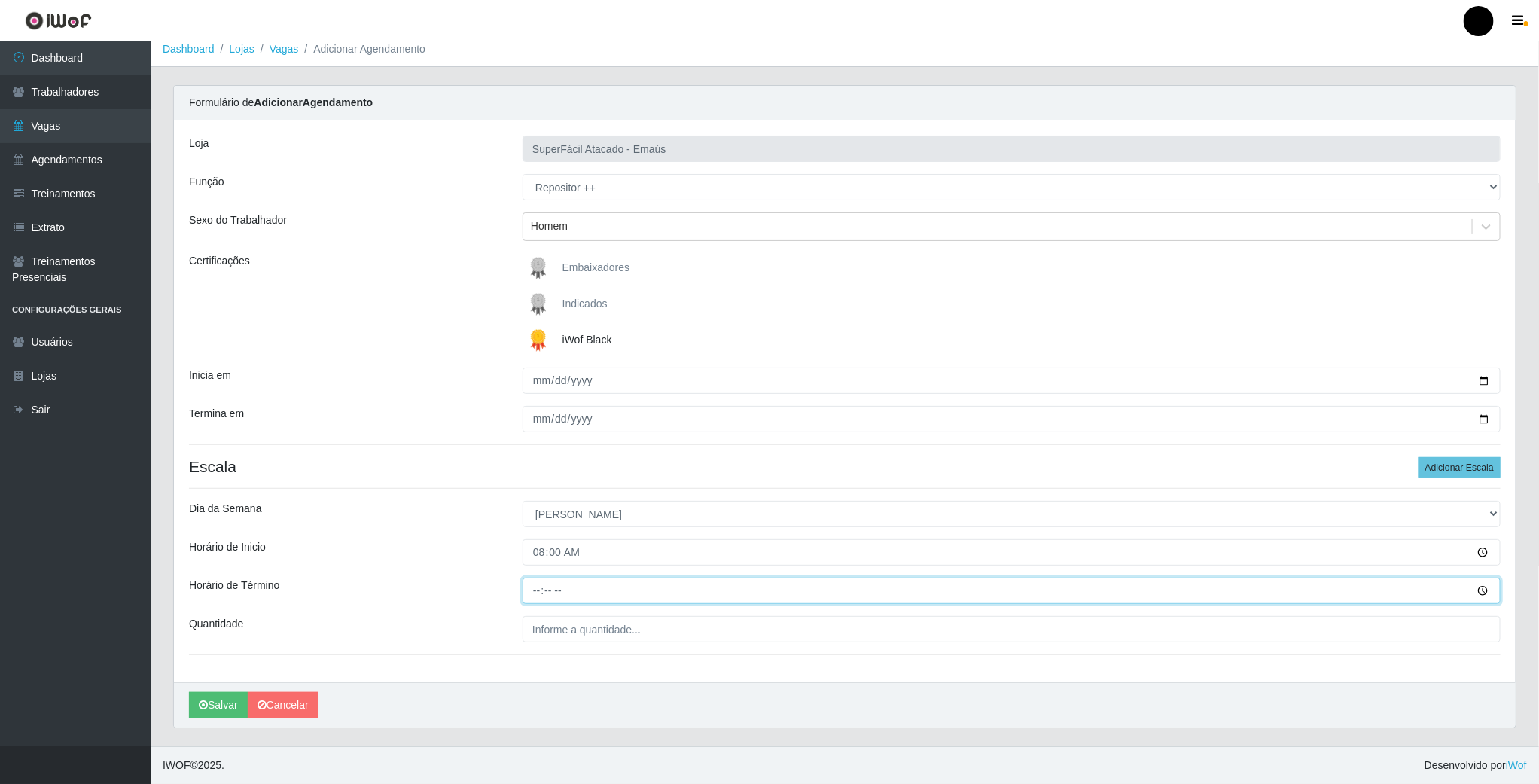
click at [533, 592] on input "Horário de Término" at bounding box center [1011, 590] width 978 height 26
type input "14:00"
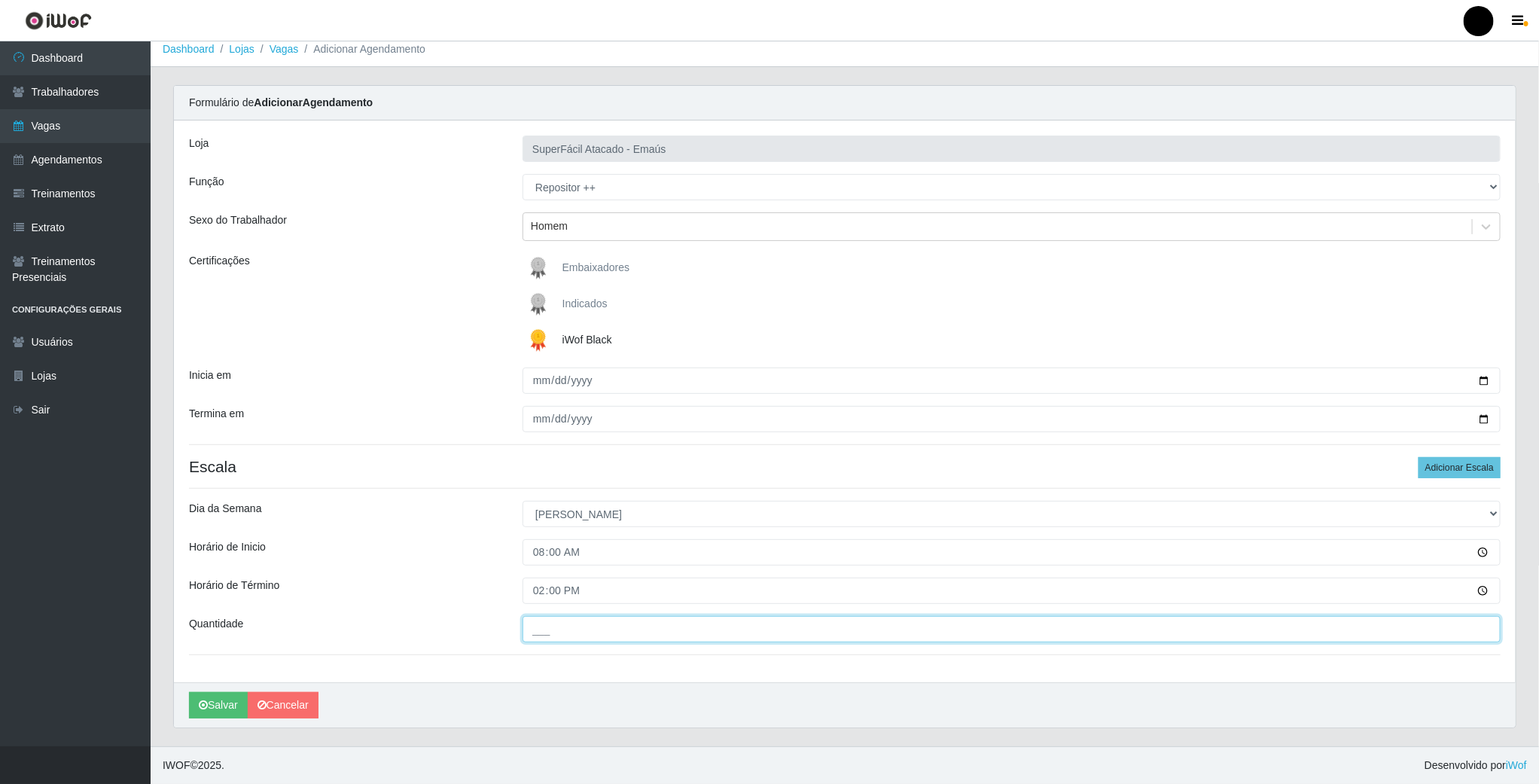
click at [558, 624] on input "___" at bounding box center [1011, 628] width 978 height 26
type input "01_"
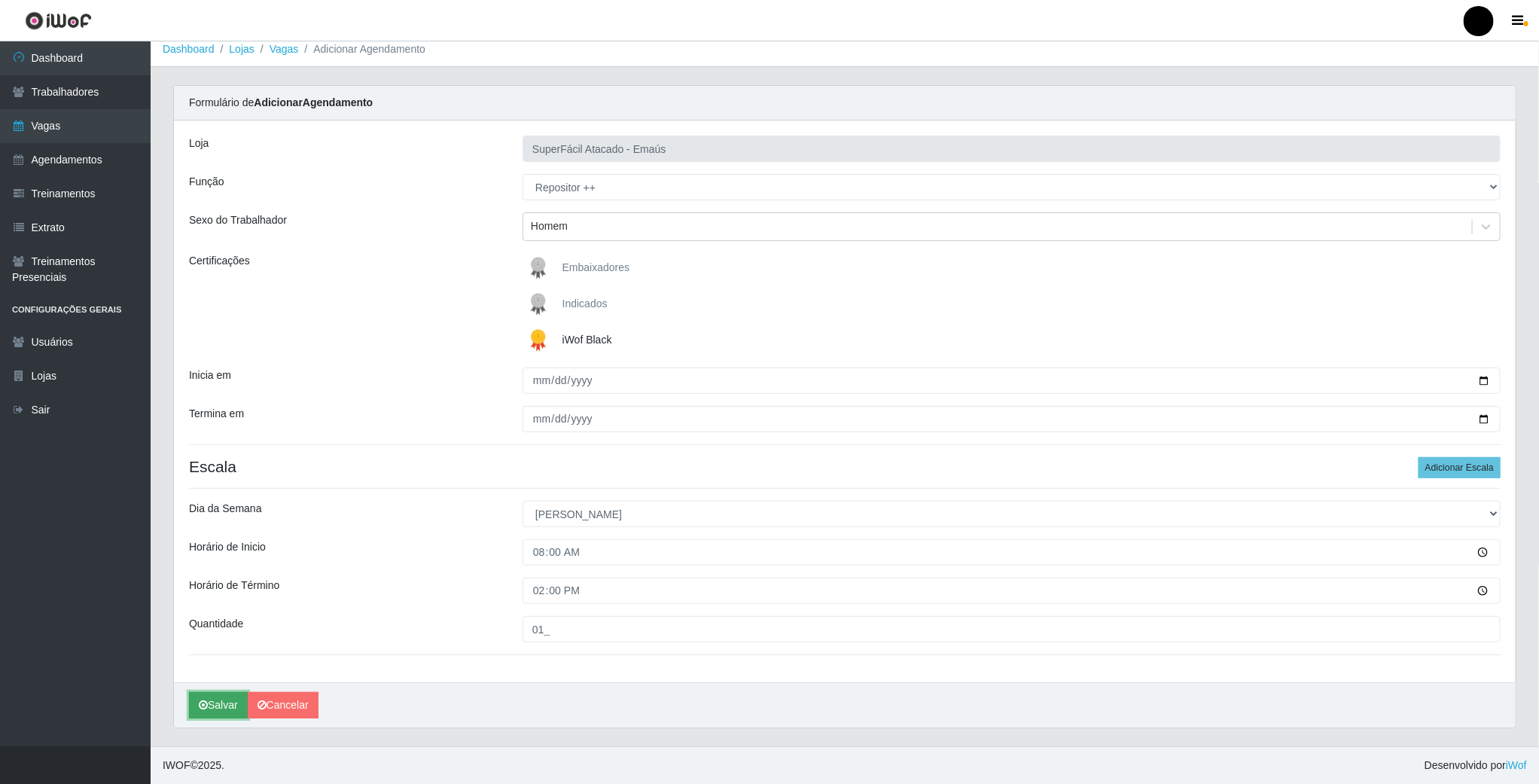
click at [207, 707] on icon "submit" at bounding box center [203, 704] width 9 height 11
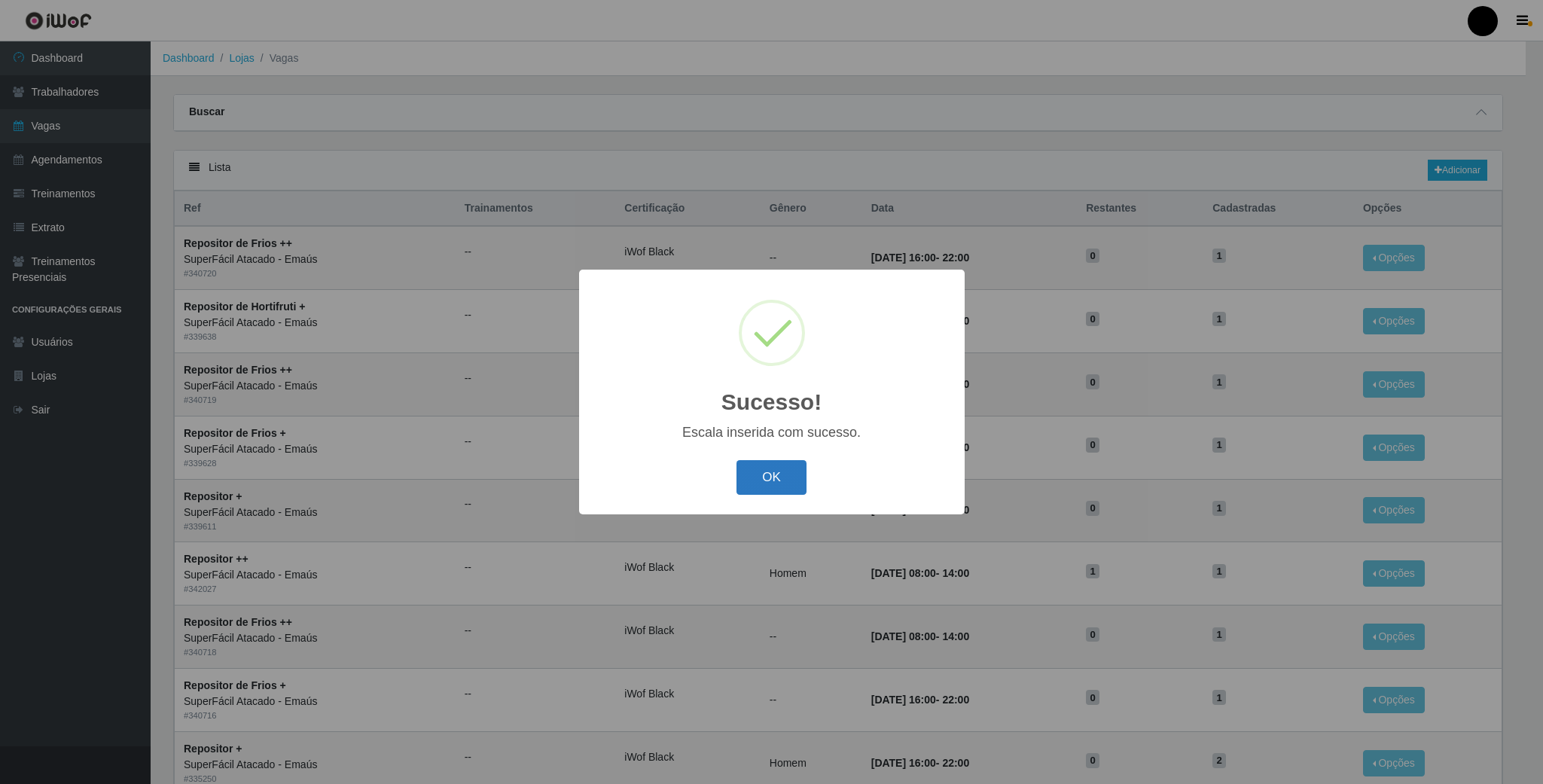
click at [784, 470] on button "OK" at bounding box center [772, 477] width 70 height 35
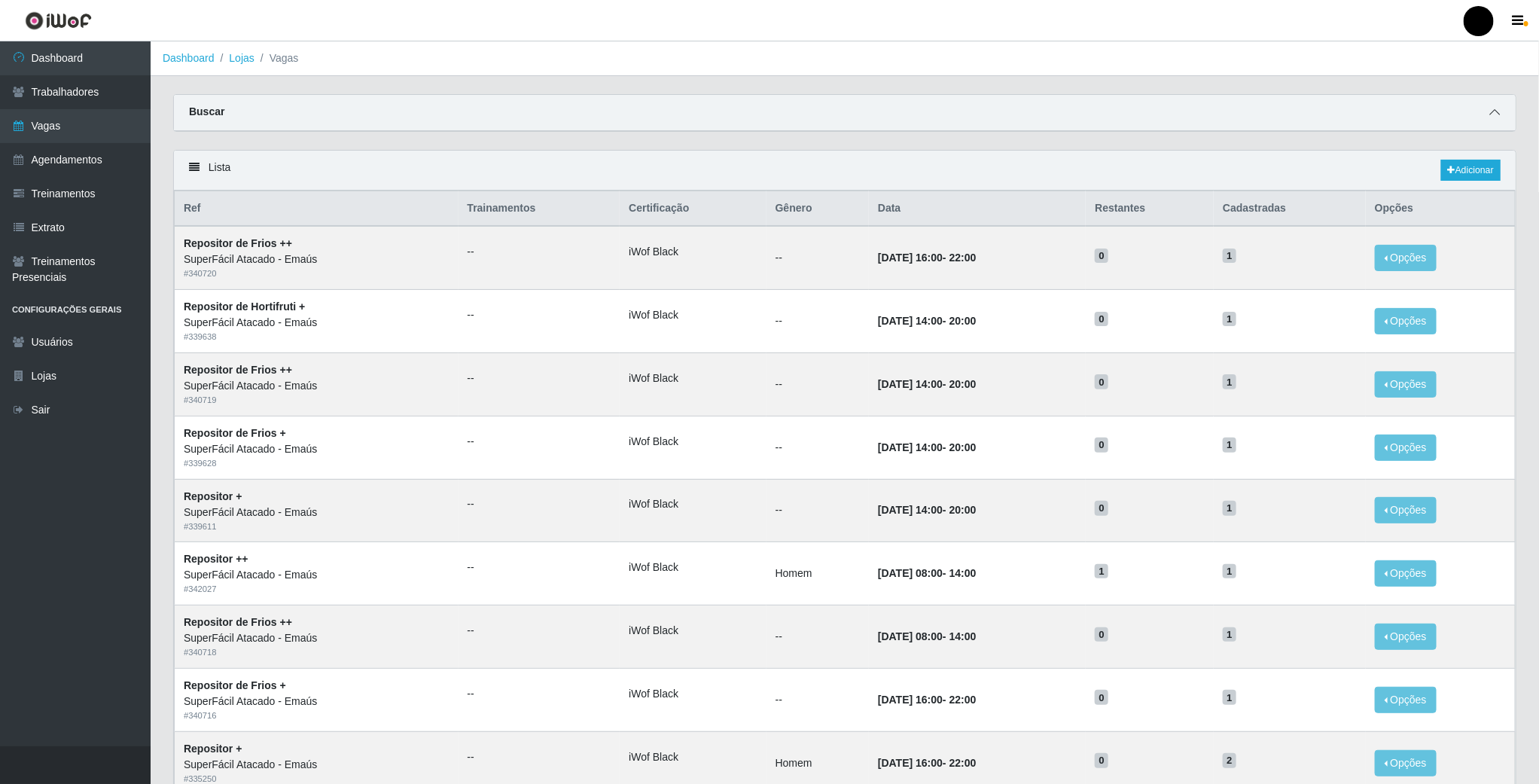
click at [1497, 107] on icon at bounding box center [1494, 112] width 11 height 11
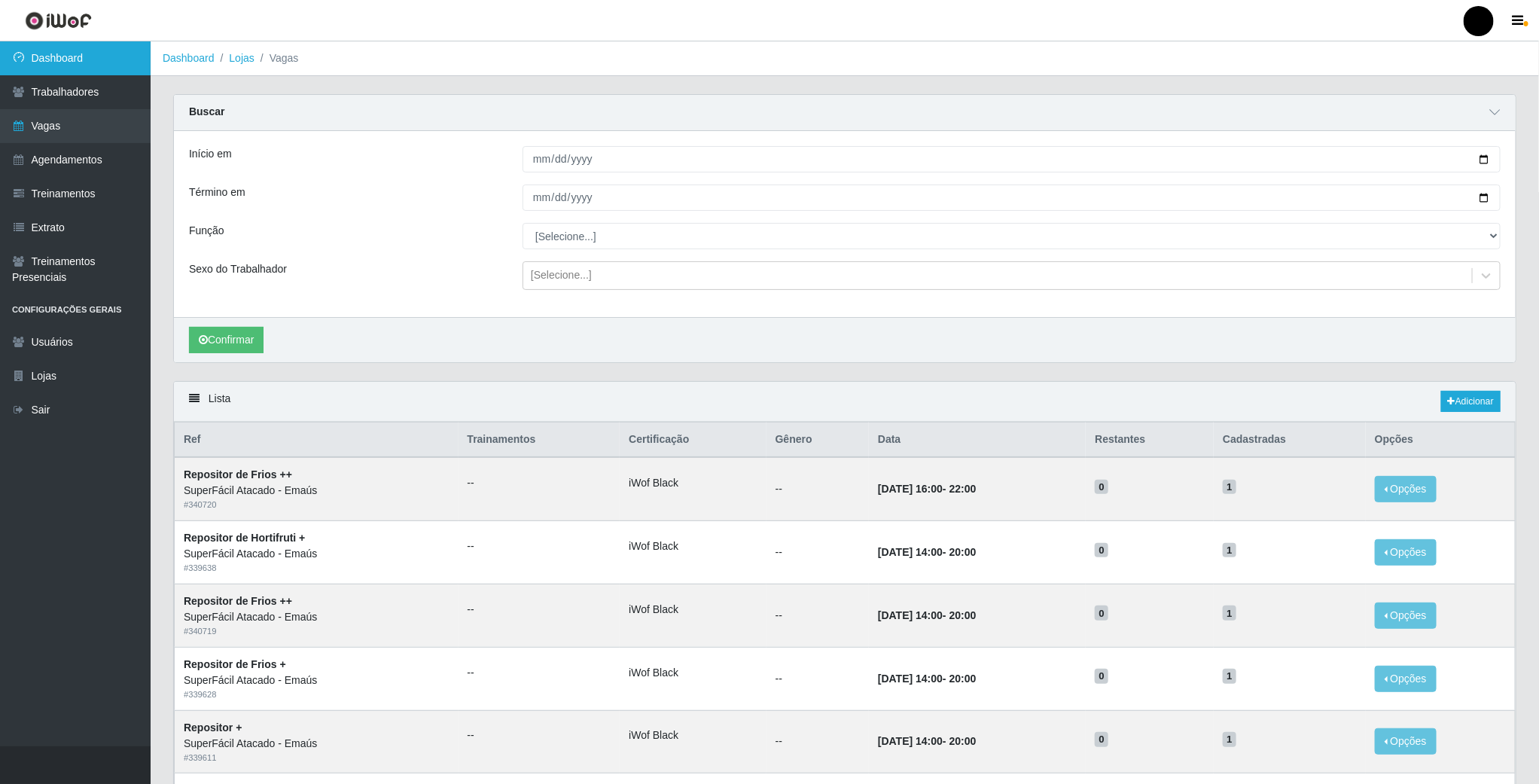
click at [39, 56] on link "Dashboard" at bounding box center [75, 58] width 151 height 34
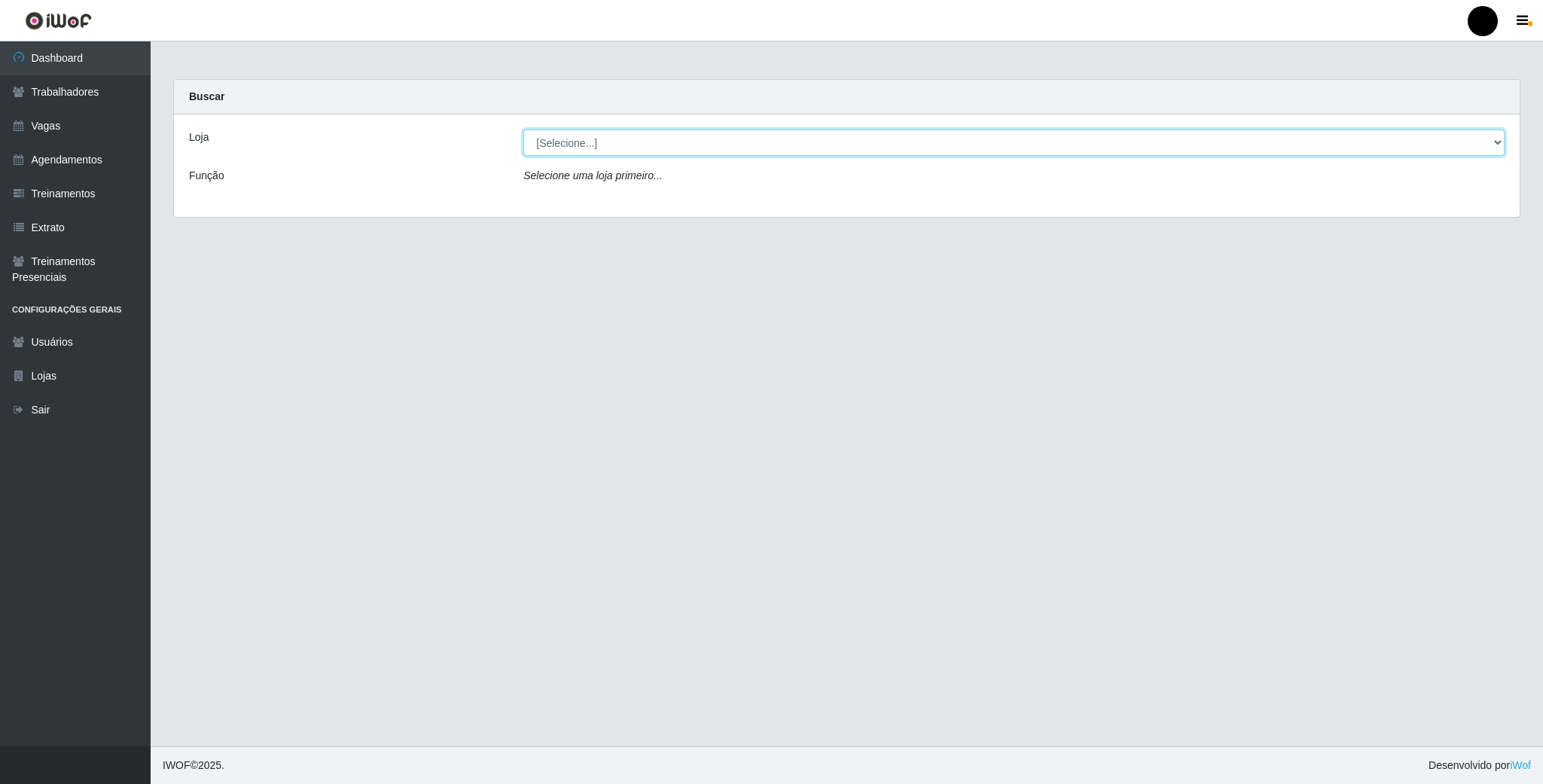
click at [575, 145] on select "[Selecione...] SuperFácil Atacado - Emaús" at bounding box center [1013, 142] width 981 height 26
select select "407"
click at [523, 130] on select "[Selecione...] SuperFácil Atacado - Emaús" at bounding box center [1013, 142] width 981 height 26
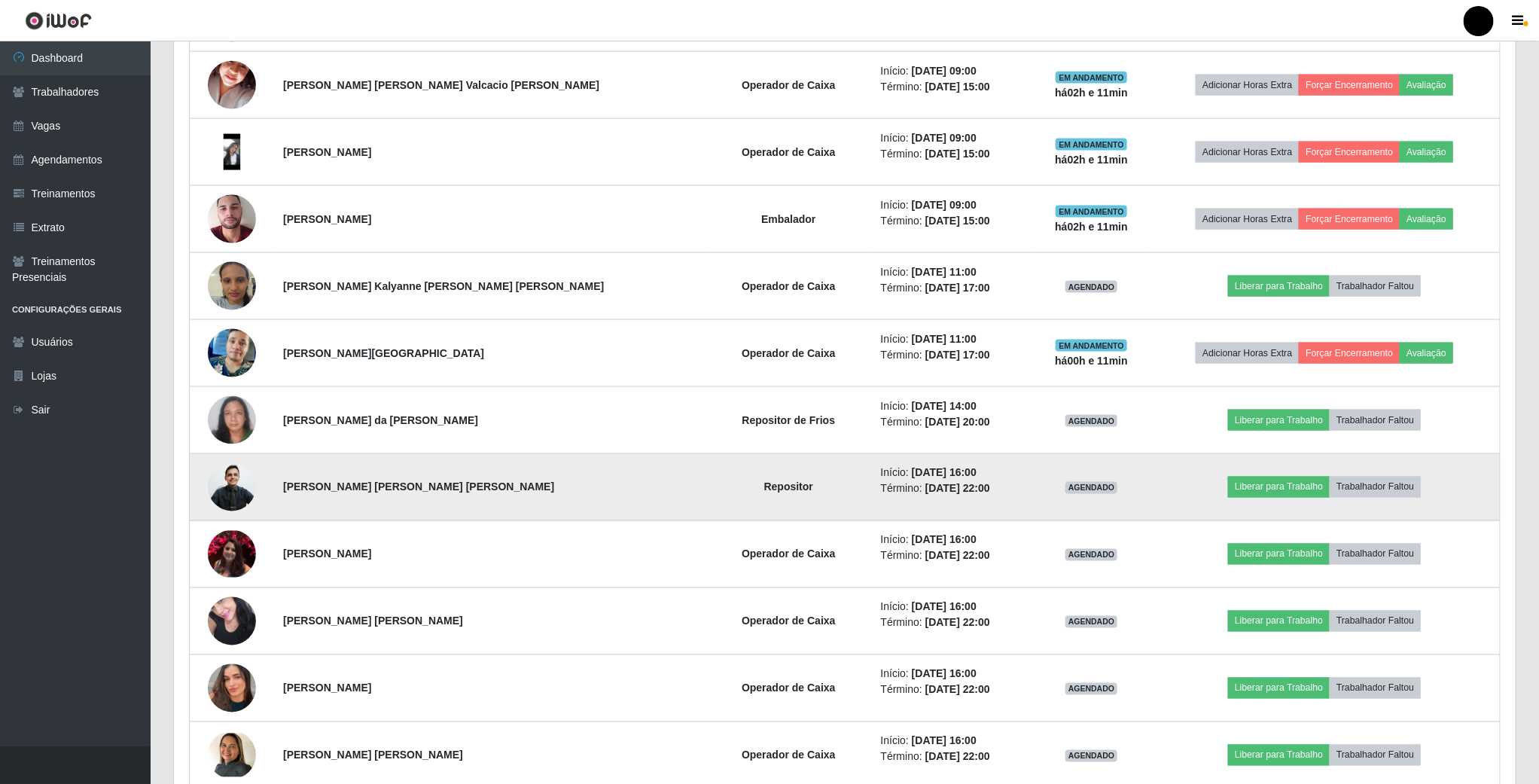
scroll to position [1129, 0]
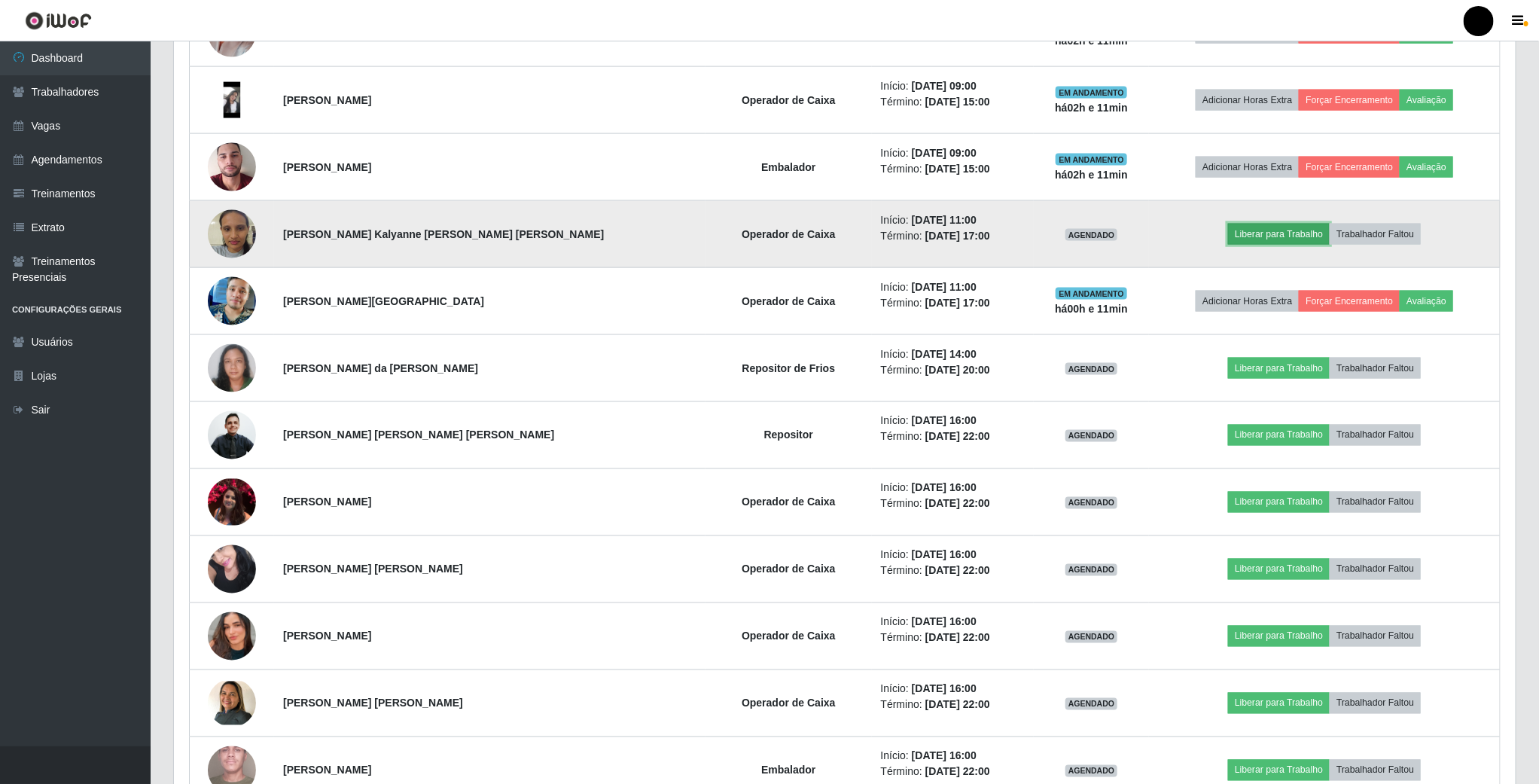
click at [1263, 240] on button "Liberar para Trabalho" at bounding box center [1279, 235] width 101 height 21
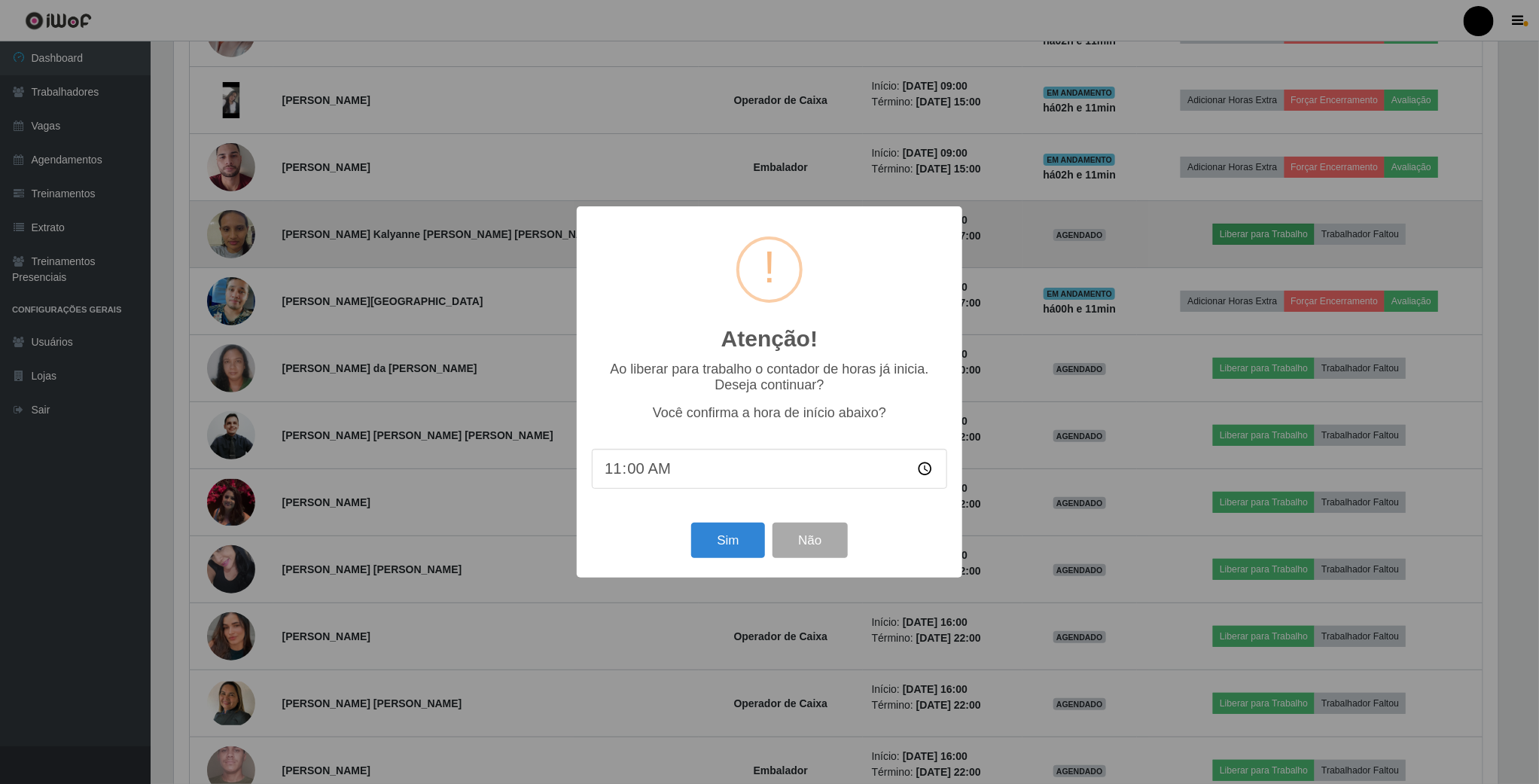
scroll to position [314, 1328]
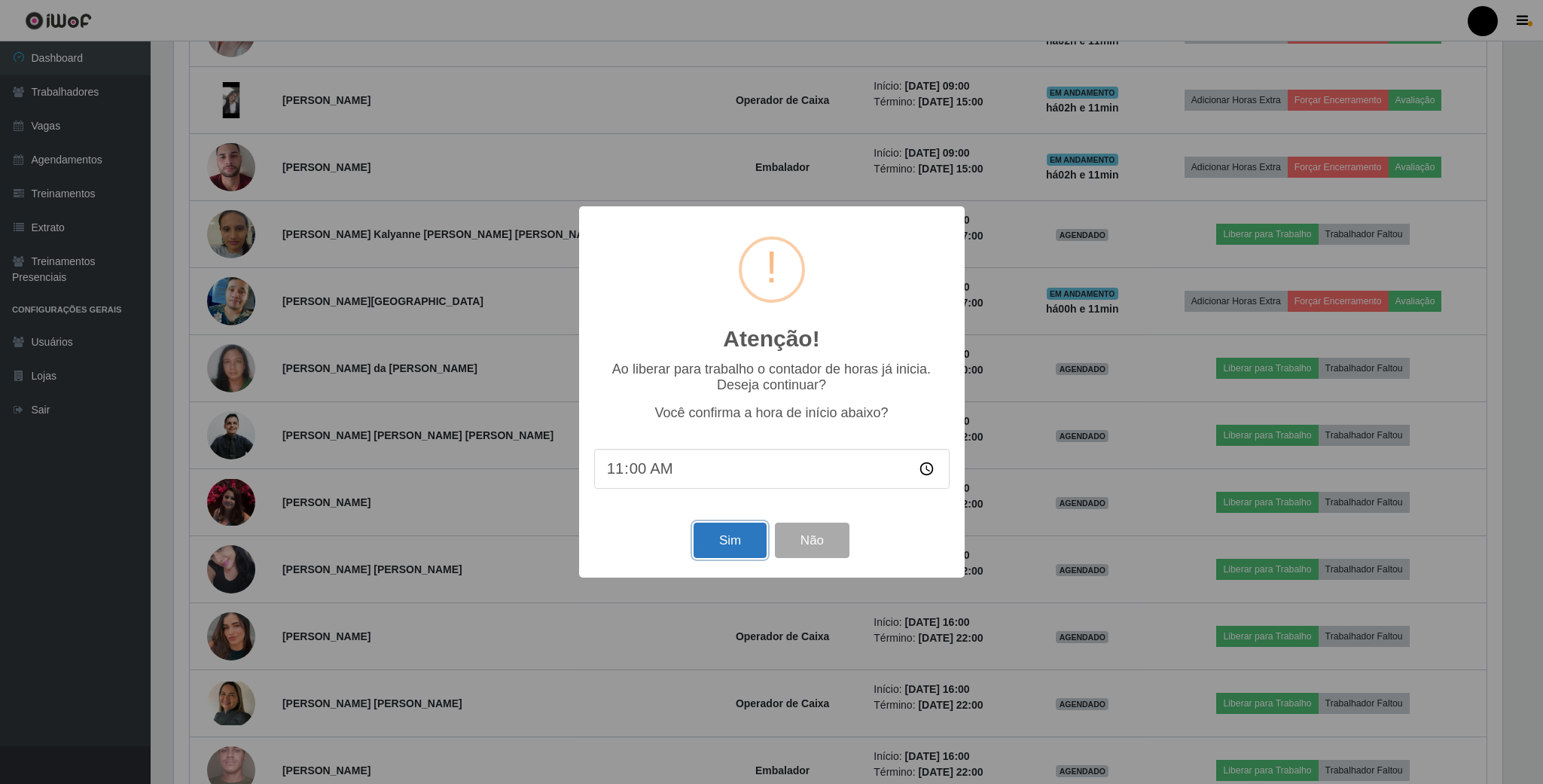
click at [726, 544] on button "Sim" at bounding box center [730, 540] width 73 height 35
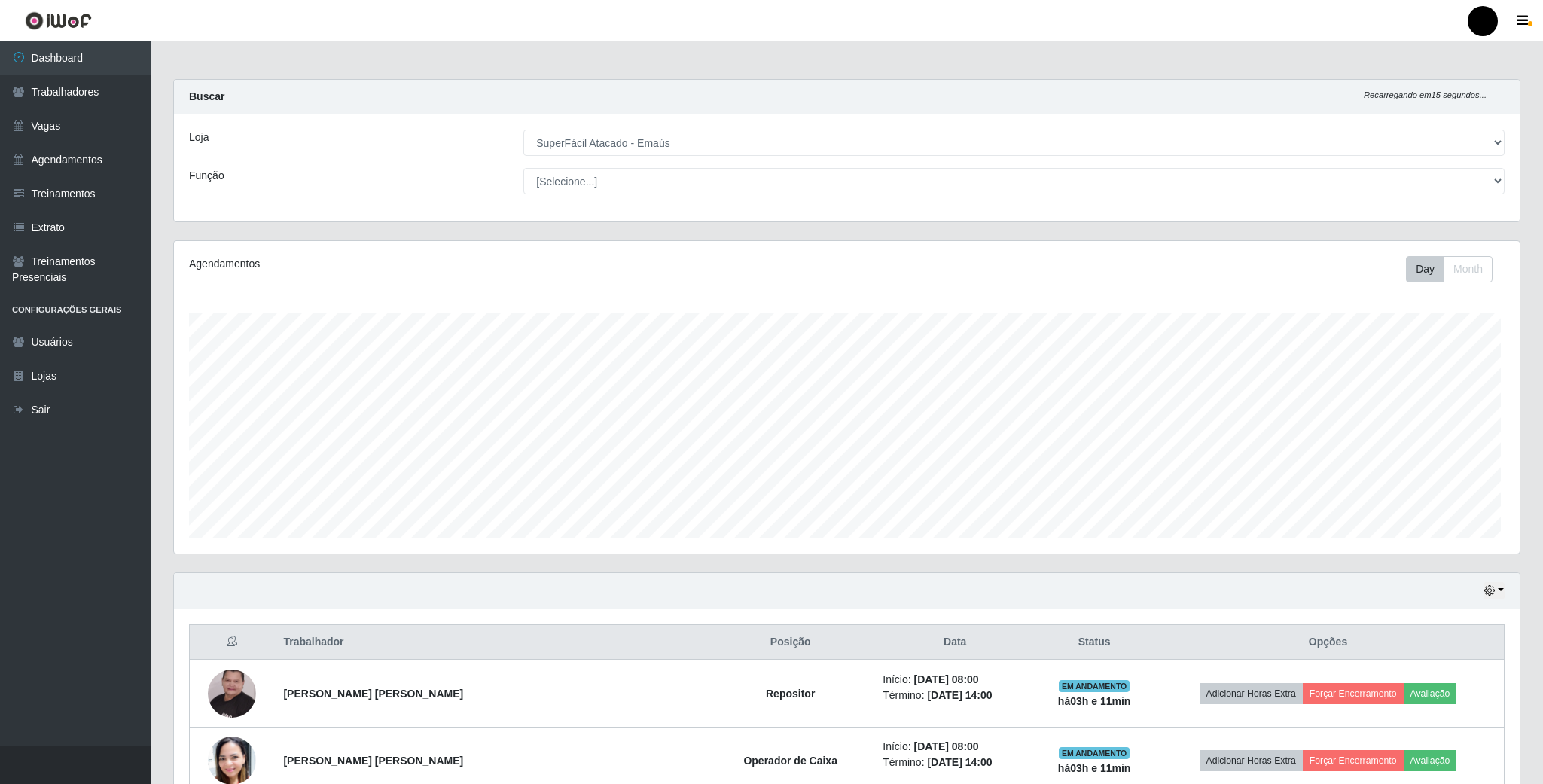
scroll to position [314, 1344]
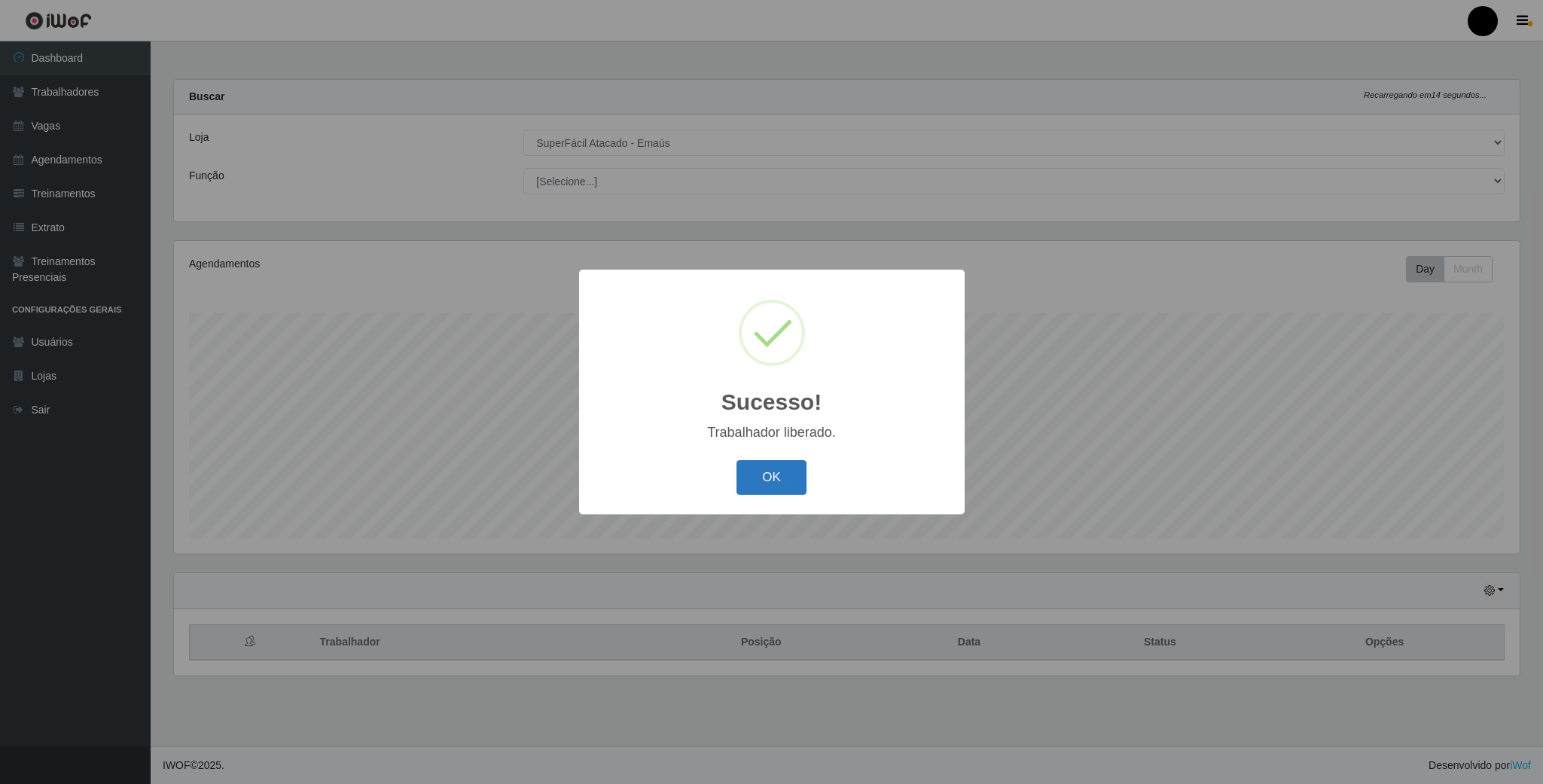
click at [787, 474] on button "OK" at bounding box center [772, 477] width 70 height 35
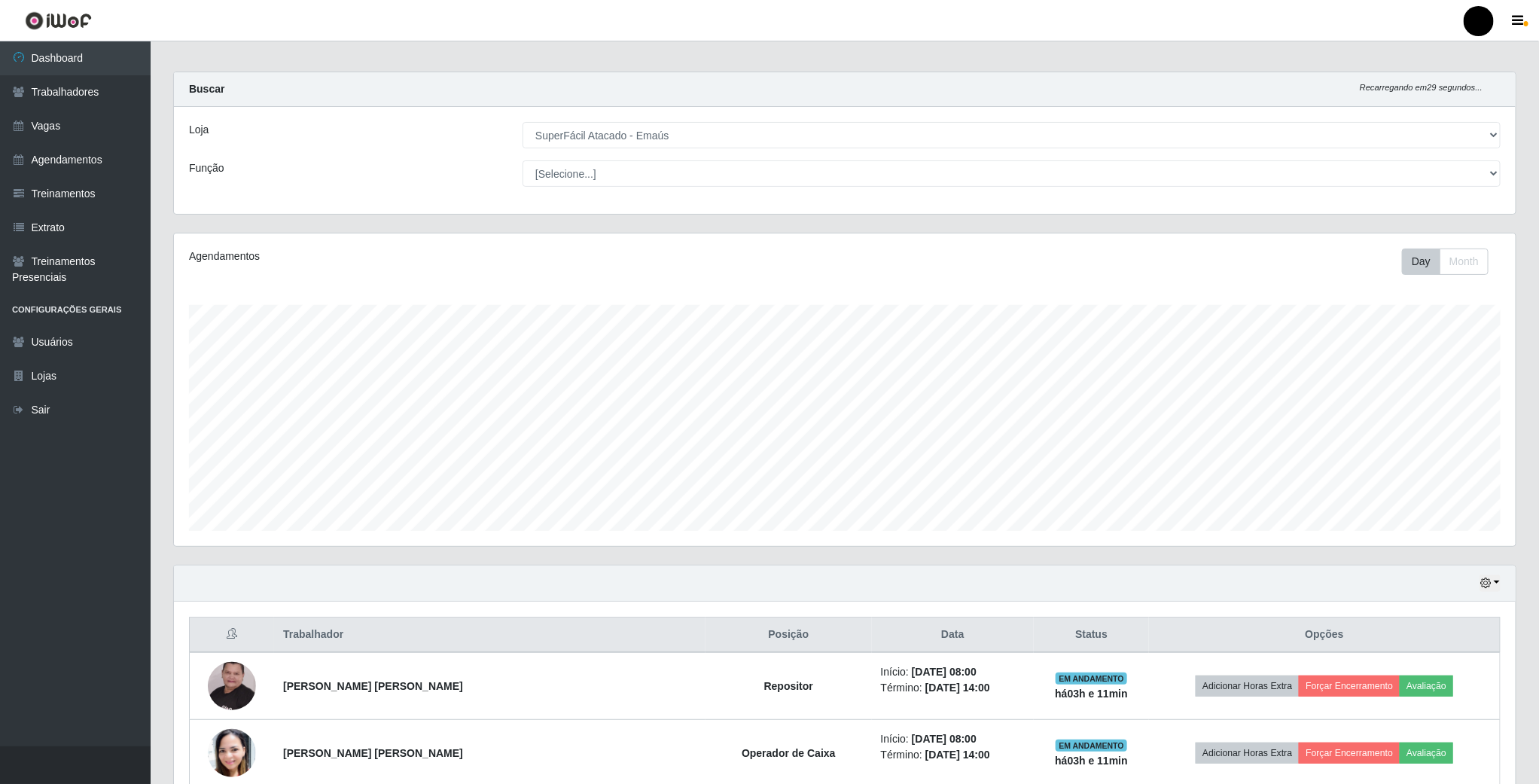
scroll to position [0, 0]
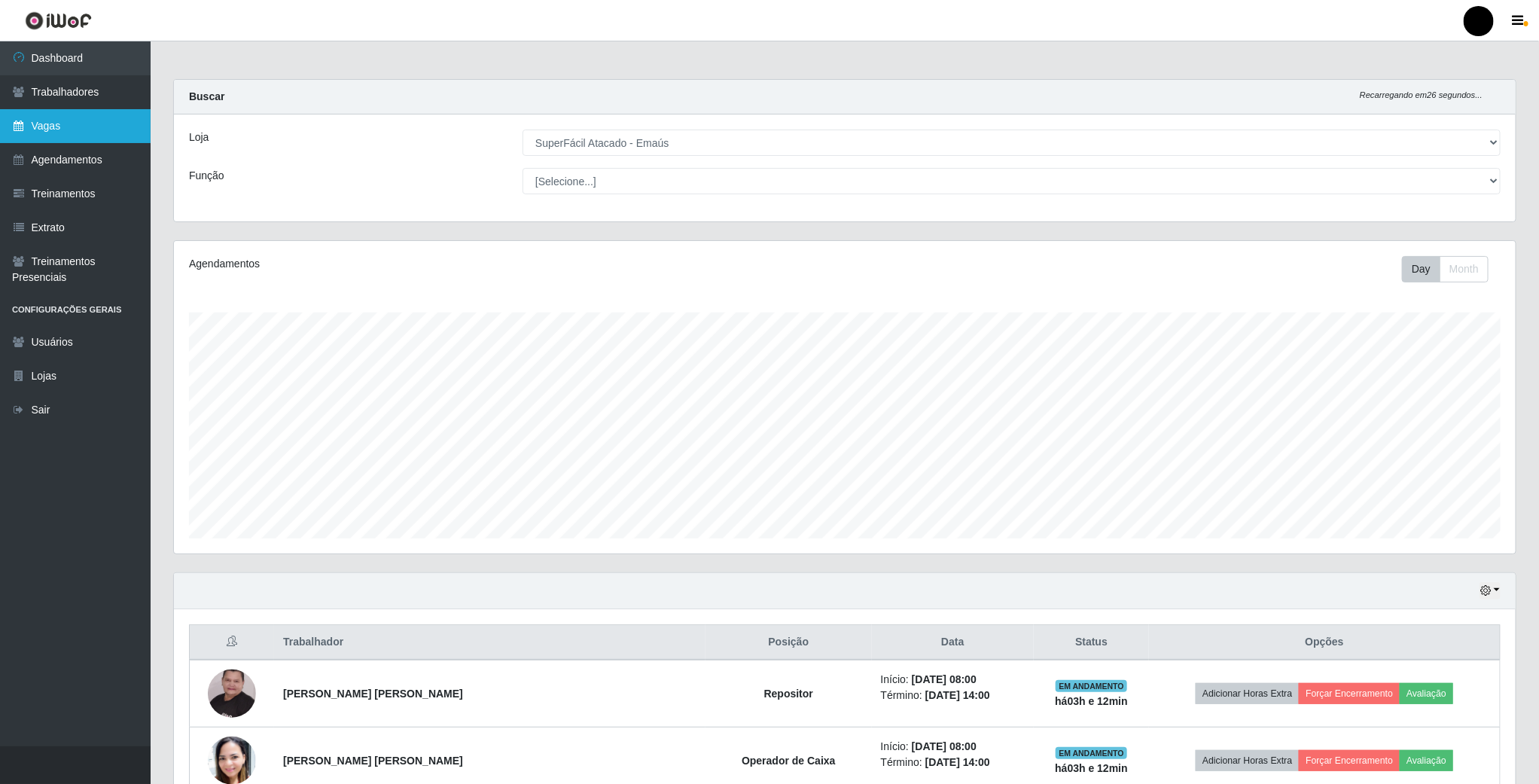
click at [88, 121] on link "Vagas" at bounding box center [75, 126] width 151 height 34
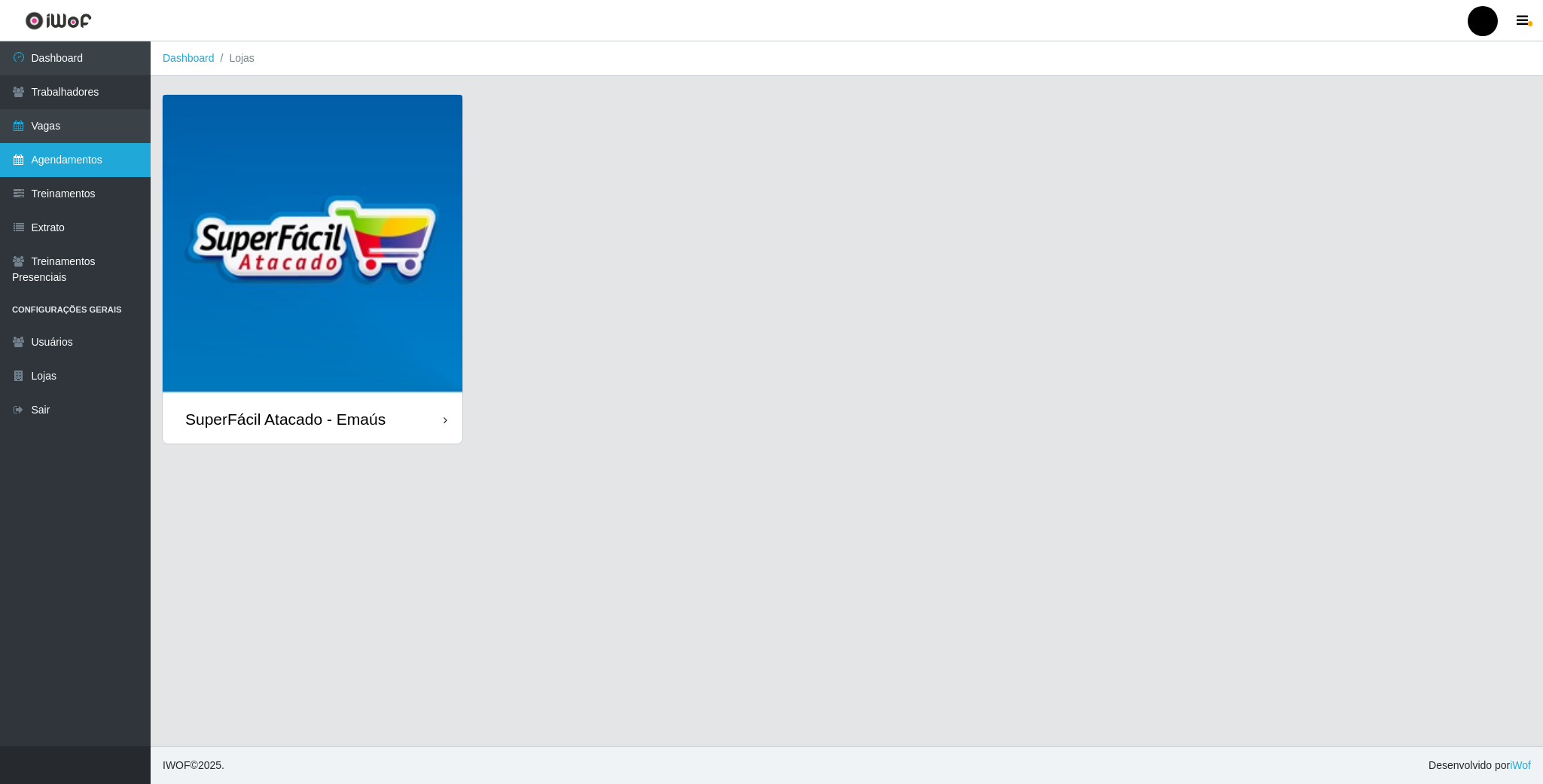
click at [91, 154] on link "Agendamentos" at bounding box center [75, 160] width 151 height 34
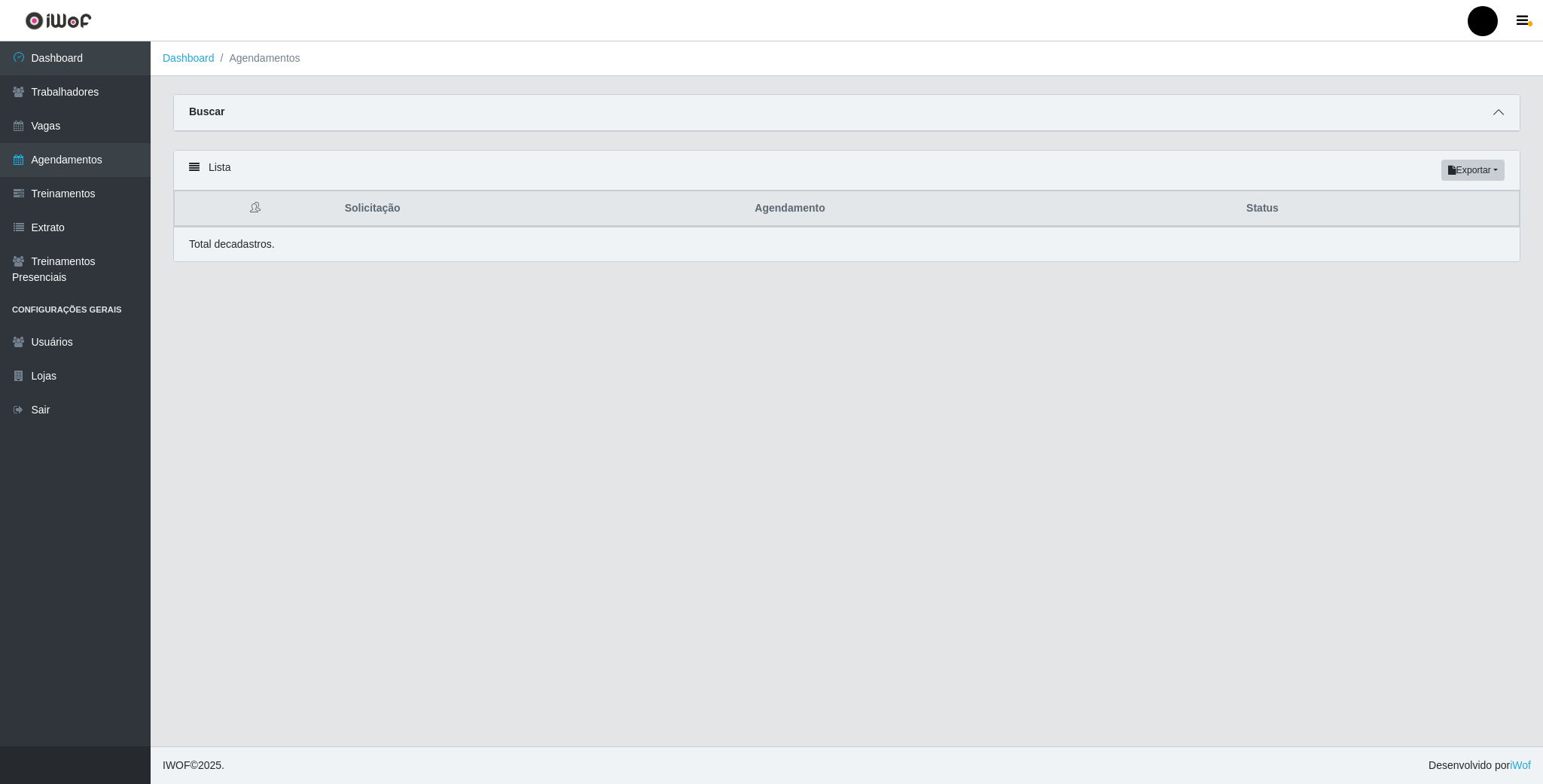
click at [1493, 115] on icon at bounding box center [1498, 112] width 11 height 11
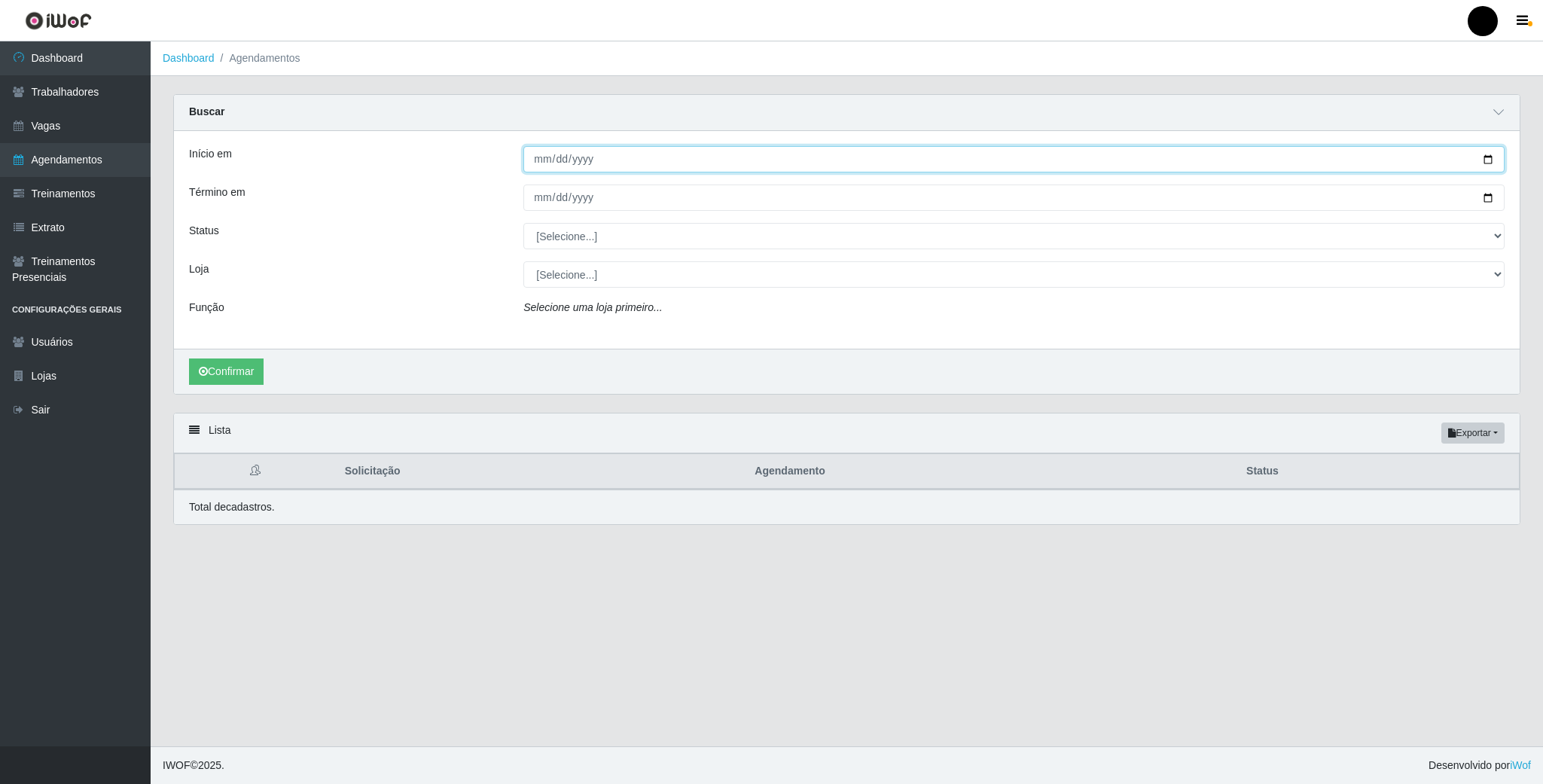
click at [1485, 157] on input "Início em" at bounding box center [1013, 159] width 981 height 26
type input "2025-09-08"
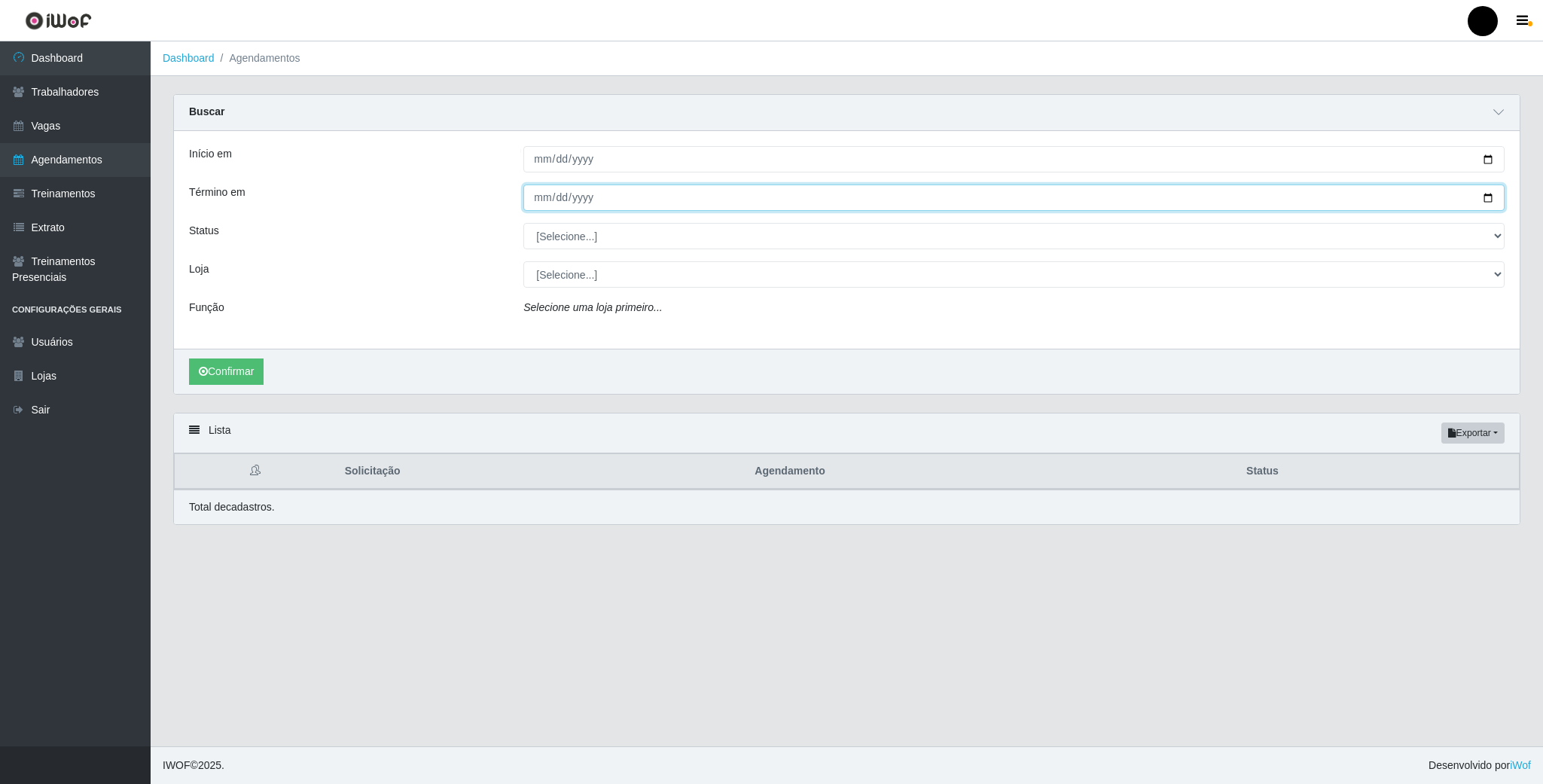
click at [1484, 194] on input "Término em" at bounding box center [1013, 197] width 981 height 26
type input "2025-09-12"
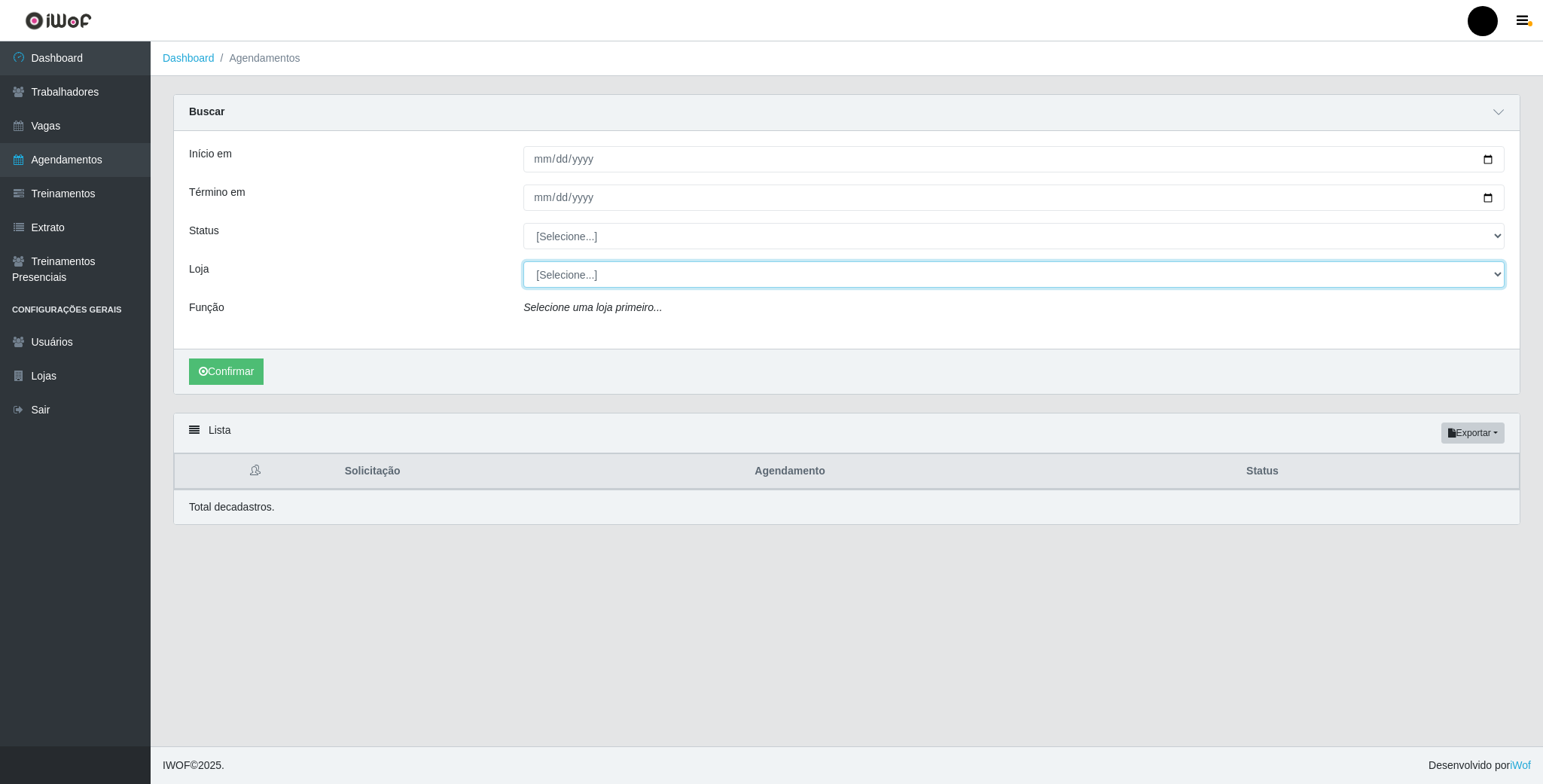
click at [583, 274] on select "[Selecione...] SuperFácil Atacado - Emaús" at bounding box center [1013, 274] width 981 height 26
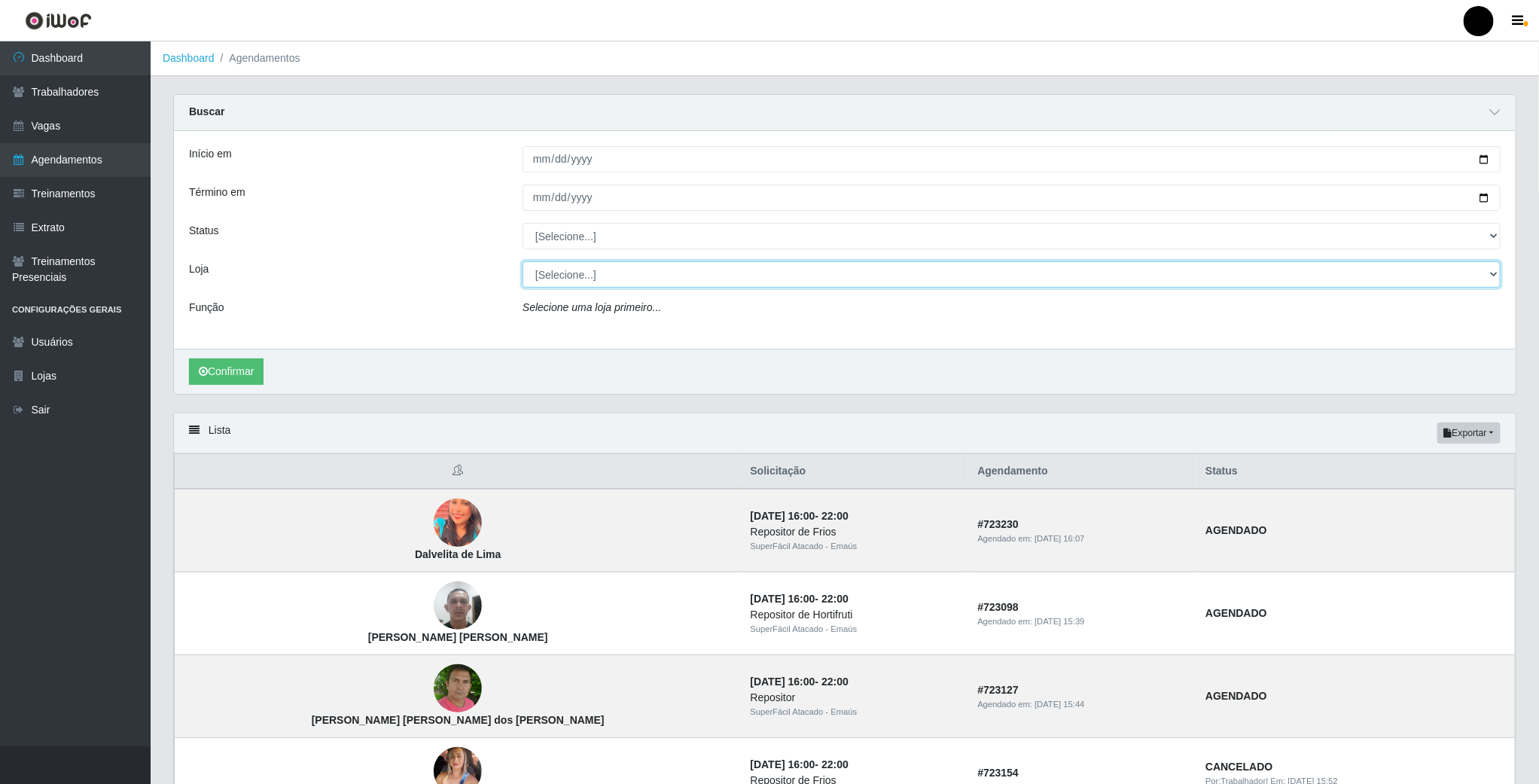
select select "407"
click at [522, 263] on select "[Selecione...] SuperFácil Atacado - Emaús" at bounding box center [1011, 274] width 978 height 26
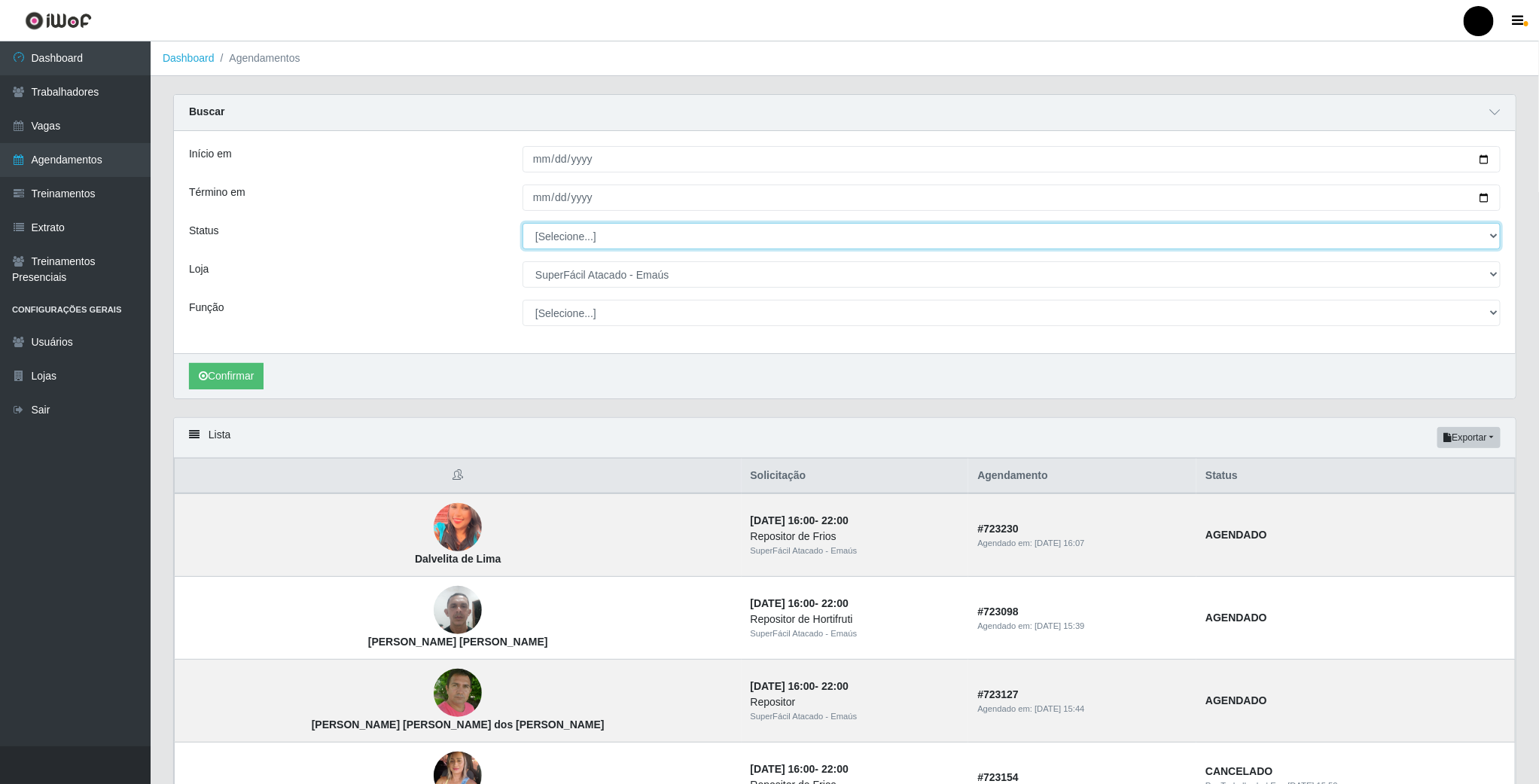
click at [585, 243] on select "[Selecione...] AGENDADO AGUARDANDO LIBERAR EM ANDAMENTO EM REVISÃO FINALIZADO C…" at bounding box center [1011, 236] width 978 height 26
select select "AGENDADO"
click at [522, 224] on select "[Selecione...] AGENDADO AGUARDANDO LIBERAR EM ANDAMENTO EM REVISÃO FINALIZADO C…" at bounding box center [1011, 236] width 978 height 26
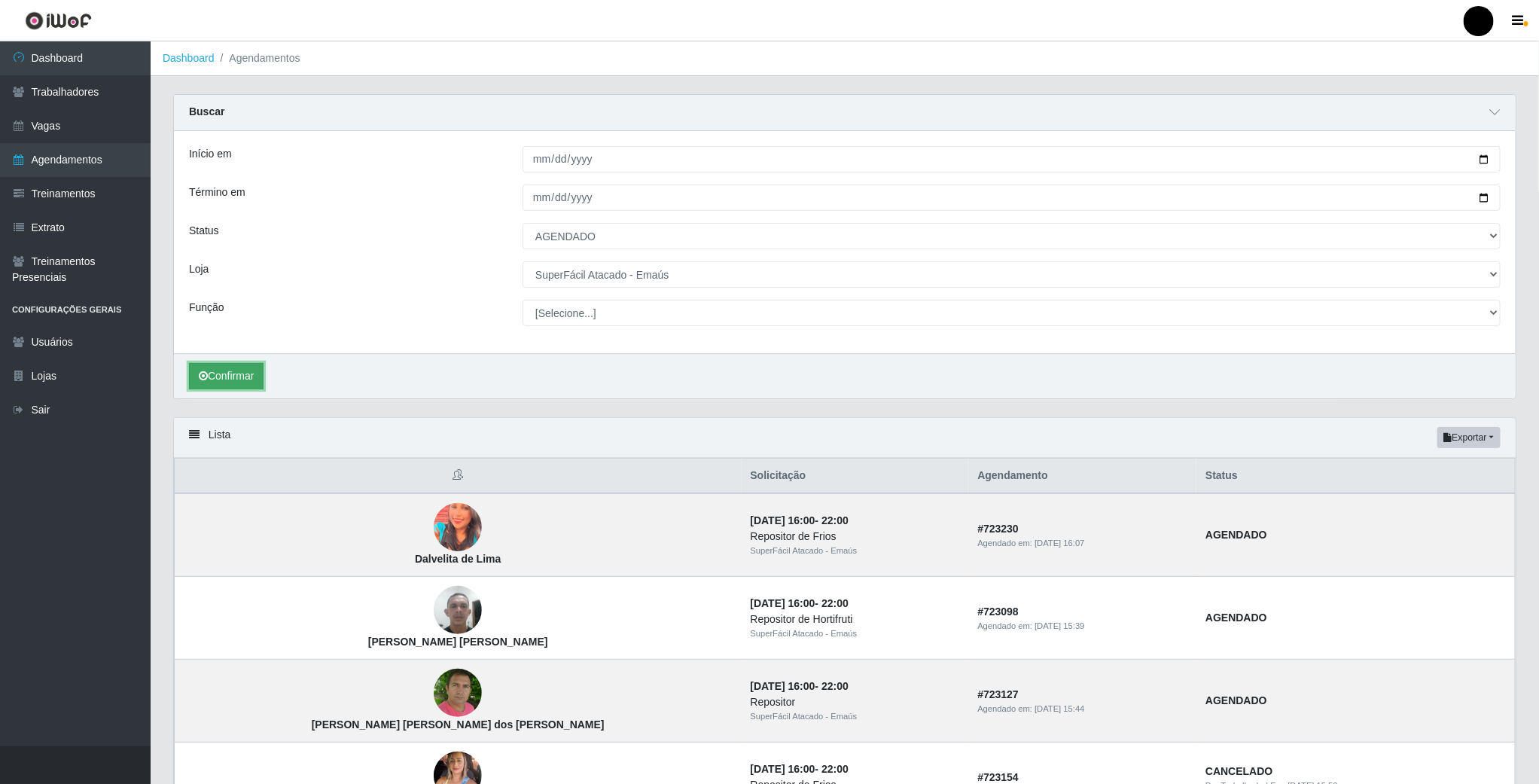
click at [228, 383] on button "Confirmar" at bounding box center [226, 376] width 75 height 26
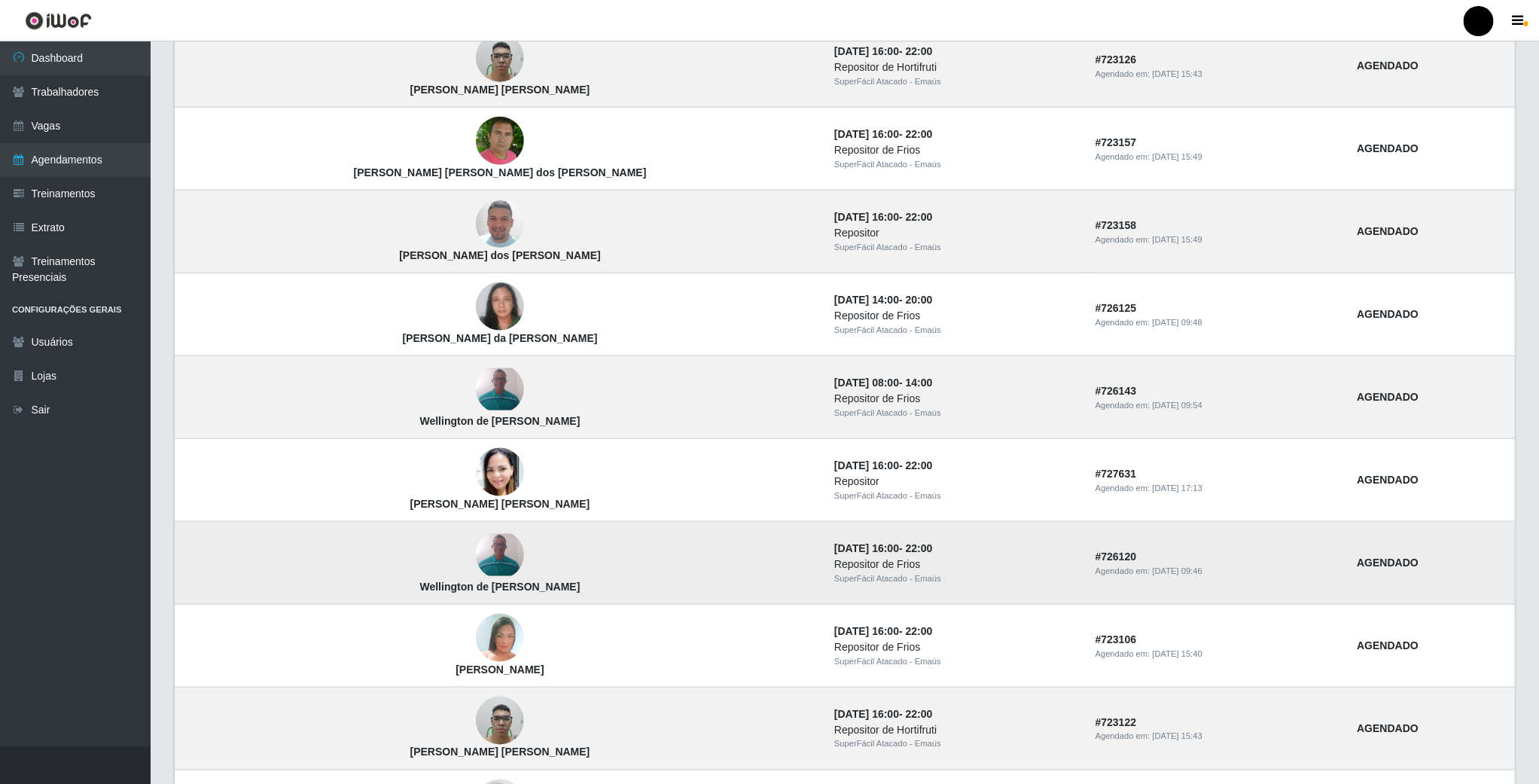
scroll to position [840, 0]
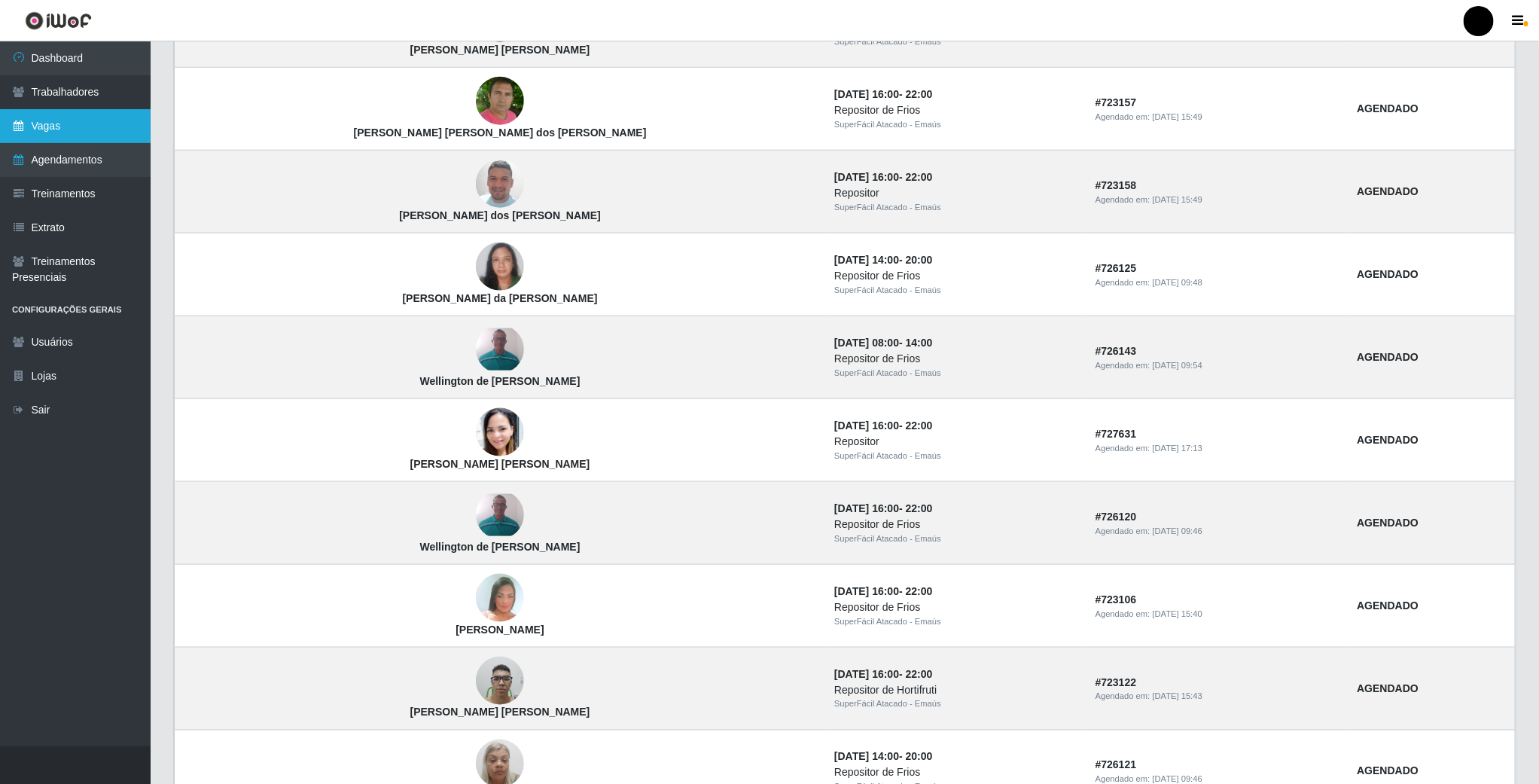
click at [70, 114] on link "Vagas" at bounding box center [75, 126] width 151 height 34
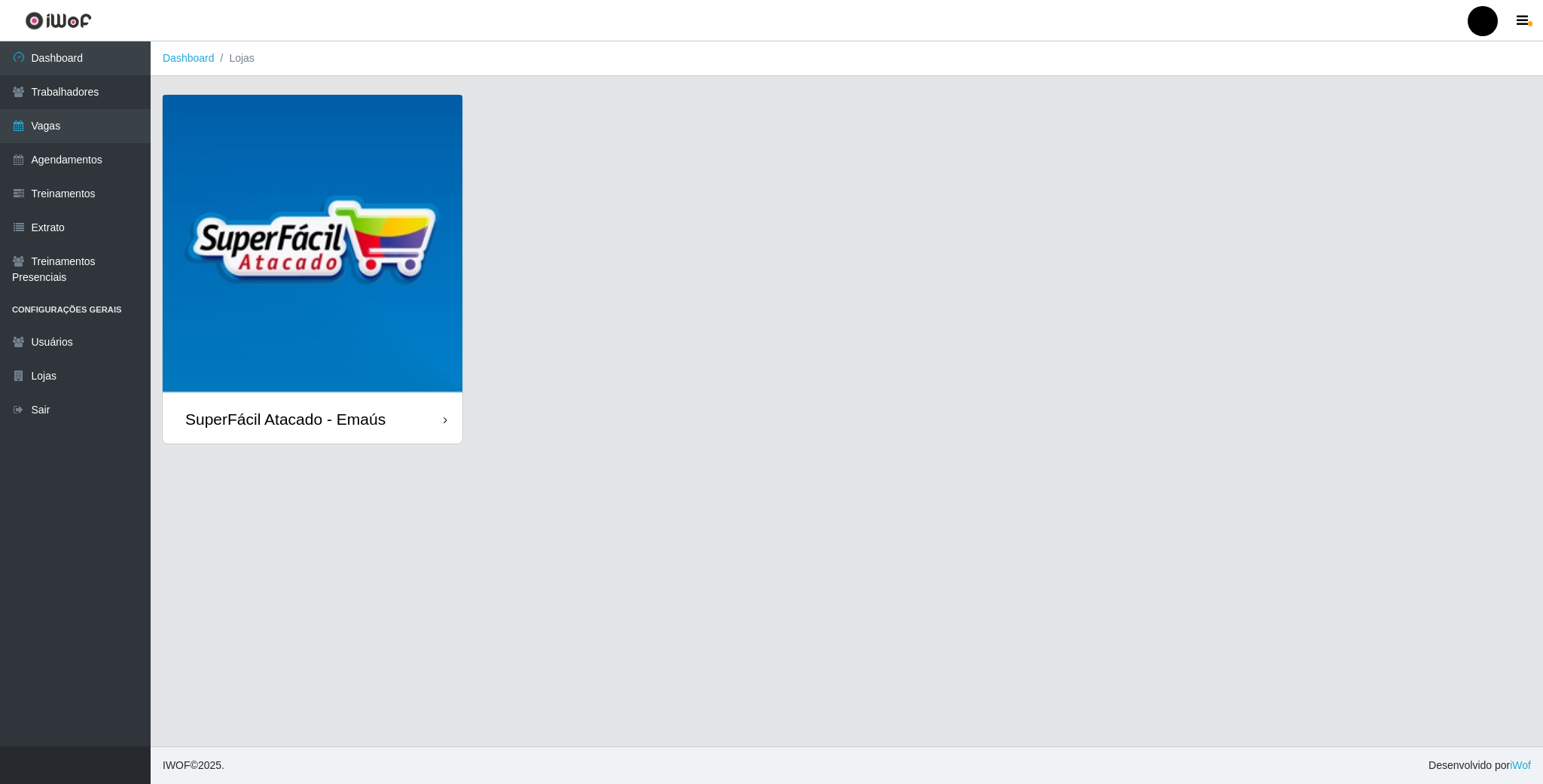
click at [394, 205] on img at bounding box center [313, 244] width 300 height 300
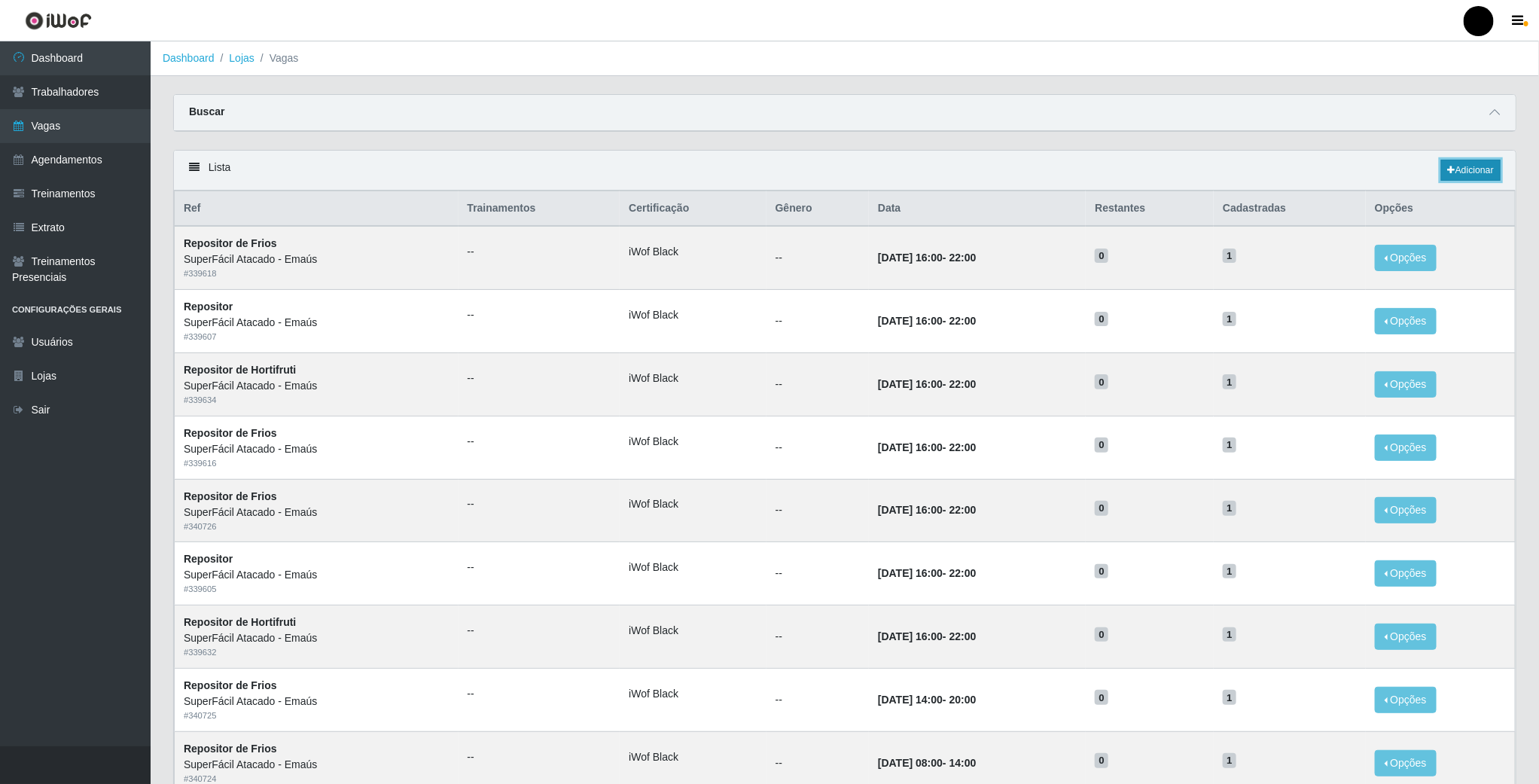
click at [1486, 179] on link "Adicionar" at bounding box center [1470, 170] width 59 height 21
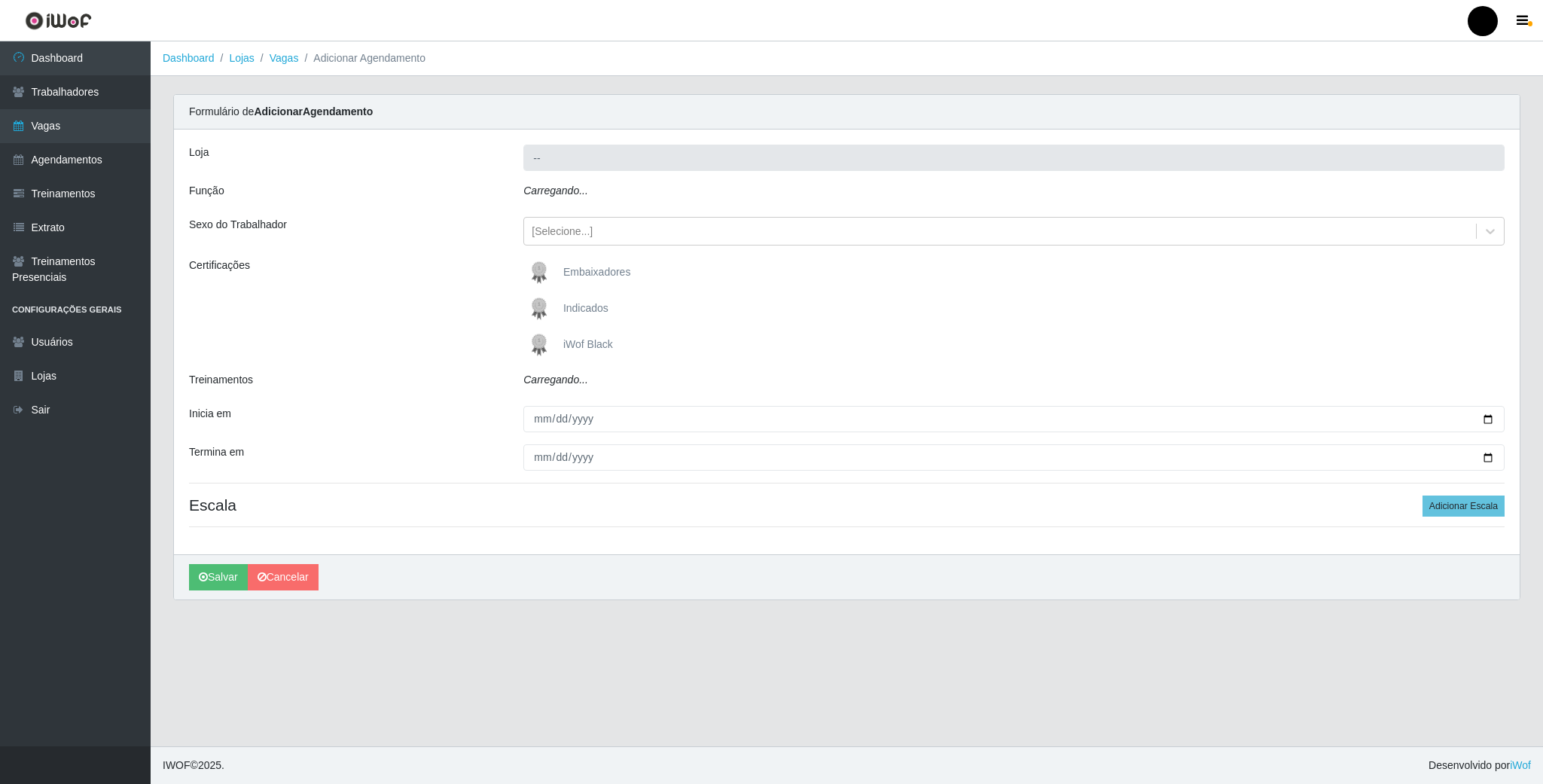
type input "SuperFácil Atacado - Emaús"
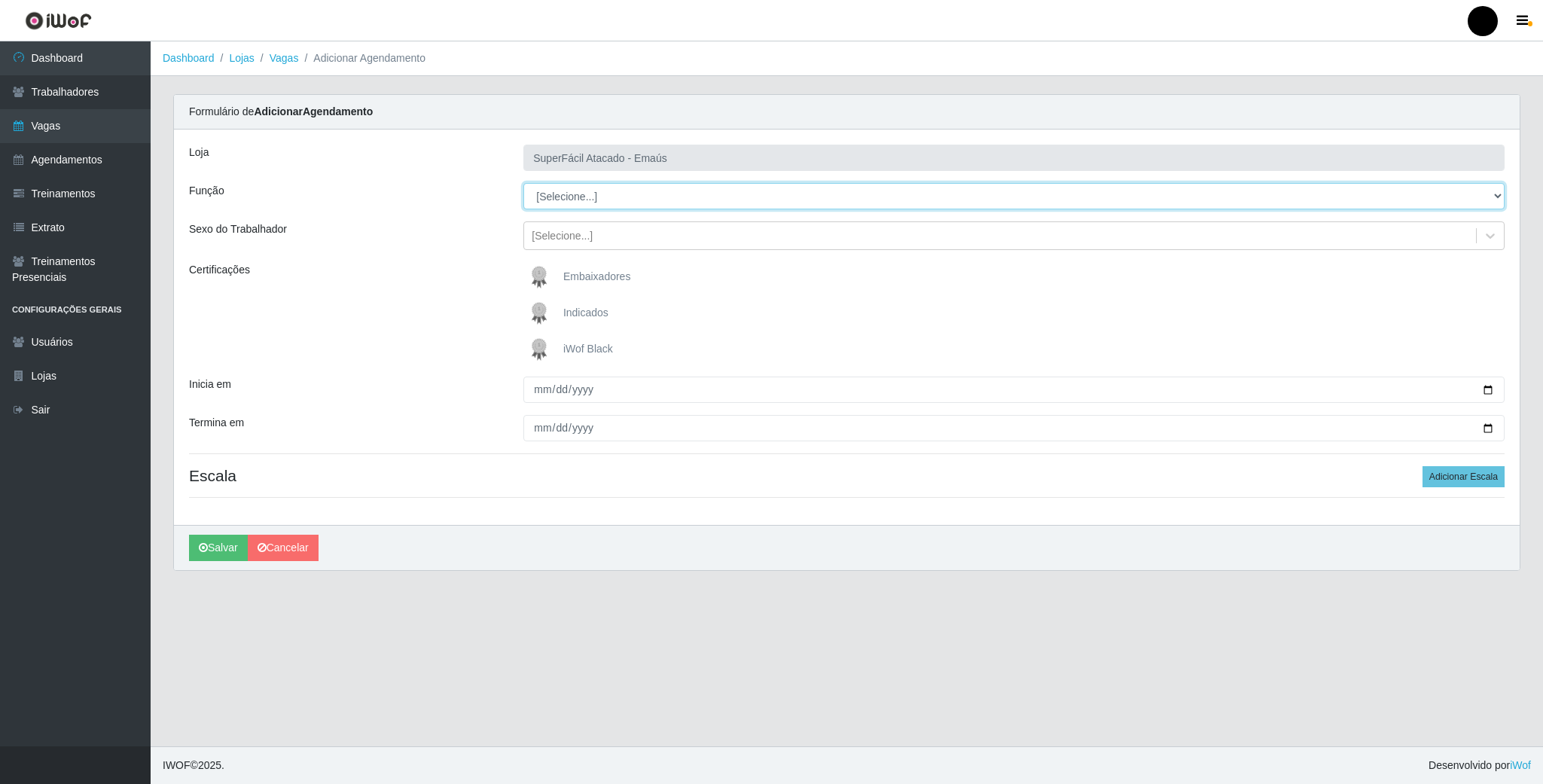
click at [576, 204] on select "[Selecione...] Auxiliar de Estacionamento Auxiliar de Estacionamento + Auxiliar…" at bounding box center [1013, 196] width 981 height 26
select select "24"
click at [523, 184] on select "[Selecione...] Auxiliar de Estacionamento Auxiliar de Estacionamento + Auxiliar…" at bounding box center [1013, 196] width 981 height 26
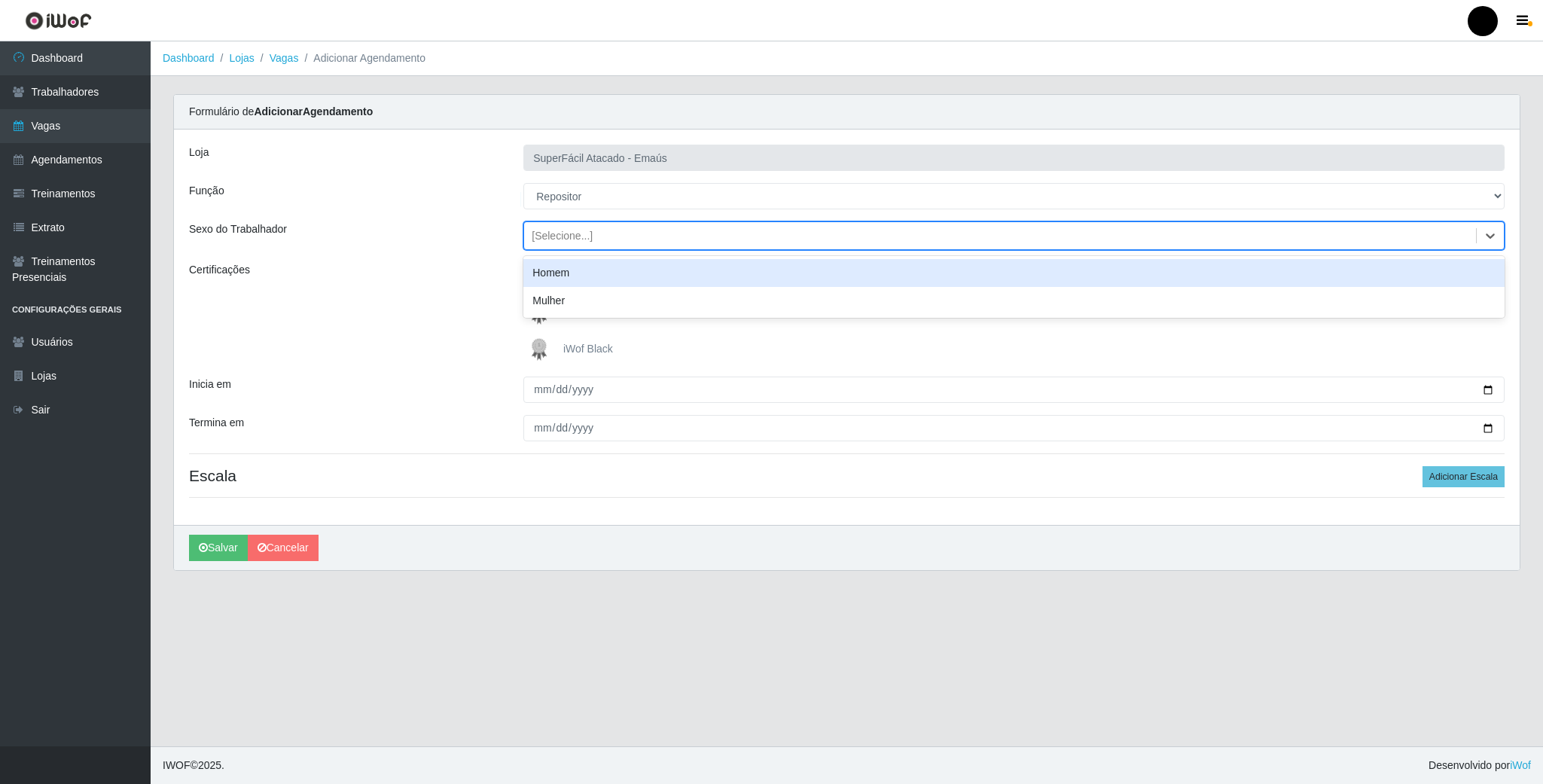
click at [555, 243] on div "[Selecione...]" at bounding box center [562, 236] width 61 height 16
click at [552, 280] on div "Homem" at bounding box center [1013, 273] width 981 height 28
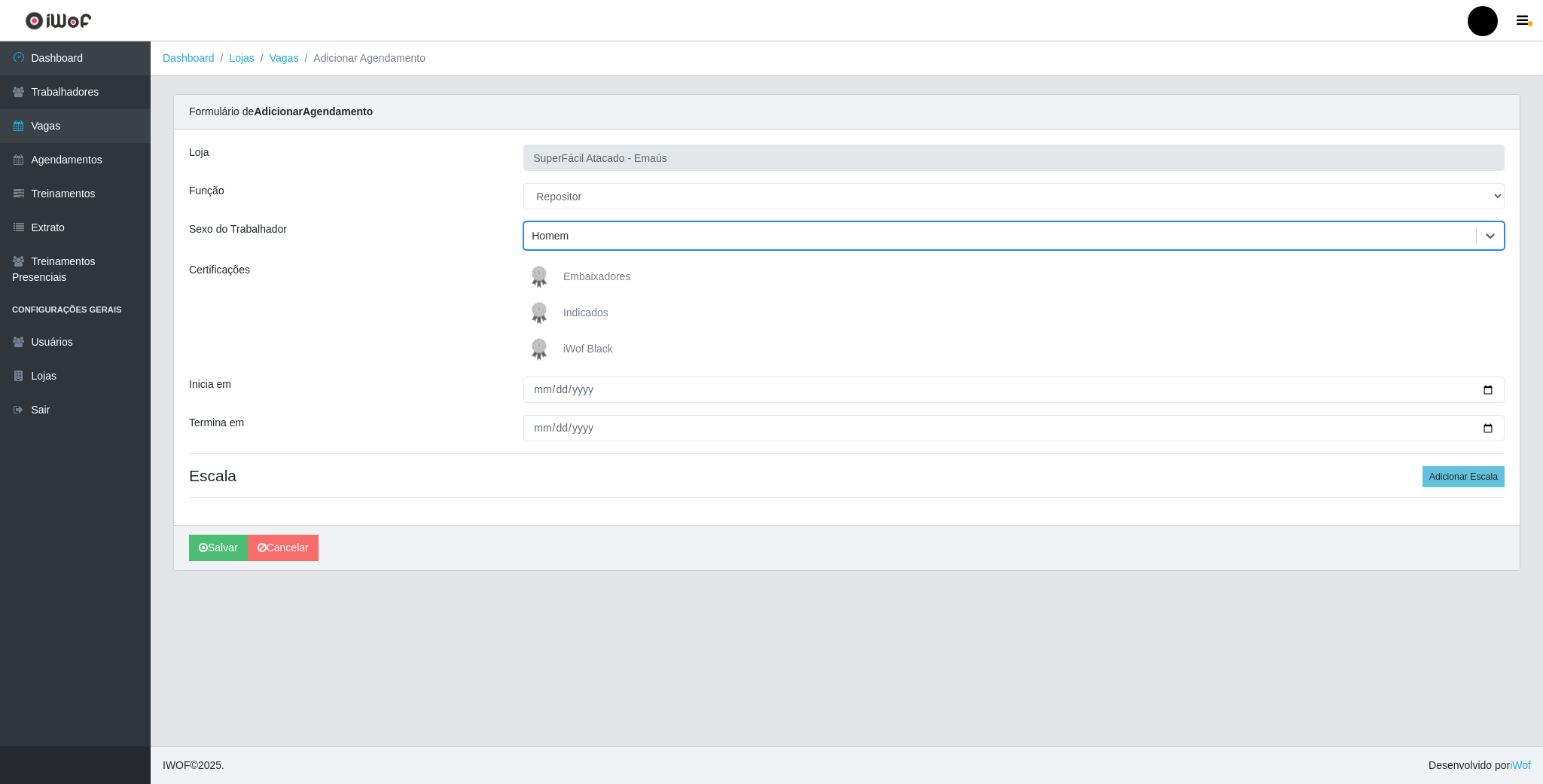
click at [539, 351] on img at bounding box center [542, 349] width 36 height 30
click at [0, 0] on input "iWof Black" at bounding box center [0, 0] width 0 height 0
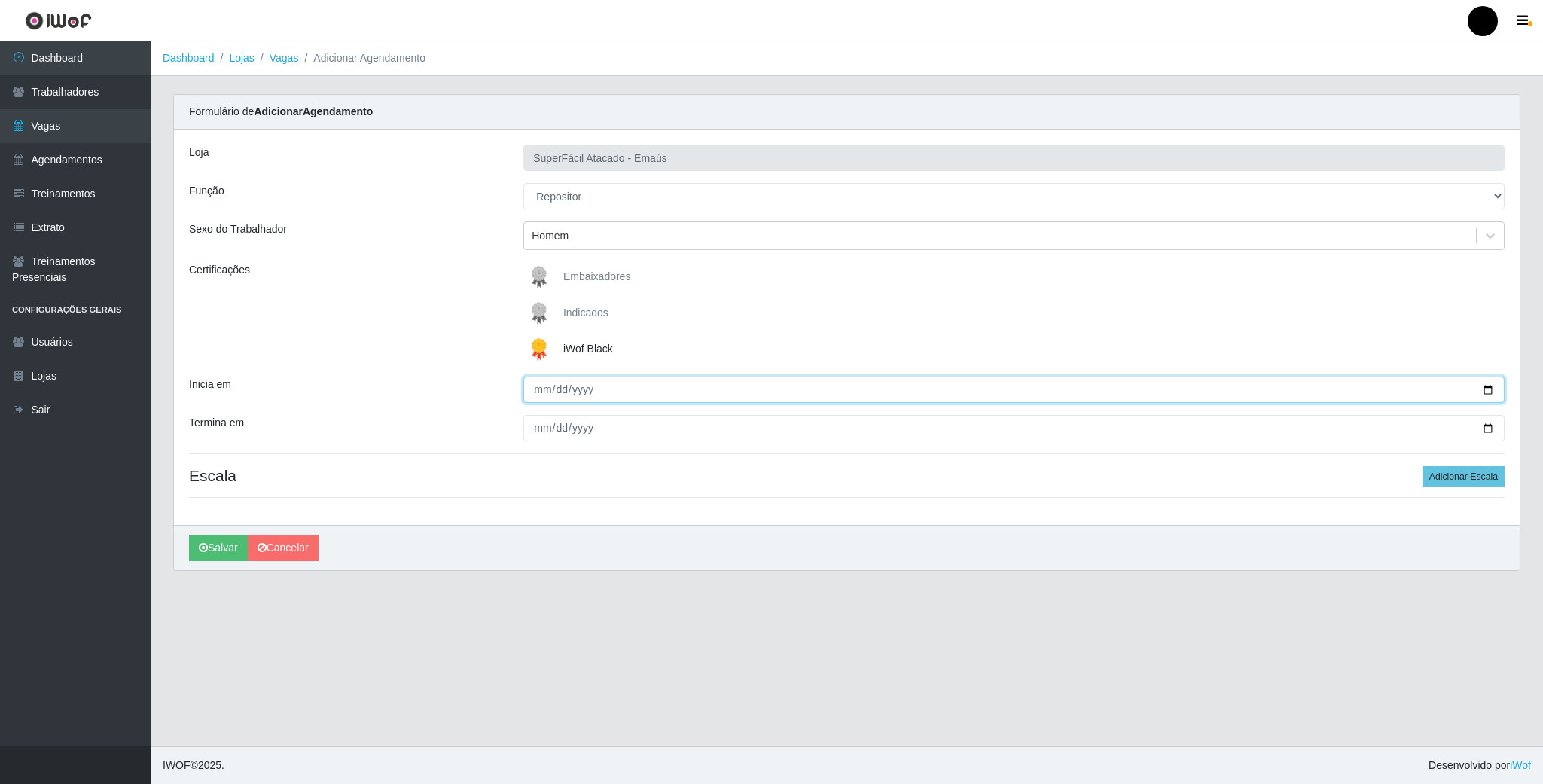
click at [1485, 392] on input "Inicia em" at bounding box center [1013, 389] width 981 height 26
type input "2025-09-08"
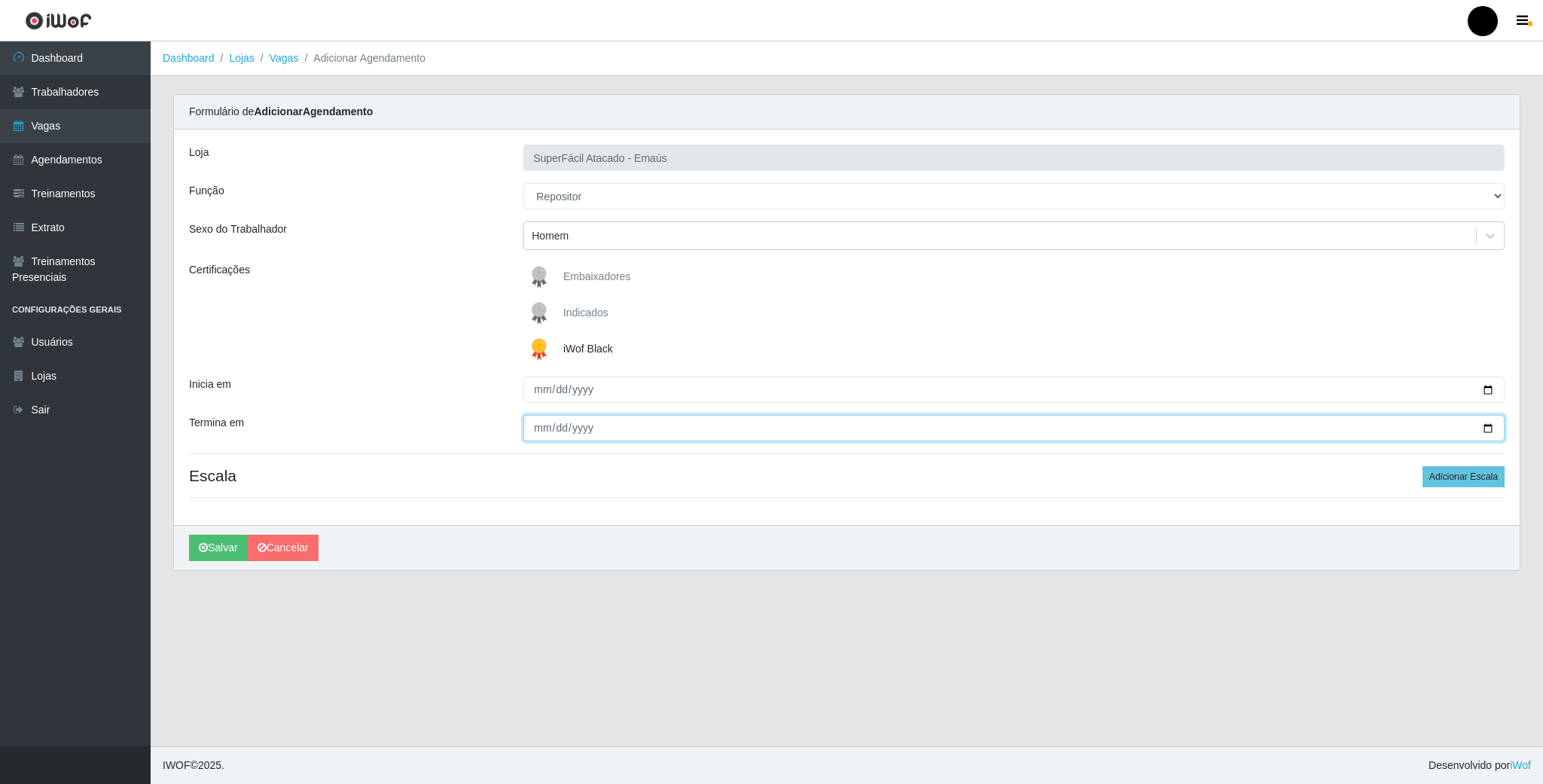
drag, startPoint x: 1487, startPoint y: 431, endPoint x: 1444, endPoint y: 432, distance: 43.0
click at [1485, 431] on input "Termina em" at bounding box center [1013, 428] width 981 height 26
type input "2025-09-08"
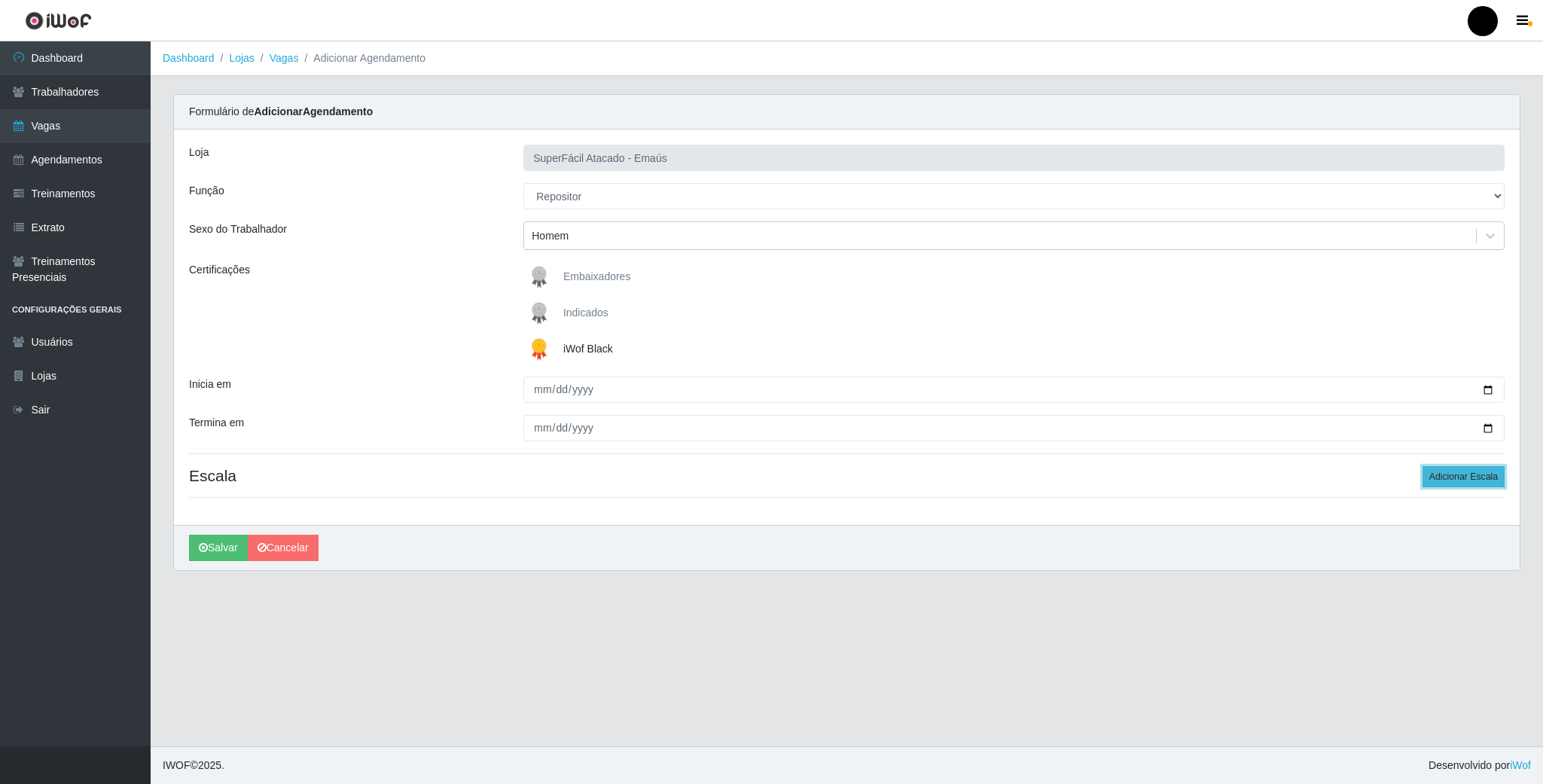
click at [1470, 481] on button "Adicionar Escala" at bounding box center [1463, 476] width 82 height 21
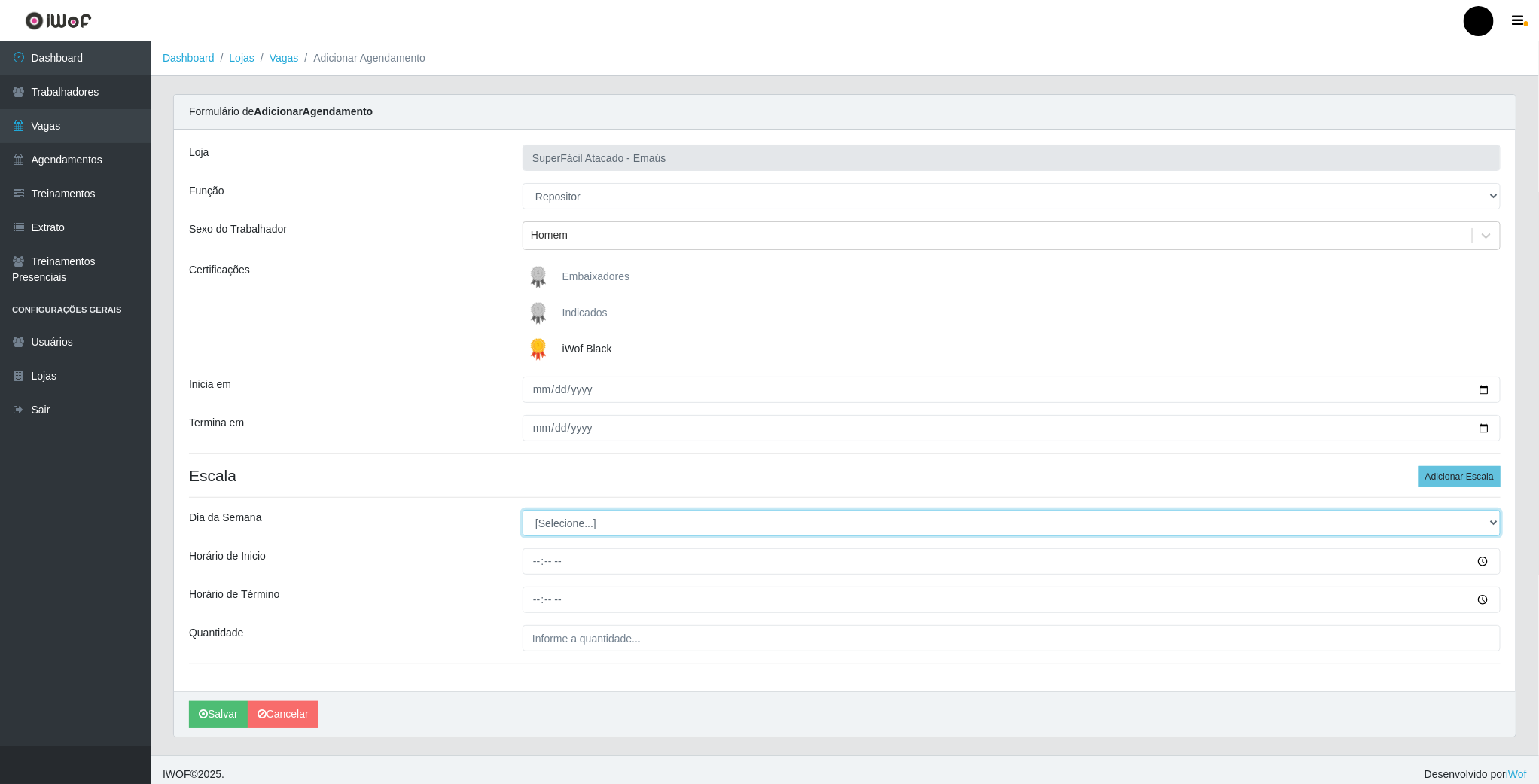
click at [591, 535] on select "[Selecione...] Segunda Terça Quarta Quinta Sexta Sábado Domingo" at bounding box center [1011, 522] width 978 height 26
select select "1"
click at [522, 512] on select "[Selecione...] Segunda Terça Quarta Quinta Sexta Sábado Domingo" at bounding box center [1011, 522] width 978 height 26
click at [533, 570] on input "Horário de Inicio" at bounding box center [1011, 561] width 978 height 26
type input "08:00"
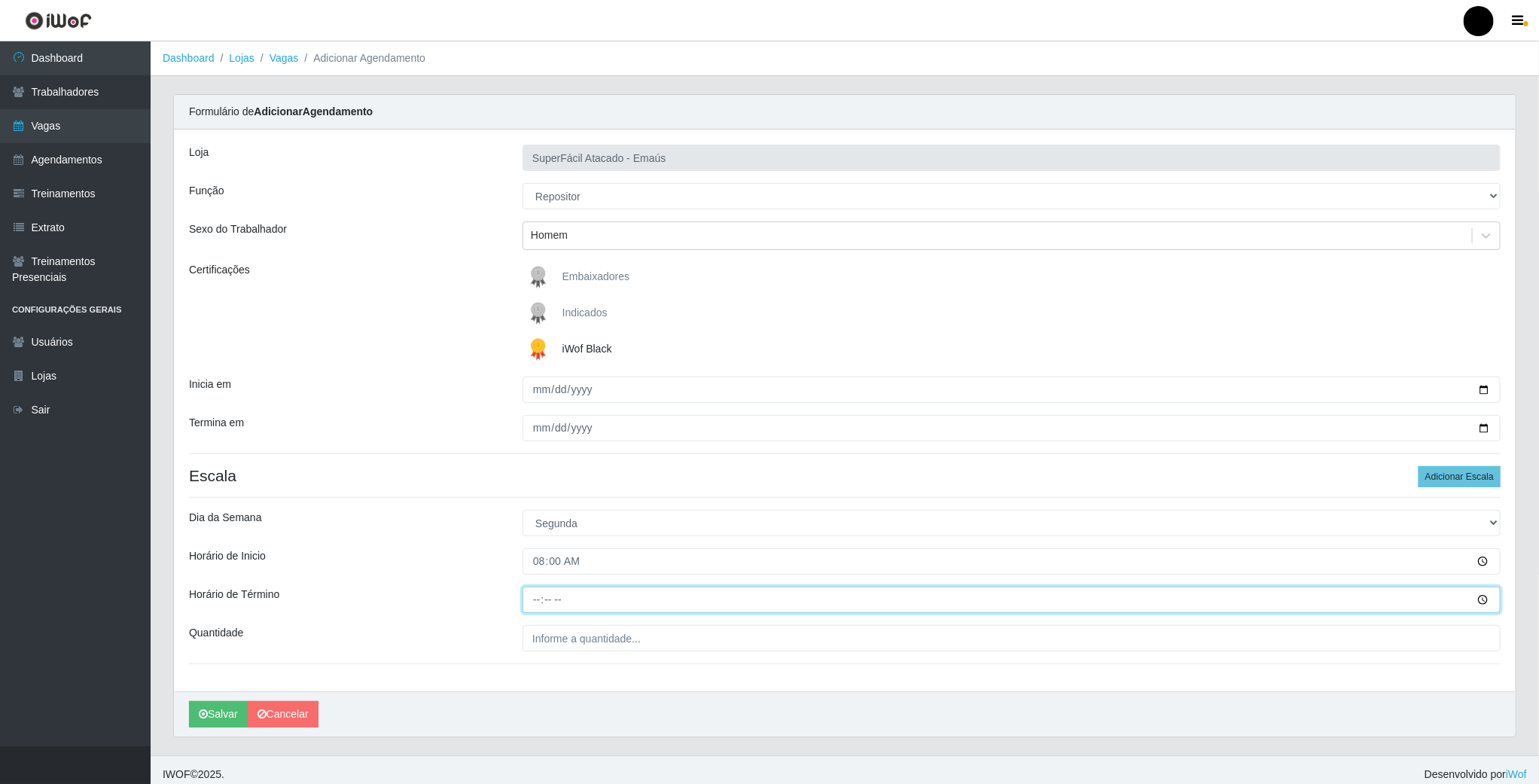
click at [542, 611] on input "Horário de Término" at bounding box center [1011, 599] width 978 height 26
type input "14:00"
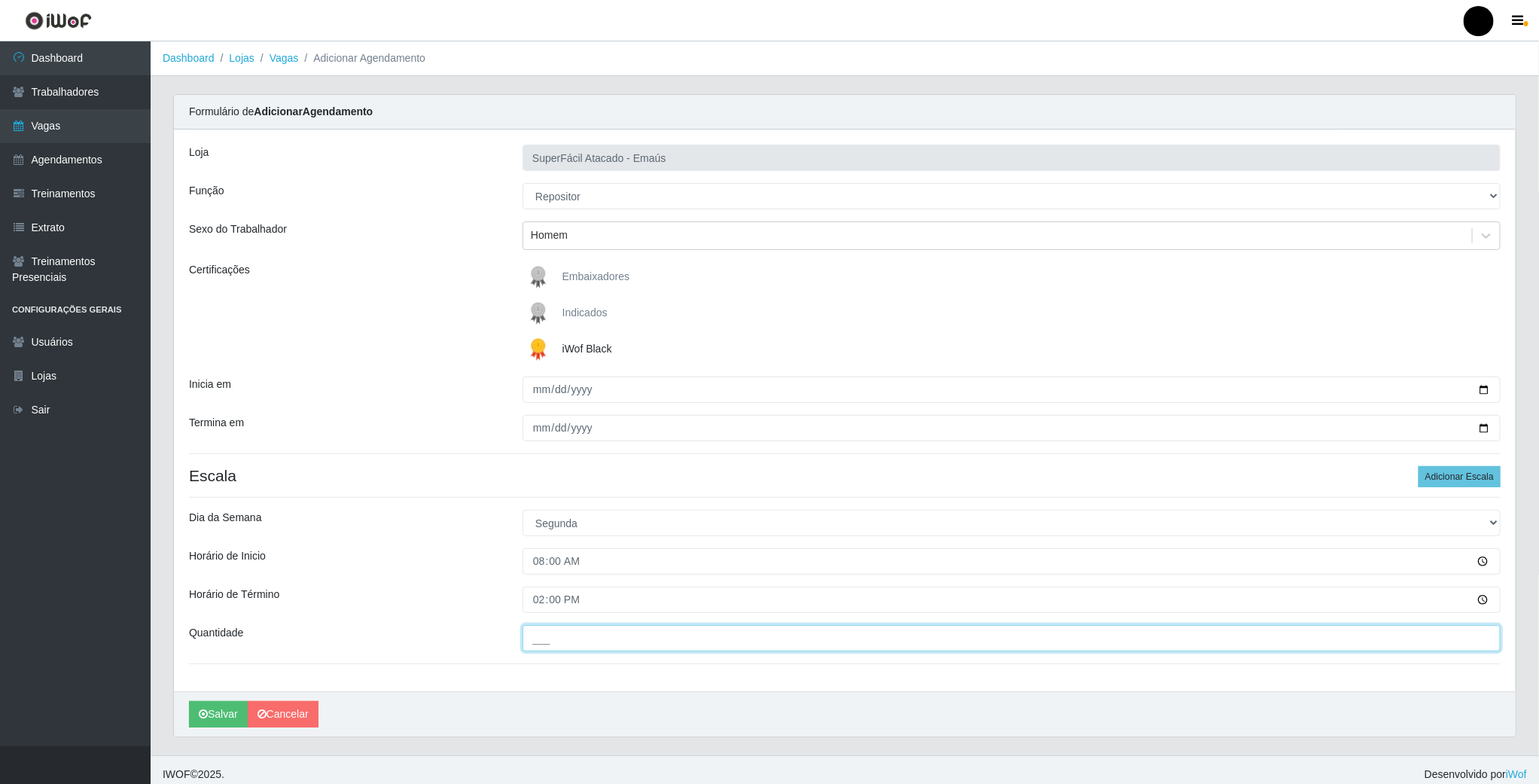
click at [536, 644] on input "___" at bounding box center [1011, 637] width 978 height 26
type input "1__"
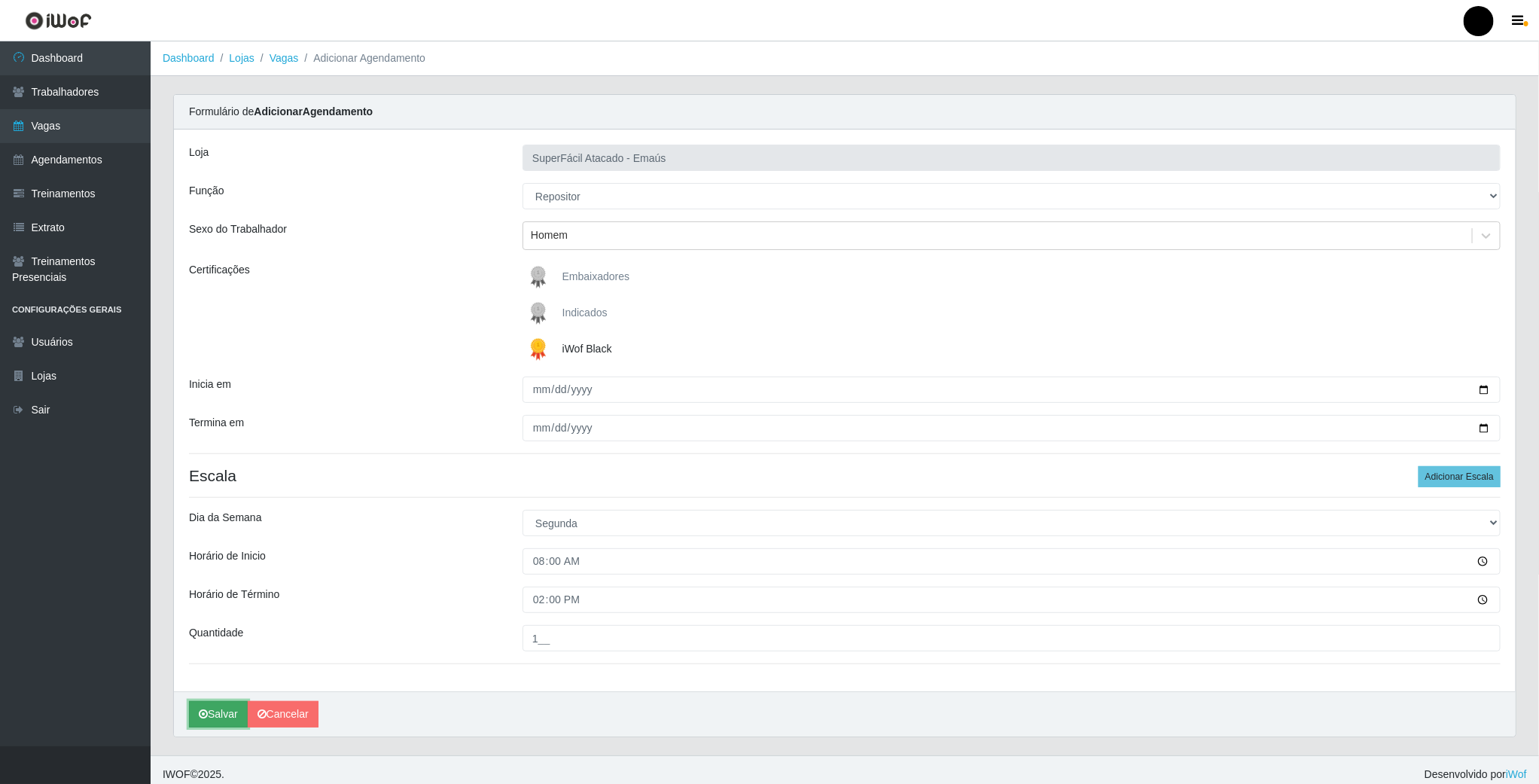
click at [210, 721] on button "Salvar" at bounding box center [218, 714] width 58 height 26
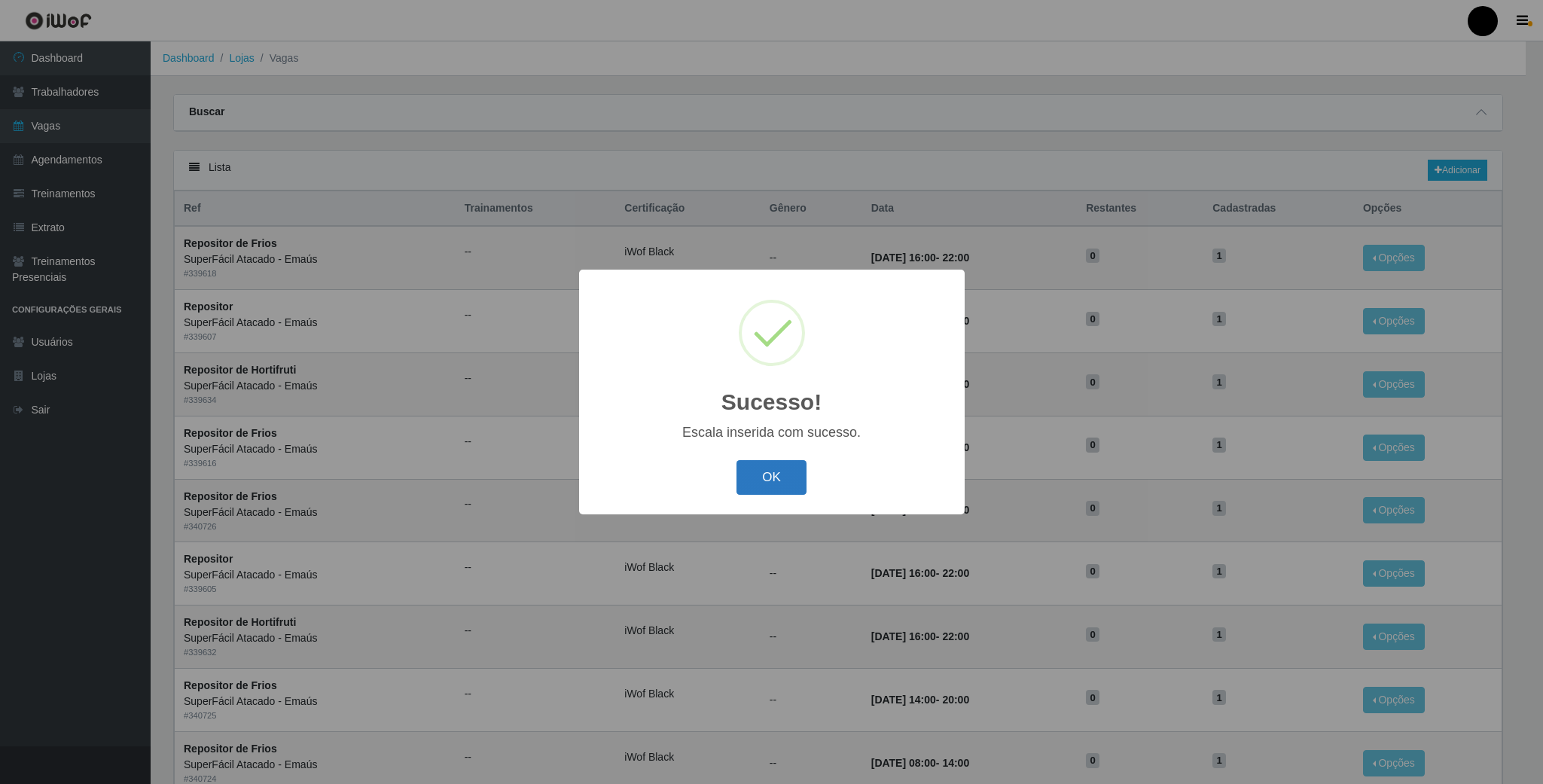
click at [757, 481] on button "OK" at bounding box center [772, 477] width 70 height 35
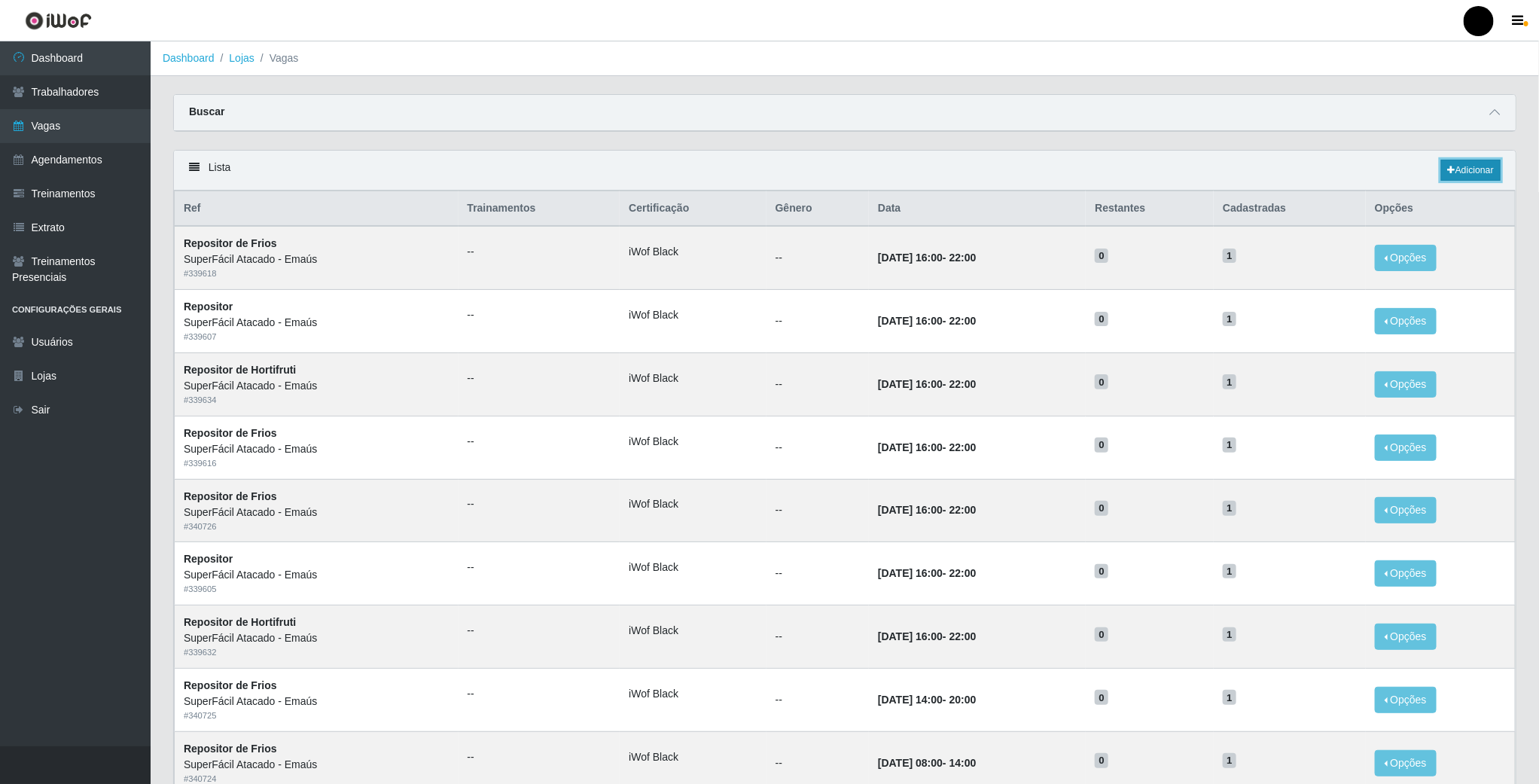
click at [1461, 171] on link "Adicionar" at bounding box center [1470, 170] width 59 height 21
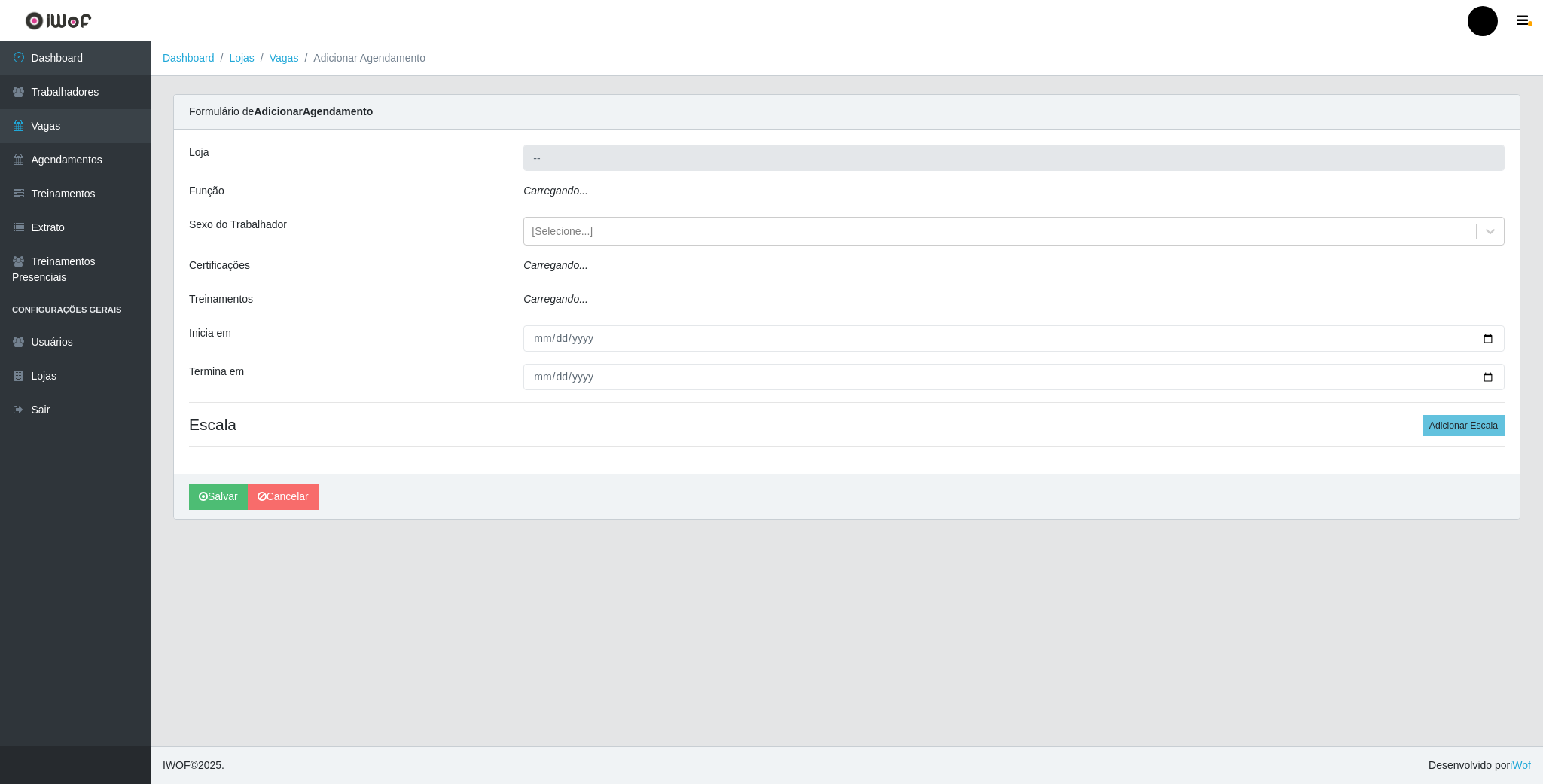
type input "SuperFácil Atacado - Emaús"
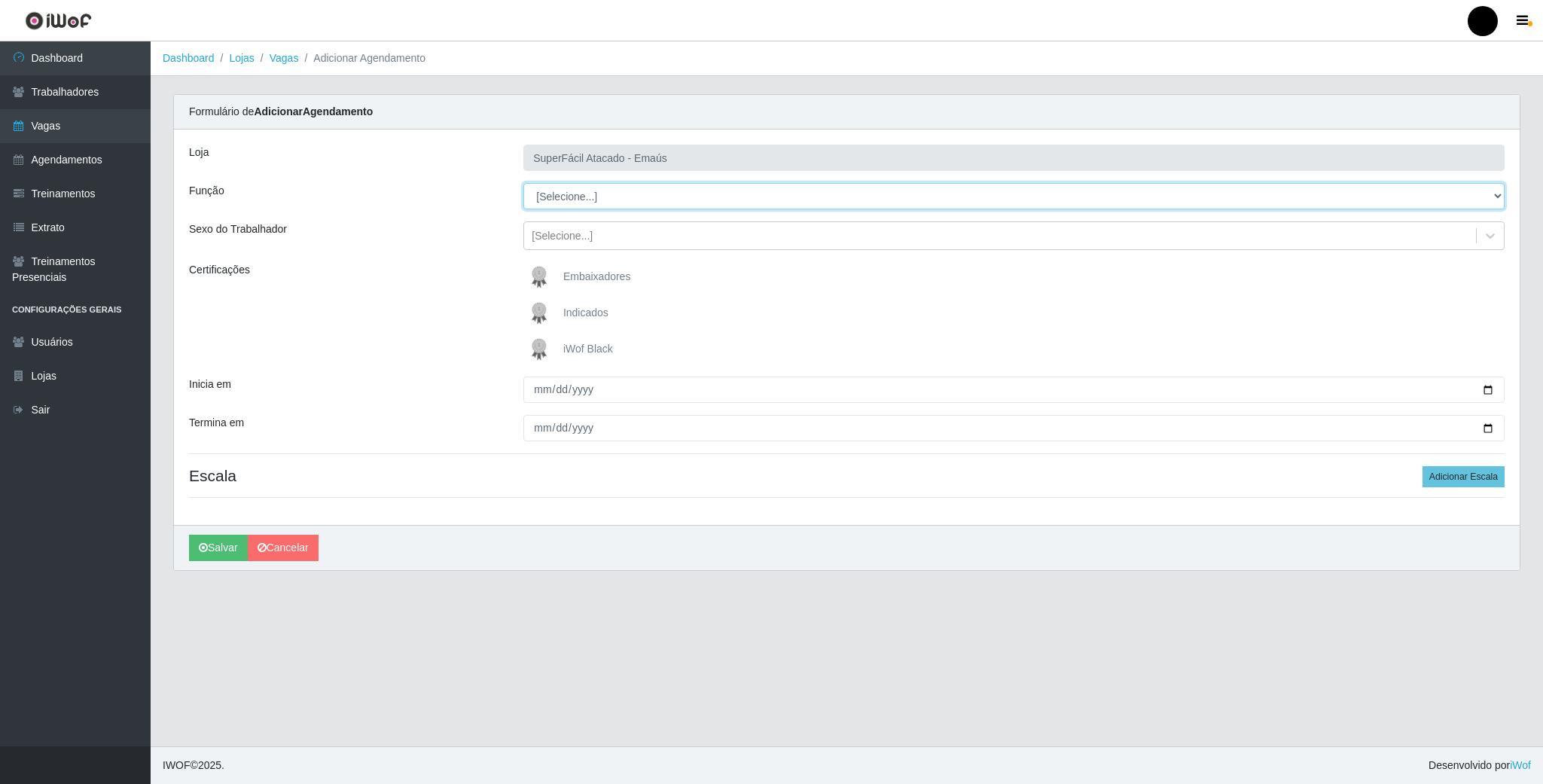
click at [596, 195] on select "[Selecione...] Auxiliar de Estacionamento Auxiliar de Estacionamento + Auxiliar…" at bounding box center [1013, 196] width 981 height 26
select select "24"
click at [523, 184] on select "[Selecione...] Auxiliar de Estacionamento Auxiliar de Estacionamento + Auxiliar…" at bounding box center [1013, 196] width 981 height 26
click at [539, 353] on img at bounding box center [542, 349] width 36 height 30
click at [0, 0] on input "iWof Black" at bounding box center [0, 0] width 0 height 0
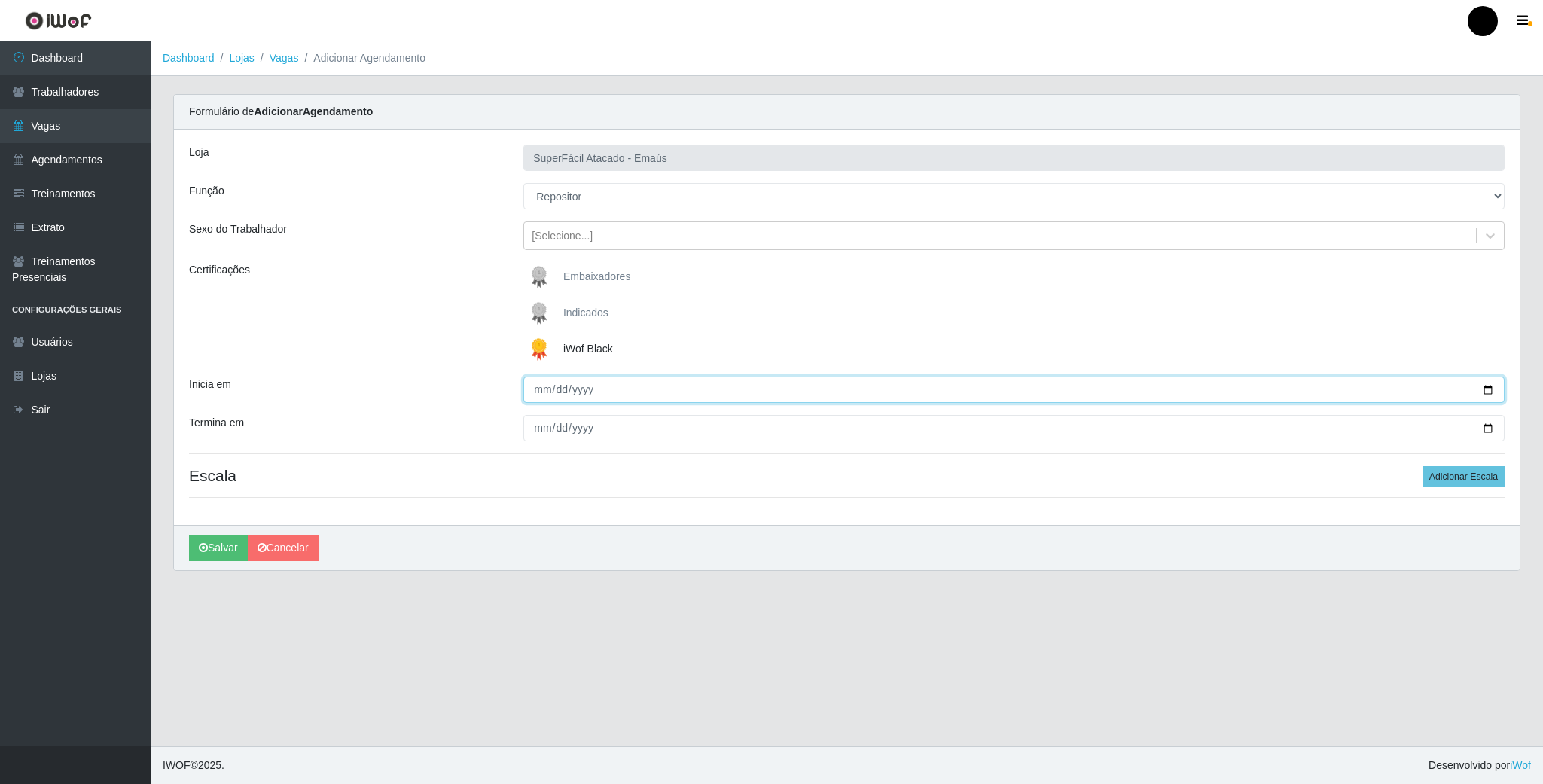
click at [1482, 391] on input "Inicia em" at bounding box center [1013, 389] width 981 height 26
type input "2025-09-09"
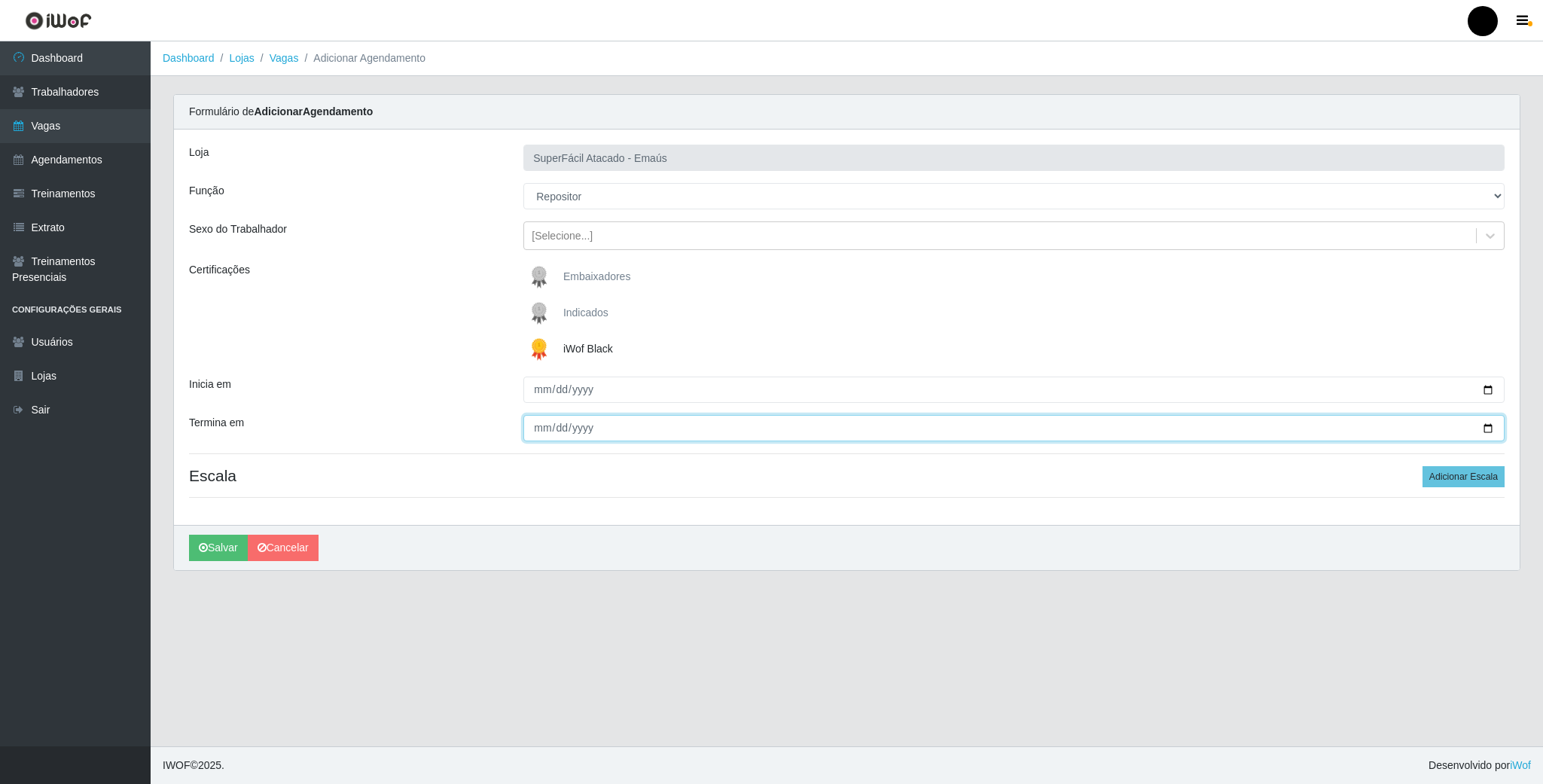
click at [1489, 428] on input "Termina em" at bounding box center [1013, 428] width 981 height 26
type input "2025-09-09"
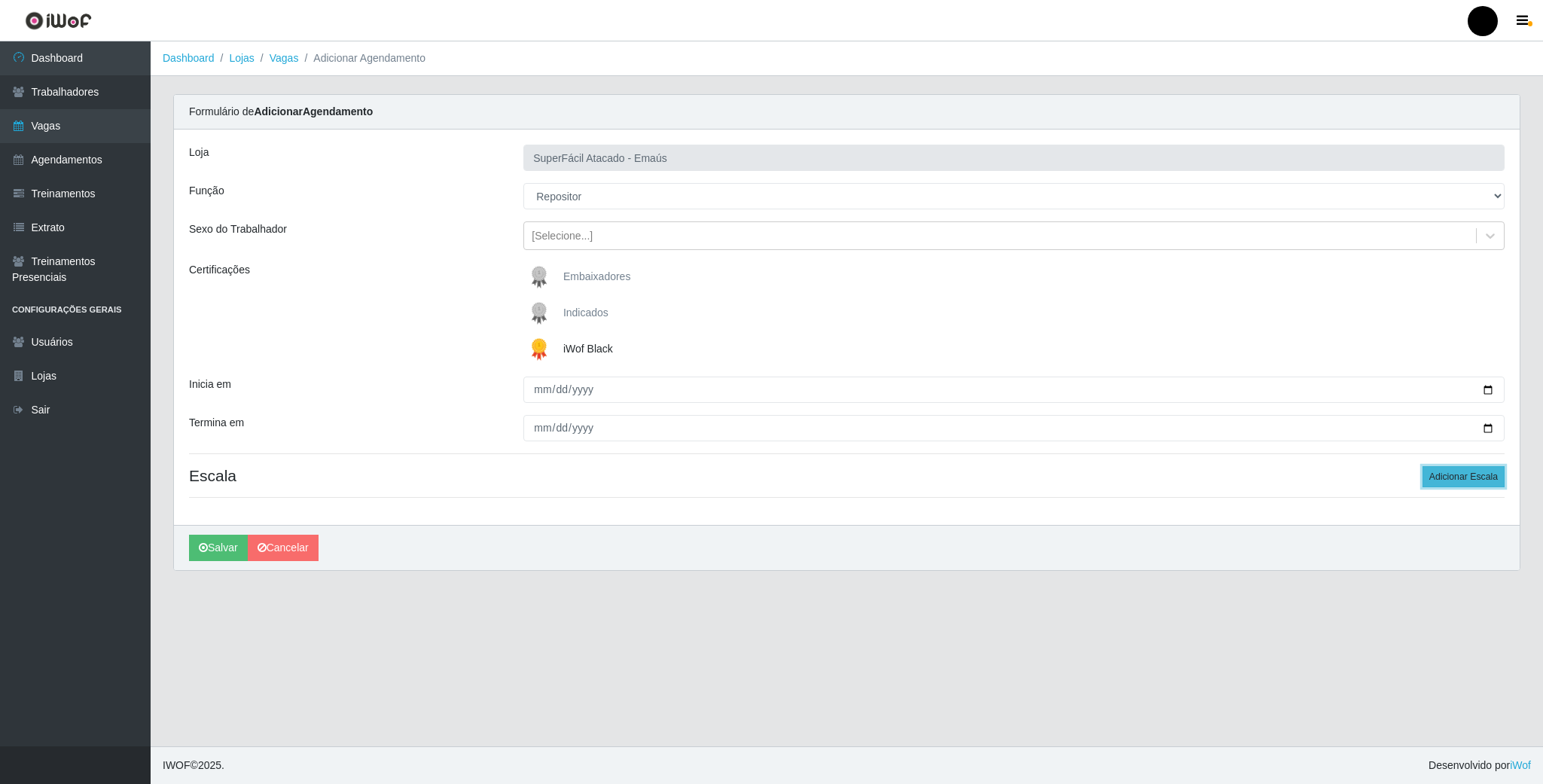
click at [1447, 475] on button "Adicionar Escala" at bounding box center [1463, 476] width 82 height 21
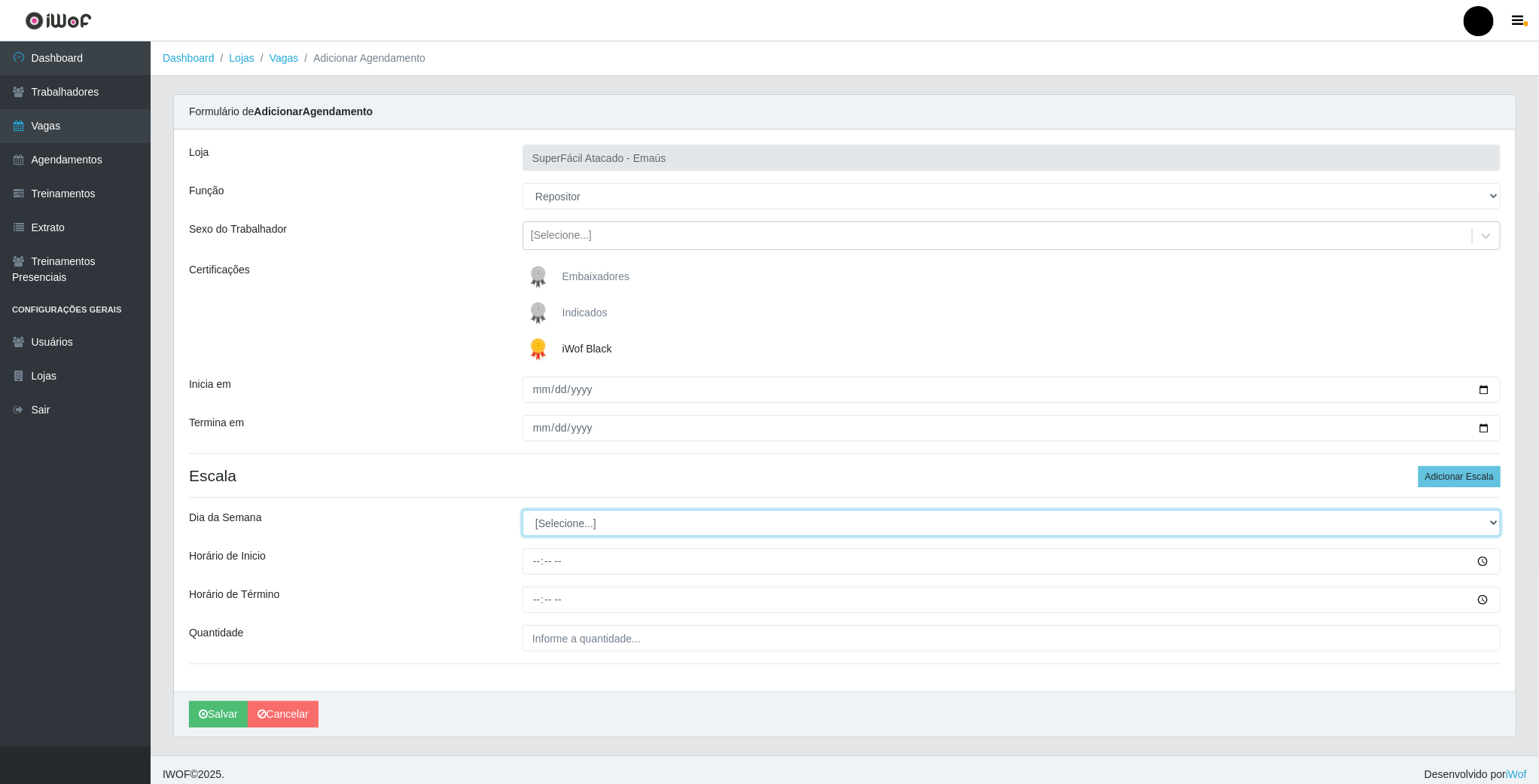
click at [572, 525] on select "[Selecione...] Segunda Terça Quarta Quinta Sexta Sábado Domingo" at bounding box center [1011, 522] width 978 height 26
select select "2"
click at [522, 512] on select "[Selecione...] Segunda Terça Quarta Quinta Sexta Sábado Domingo" at bounding box center [1011, 522] width 978 height 26
click at [539, 565] on input "Horário de Inicio" at bounding box center [1011, 561] width 978 height 26
type input "08:00"
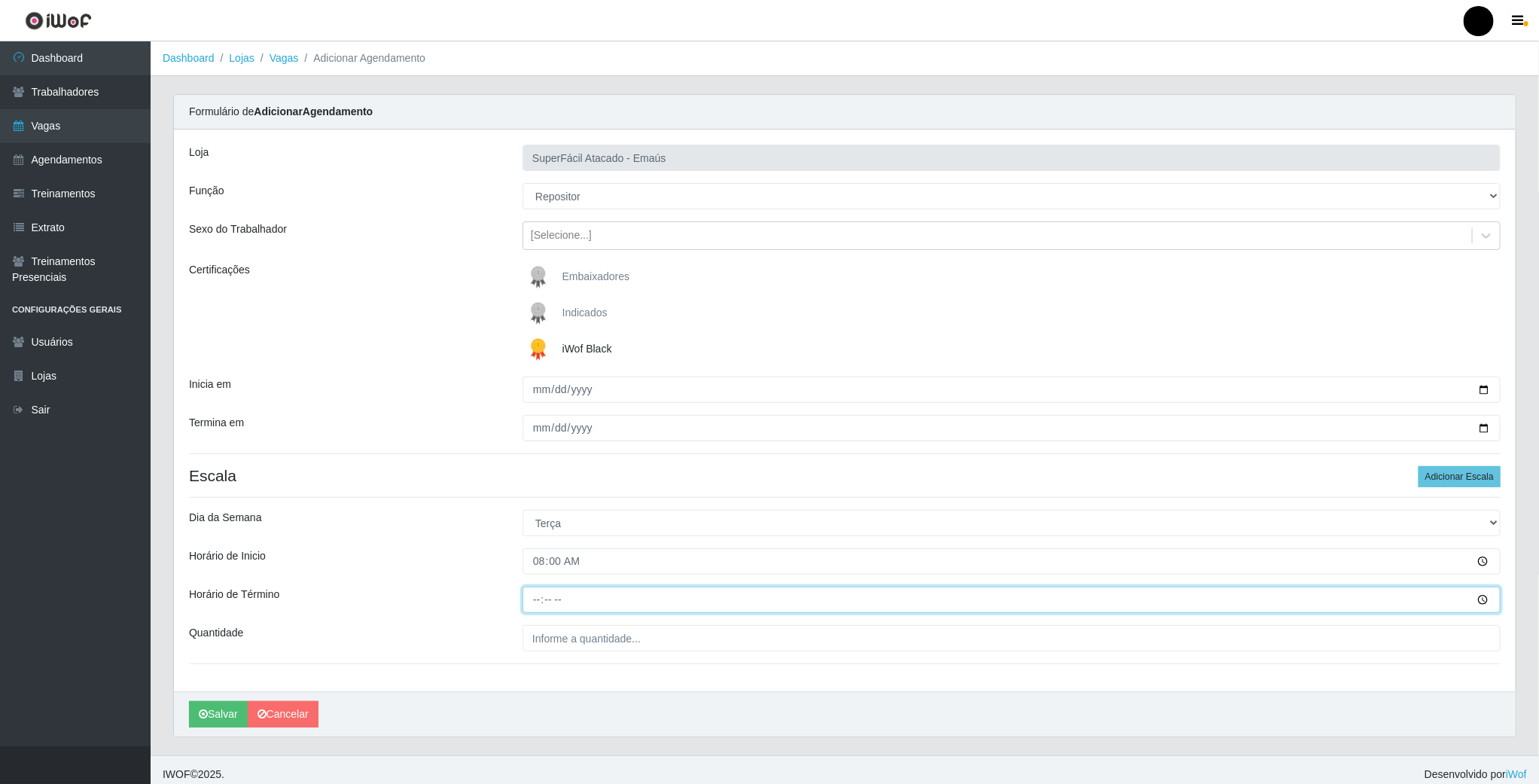
click at [533, 603] on input "Horário de Término" at bounding box center [1011, 599] width 978 height 26
type input "14:00"
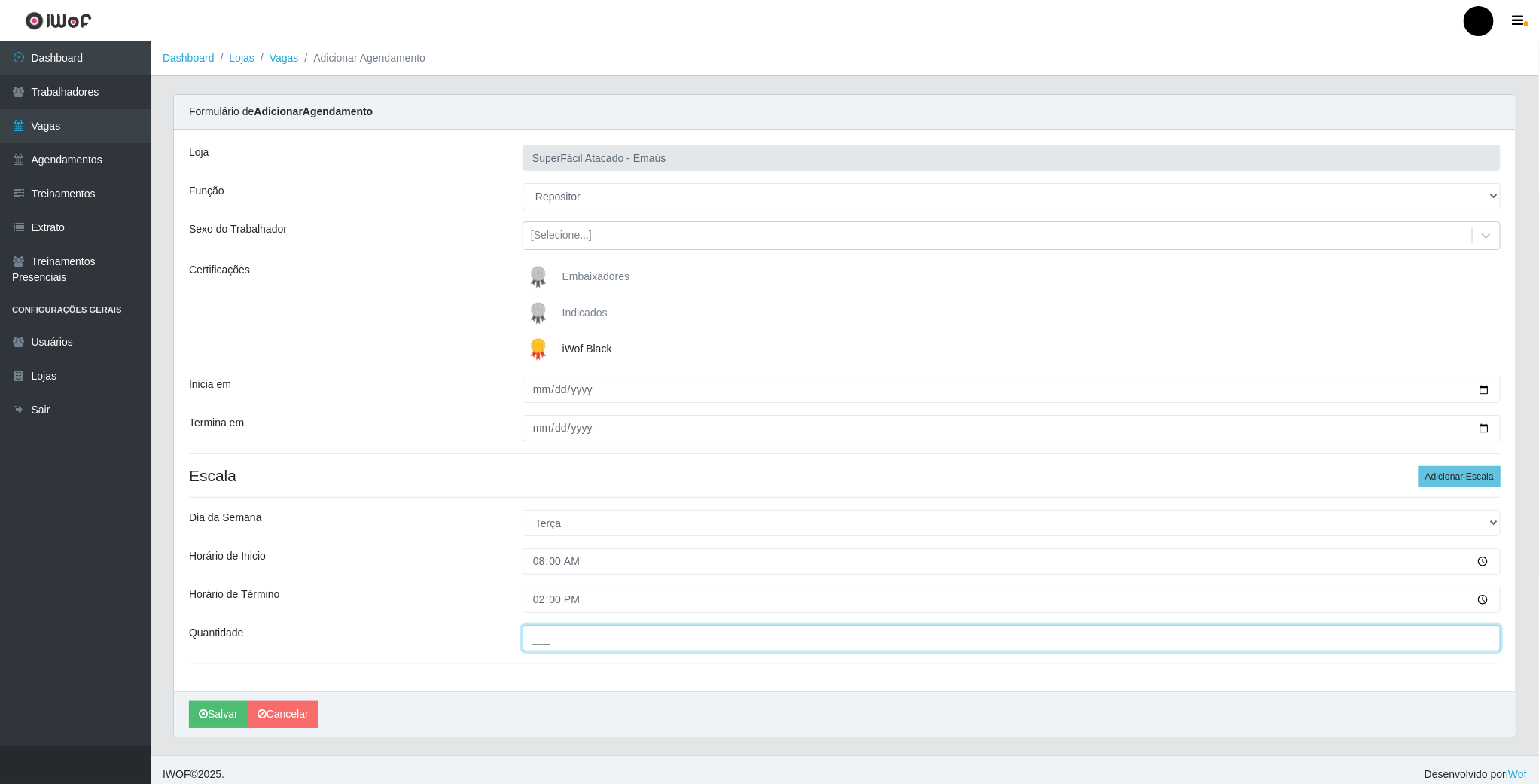
click at [544, 647] on input "___" at bounding box center [1011, 637] width 978 height 26
type input "01_"
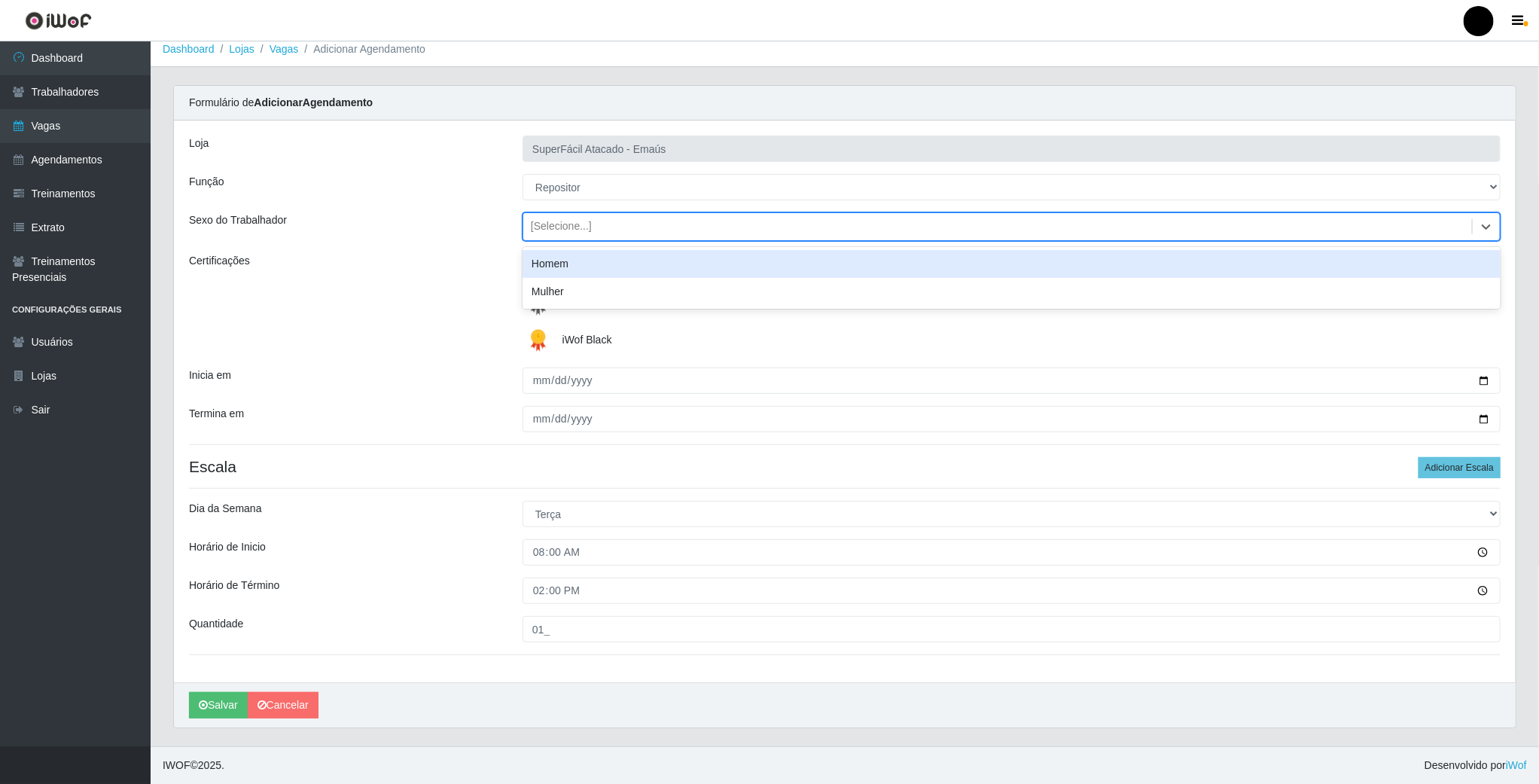
click at [547, 229] on div "[Selecione...]" at bounding box center [561, 227] width 61 height 16
click at [555, 257] on div "Homem" at bounding box center [1011, 264] width 978 height 28
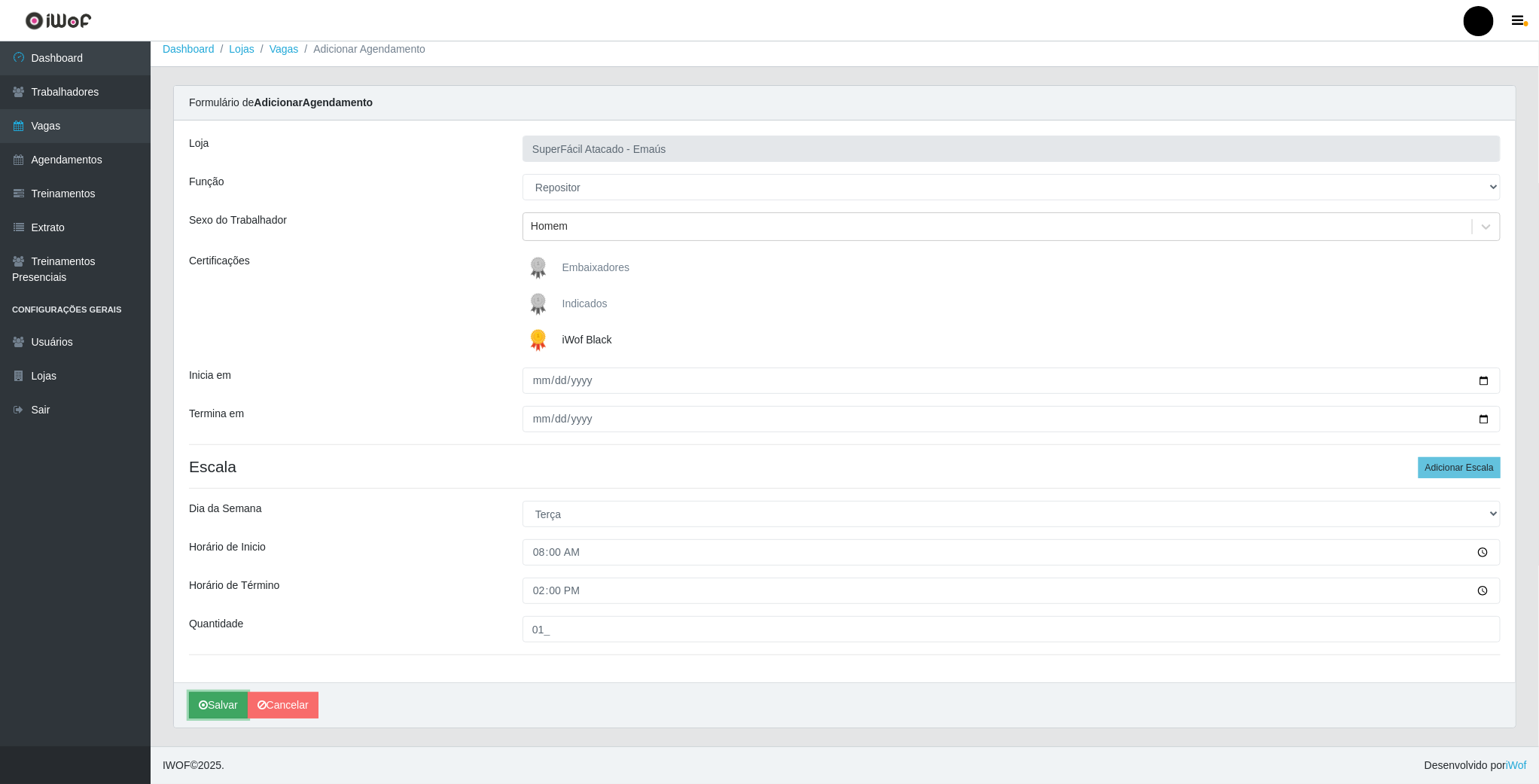
click at [230, 707] on button "Salvar" at bounding box center [218, 704] width 58 height 26
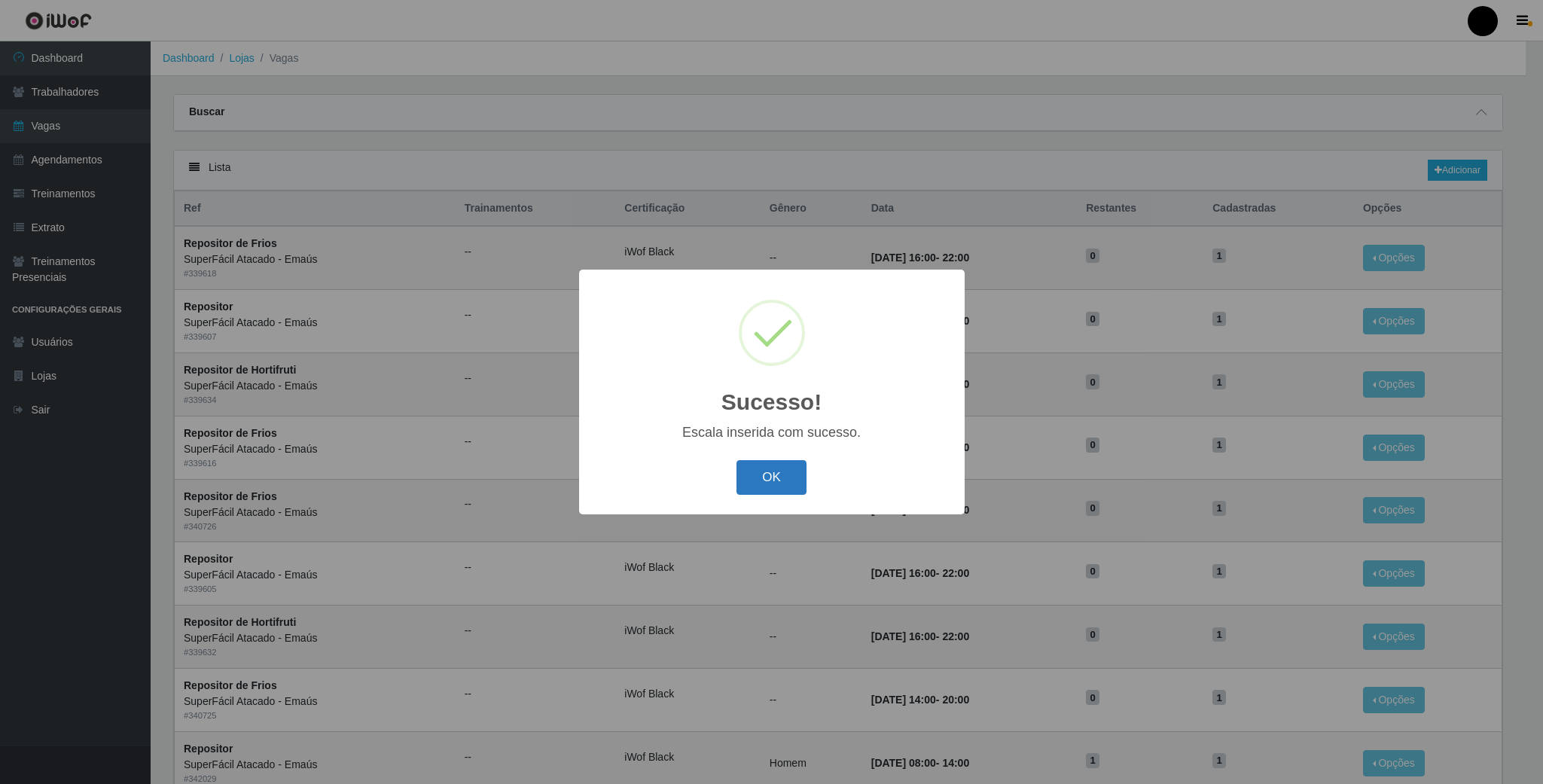
click at [787, 470] on button "OK" at bounding box center [772, 477] width 70 height 35
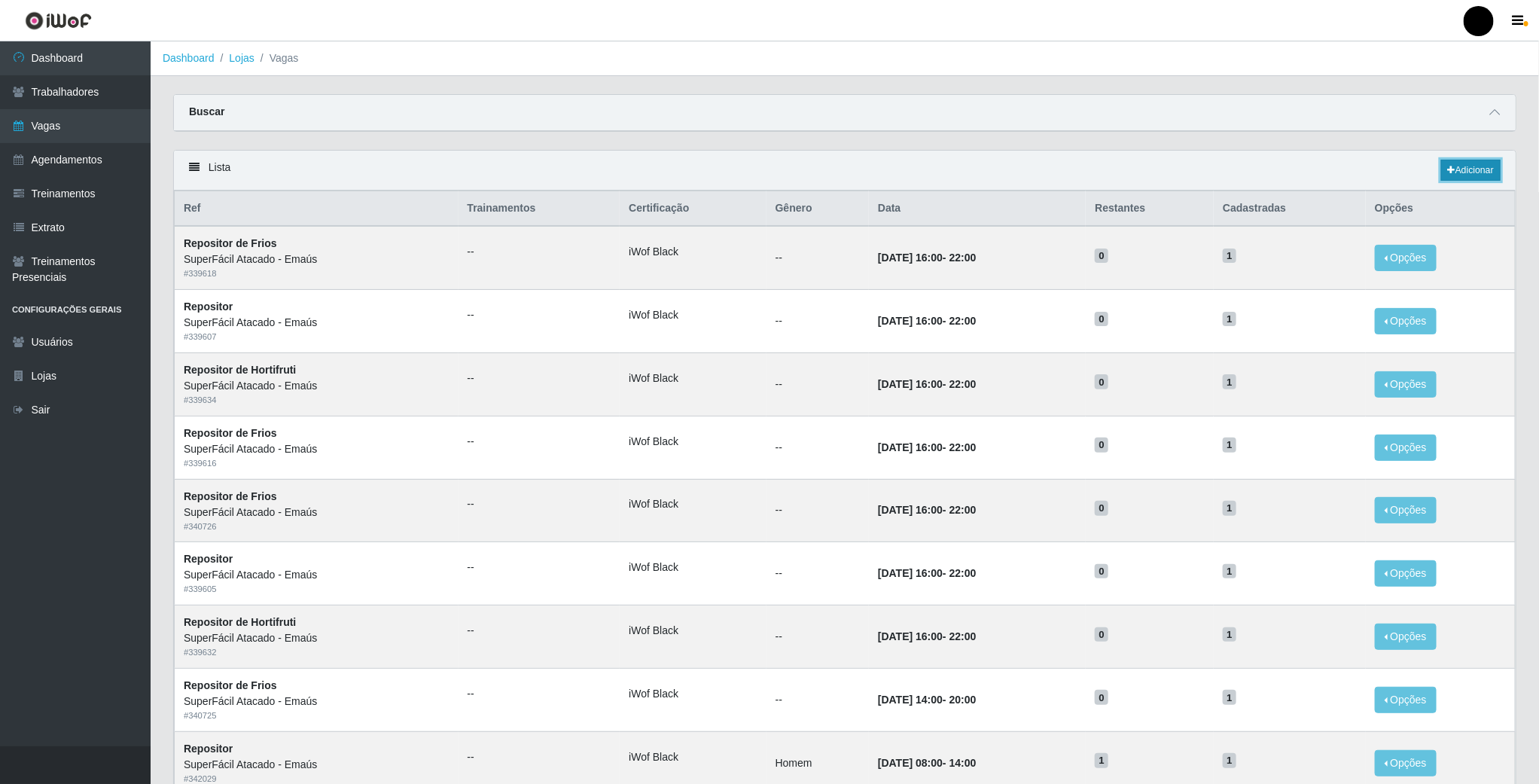
click at [1471, 177] on link "Adicionar" at bounding box center [1470, 170] width 59 height 21
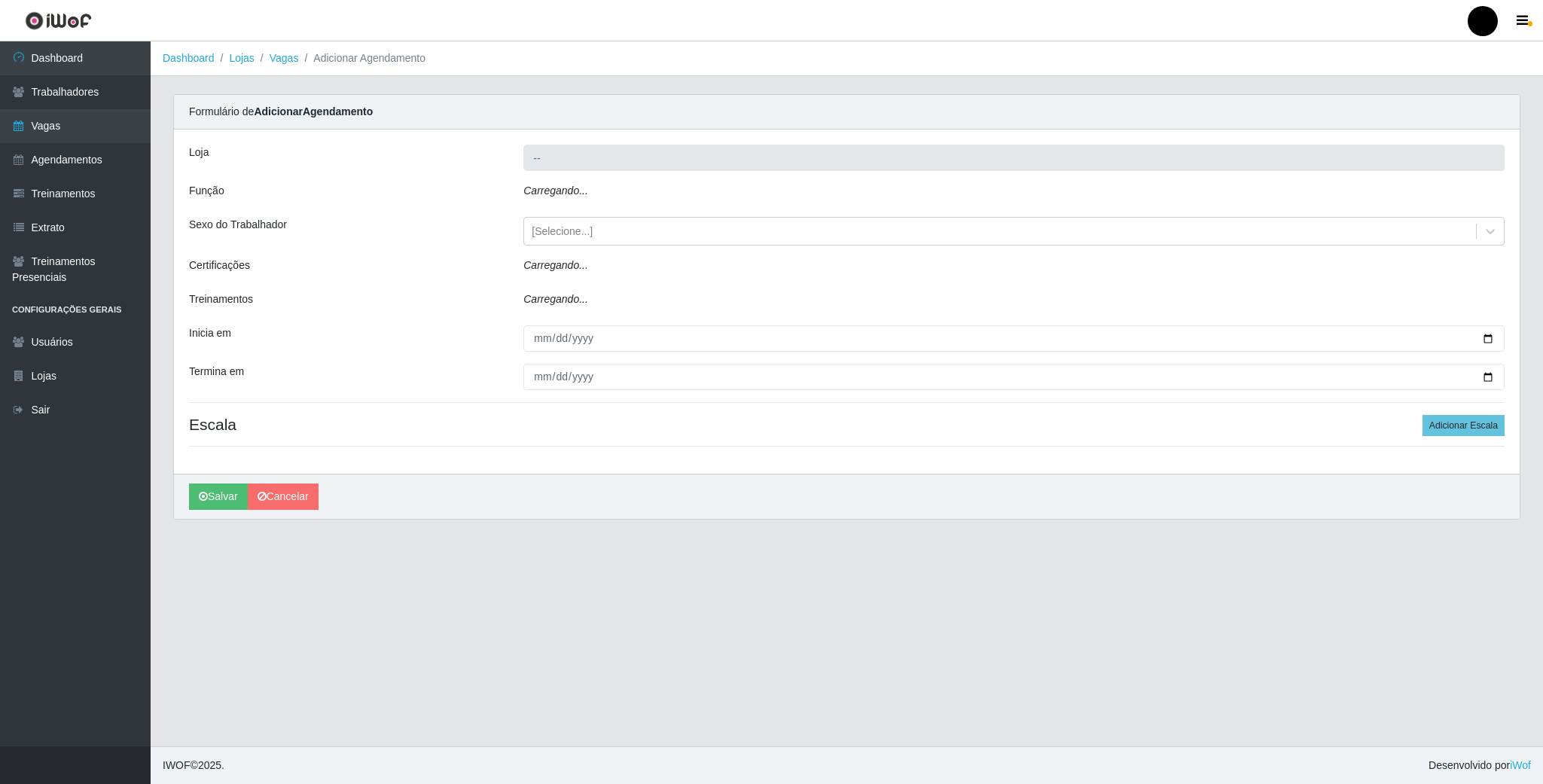
type input "SuperFácil Atacado - Emaús"
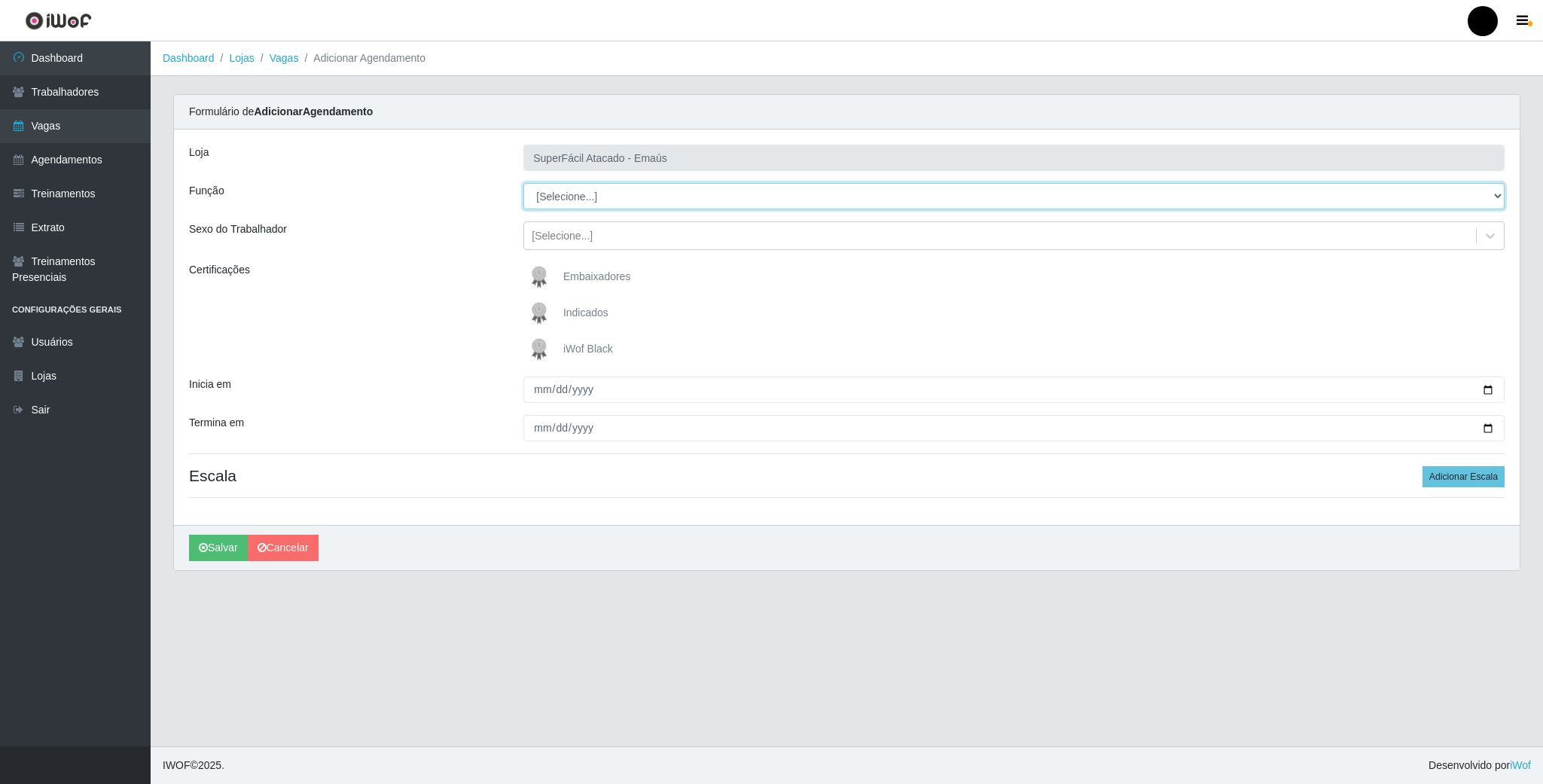
click at [549, 204] on select "[Selecione...] Auxiliar de Estacionamento Auxiliar de Estacionamento + Auxiliar…" at bounding box center [1013, 196] width 981 height 26
select select "24"
click at [523, 184] on select "[Selecione...] Auxiliar de Estacionamento Auxiliar de Estacionamento + Auxiliar…" at bounding box center [1013, 196] width 981 height 26
click at [539, 355] on img at bounding box center [542, 349] width 36 height 30
click at [0, 0] on input "iWof Black" at bounding box center [0, 0] width 0 height 0
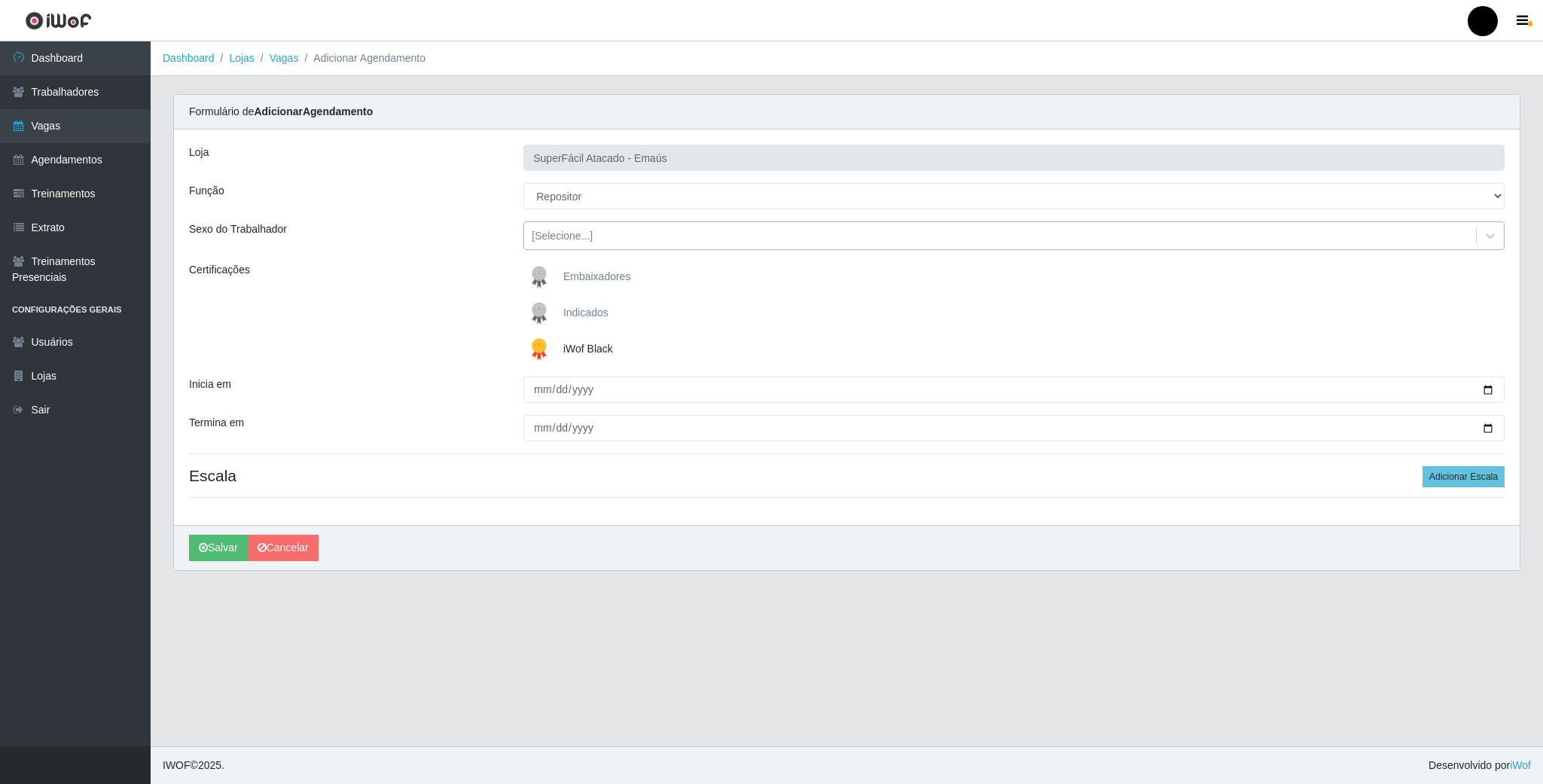
click at [555, 243] on div "[Selecione...]" at bounding box center [562, 236] width 61 height 16
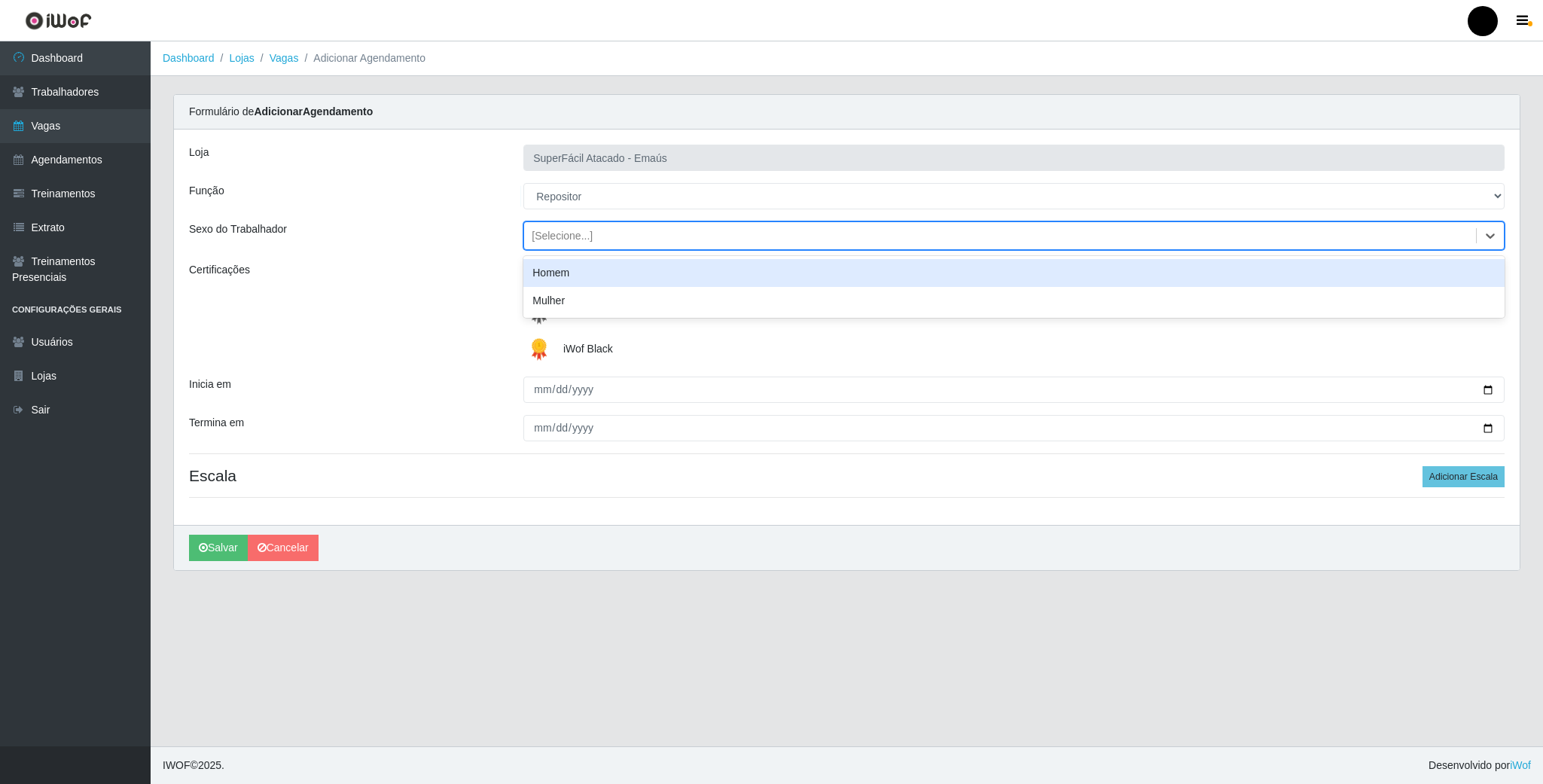
click at [553, 267] on div "Homem" at bounding box center [1013, 273] width 981 height 28
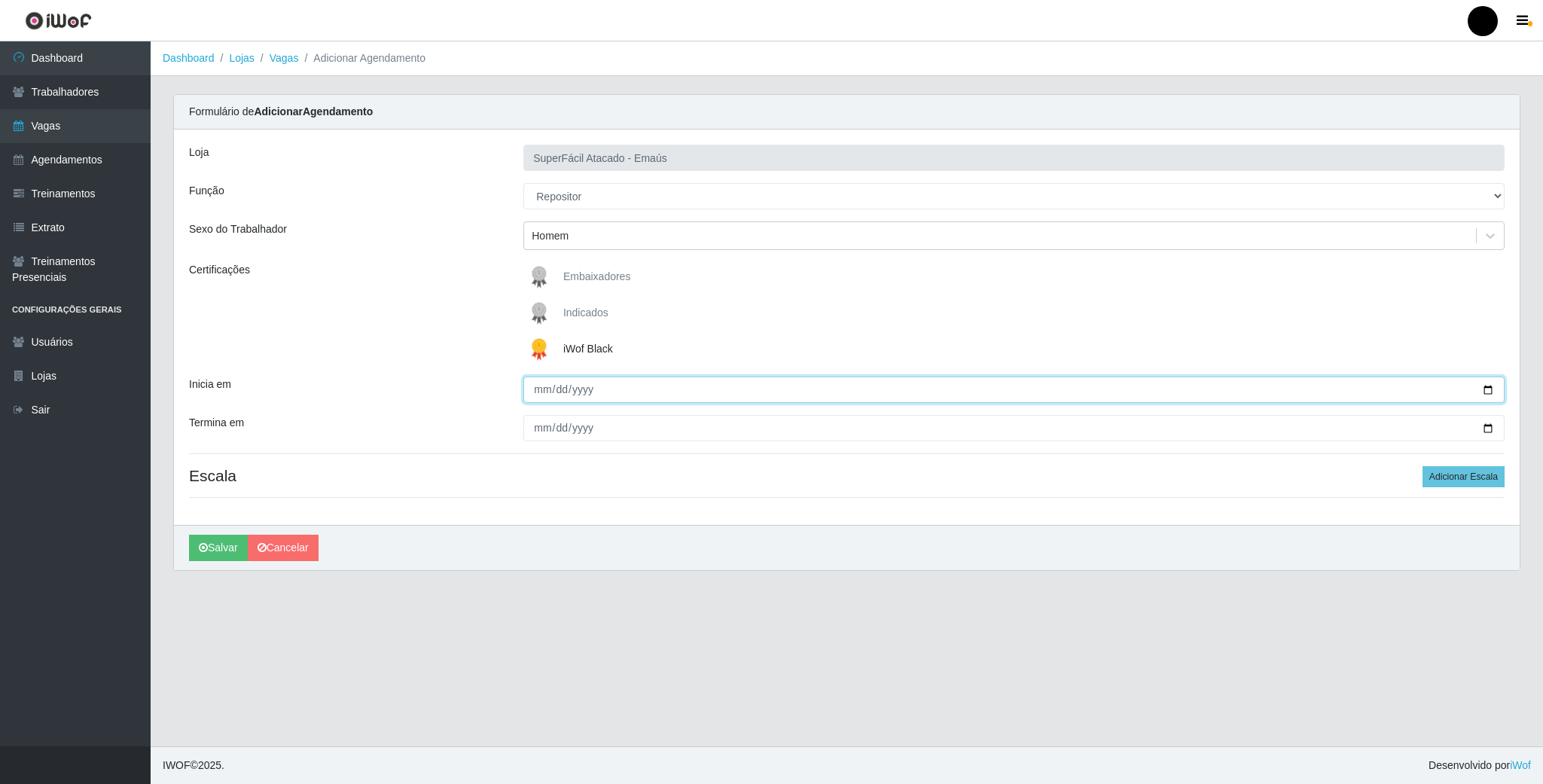
click at [1487, 386] on input "Inicia em" at bounding box center [1013, 389] width 981 height 26
type input "2025-09-10"
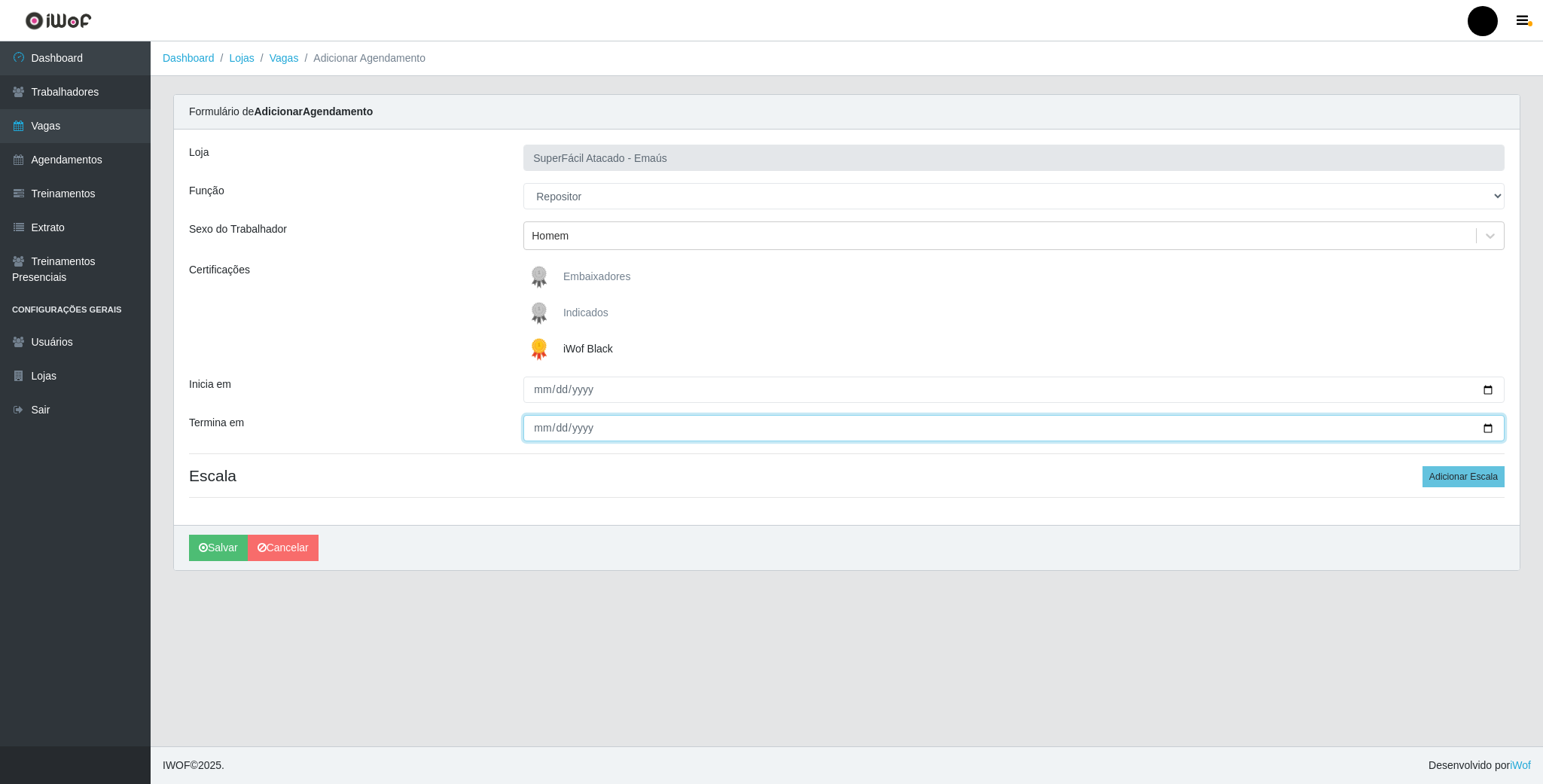
drag, startPoint x: 1489, startPoint y: 428, endPoint x: 1446, endPoint y: 431, distance: 43.1
click at [1487, 428] on input "Termina em" at bounding box center [1013, 428] width 981 height 26
type input "2025-09-10"
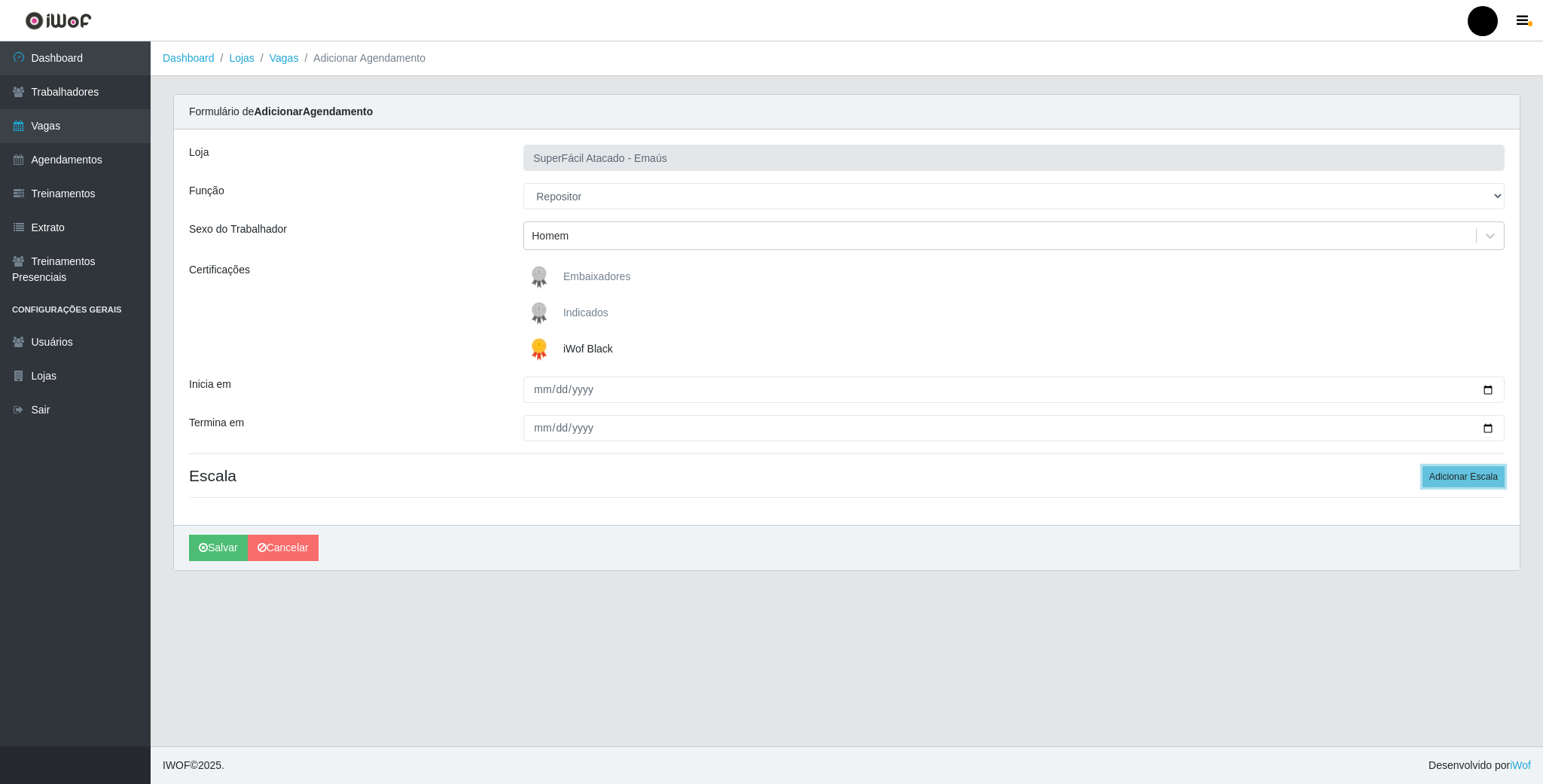
drag, startPoint x: 1487, startPoint y: 481, endPoint x: 992, endPoint y: 481, distance: 495.0
click at [1483, 481] on button "Adicionar Escala" at bounding box center [1463, 476] width 82 height 21
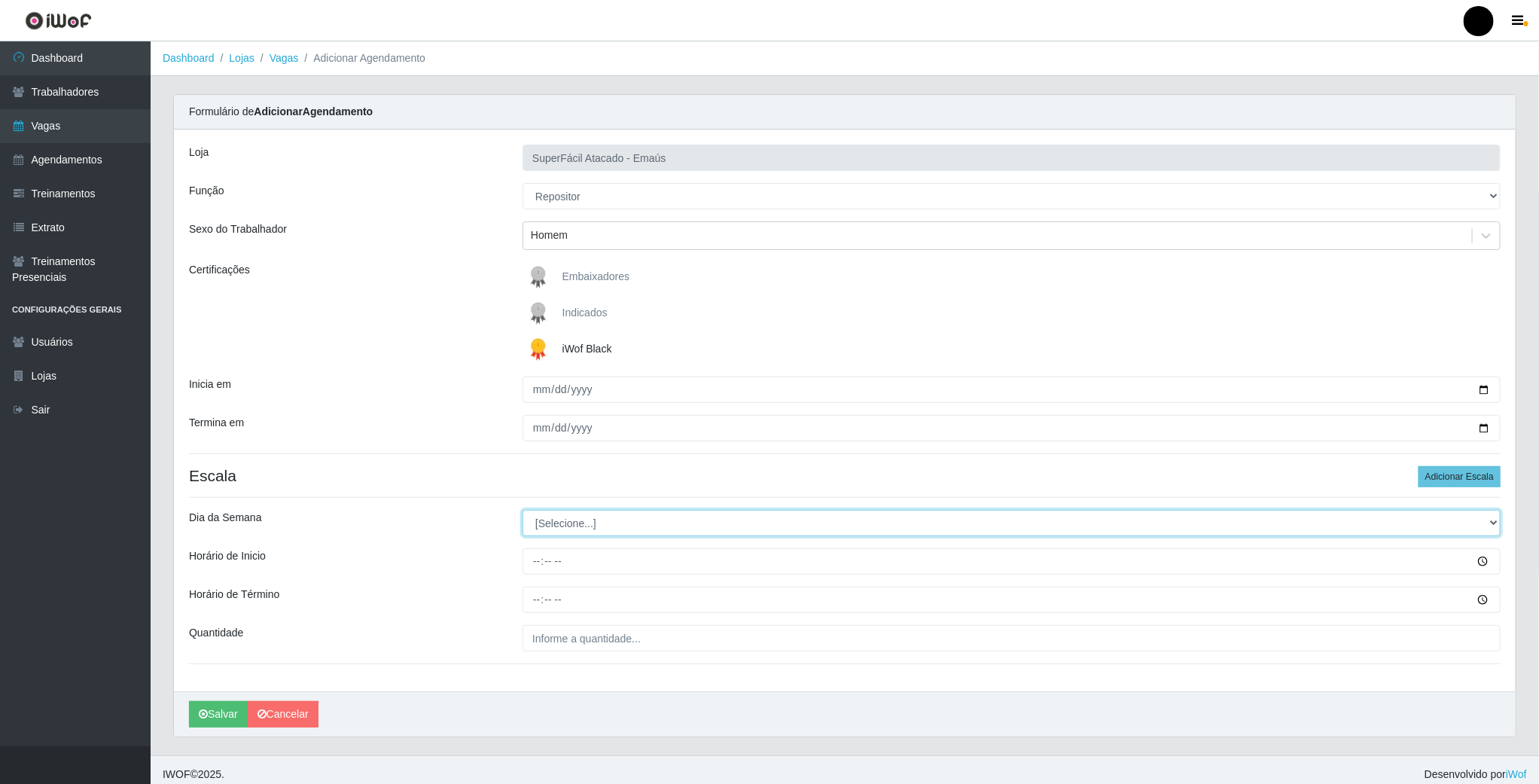
click at [551, 531] on select "[Selecione...] Segunda Terça Quarta Quinta Sexta Sábado Domingo" at bounding box center [1011, 522] width 978 height 26
select select "3"
click at [522, 512] on select "[Selecione...] Segunda Terça Quarta Quinta Sexta Sábado Domingo" at bounding box center [1011, 522] width 978 height 26
click at [531, 565] on input "Horário de Inicio" at bounding box center [1011, 561] width 978 height 26
type input "08:00"
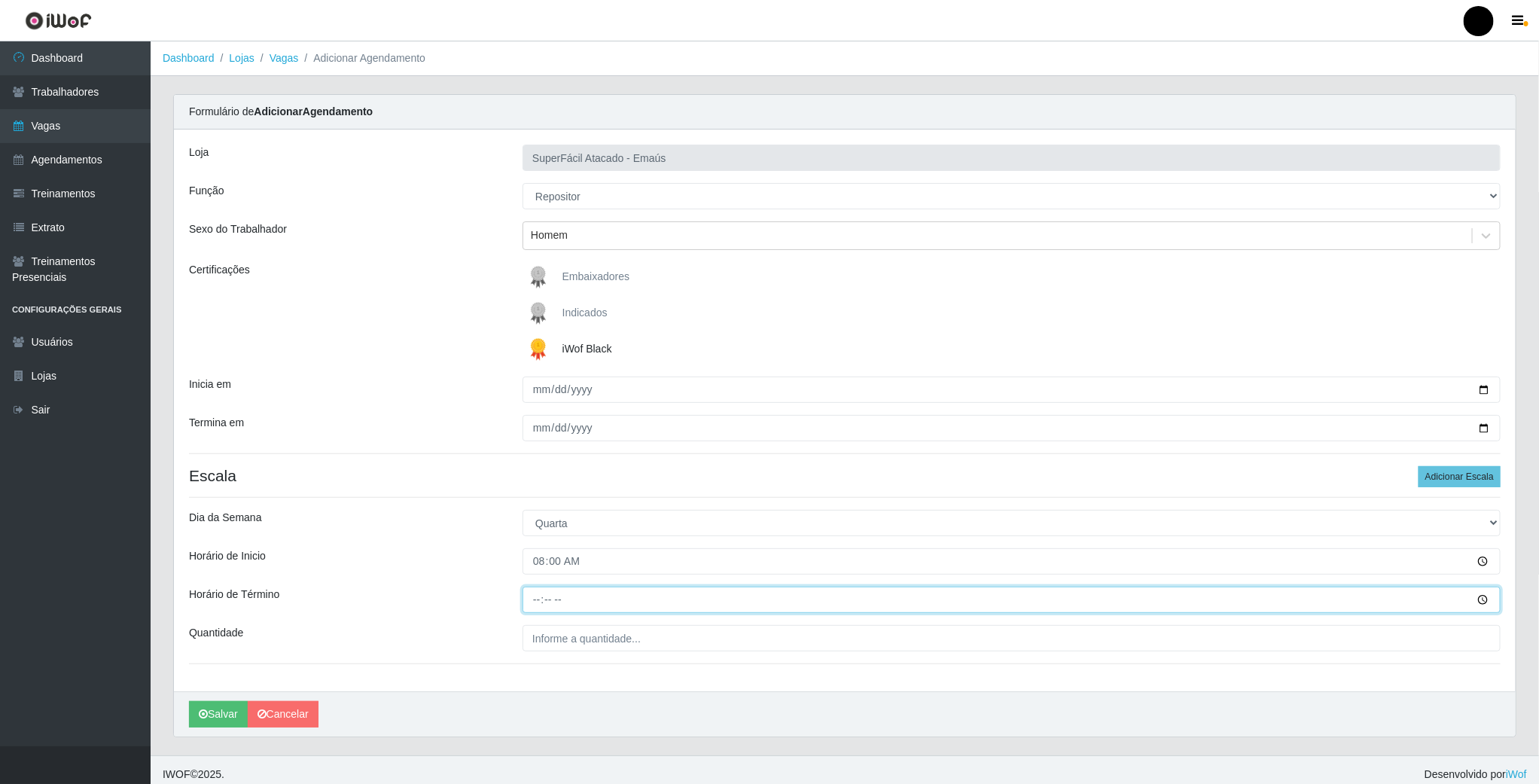
click at [529, 608] on input "Horário de Término" at bounding box center [1011, 599] width 978 height 26
type input "14:00"
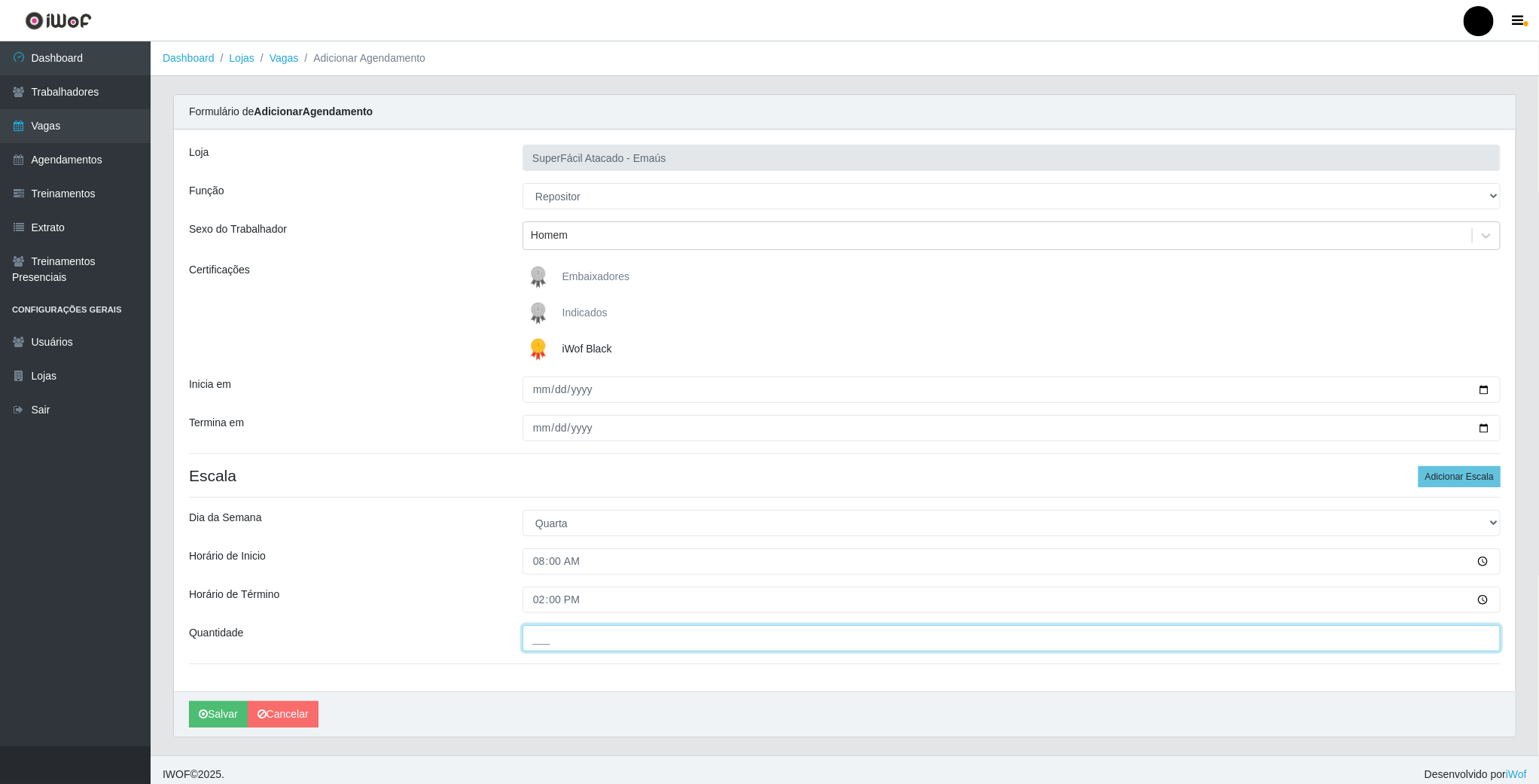
click at [556, 640] on input "___" at bounding box center [1011, 637] width 978 height 26
type input "01_"
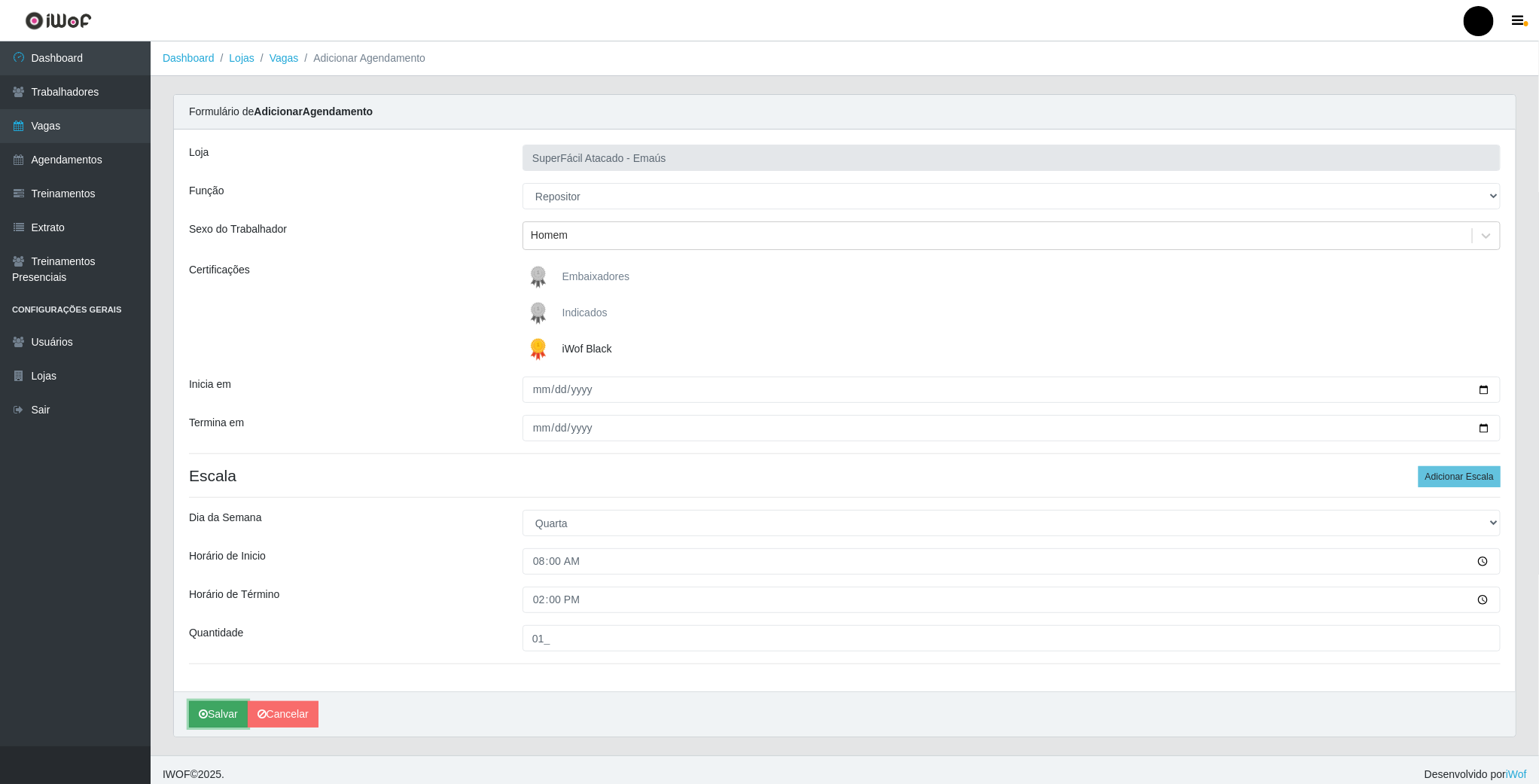
click at [206, 719] on icon "submit" at bounding box center [203, 713] width 9 height 11
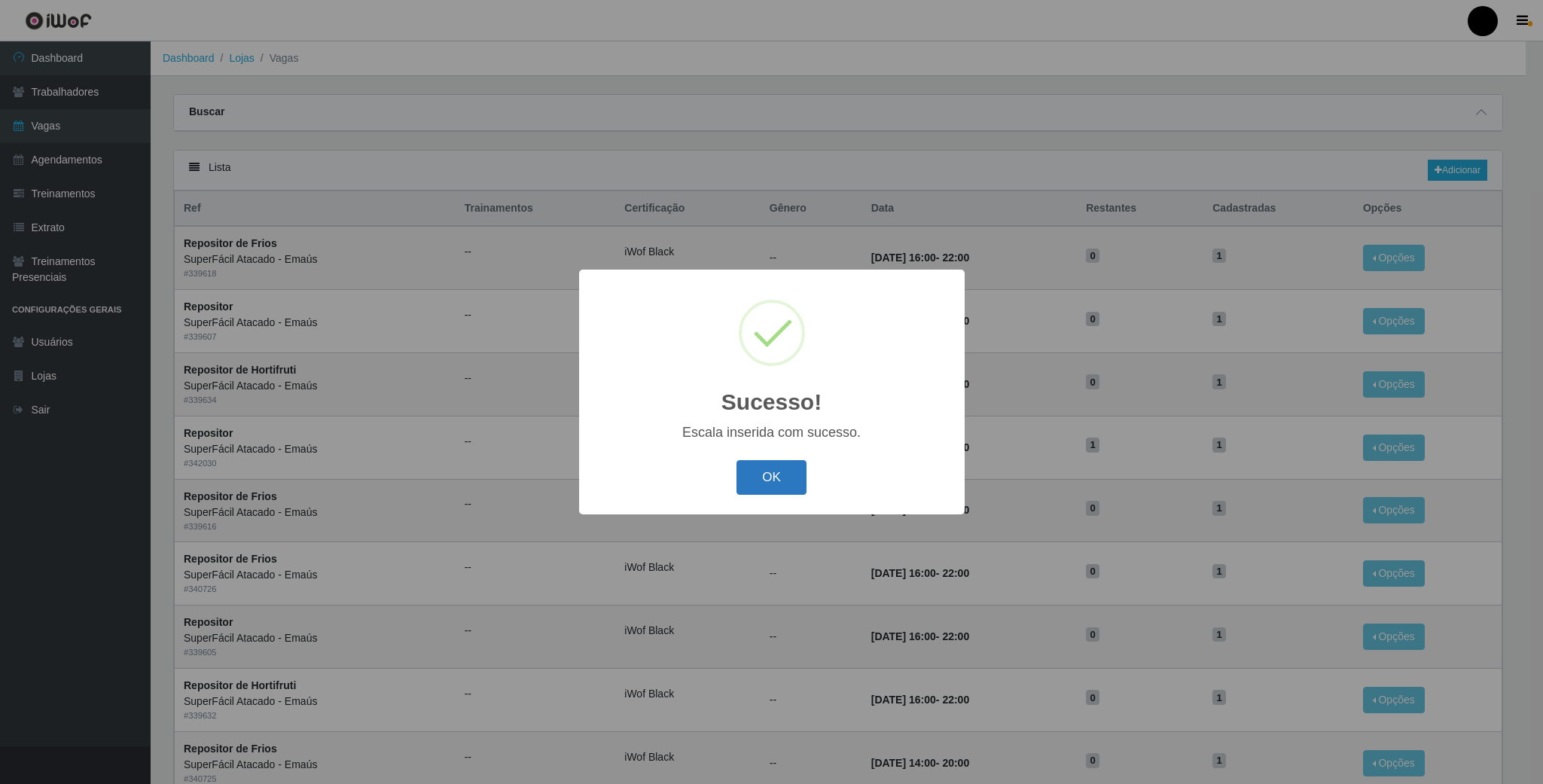
click at [753, 483] on button "OK" at bounding box center [772, 477] width 70 height 35
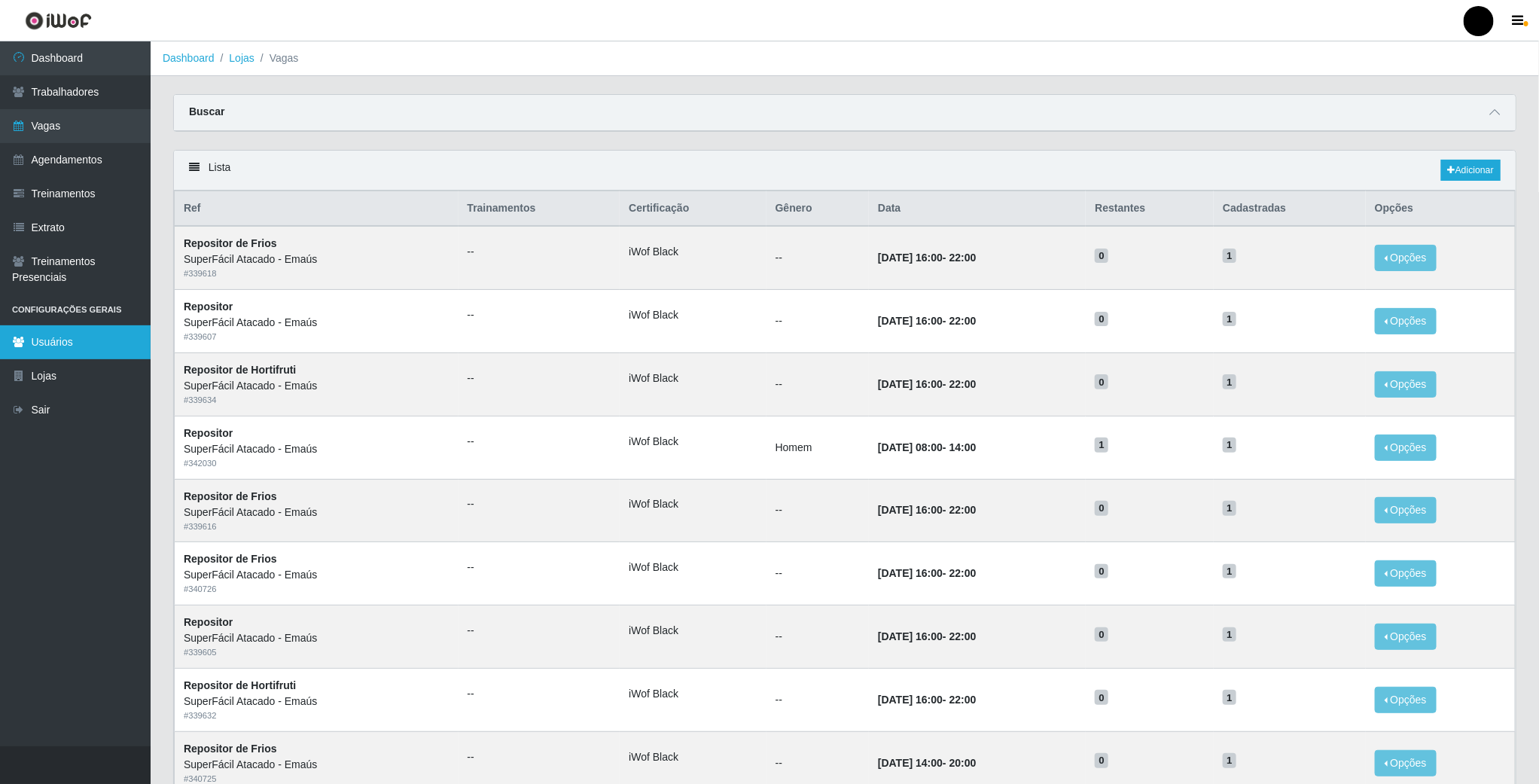
click at [65, 339] on link "Usuários" at bounding box center [75, 342] width 151 height 34
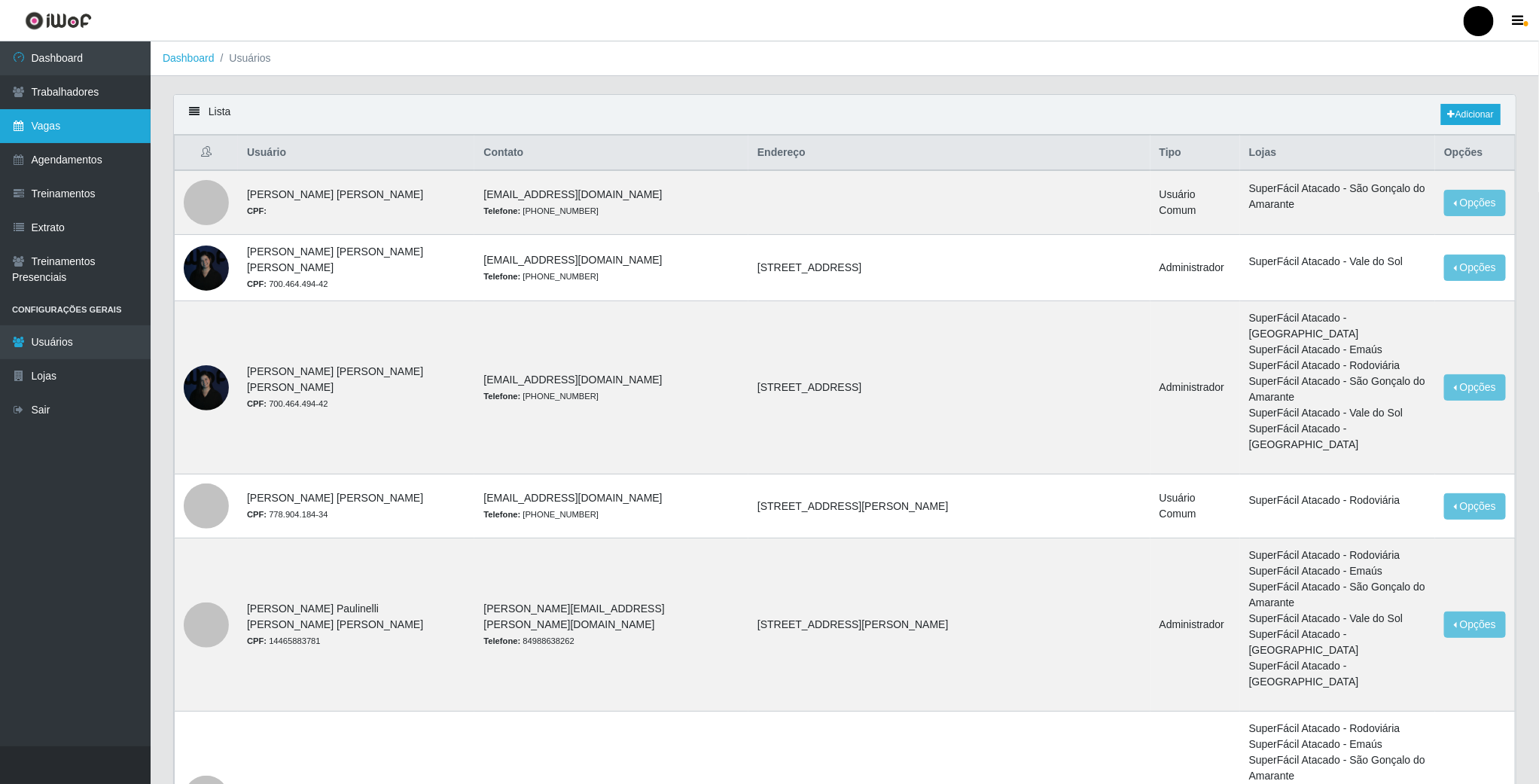
click at [50, 134] on link "Vagas" at bounding box center [75, 126] width 151 height 34
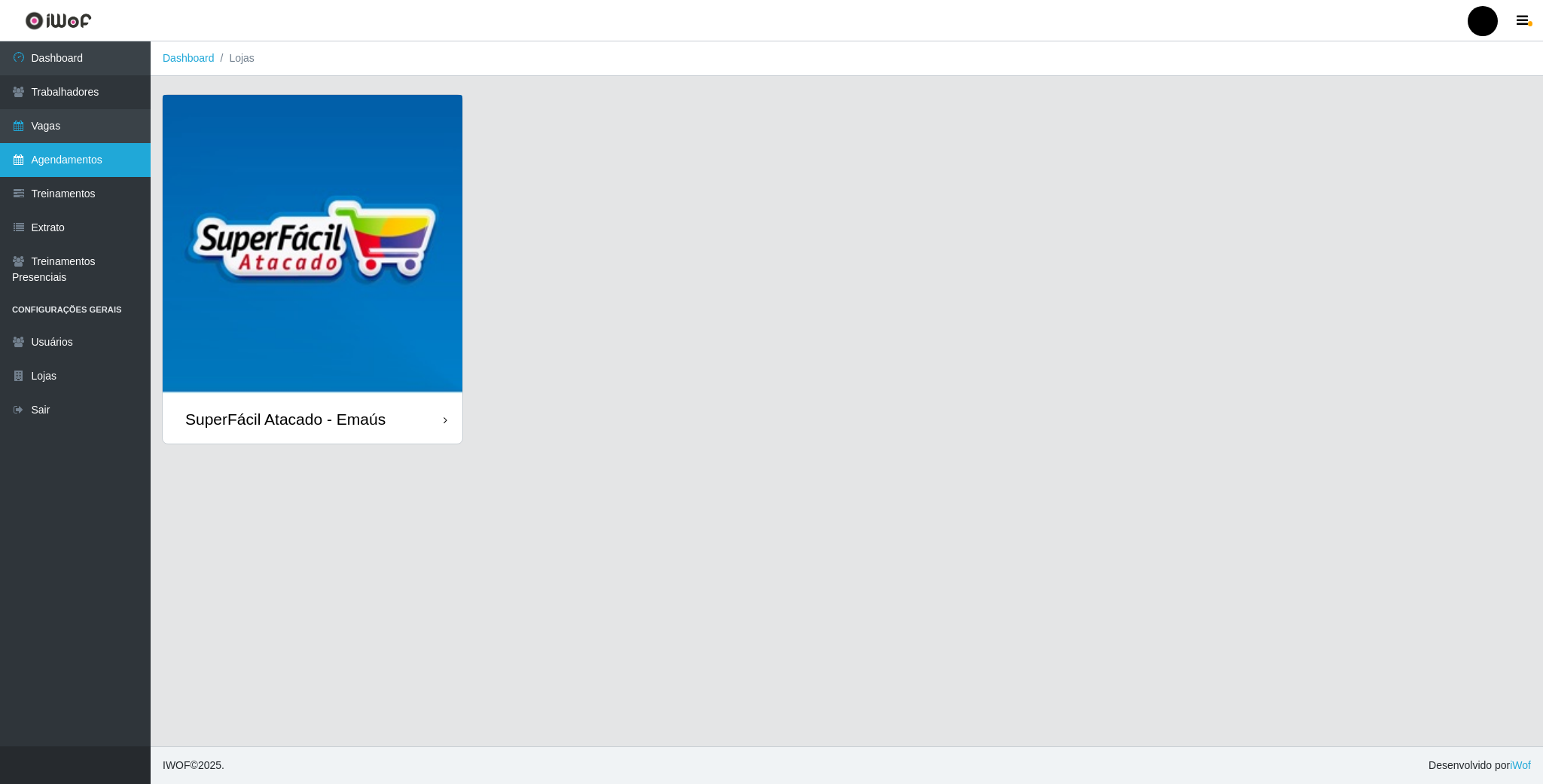
click at [44, 169] on link "Agendamentos" at bounding box center [75, 160] width 151 height 34
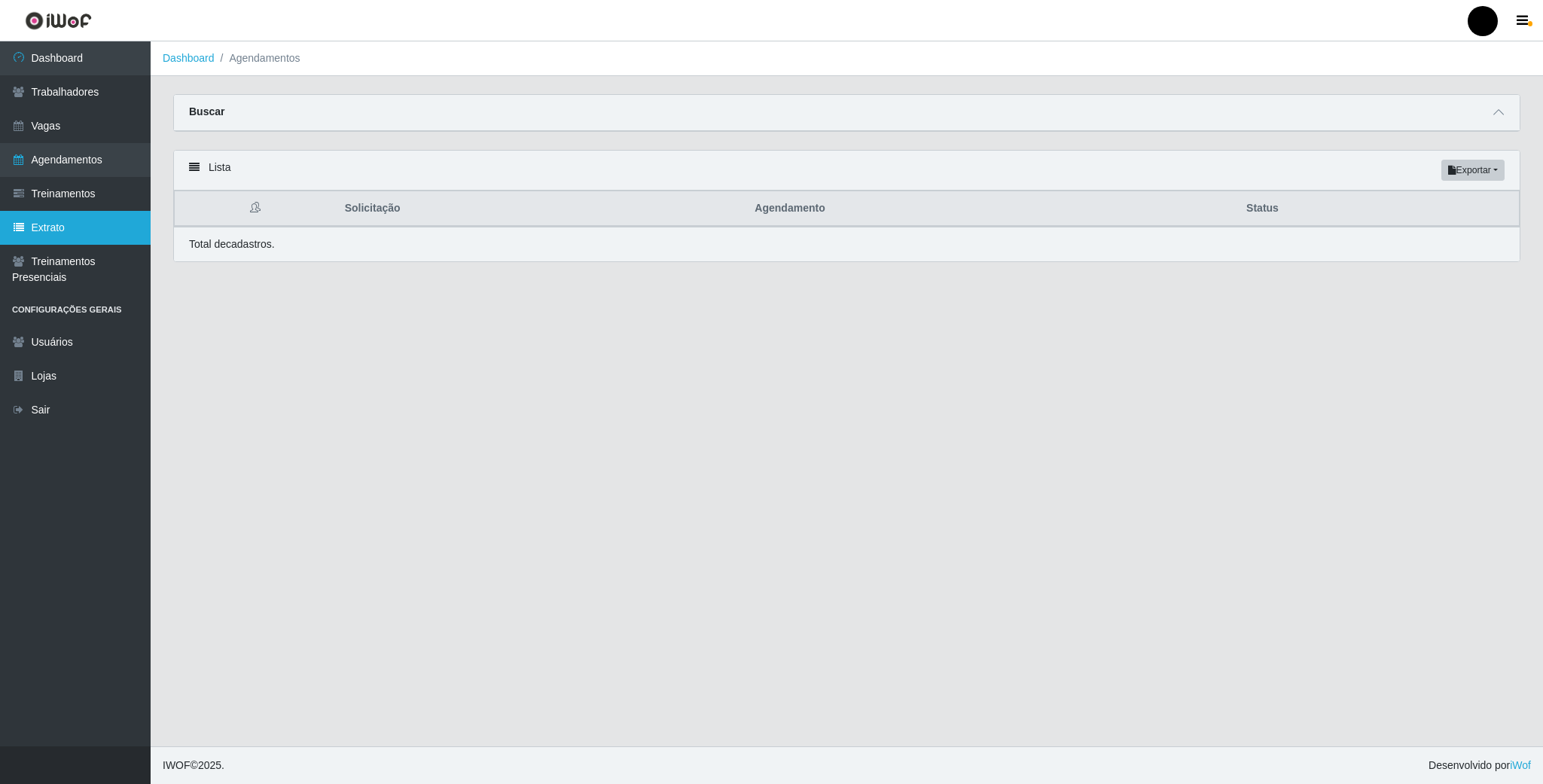
click at [44, 219] on link "Extrato" at bounding box center [75, 227] width 151 height 34
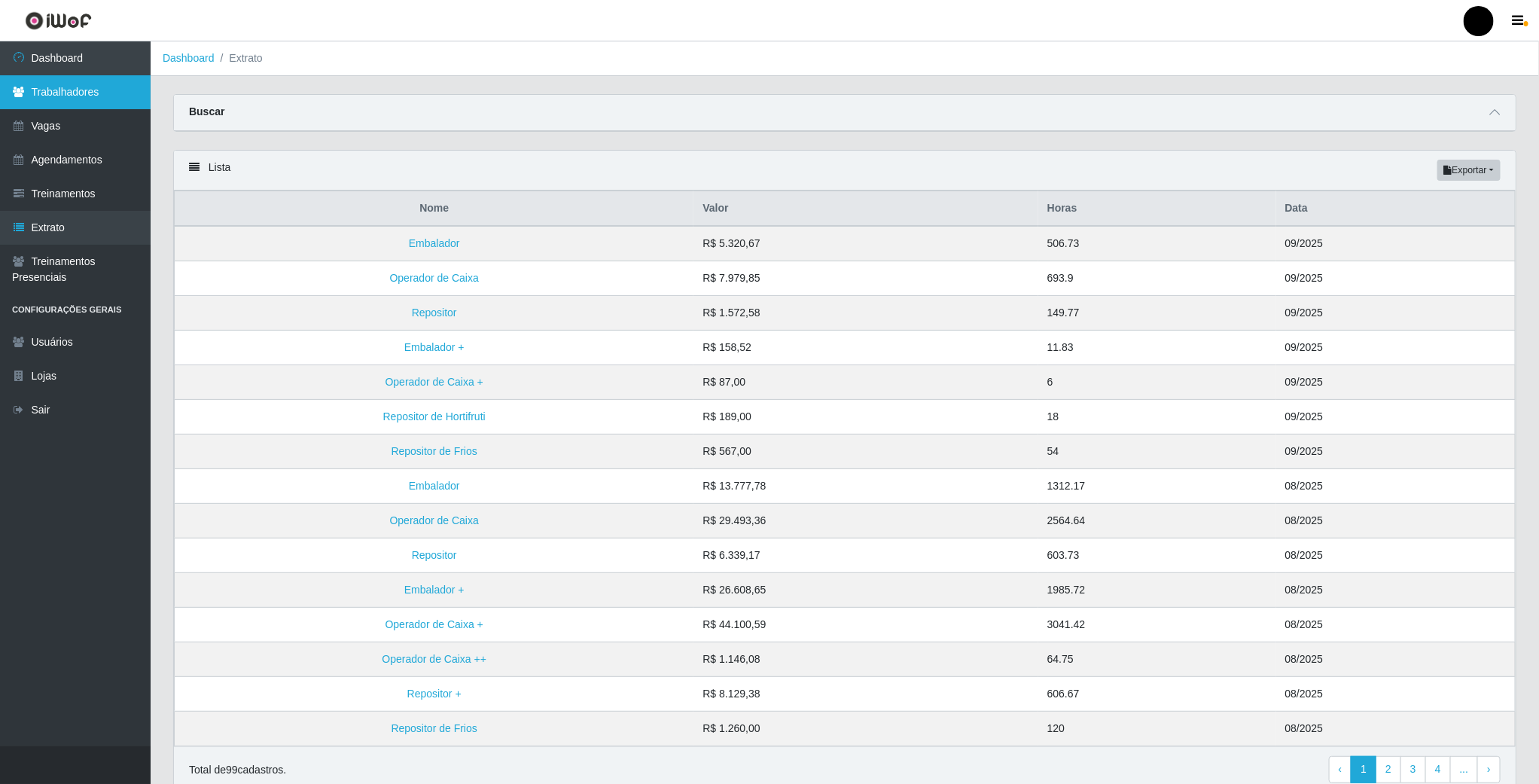
click at [46, 100] on link "Trabalhadores" at bounding box center [75, 92] width 151 height 34
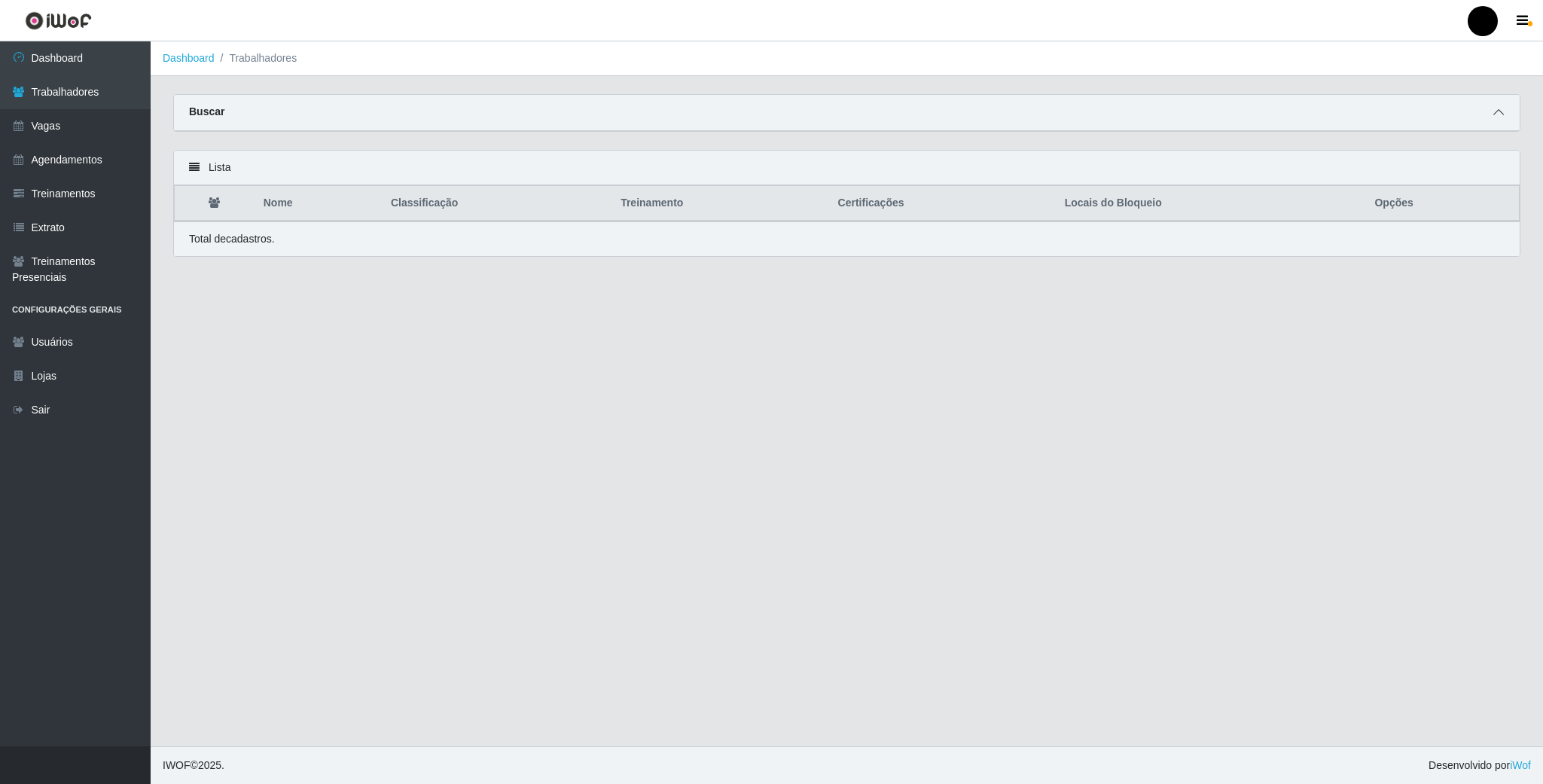
click at [1493, 118] on icon at bounding box center [1498, 112] width 11 height 11
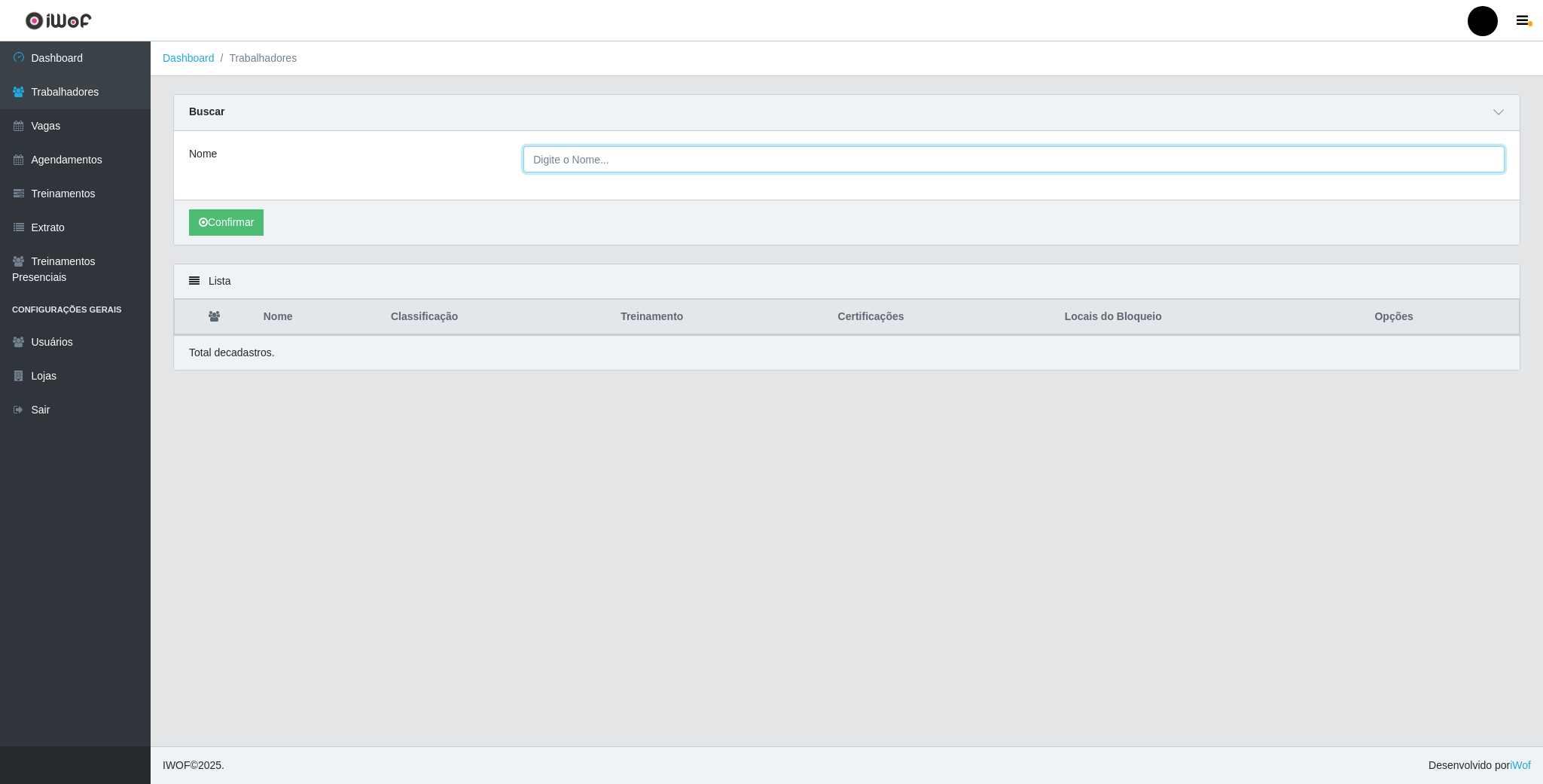
click at [587, 161] on input "Nome" at bounding box center [1013, 159] width 981 height 26
type input "isabel"
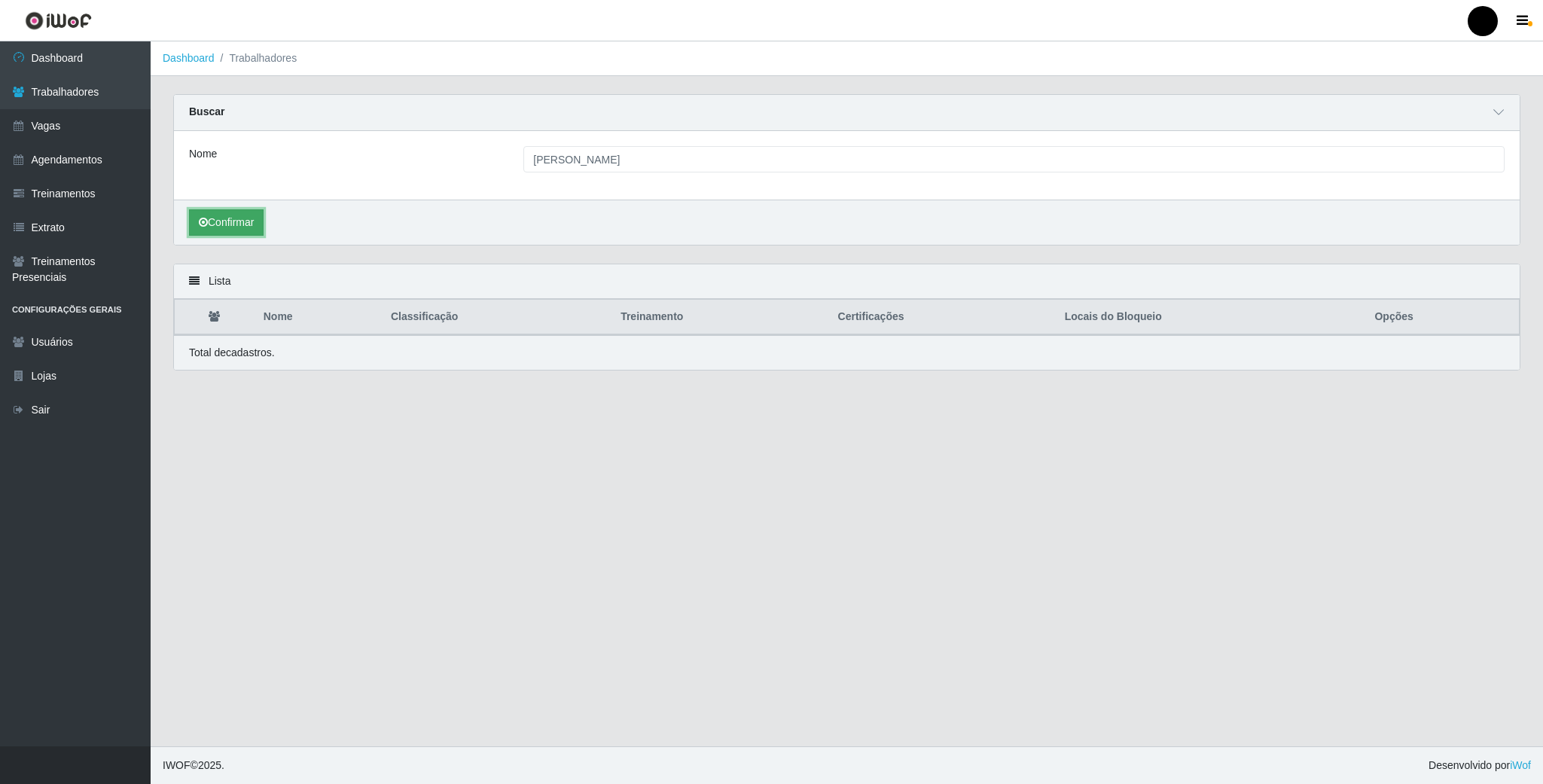
click at [210, 227] on button "Confirmar" at bounding box center [226, 222] width 75 height 26
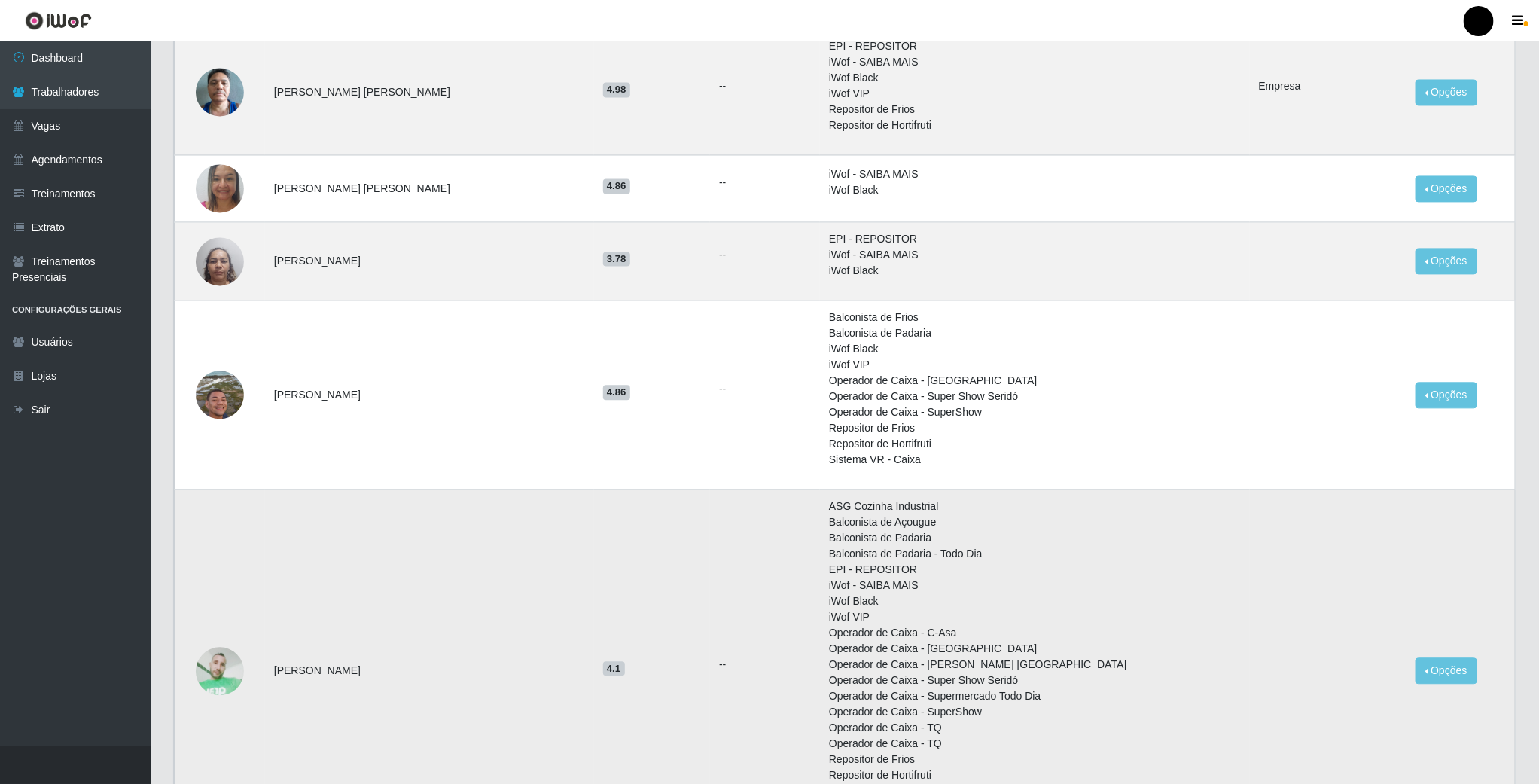
scroll to position [1762, 0]
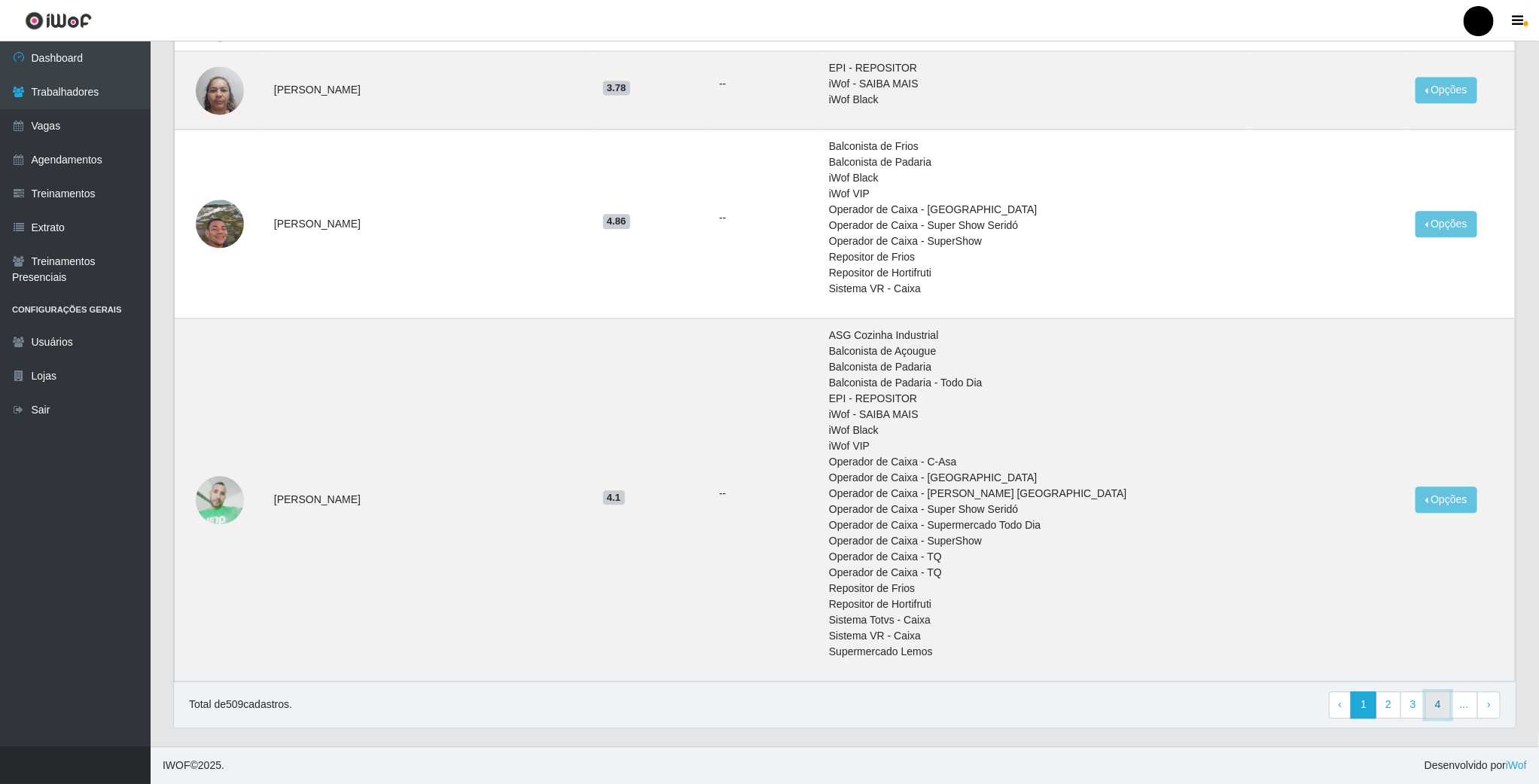
click at [1440, 707] on link "4" at bounding box center [1438, 704] width 25 height 27
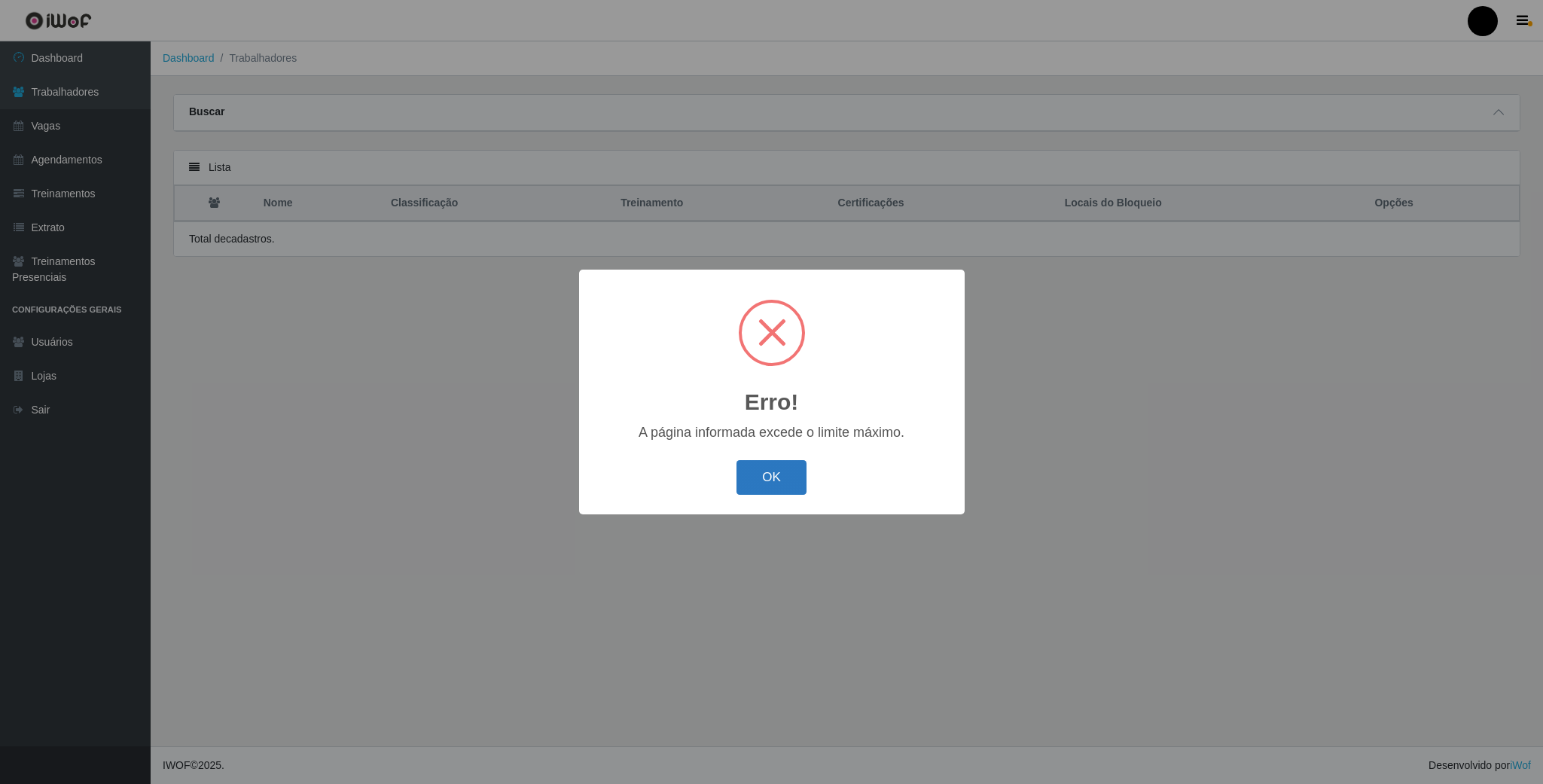
click at [764, 479] on button "OK" at bounding box center [772, 477] width 70 height 35
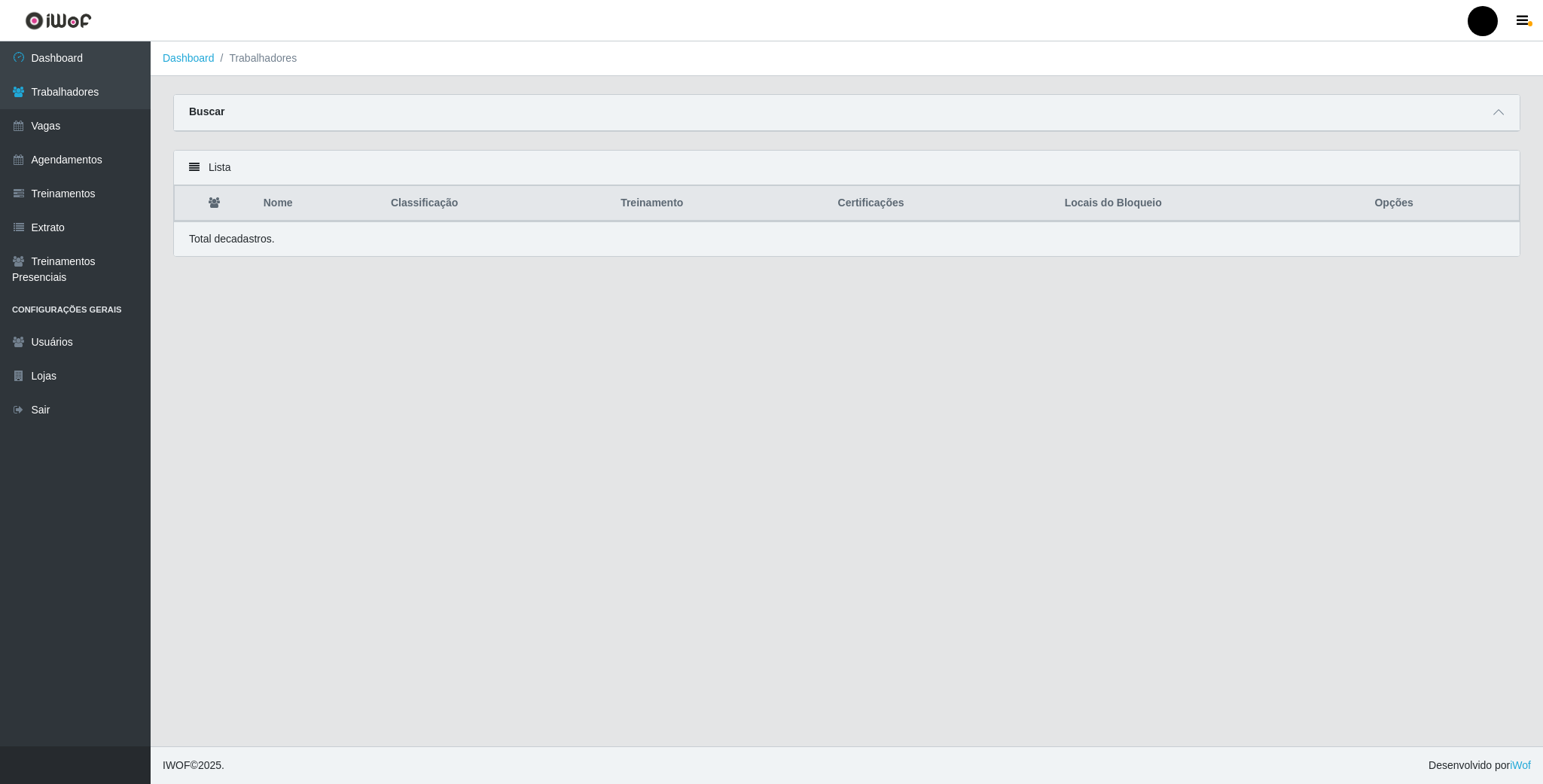
click at [1490, 102] on div "Buscar" at bounding box center [847, 112] width 1345 height 36
click at [1490, 109] on span at bounding box center [1498, 113] width 19 height 18
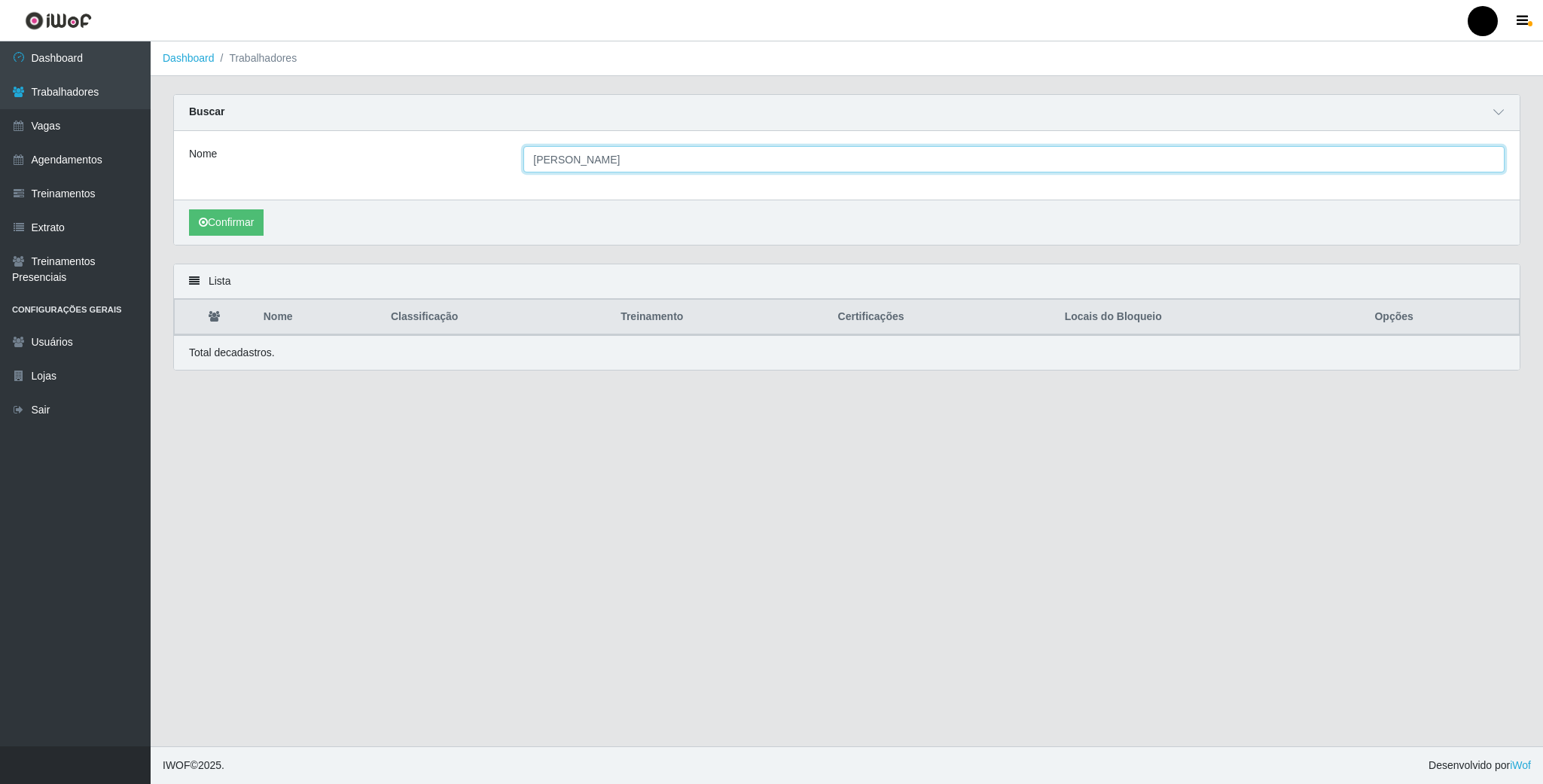
drag, startPoint x: 575, startPoint y: 166, endPoint x: 448, endPoint y: 163, distance: 127.0
click at [448, 163] on div "Nome [PERSON_NAME]" at bounding box center [846, 159] width 1337 height 26
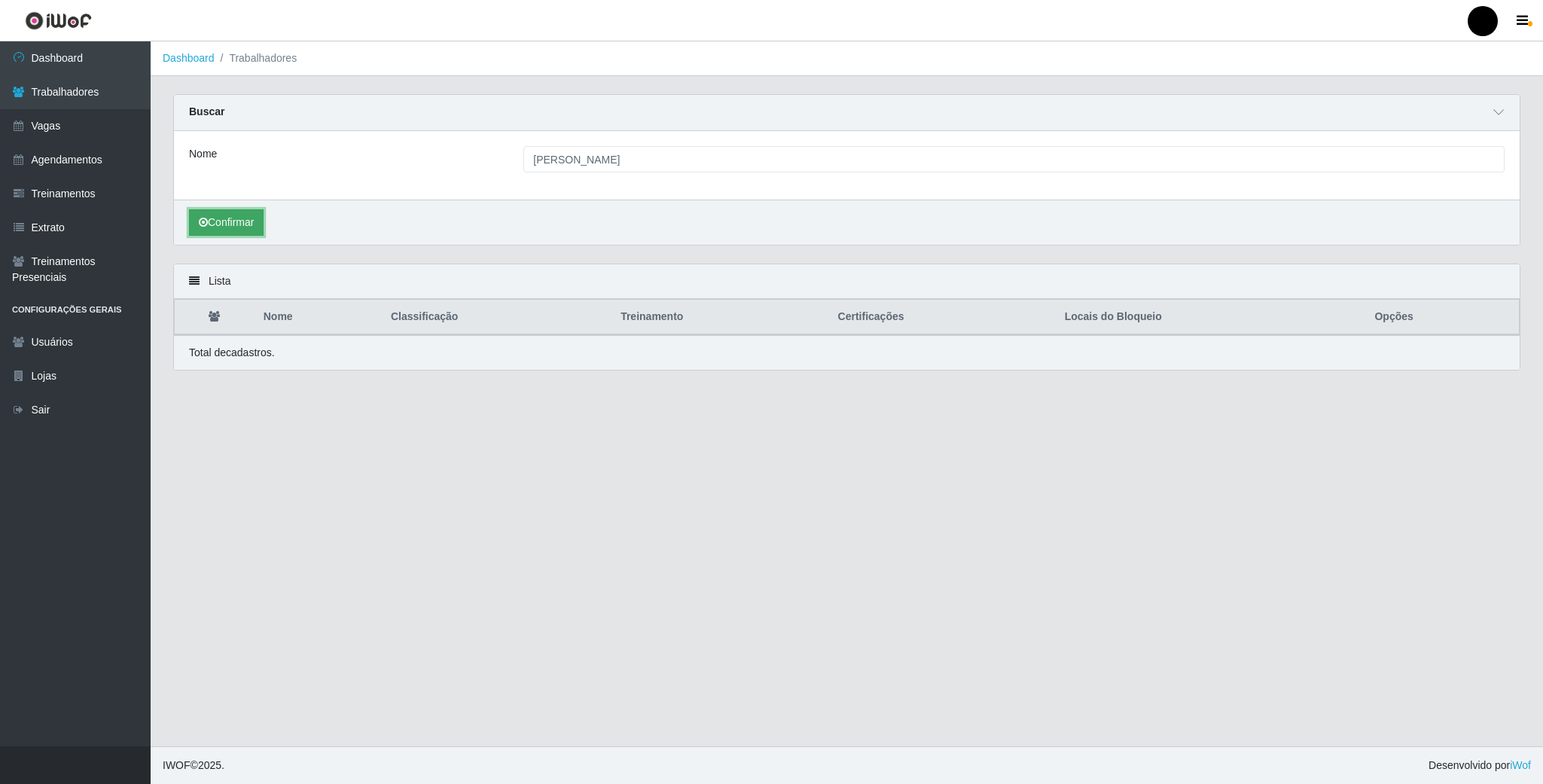
click at [224, 220] on button "Confirmar" at bounding box center [226, 222] width 75 height 26
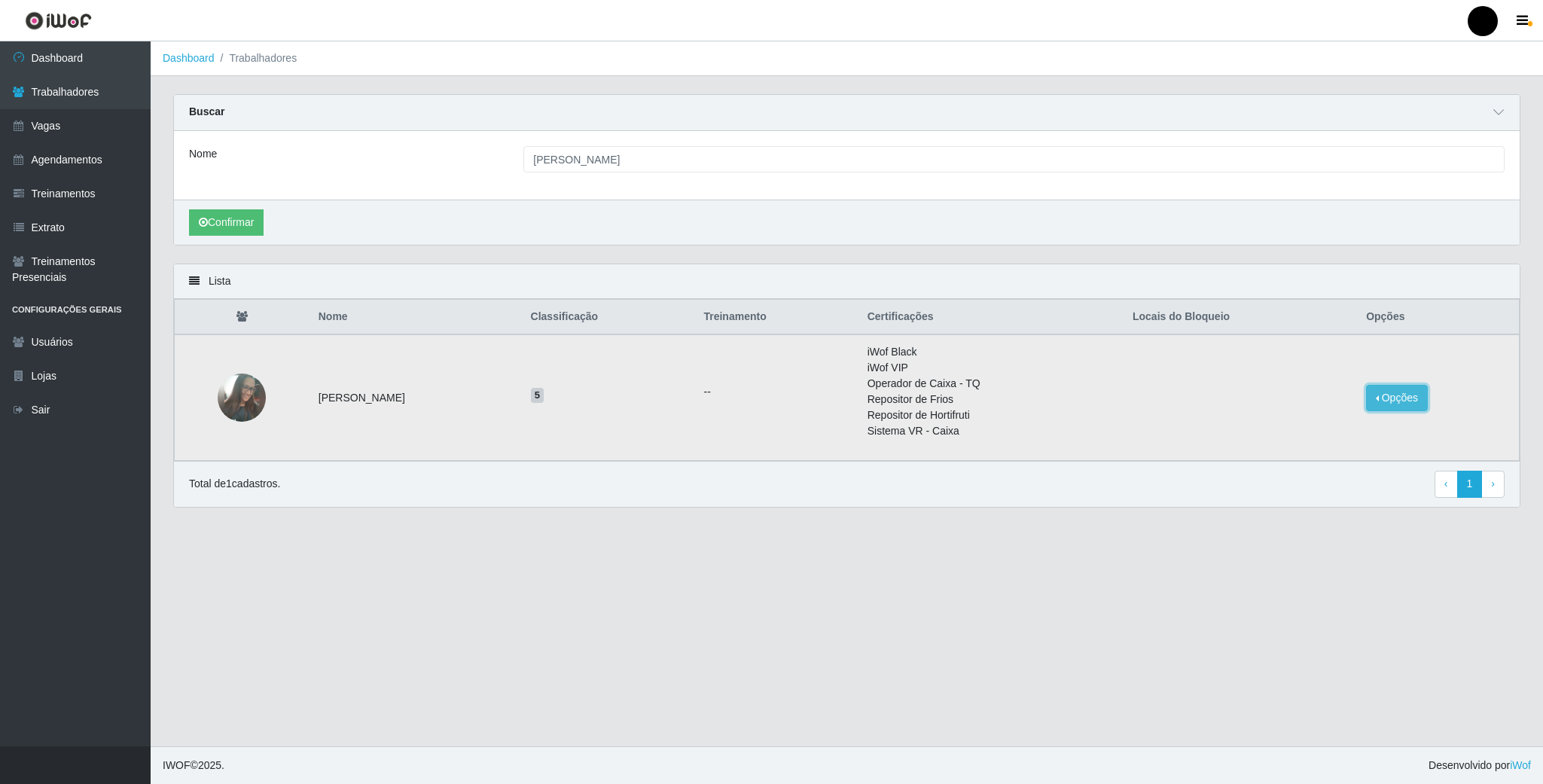
click at [1398, 400] on button "Opções" at bounding box center [1396, 397] width 61 height 26
click at [187, 289] on div "Lista" at bounding box center [847, 281] width 1345 height 35
drag, startPoint x: 187, startPoint y: 284, endPoint x: 200, endPoint y: 284, distance: 13.0
click at [190, 284] on div "Lista" at bounding box center [847, 281] width 1345 height 35
click at [193, 282] on icon at bounding box center [194, 280] width 11 height 11
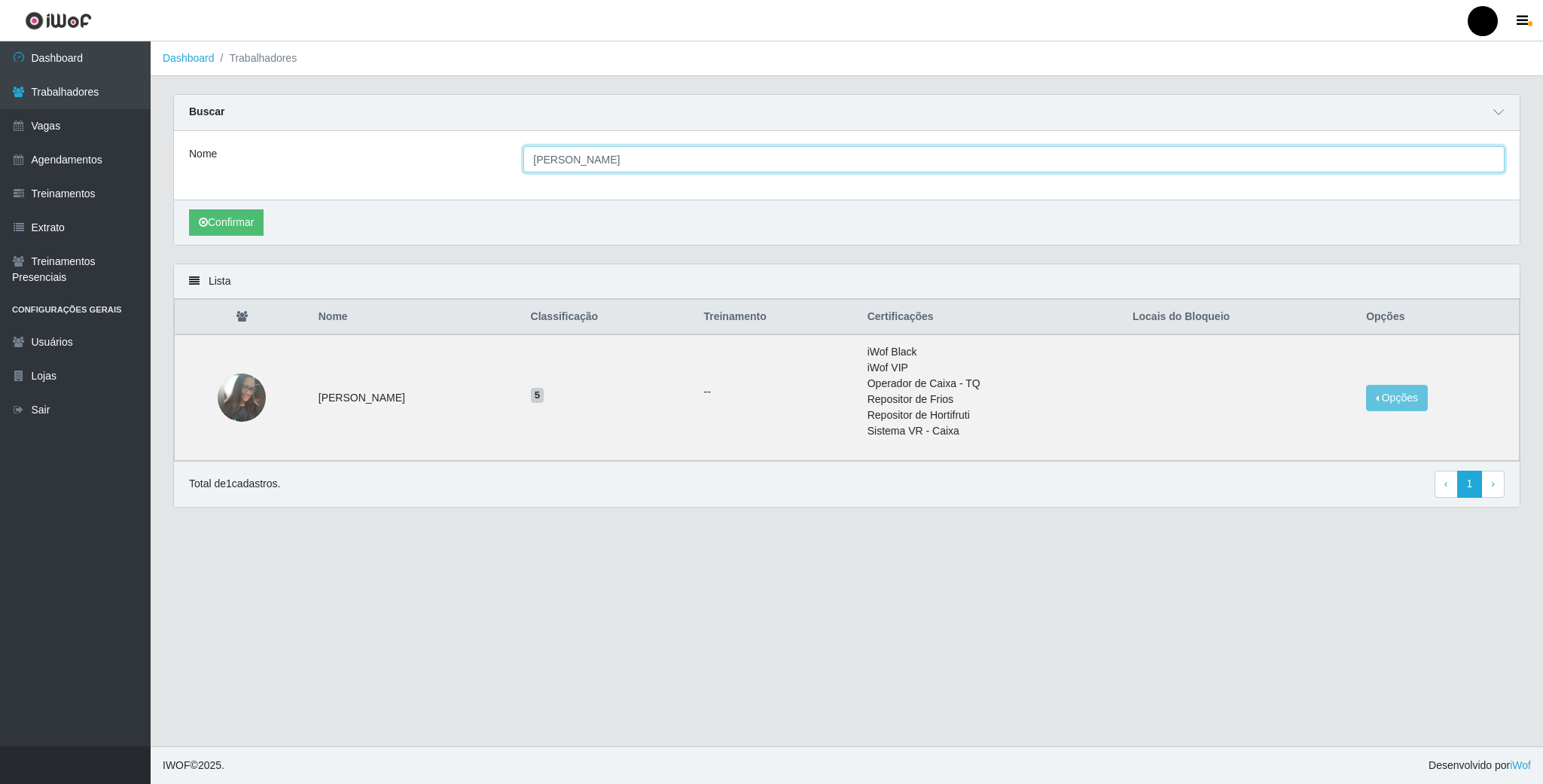
click at [572, 168] on input "[PERSON_NAME]" at bounding box center [1013, 159] width 981 height 26
type input "I"
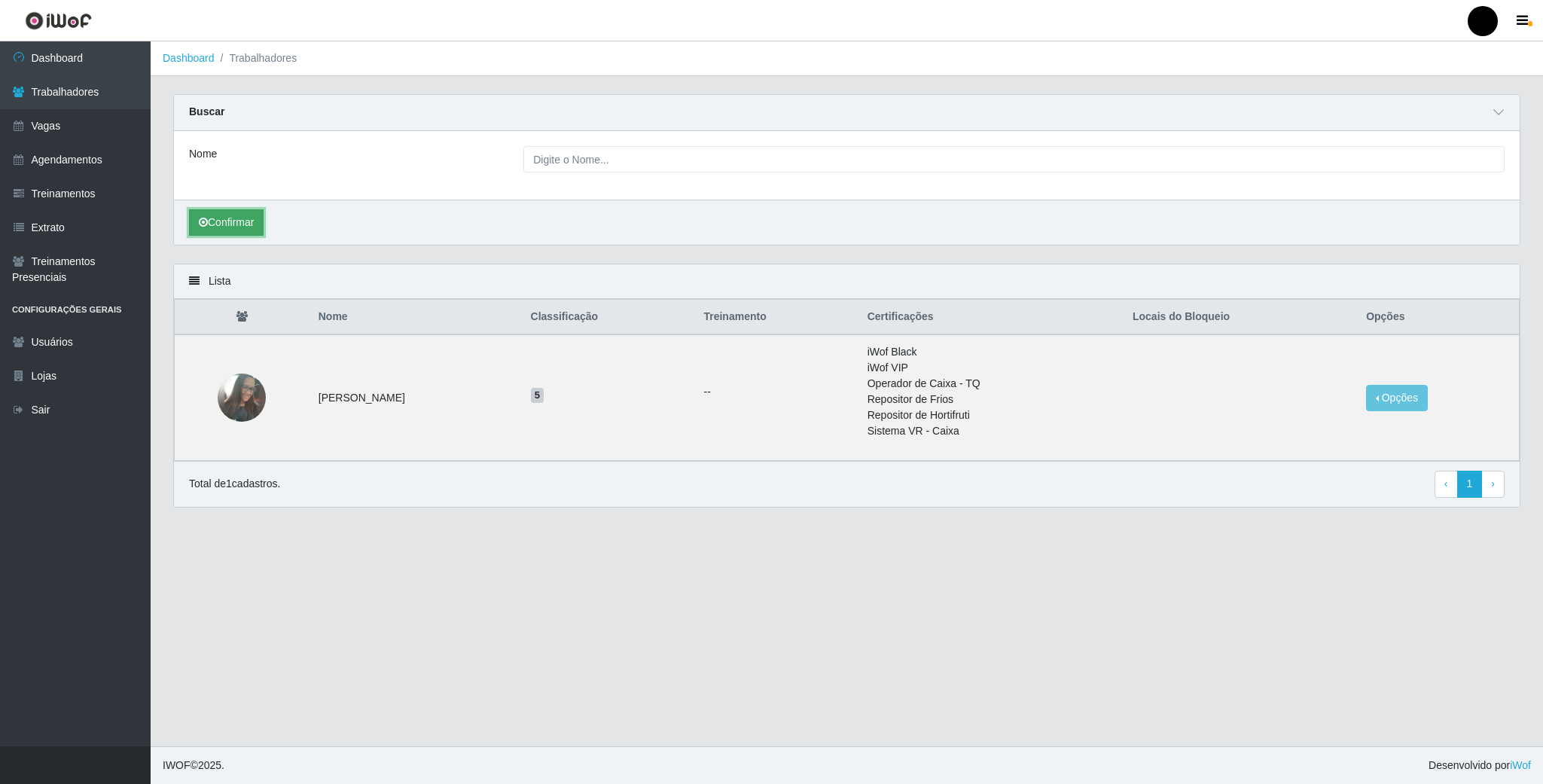
click at [217, 217] on button "Confirmar" at bounding box center [226, 222] width 75 height 26
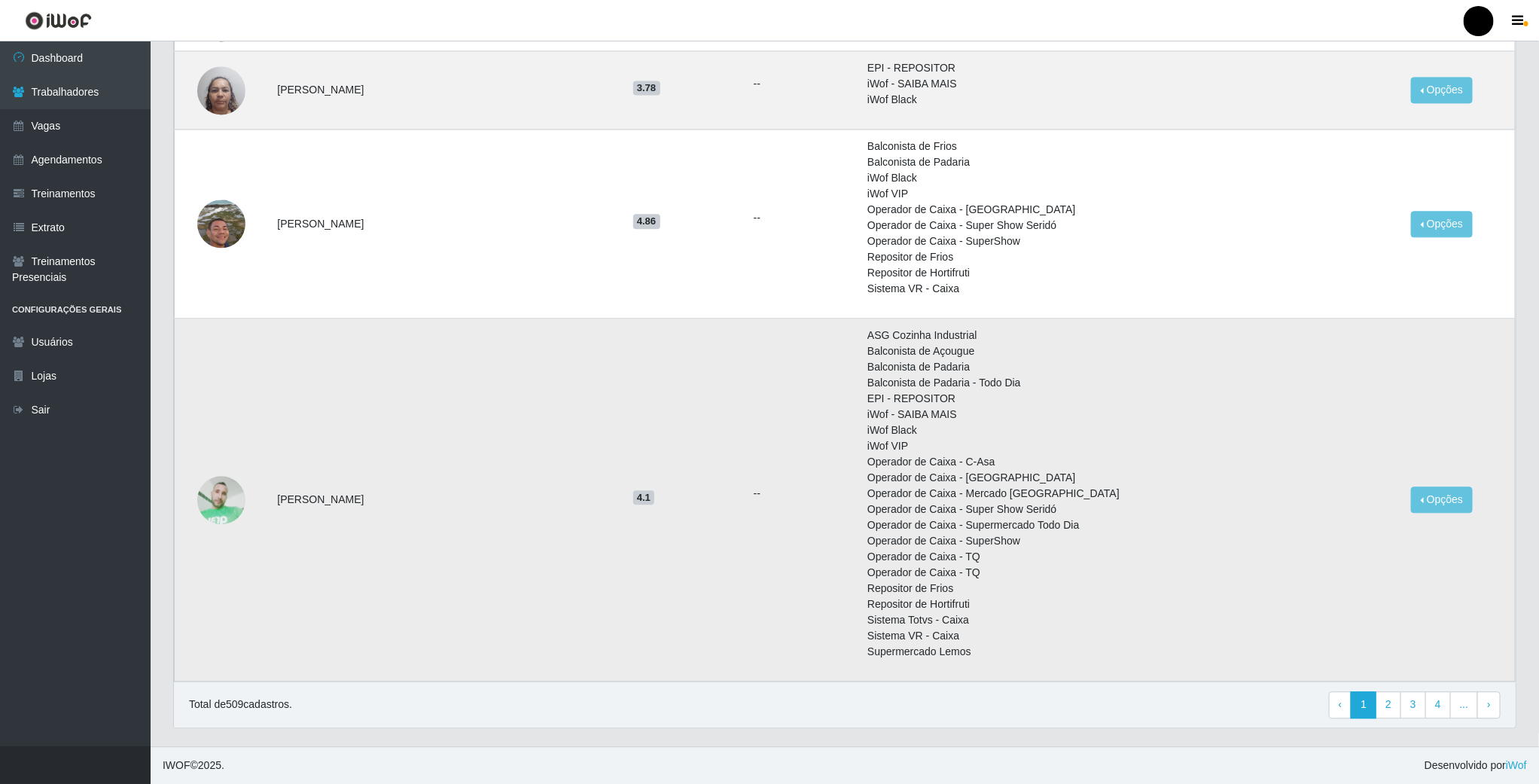
scroll to position [1762, 0]
click at [1387, 700] on link "2" at bounding box center [1388, 704] width 25 height 27
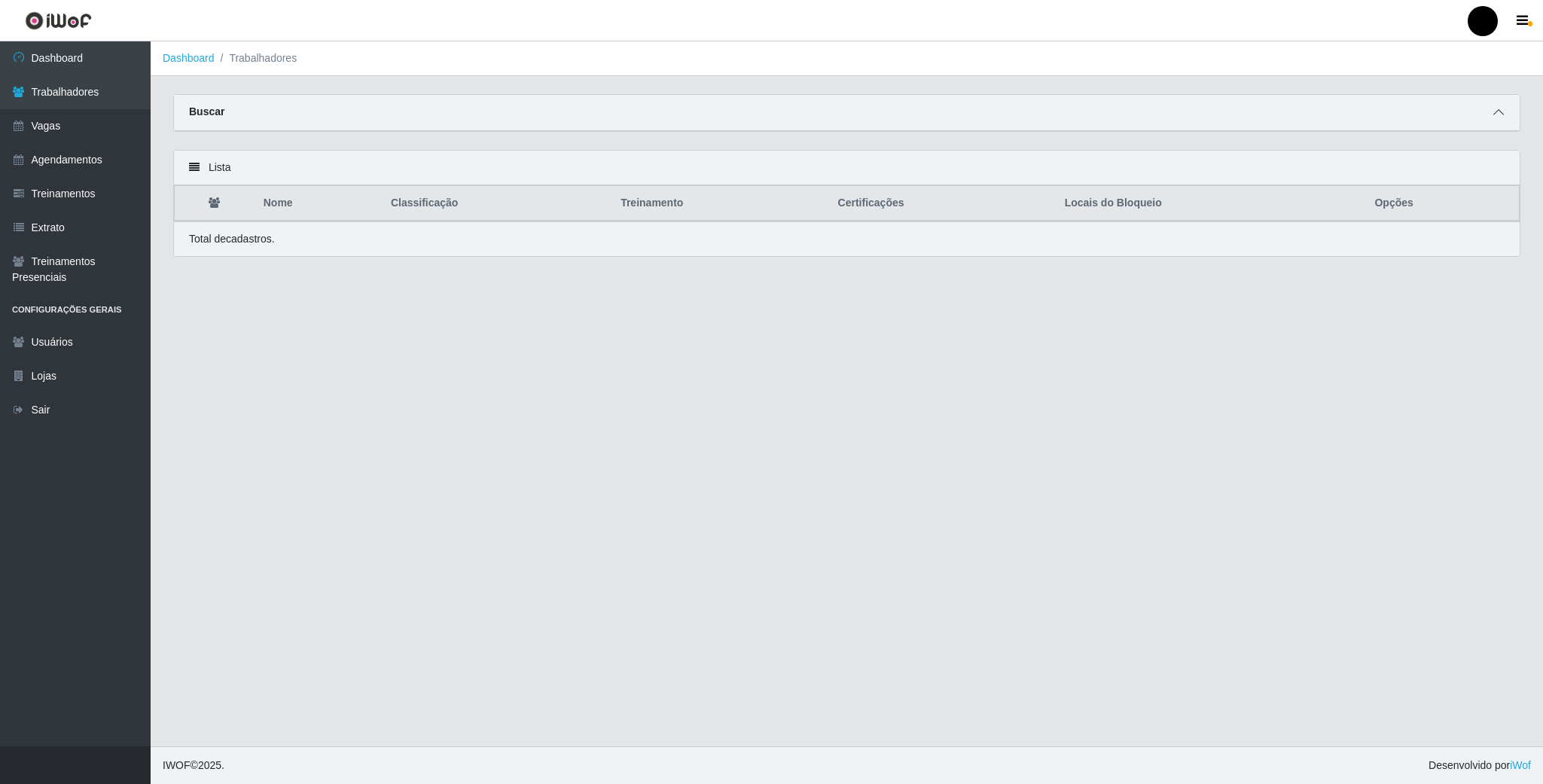
click at [1493, 115] on icon at bounding box center [1498, 112] width 11 height 11
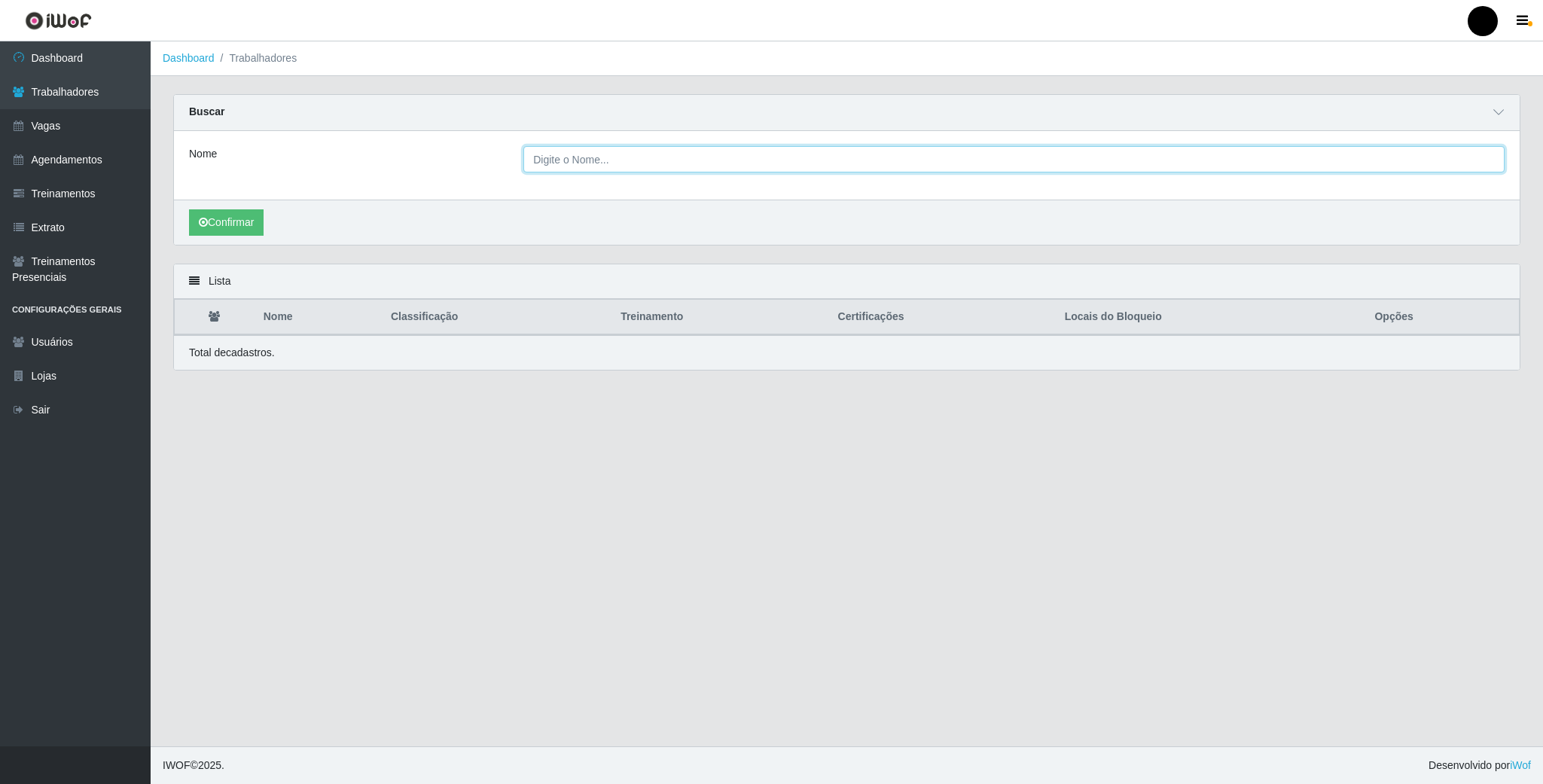
click at [710, 161] on input "Nome" at bounding box center [1013, 159] width 981 height 26
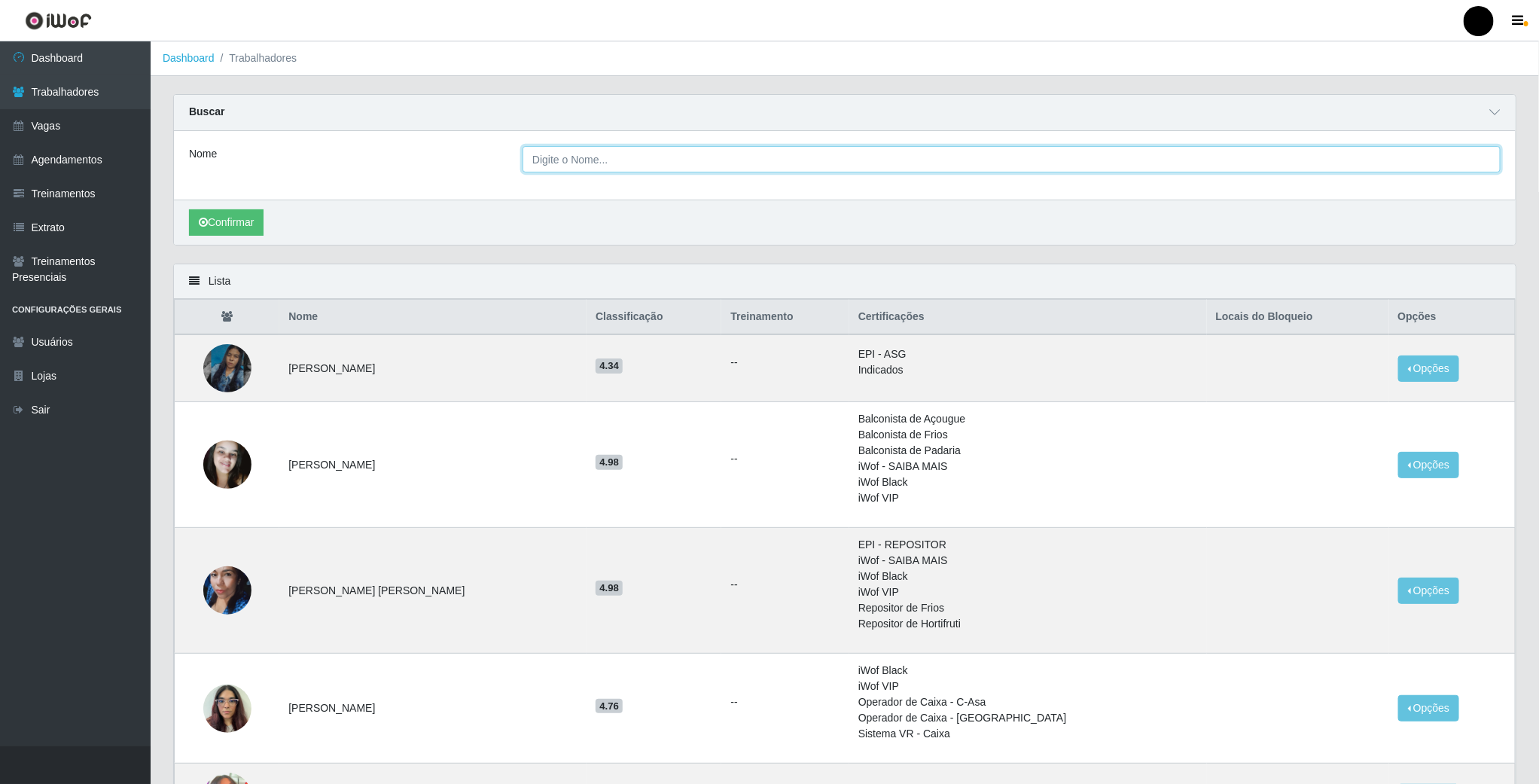
click at [621, 164] on input "Nome" at bounding box center [1011, 159] width 978 height 26
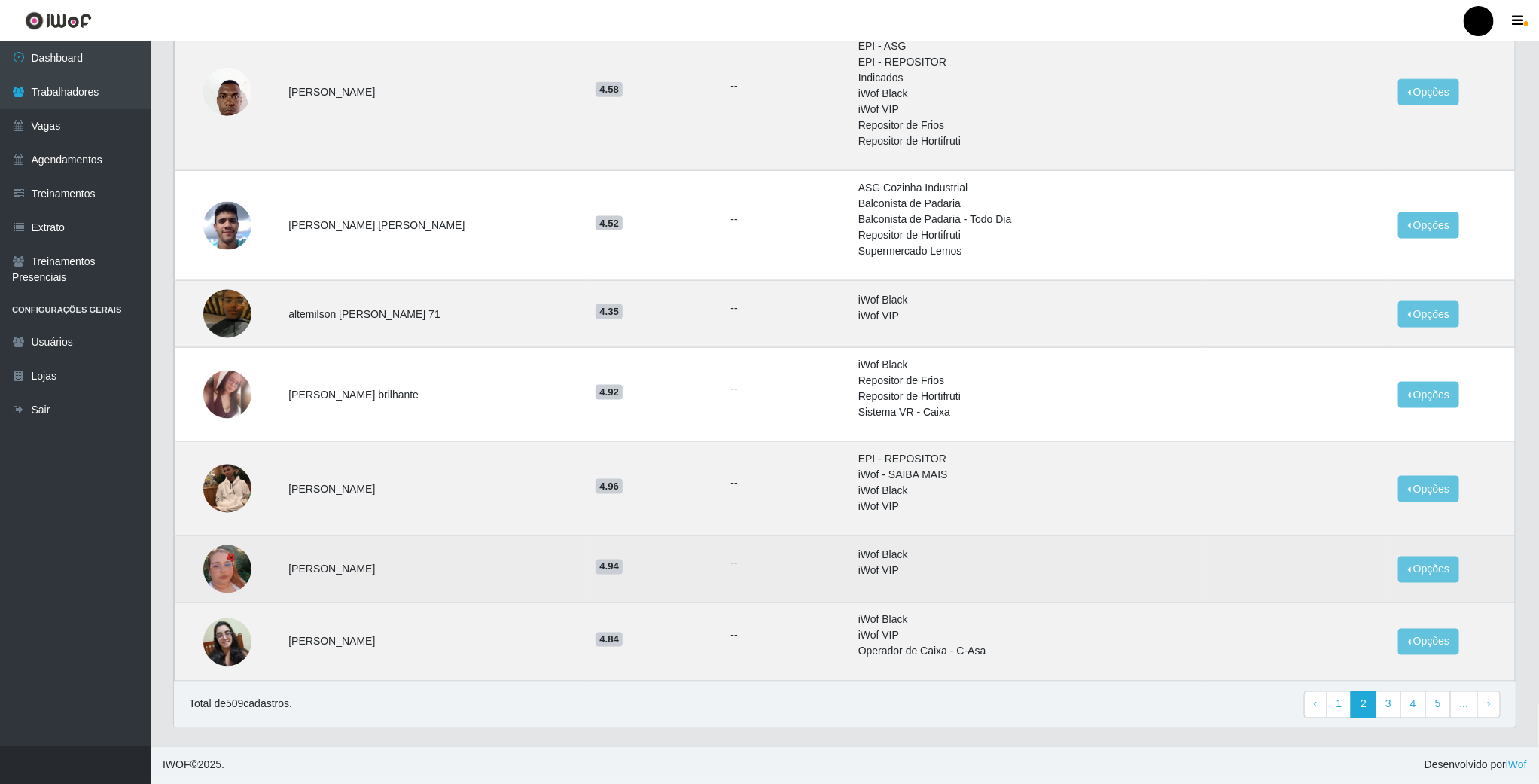
scroll to position [1027, 0]
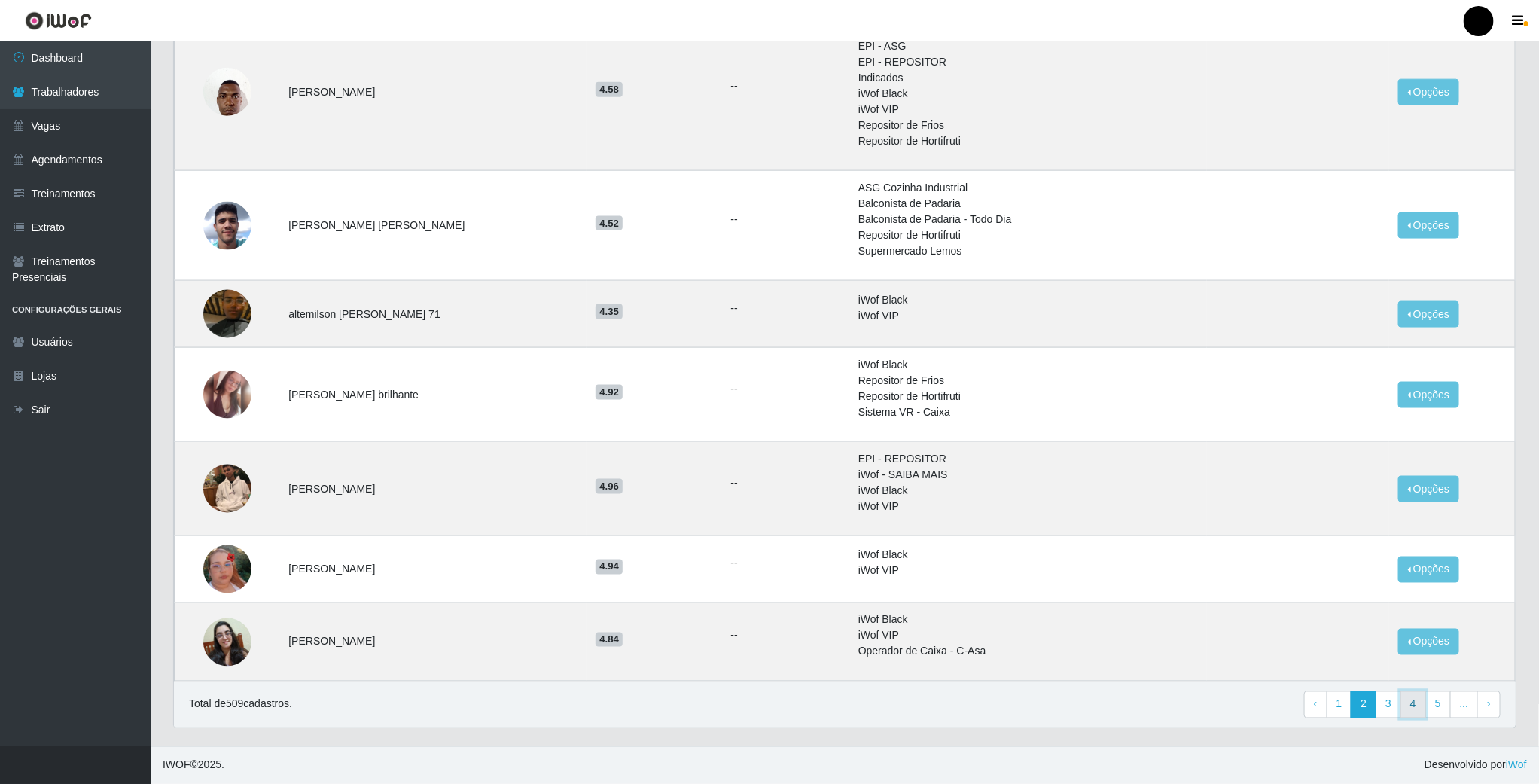
click at [1413, 705] on link "4" at bounding box center [1413, 704] width 25 height 27
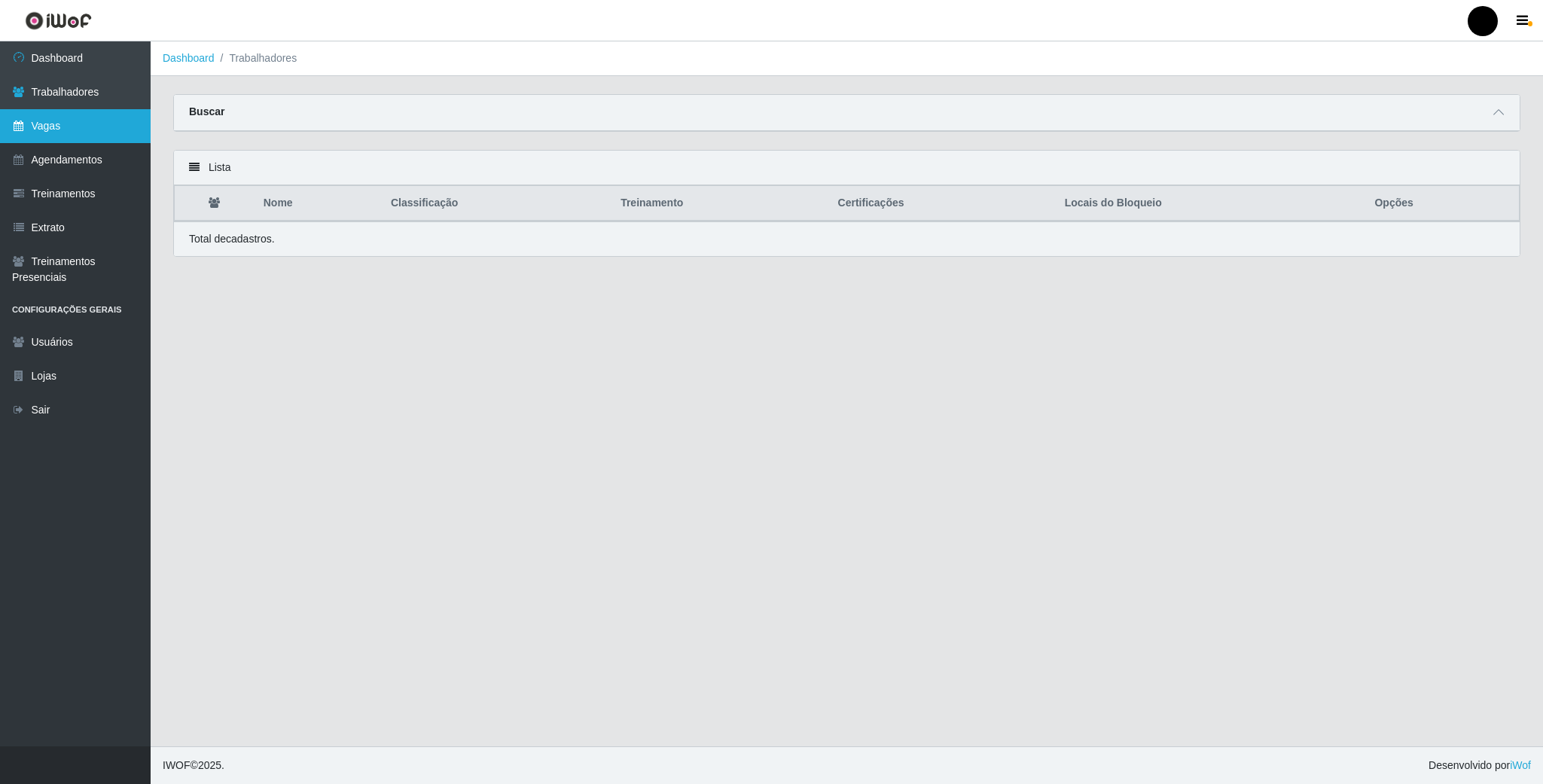
click at [29, 121] on link "Vagas" at bounding box center [75, 126] width 151 height 34
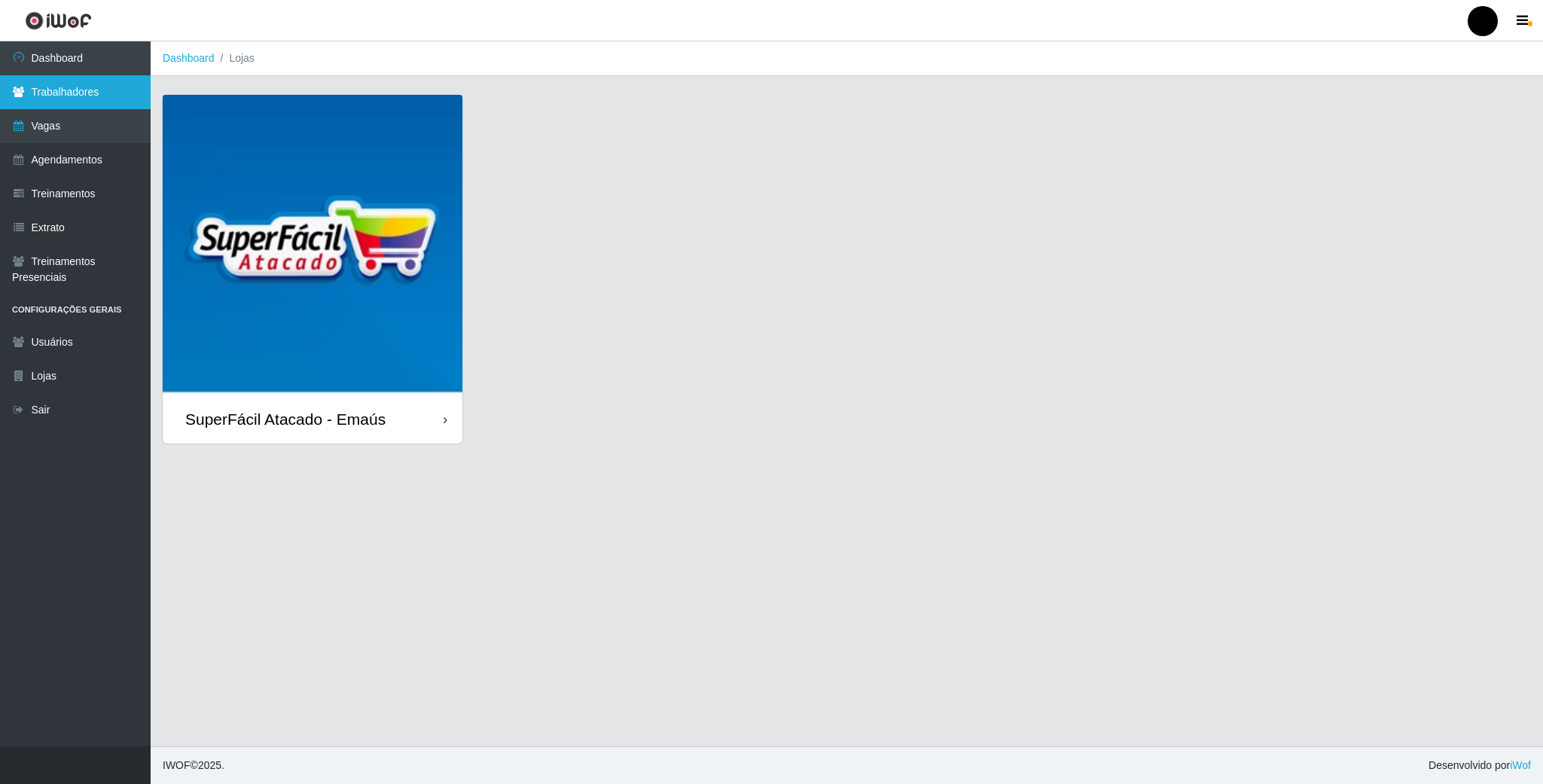
click at [75, 93] on link "Trabalhadores" at bounding box center [75, 92] width 151 height 34
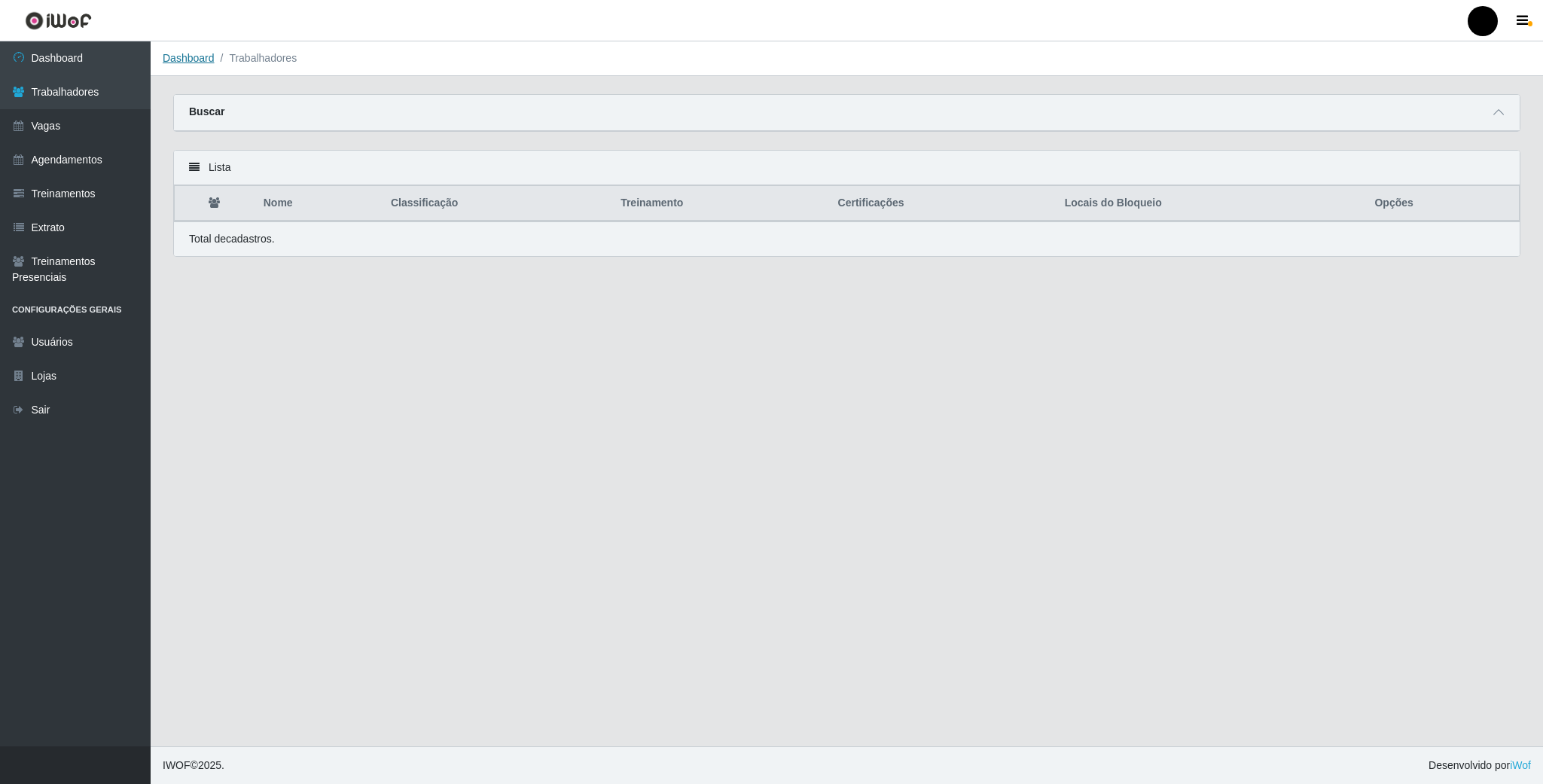
click at [207, 56] on link "Dashboard" at bounding box center [188, 57] width 52 height 12
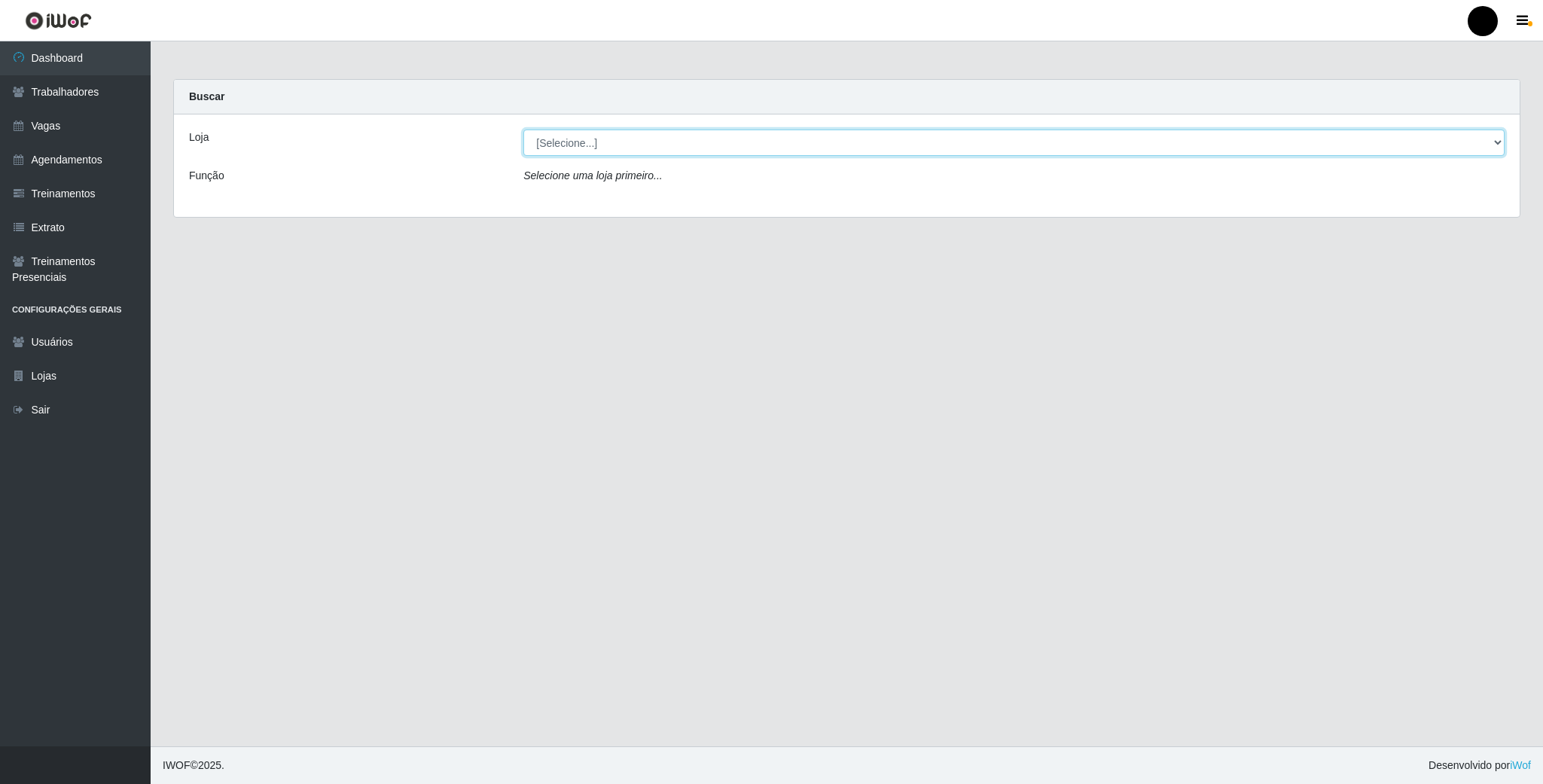
click at [956, 154] on select "[Selecione...] SuperFácil Atacado - Emaús" at bounding box center [1013, 142] width 981 height 26
select select "407"
click at [523, 130] on select "[Selecione...] SuperFácil Atacado - Emaús" at bounding box center [1013, 142] width 981 height 26
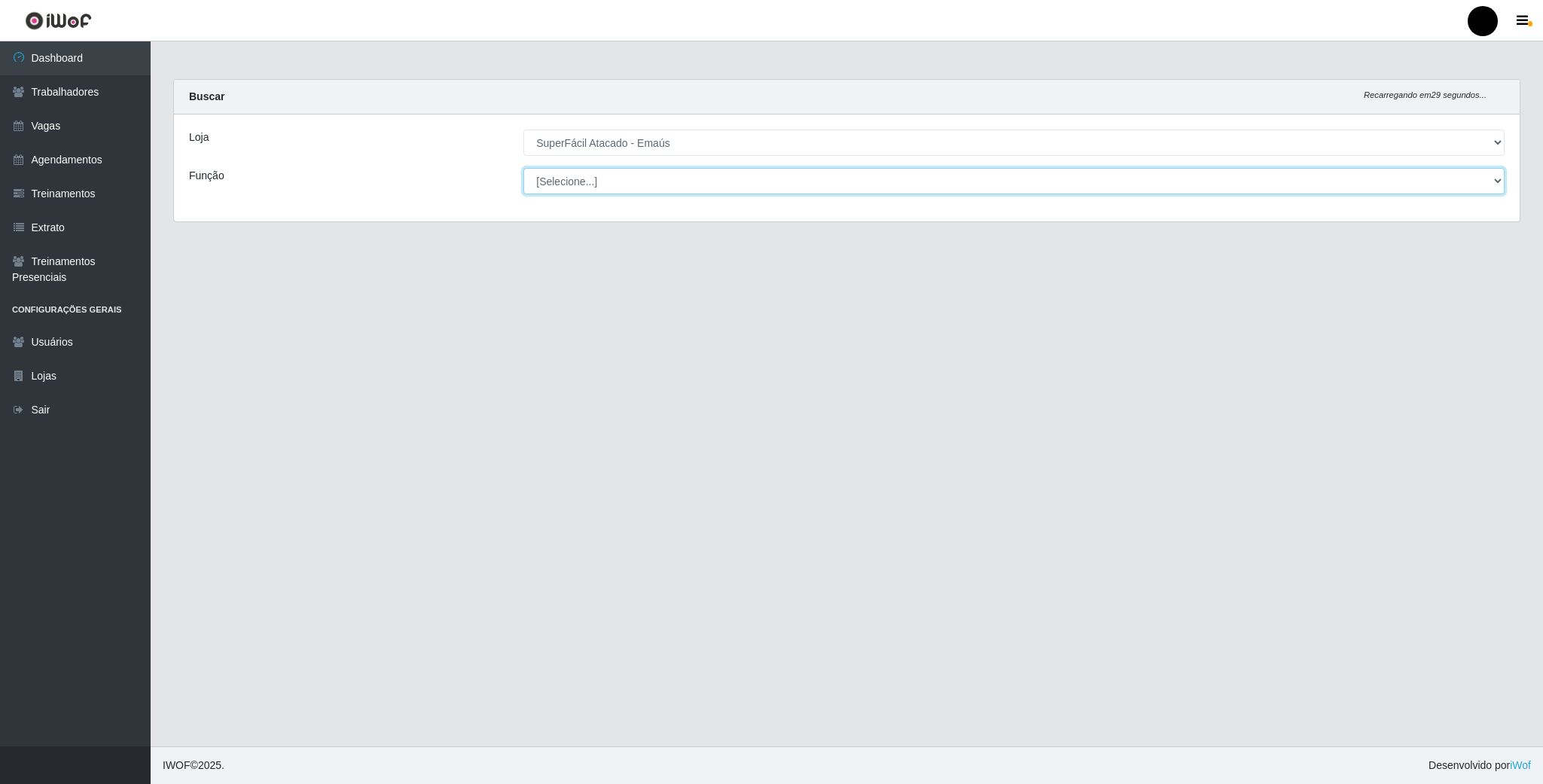
click at [595, 186] on select "[Selecione...] Auxiliar de Estacionamento Auxiliar de Estacionamento + Auxiliar…" at bounding box center [1013, 180] width 981 height 26
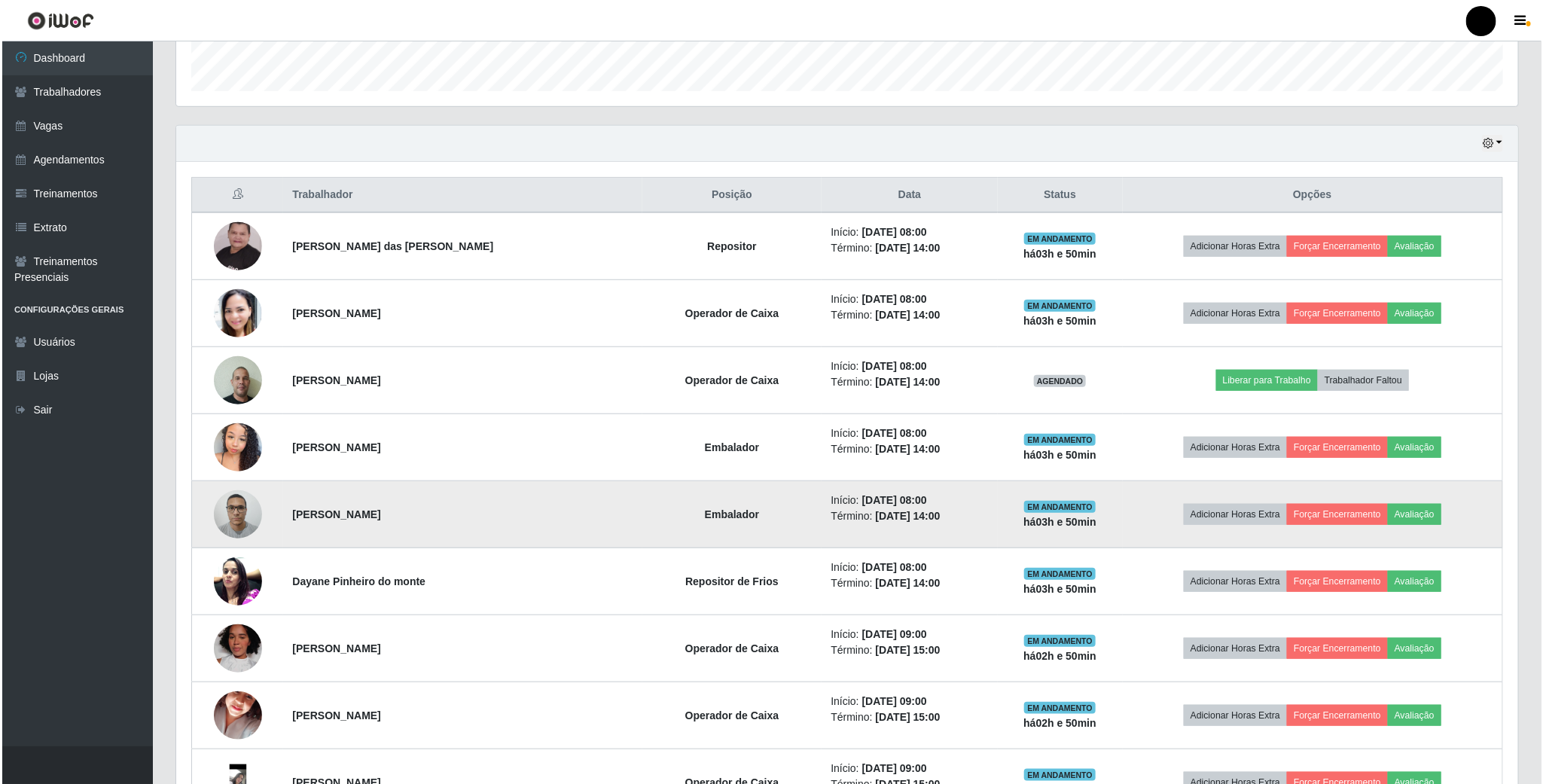
scroll to position [452, 0]
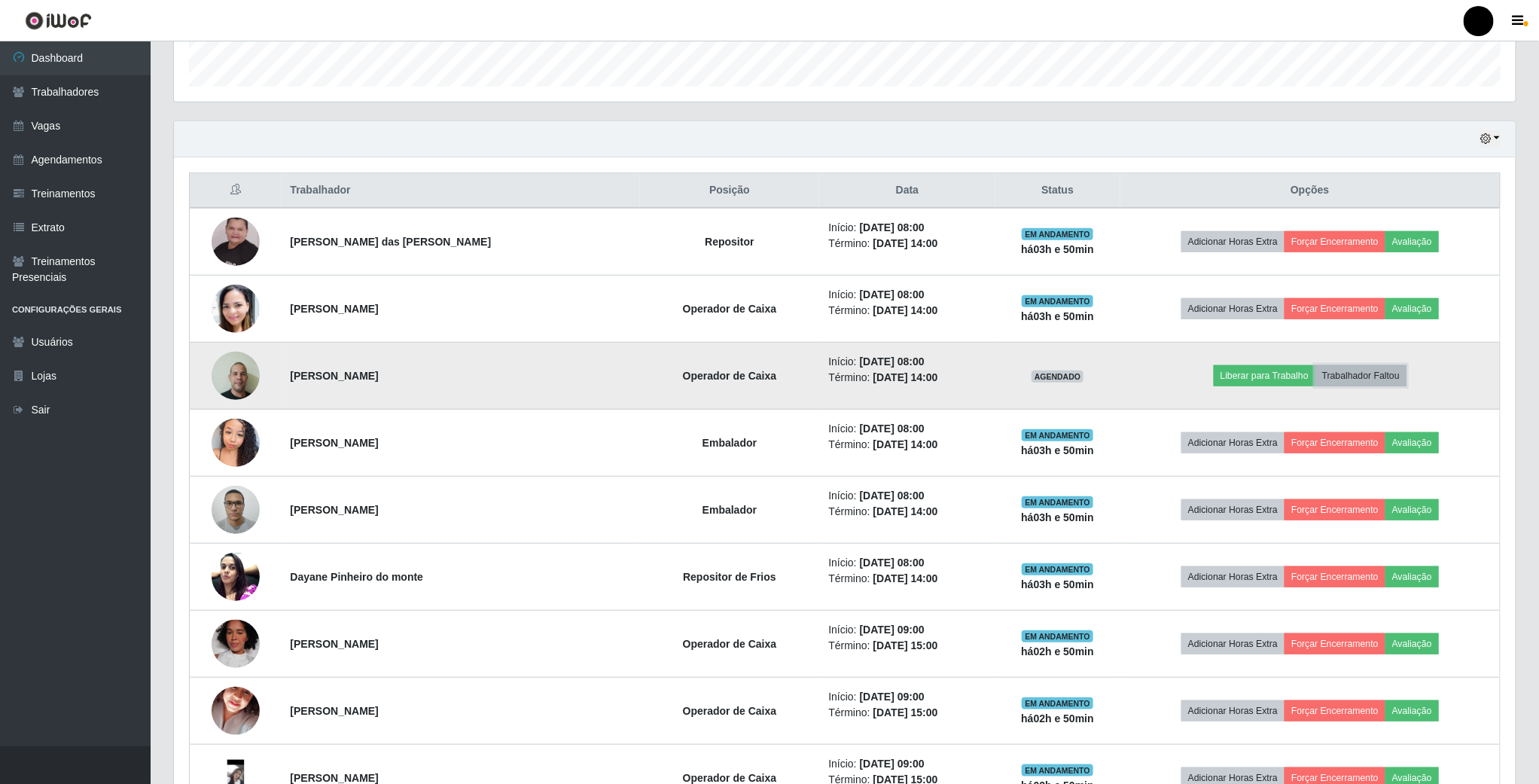
click at [1383, 383] on button "Trabalhador Faltou" at bounding box center [1361, 376] width 92 height 21
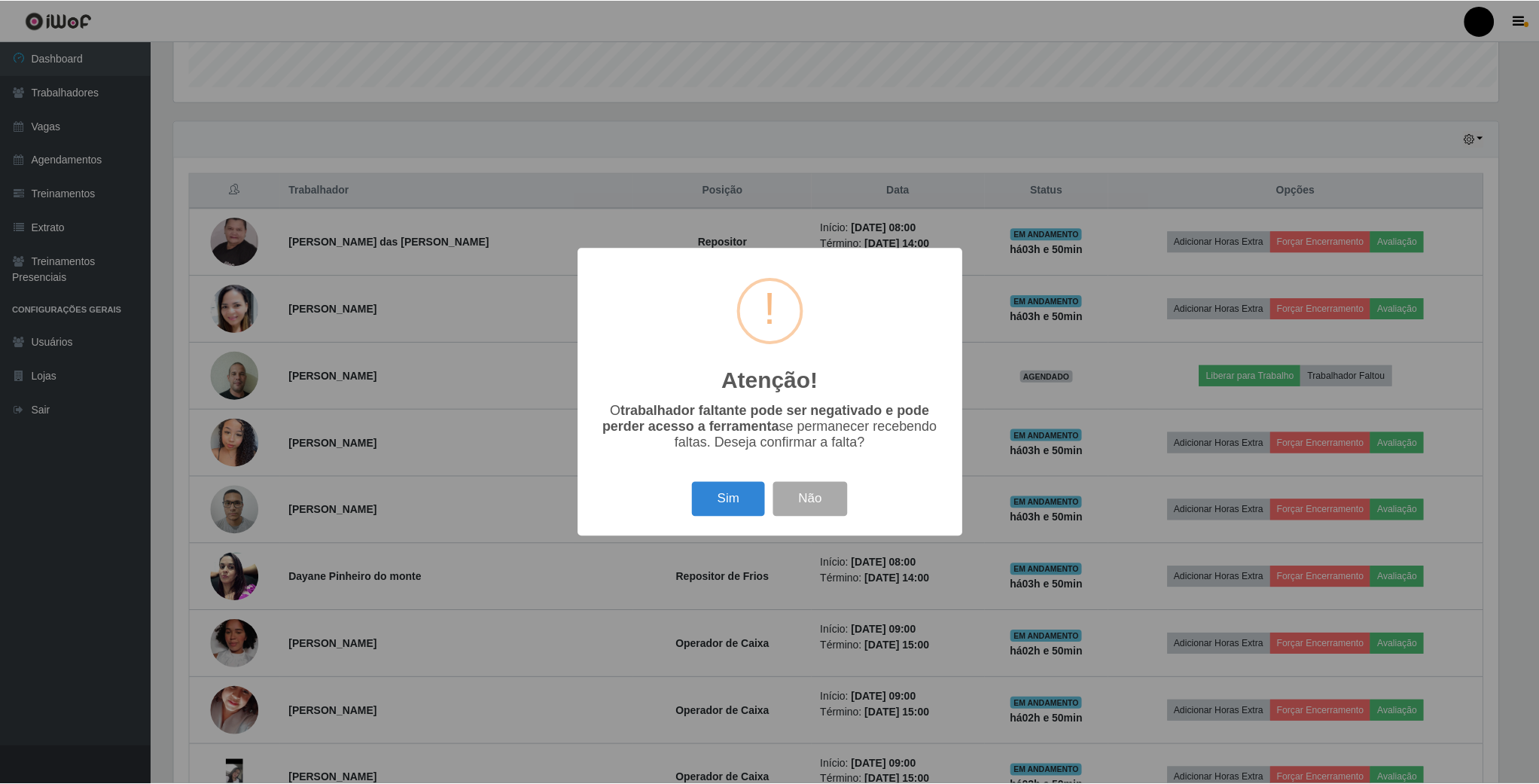
scroll to position [314, 1328]
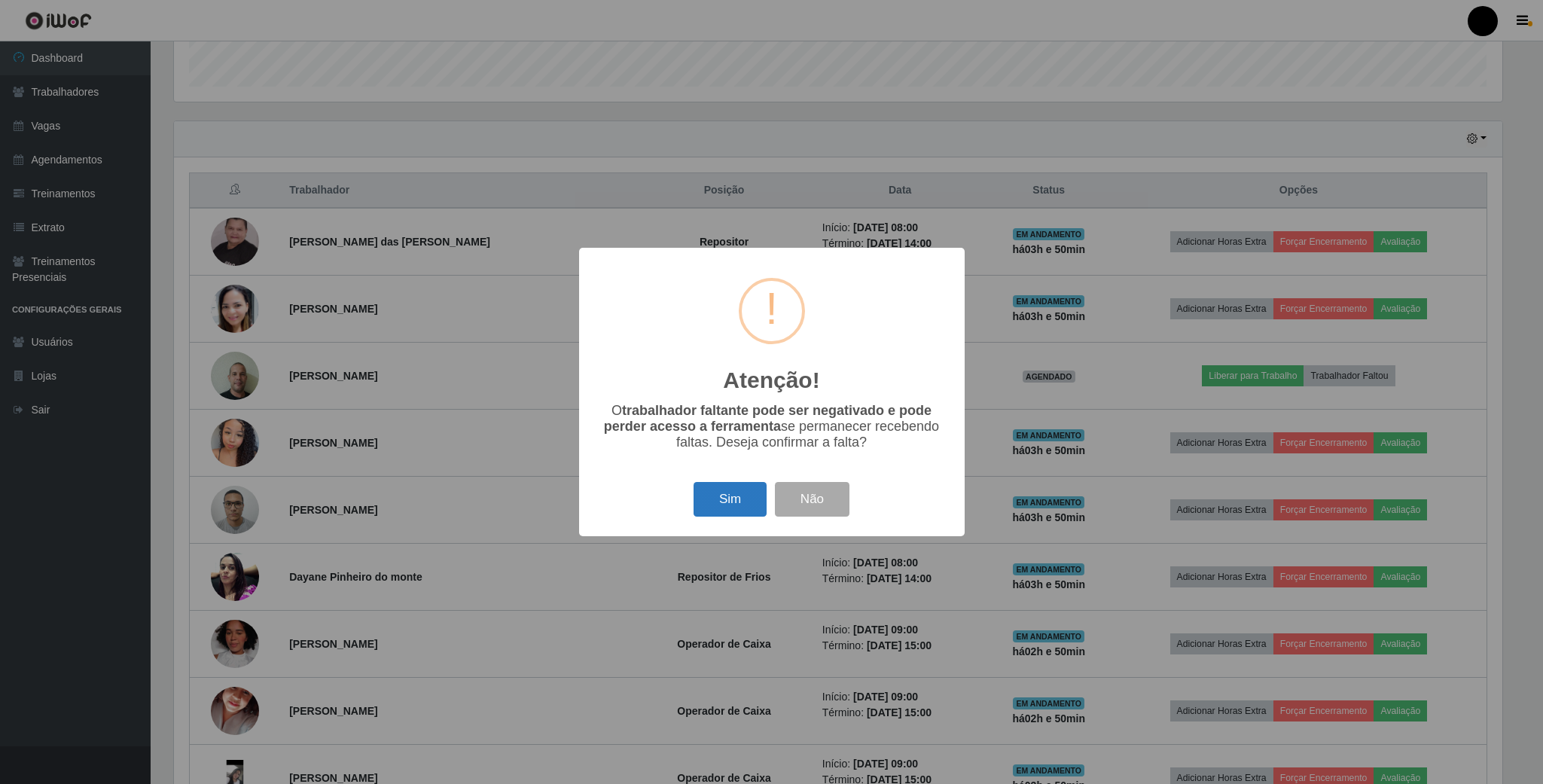
click at [743, 502] on button "Sim" at bounding box center [730, 500] width 73 height 35
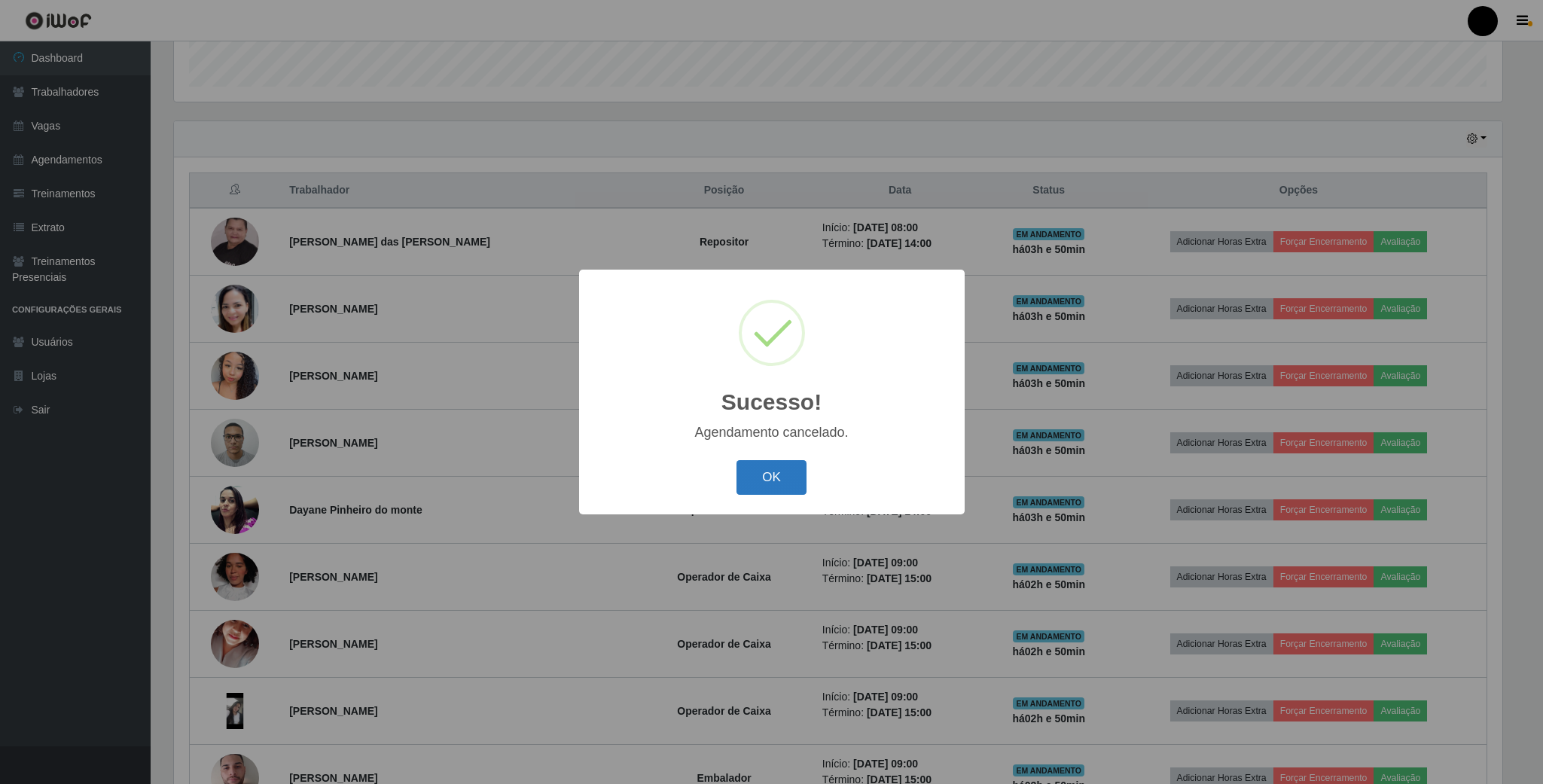
click at [780, 486] on button "OK" at bounding box center [772, 477] width 70 height 35
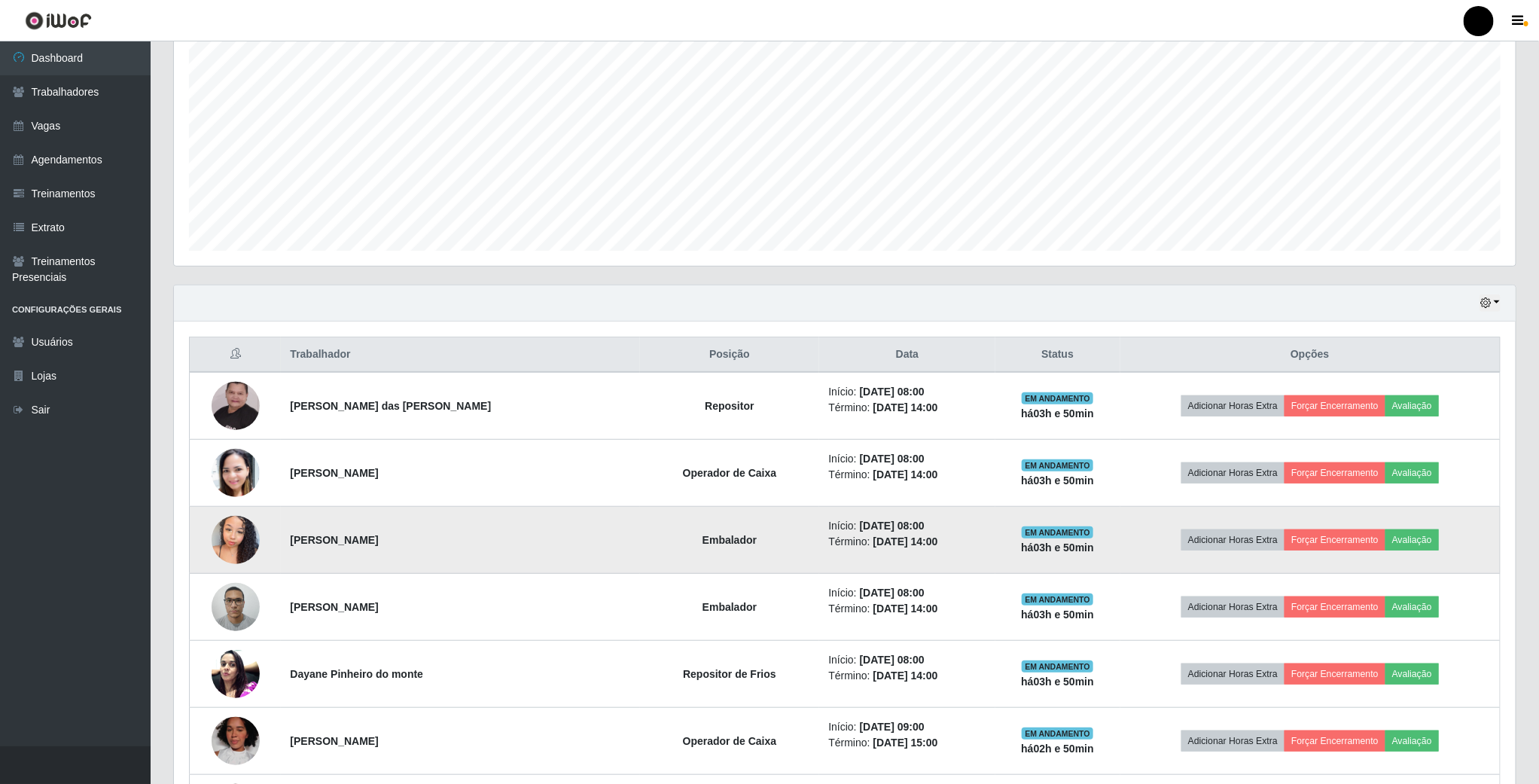
scroll to position [260, 0]
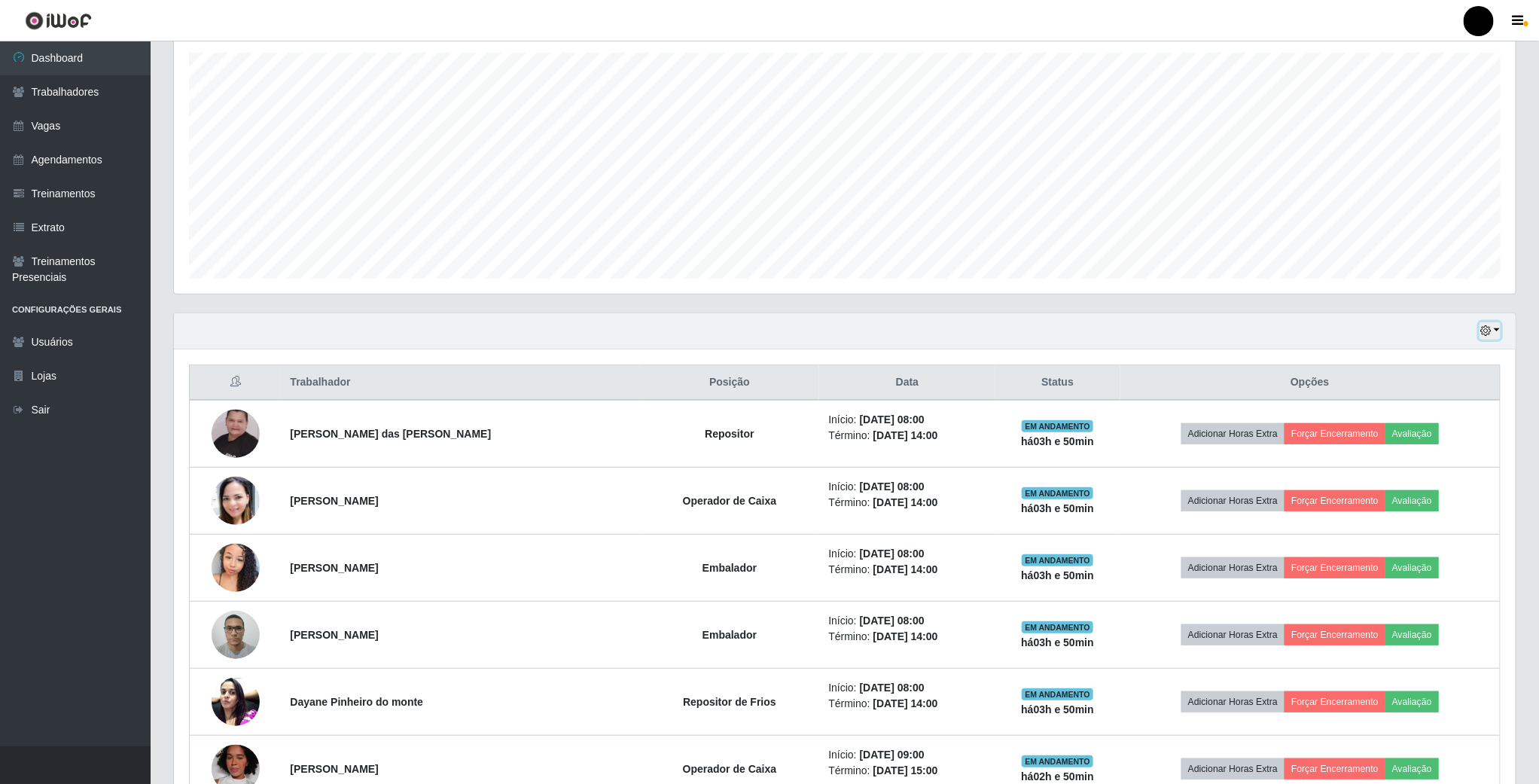
click at [1484, 333] on icon "button" at bounding box center [1484, 330] width 11 height 11
click at [1428, 418] on button "3 dias" at bounding box center [1440, 422] width 119 height 31
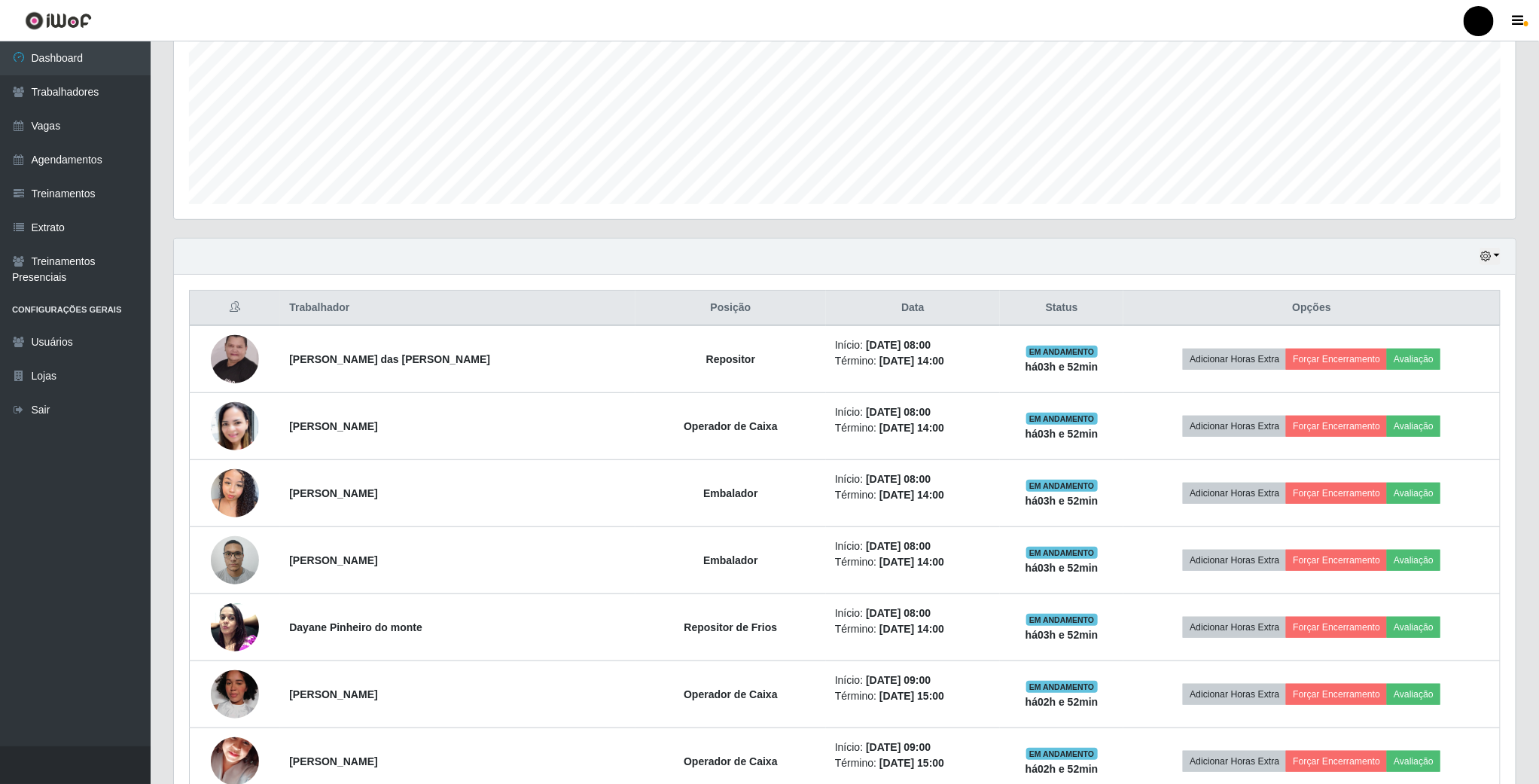
scroll to position [333, 0]
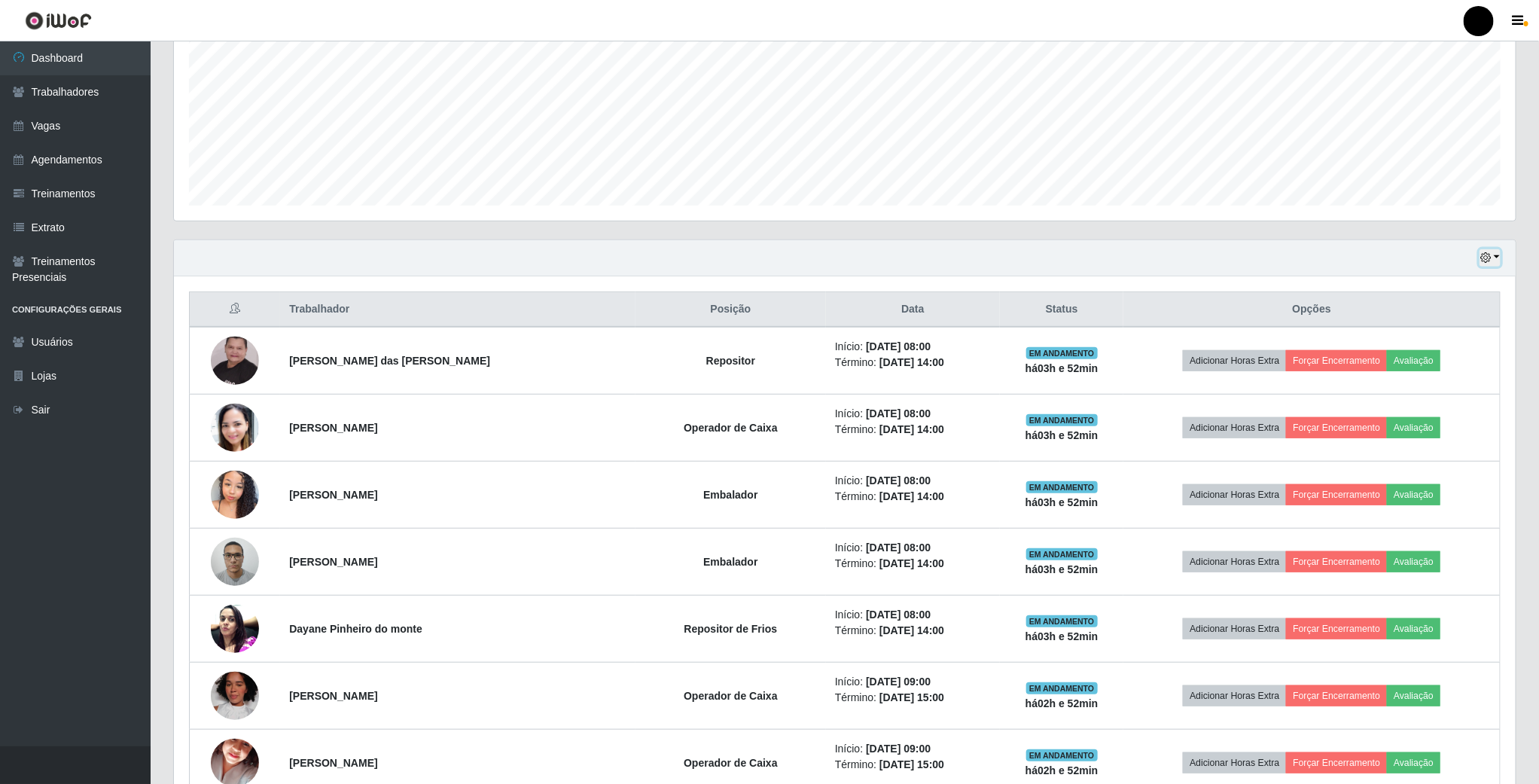
click at [1495, 258] on button "button" at bounding box center [1490, 258] width 21 height 18
click at [1426, 384] on button "1 Semana" at bounding box center [1440, 380] width 119 height 31
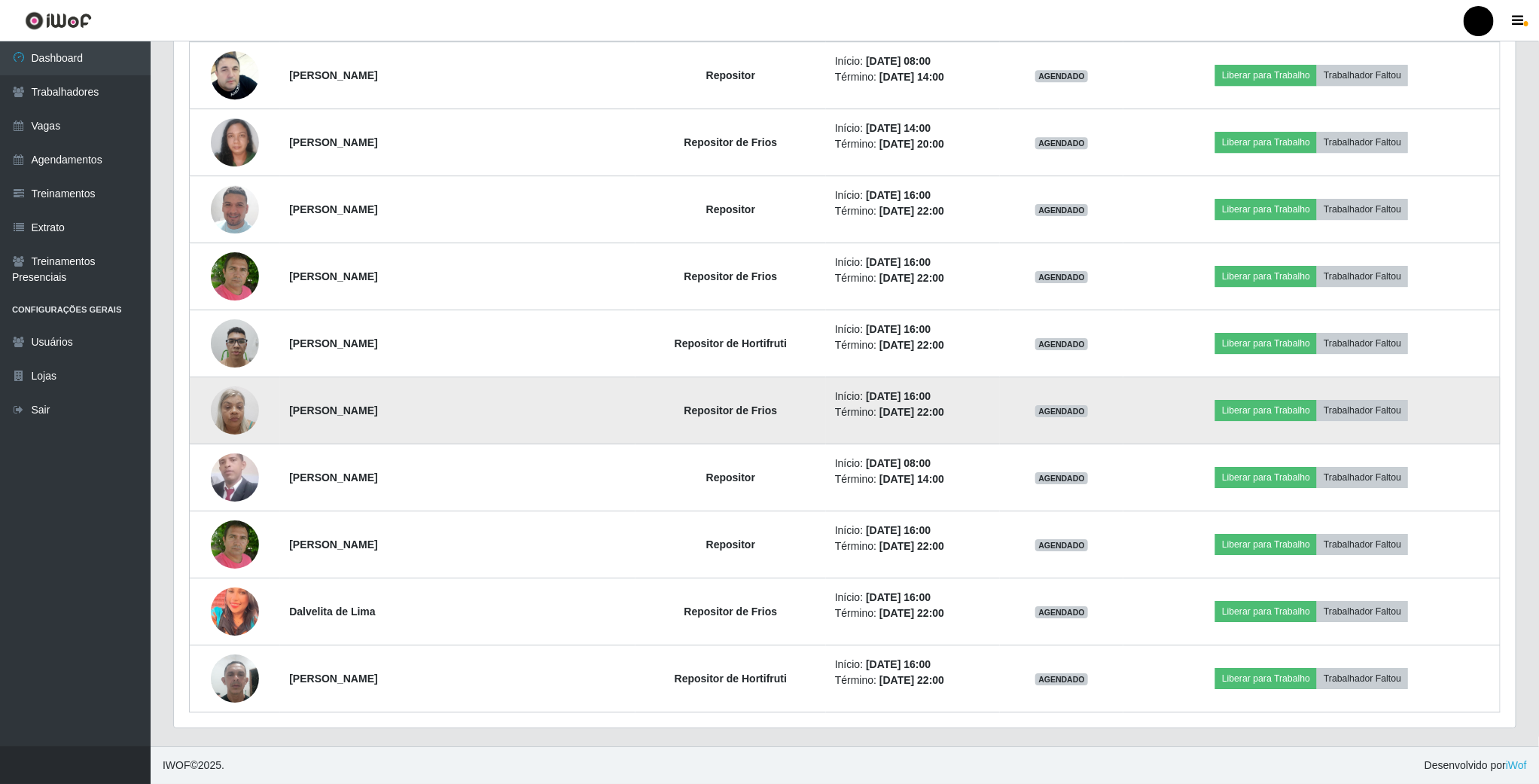
scroll to position [5497, 0]
